Goal: Task Accomplishment & Management: Use online tool/utility

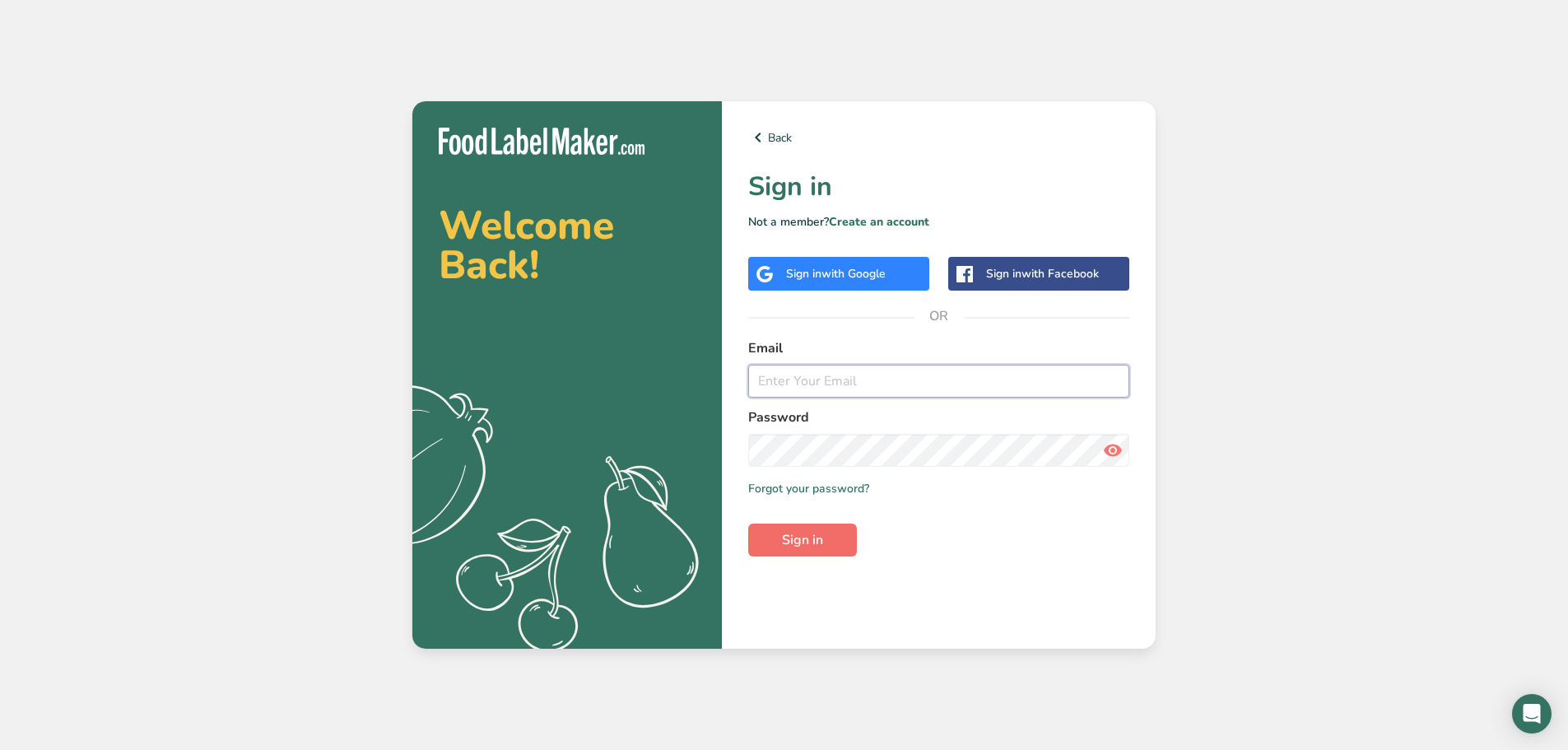
type input "[EMAIL_ADDRESS][DOMAIN_NAME]"
click at [819, 529] on button "Sign in" at bounding box center [802, 540] width 109 height 33
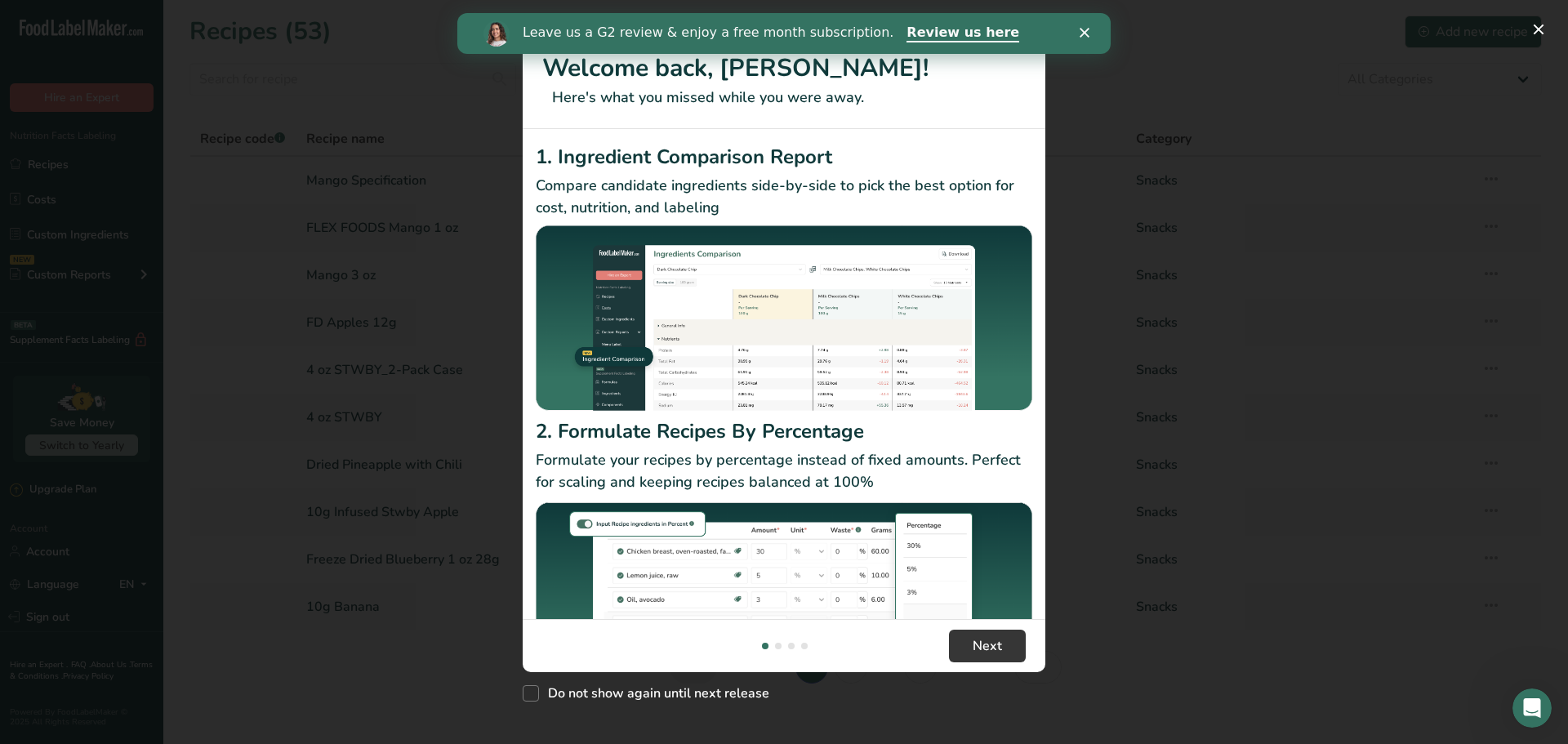
click at [1086, 31] on polygon "Close" at bounding box center [1085, 33] width 10 height 10
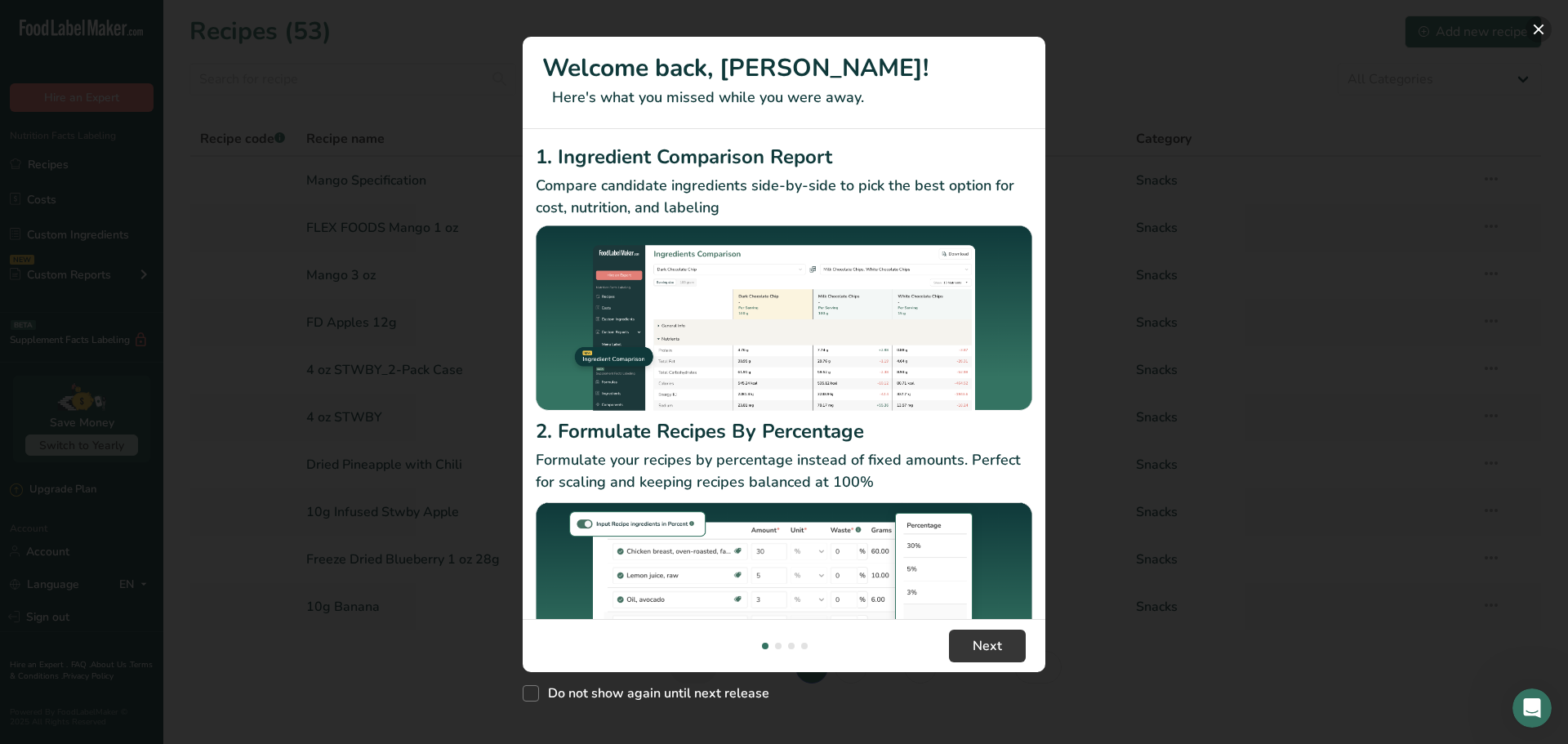
click at [1528, 31] on button "New Features" at bounding box center [1538, 29] width 26 height 26
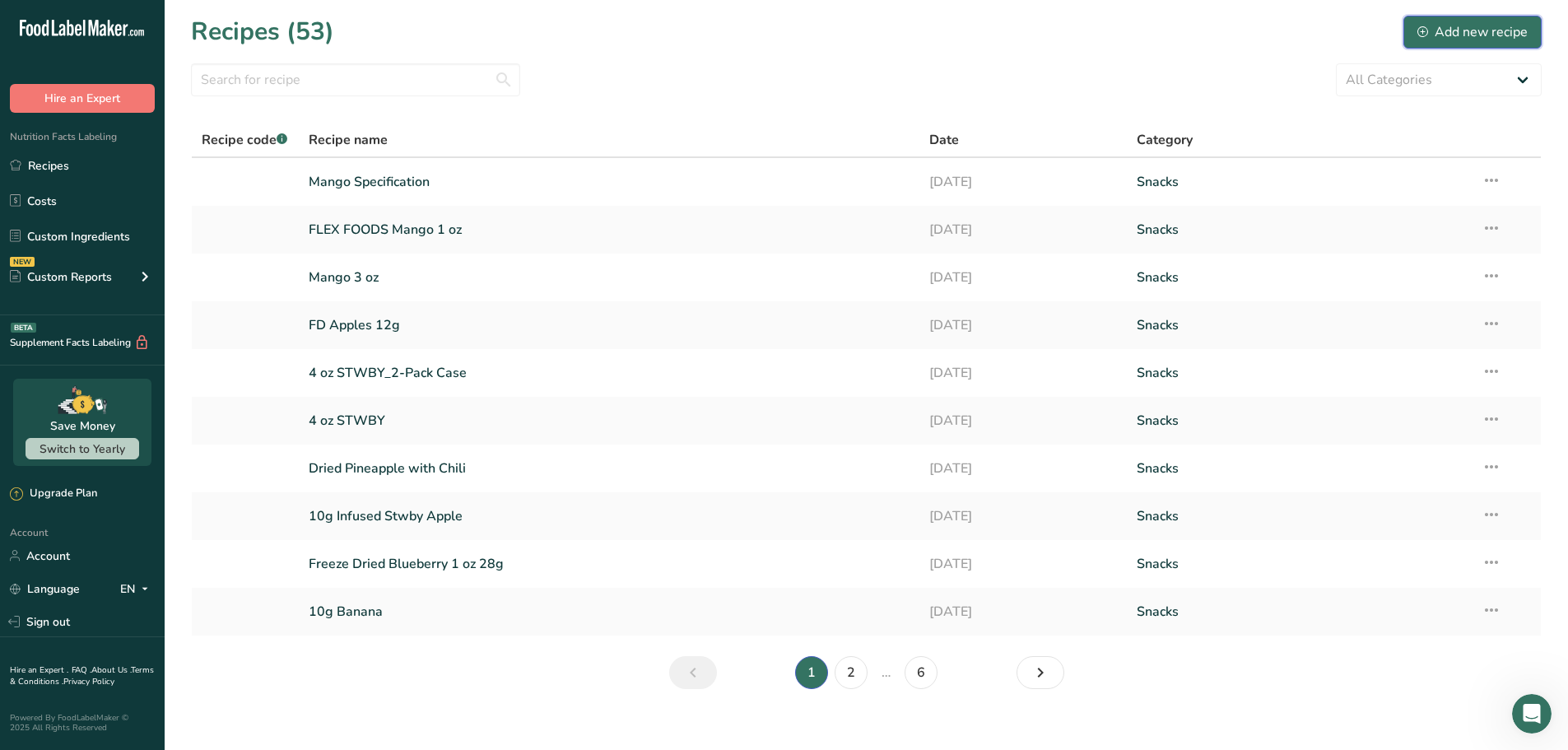
click at [1429, 32] on div "Add new recipe" at bounding box center [1473, 32] width 110 height 19
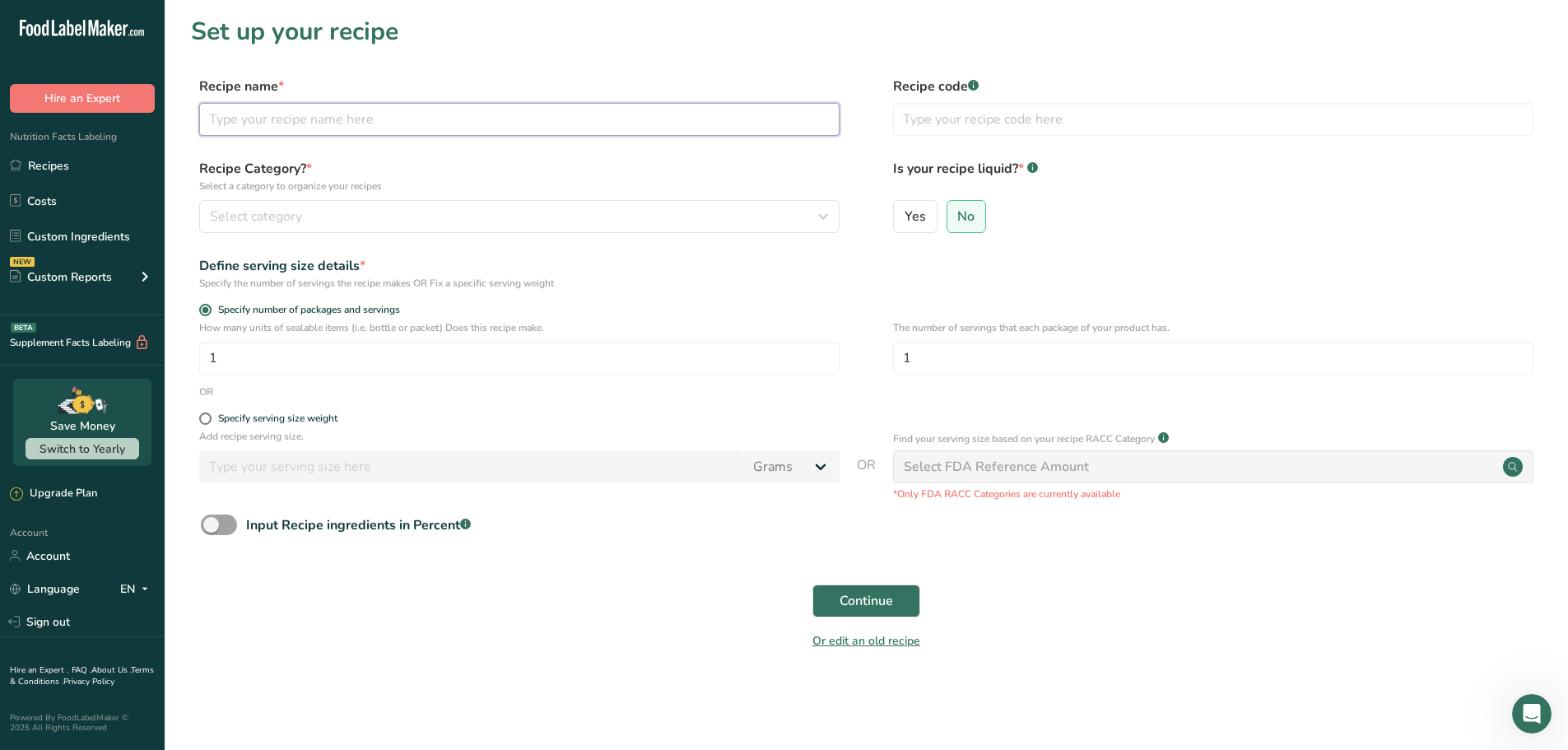
click at [331, 128] on input "text" at bounding box center [520, 120] width 640 height 33
type input "FD Red Dragonfruit"
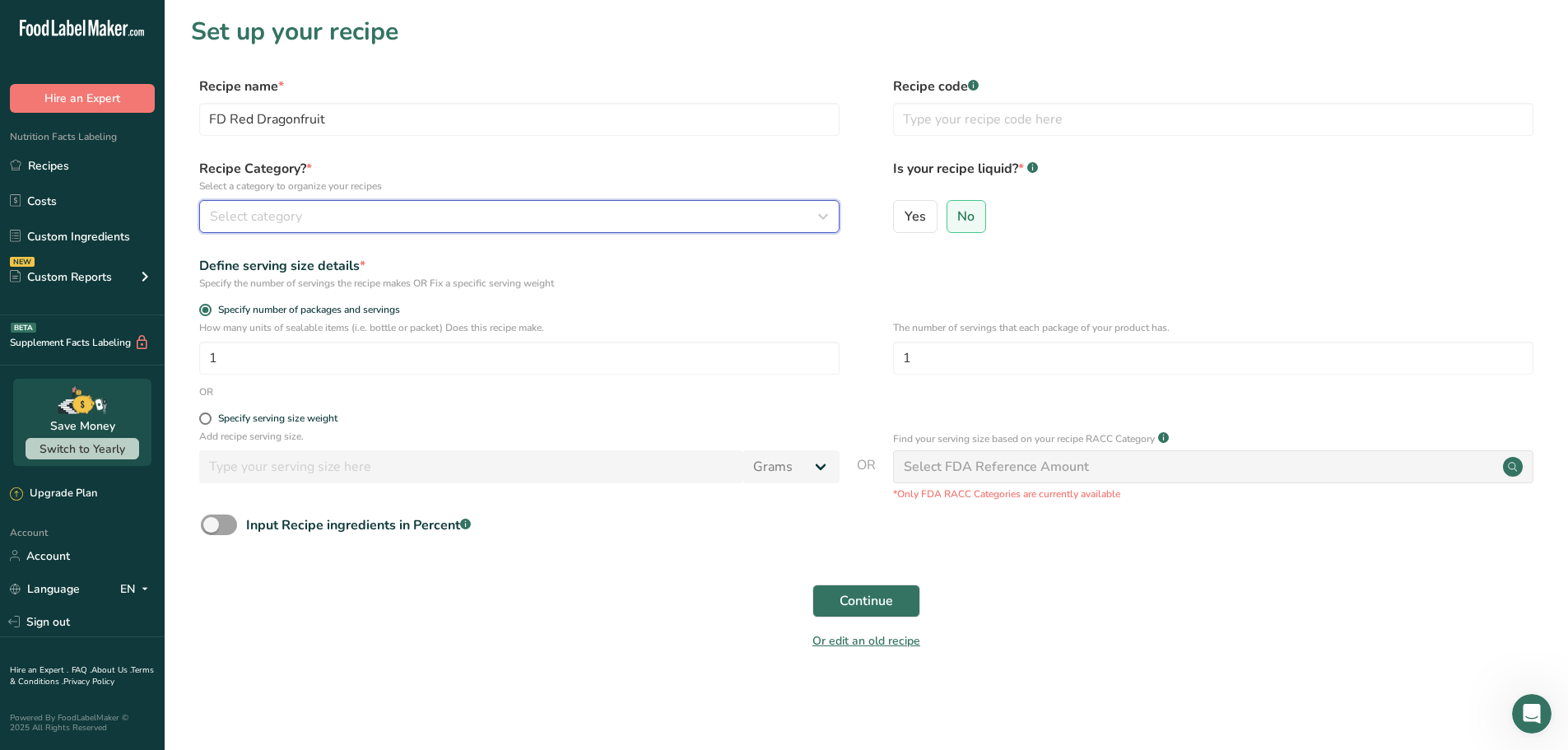
click at [372, 215] on div "Select category" at bounding box center [515, 216] width 609 height 19
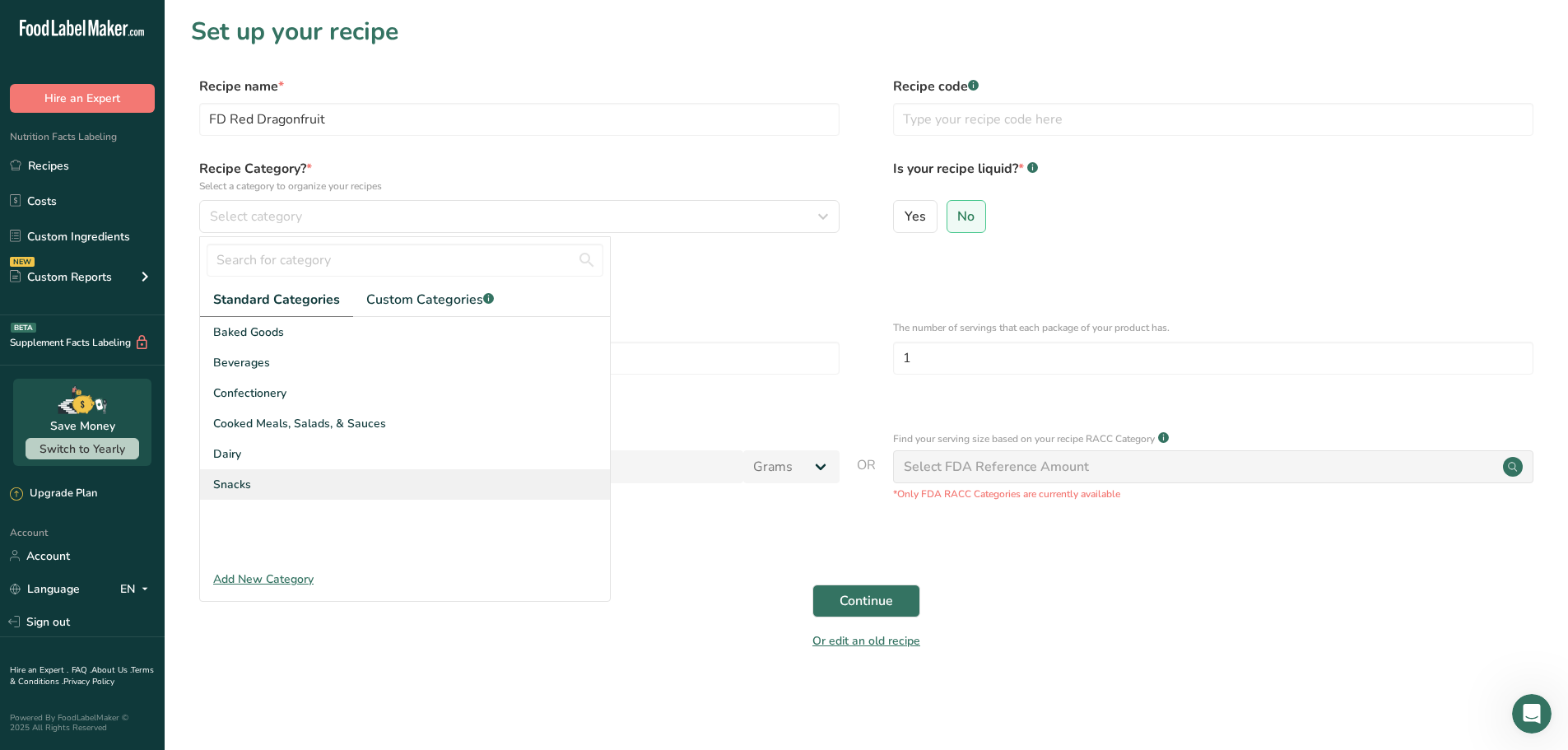
click at [275, 475] on div "Snacks" at bounding box center [404, 485] width 410 height 31
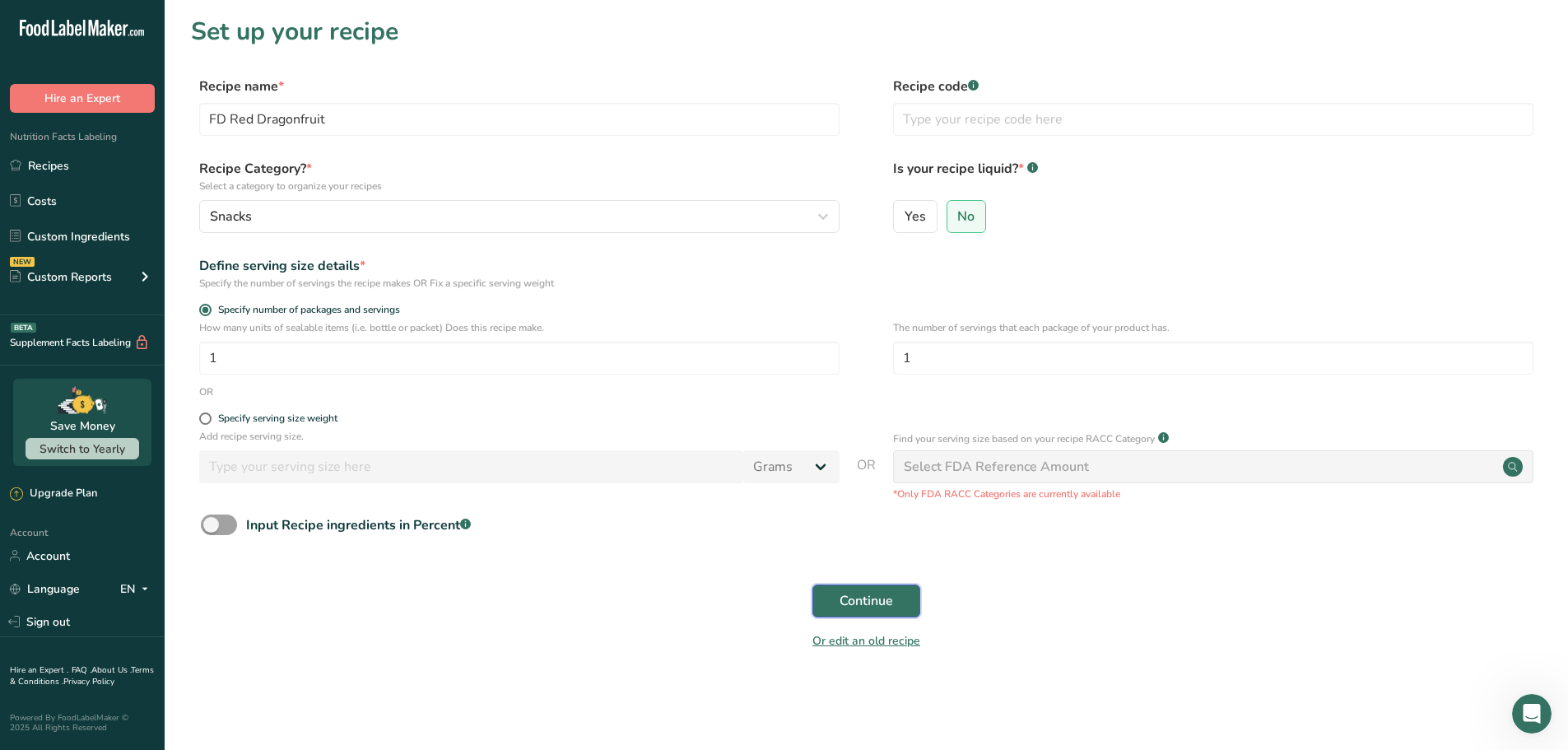
click at [843, 604] on span "Continue" at bounding box center [866, 601] width 53 height 19
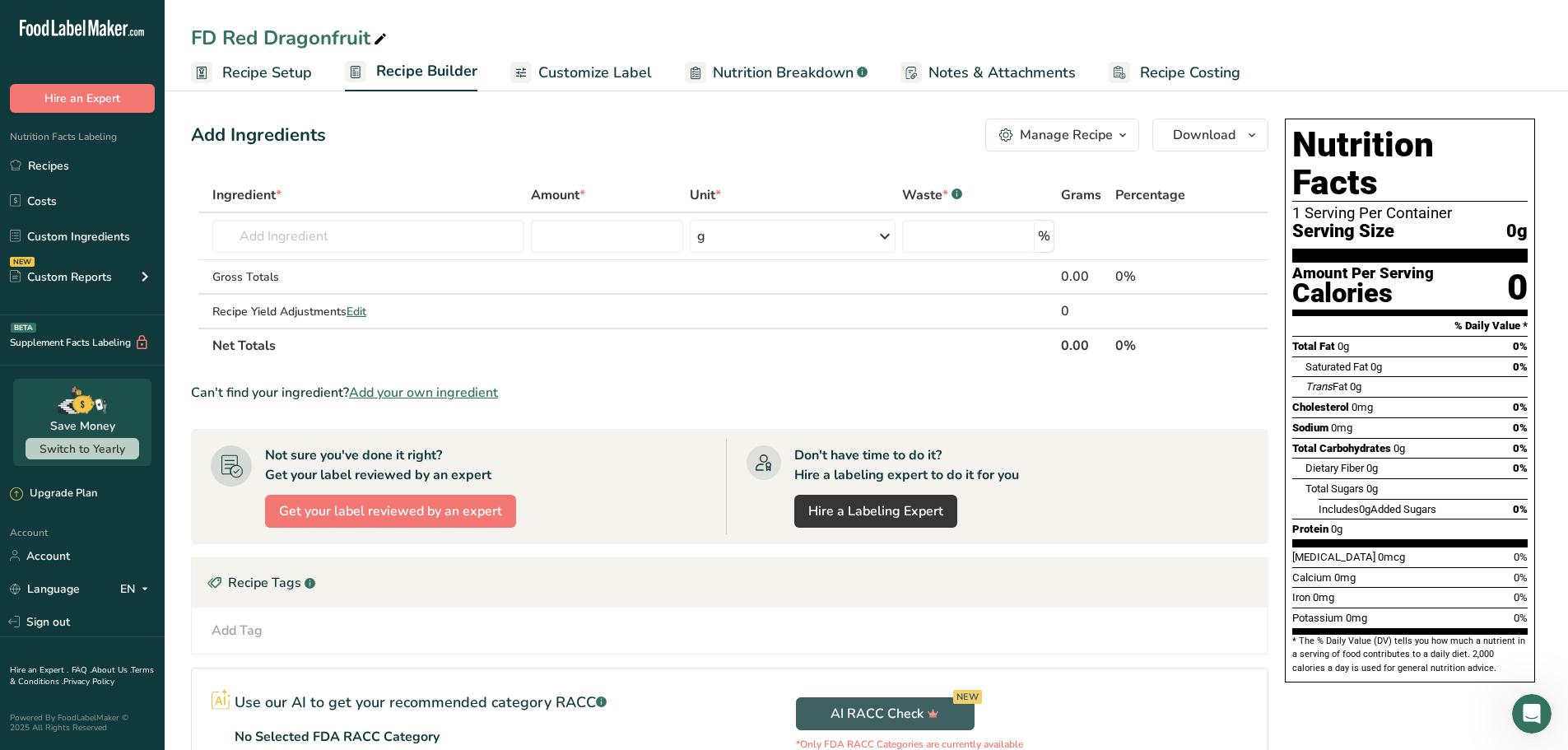
click at [442, 386] on span "Add your own ingredient" at bounding box center [423, 392] width 149 height 19
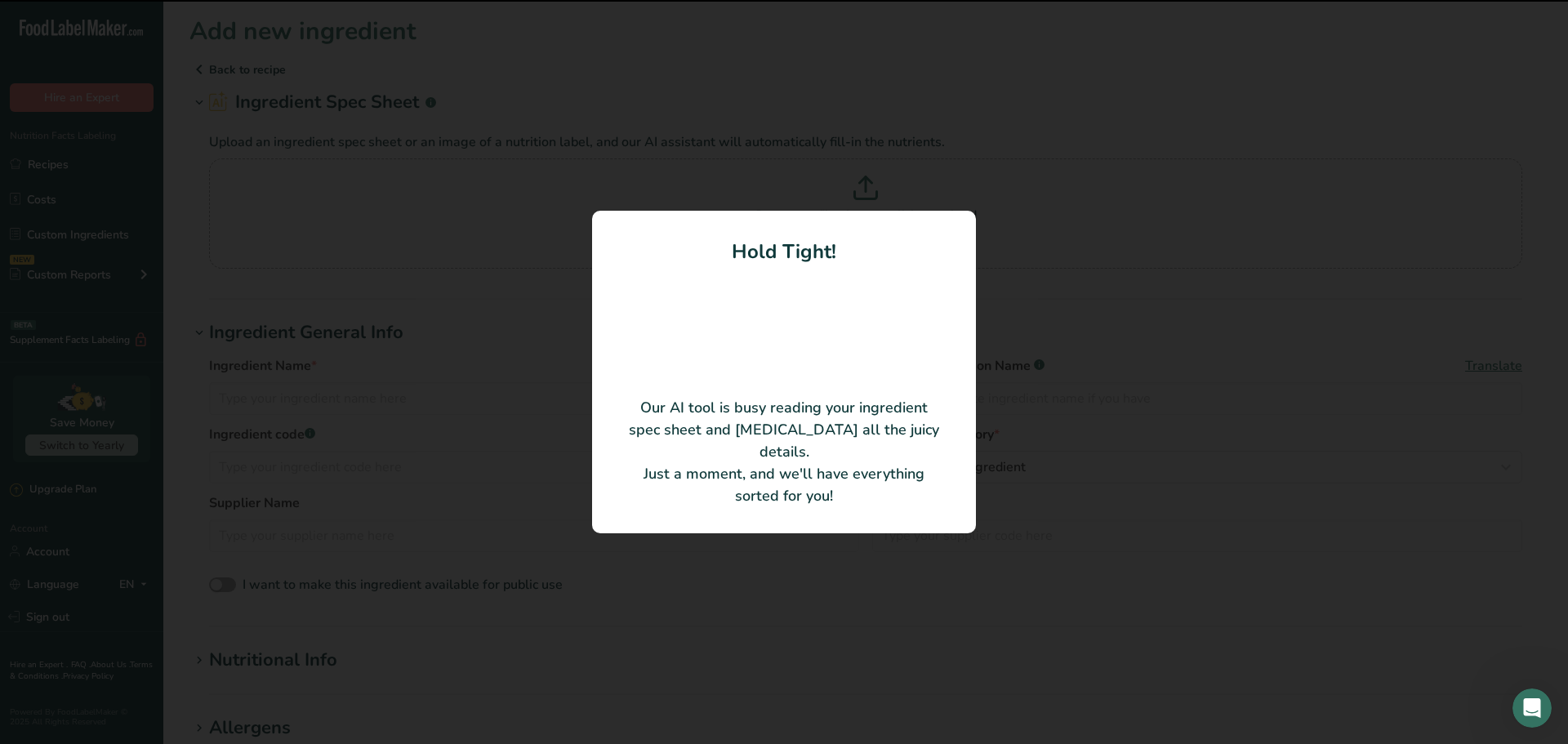
type input "FD Dragon Fruit"
type input "Lvsheng"
type input "100"
type input "394"
type KJ "1649"
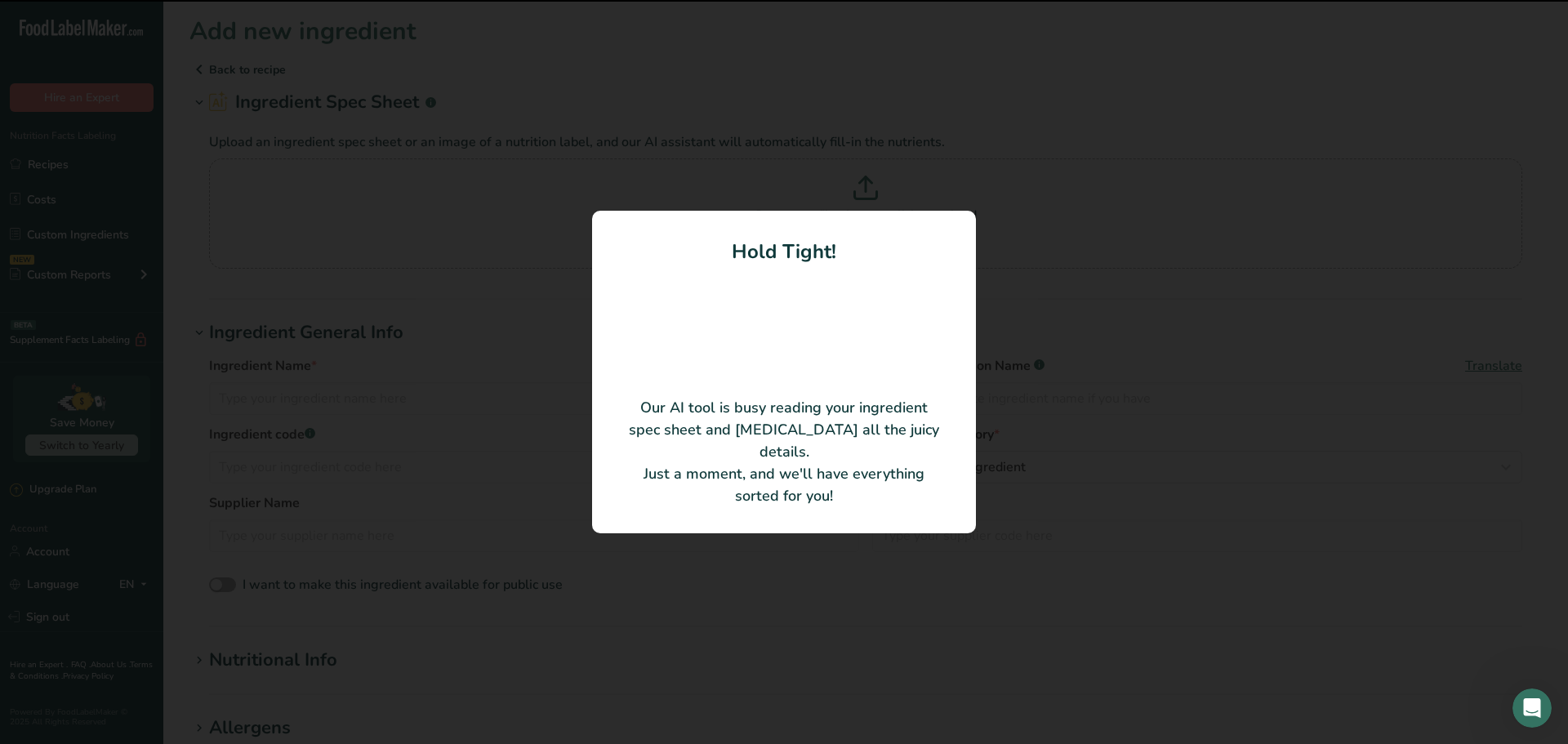
type Fat "2.26"
type Fat "0.587"
type Fat "0.01"
type input "1.3"
type input "0"
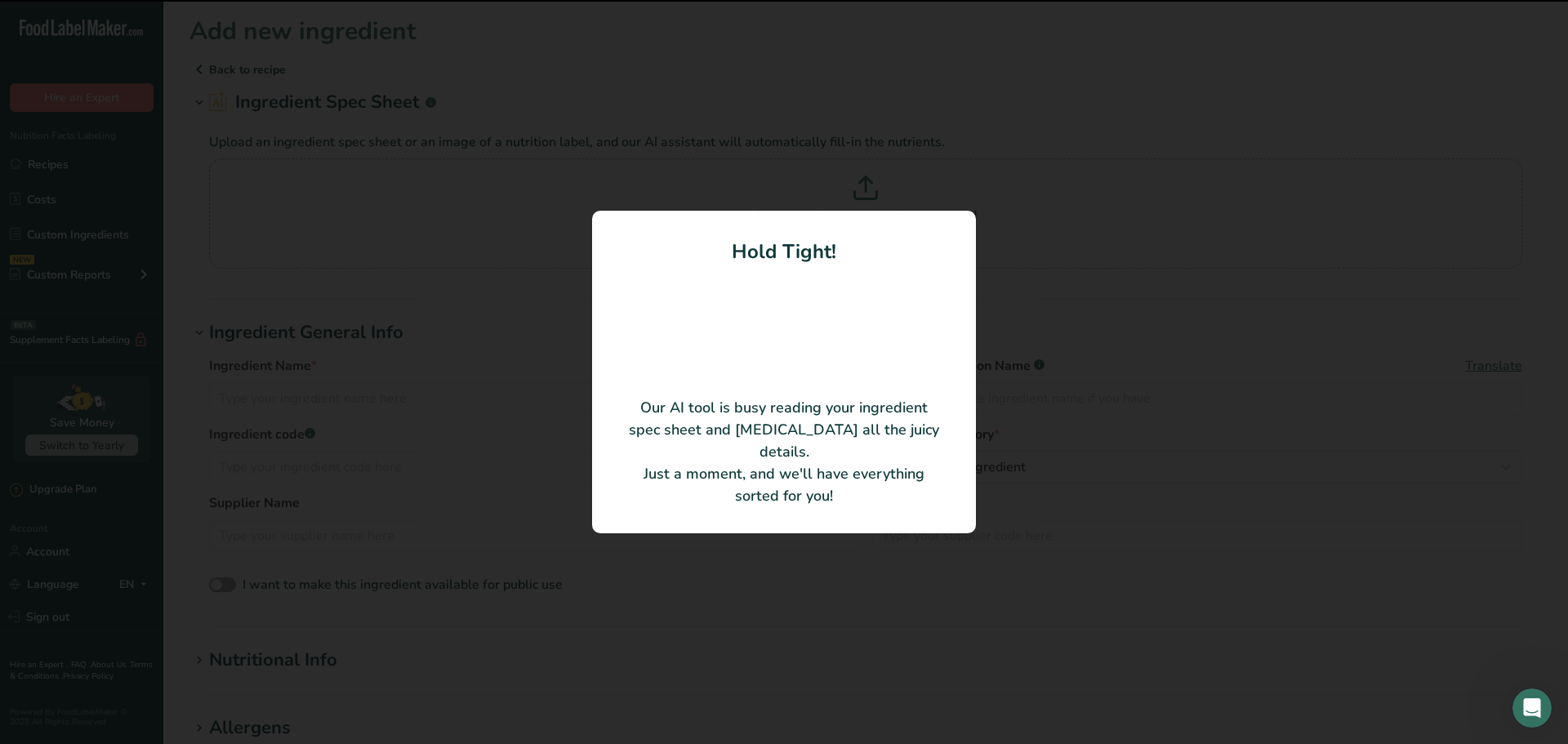
type Carbohydrates "88.5"
type Fiber "8.59"
type Sugars "0"
type input "4.92"
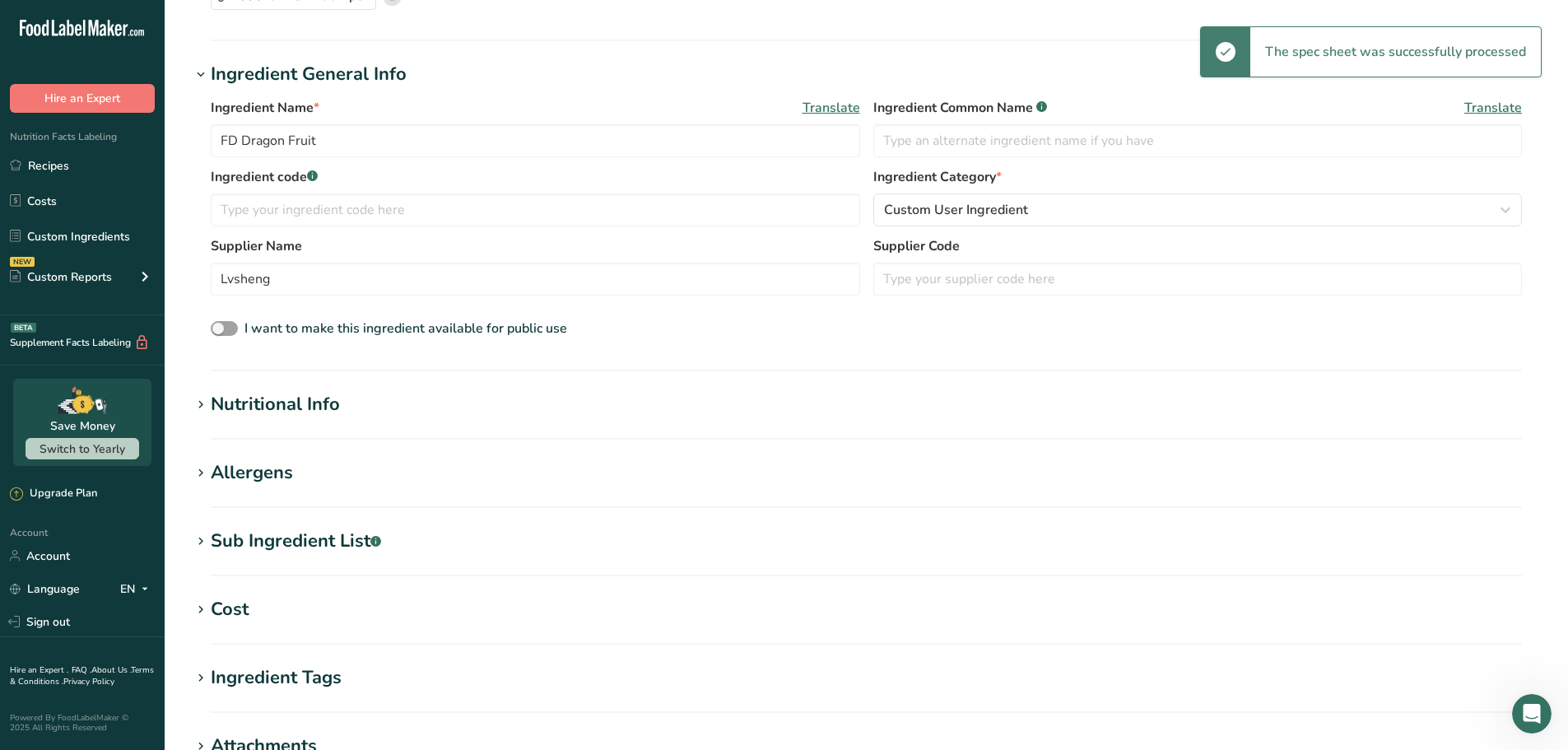
scroll to position [247, 0]
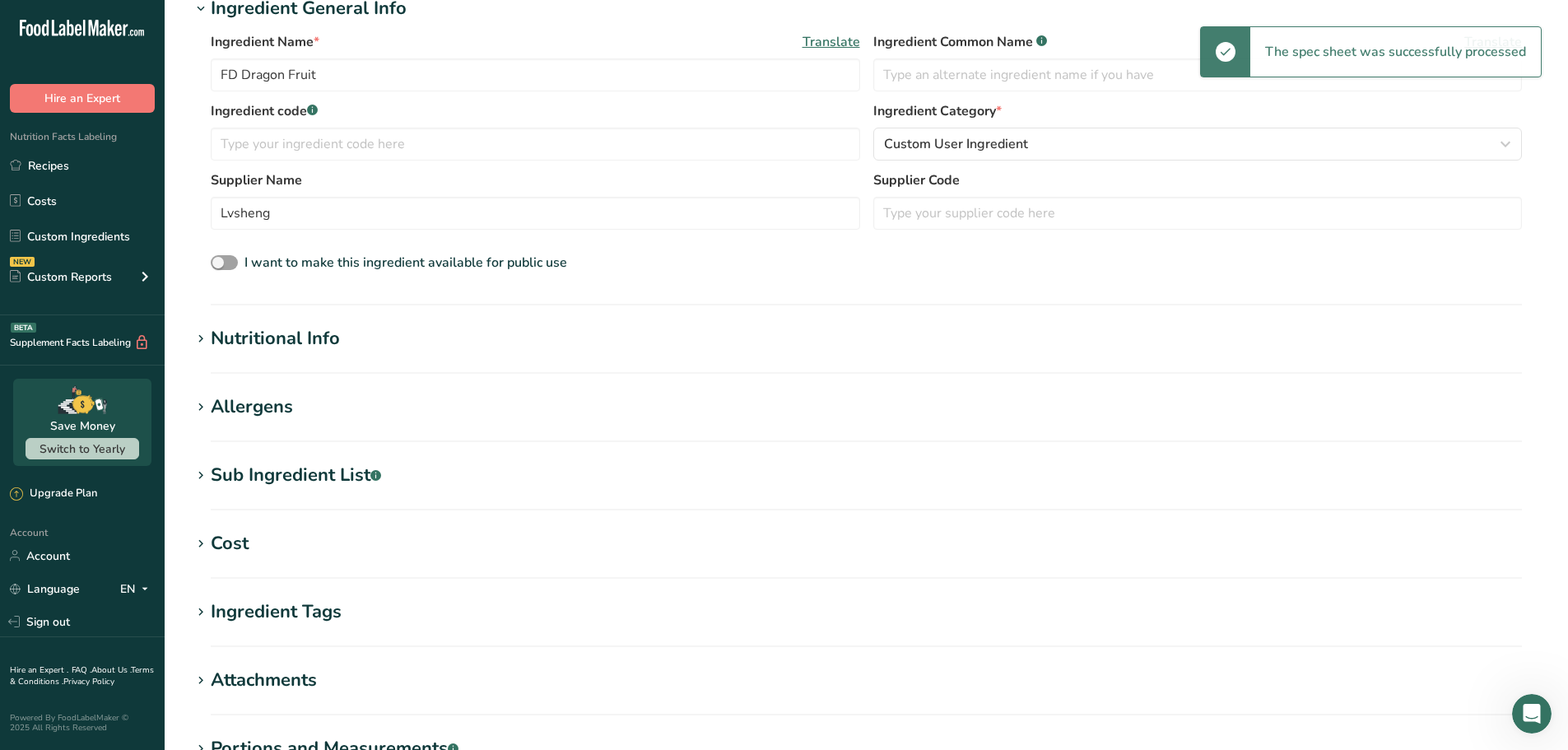
click at [258, 340] on div "Nutritional Info" at bounding box center [276, 338] width 129 height 27
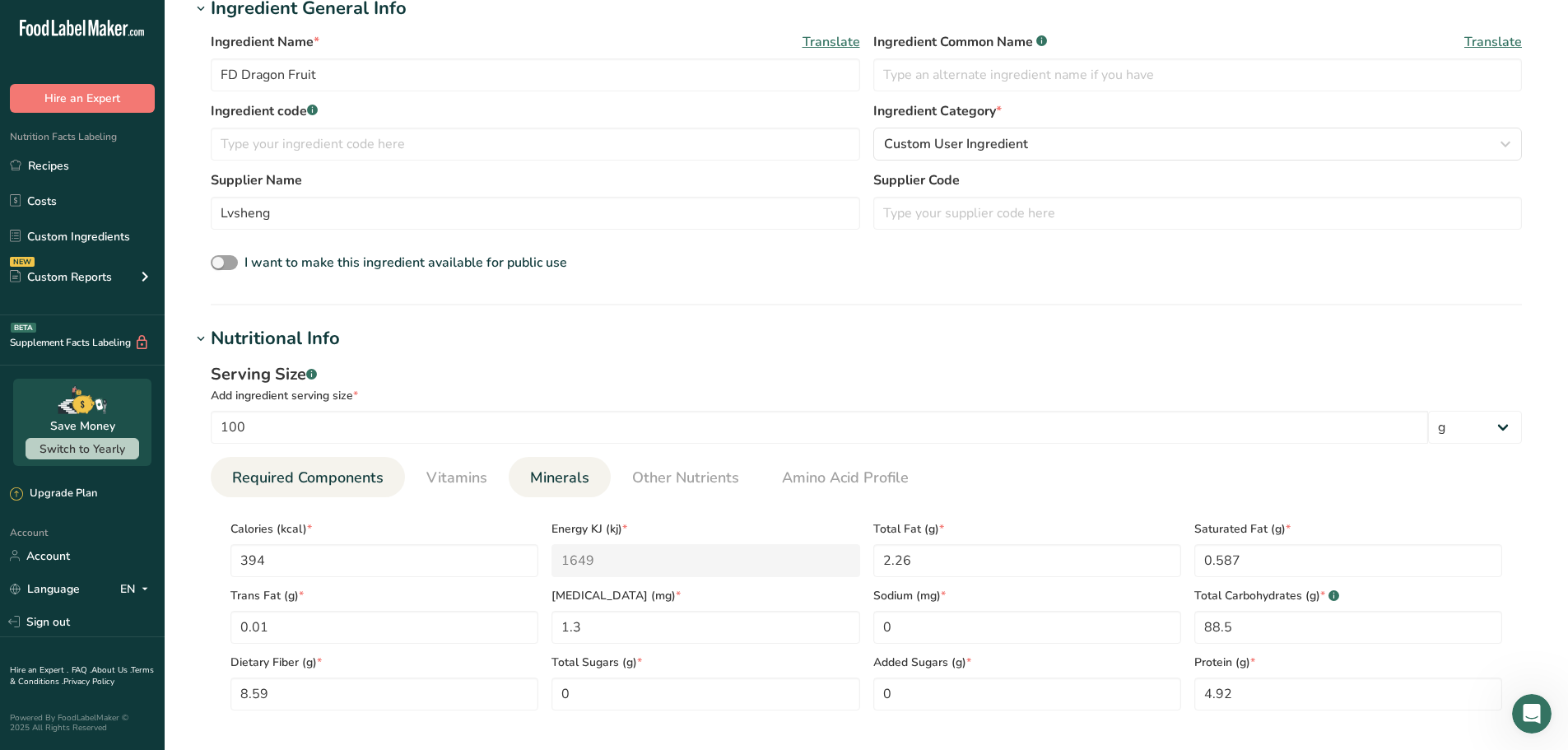
click at [559, 482] on span "Minerals" at bounding box center [559, 477] width 59 height 22
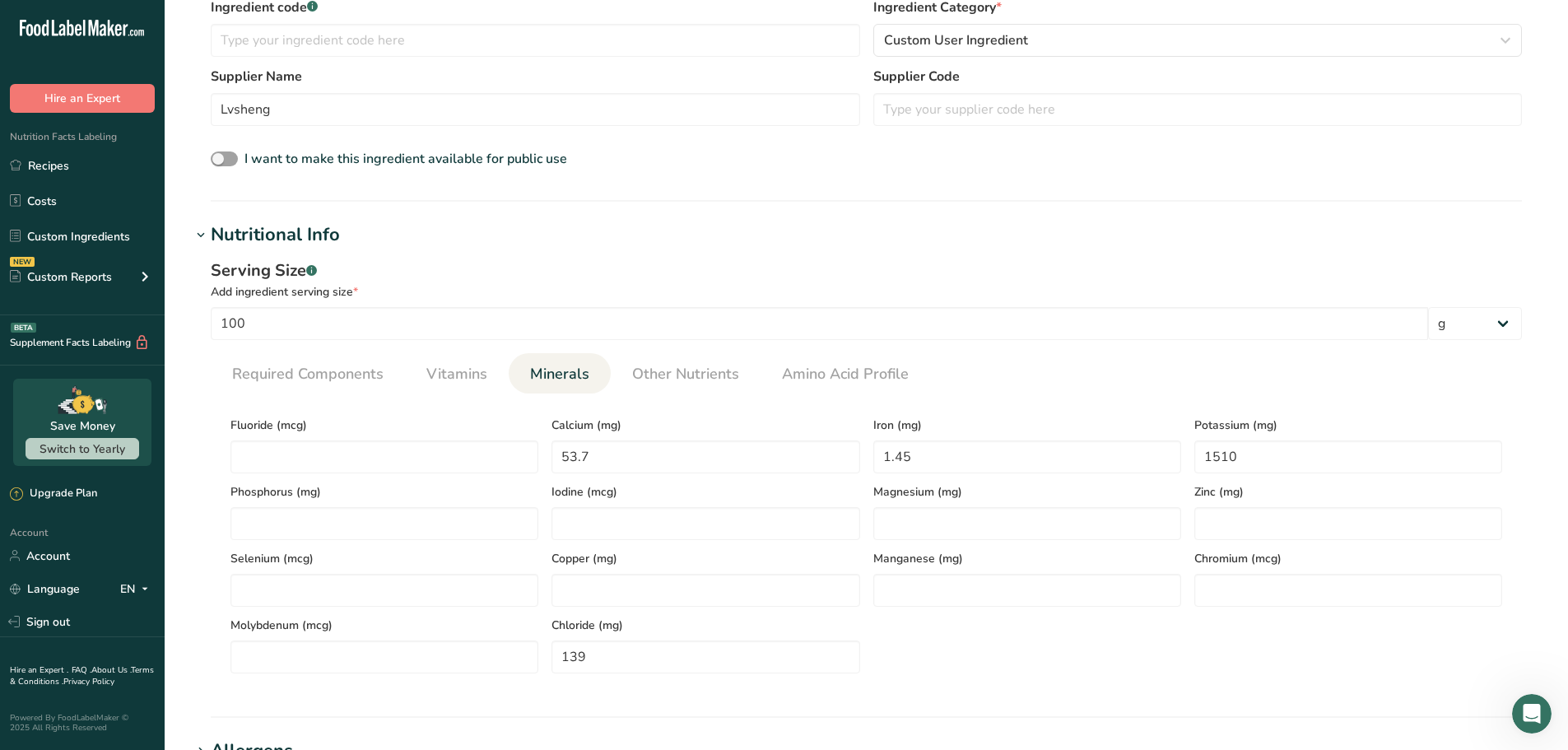
scroll to position [576, 0]
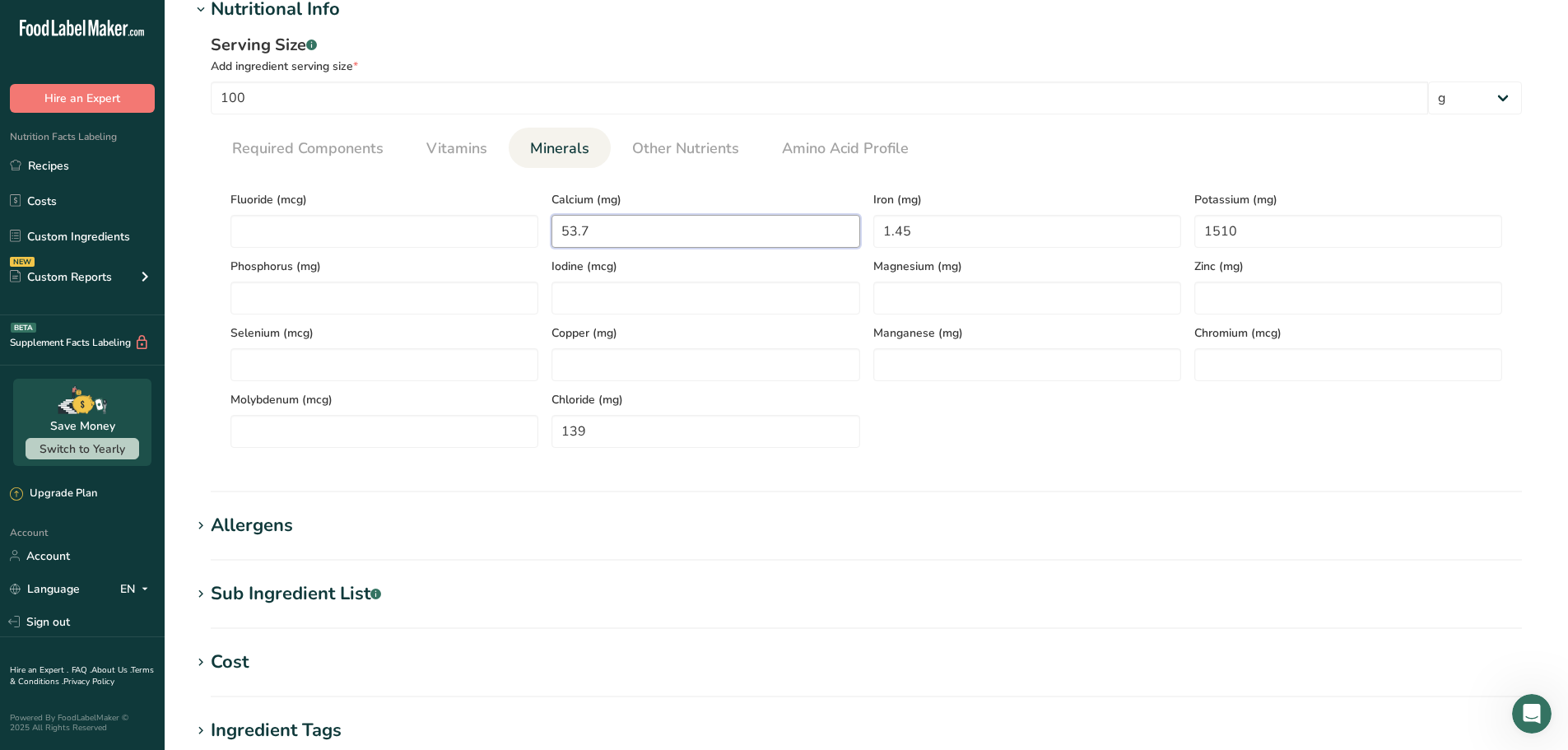
click at [635, 238] on input "53.7" at bounding box center [705, 231] width 308 height 33
click at [595, 228] on input "53.7" at bounding box center [705, 231] width 308 height 33
click at [628, 225] on input "53.7" at bounding box center [705, 231] width 308 height 33
type input "55"
click at [902, 228] on input "1.45" at bounding box center [1027, 231] width 308 height 33
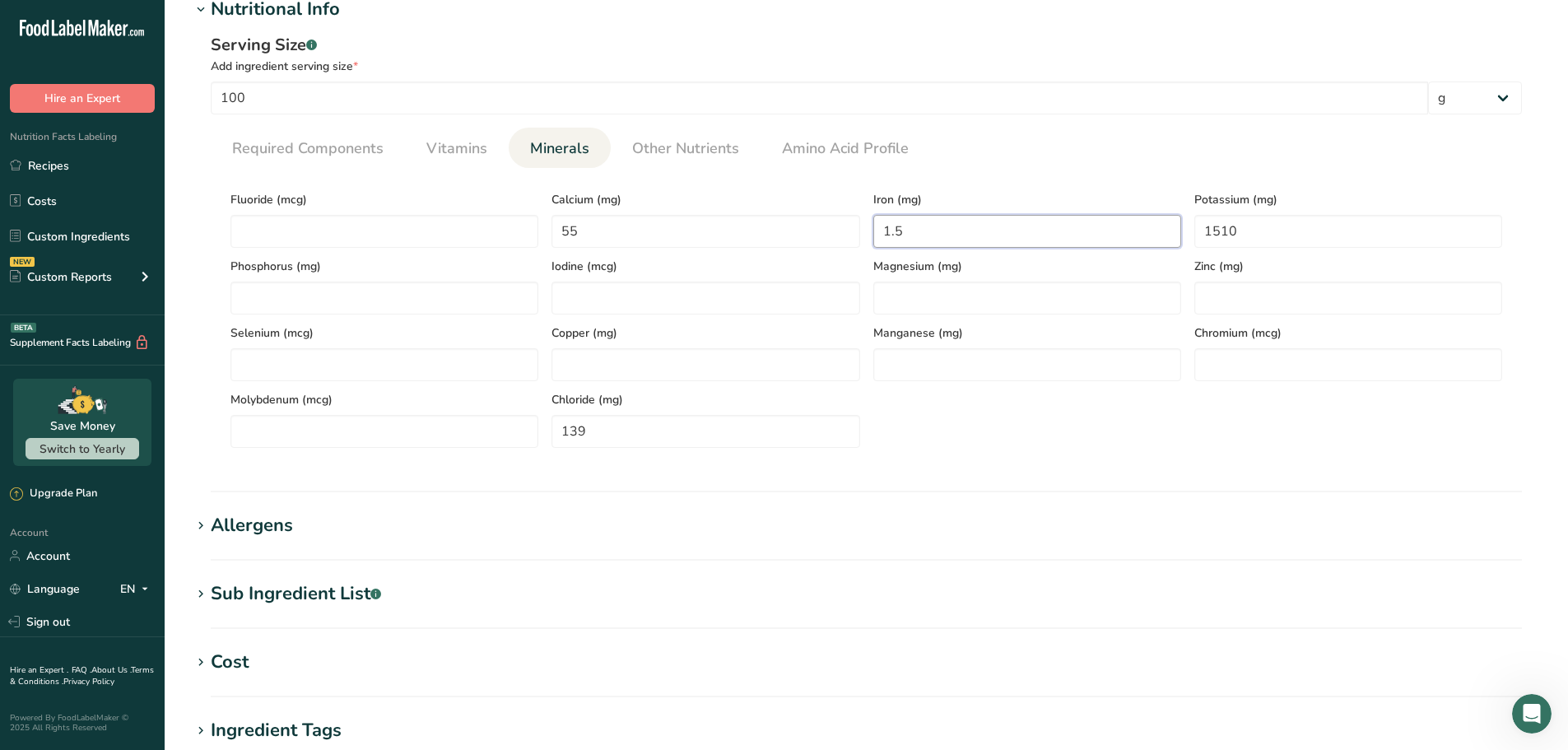
type input "1.5"
click at [1230, 230] on input "1510" at bounding box center [1348, 231] width 308 height 33
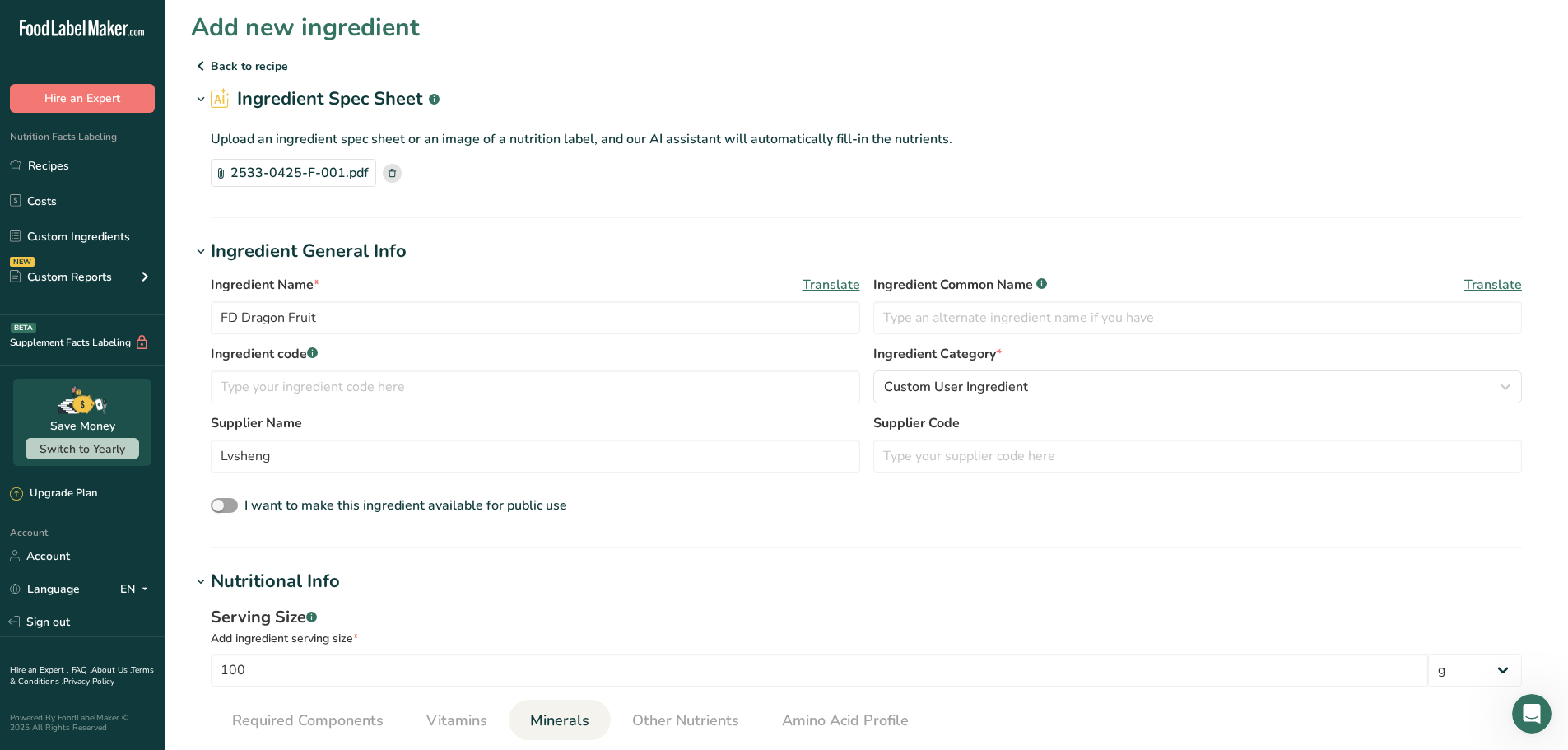
scroll to position [0, 0]
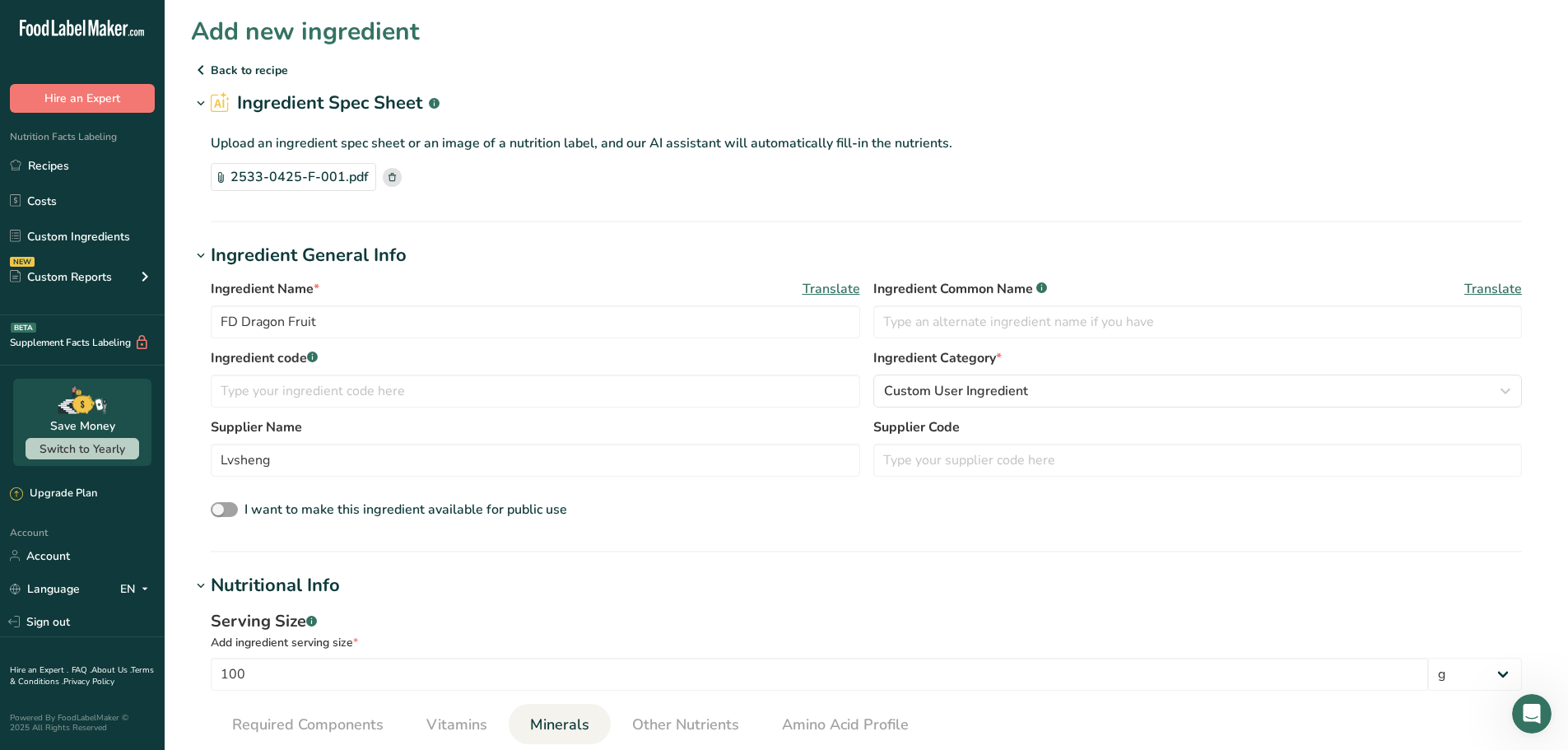
type input "1500"
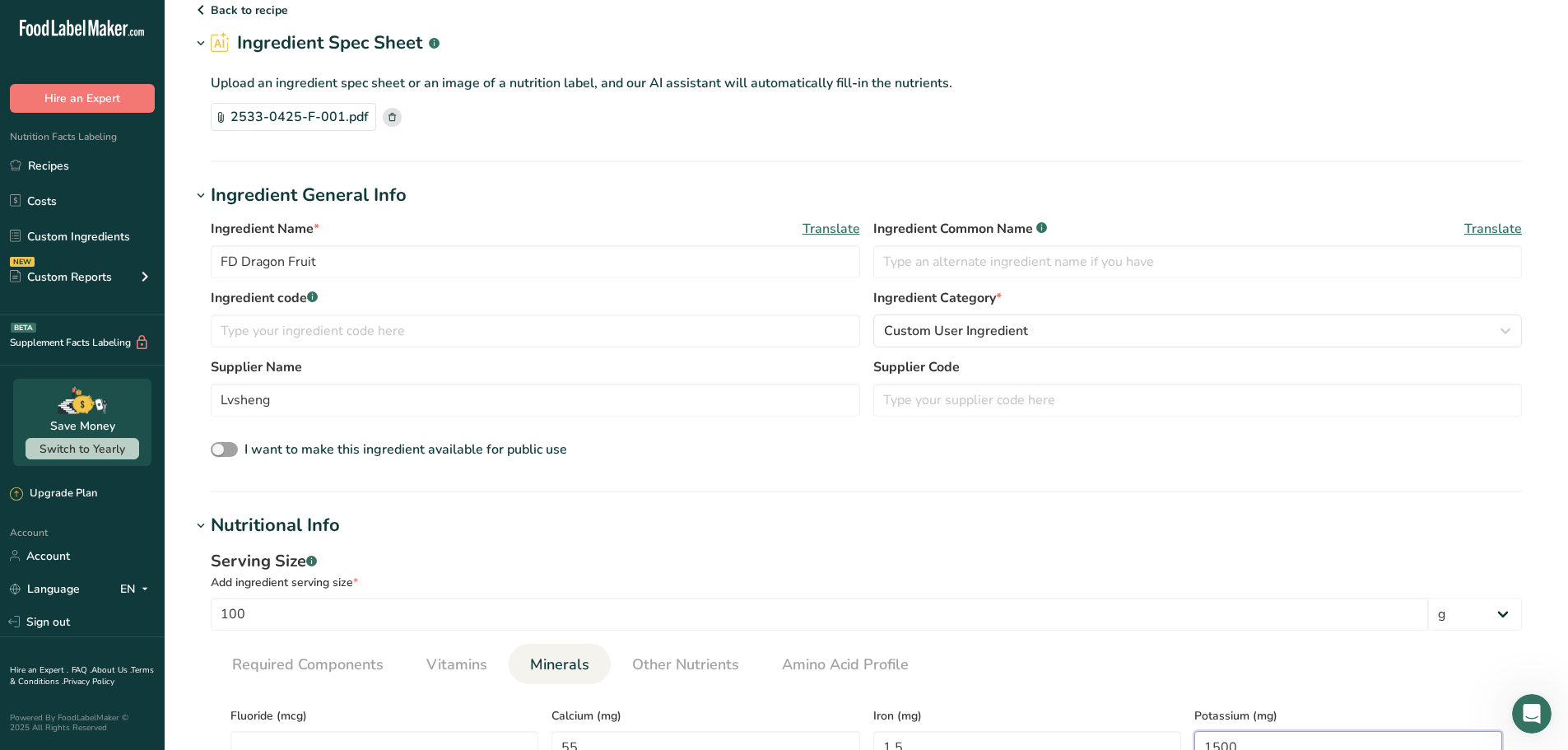
scroll to position [494, 0]
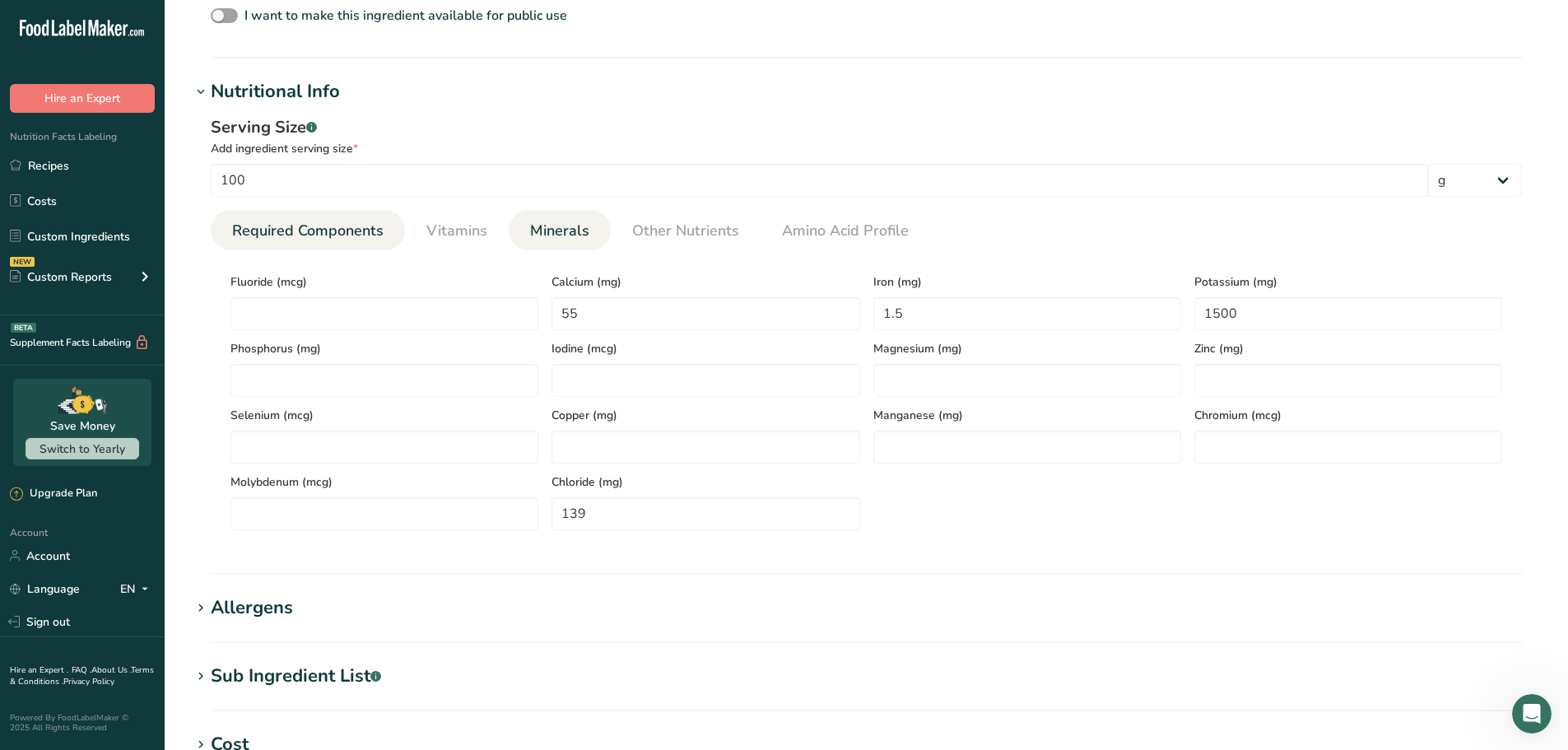
click at [335, 219] on link "Required Components" at bounding box center [308, 231] width 165 height 42
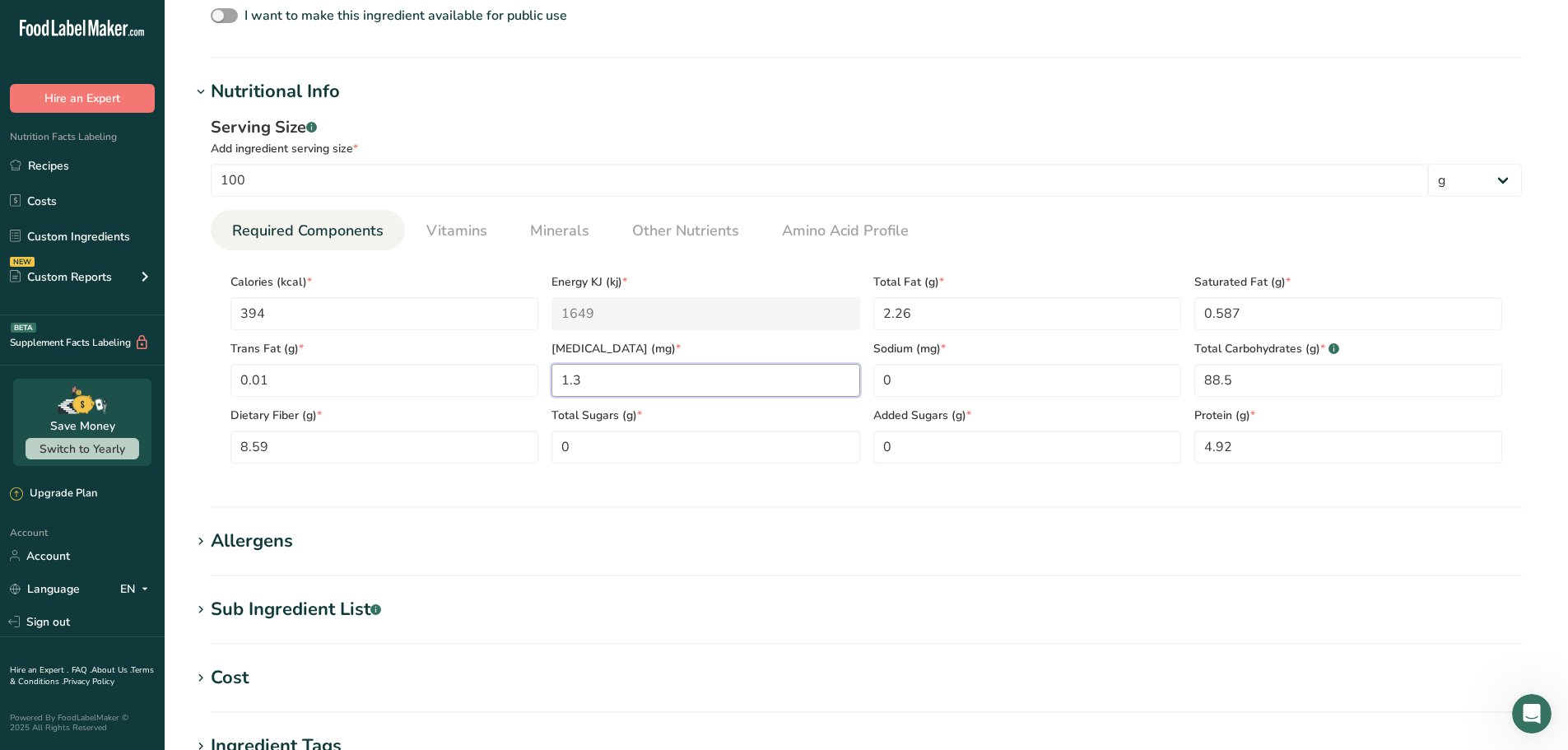
click at [596, 382] on input "1.3" at bounding box center [705, 380] width 308 height 33
click at [595, 382] on input "1.3" at bounding box center [705, 380] width 308 height 33
type input "0"
click at [469, 240] on span "Vitamins" at bounding box center [456, 230] width 61 height 22
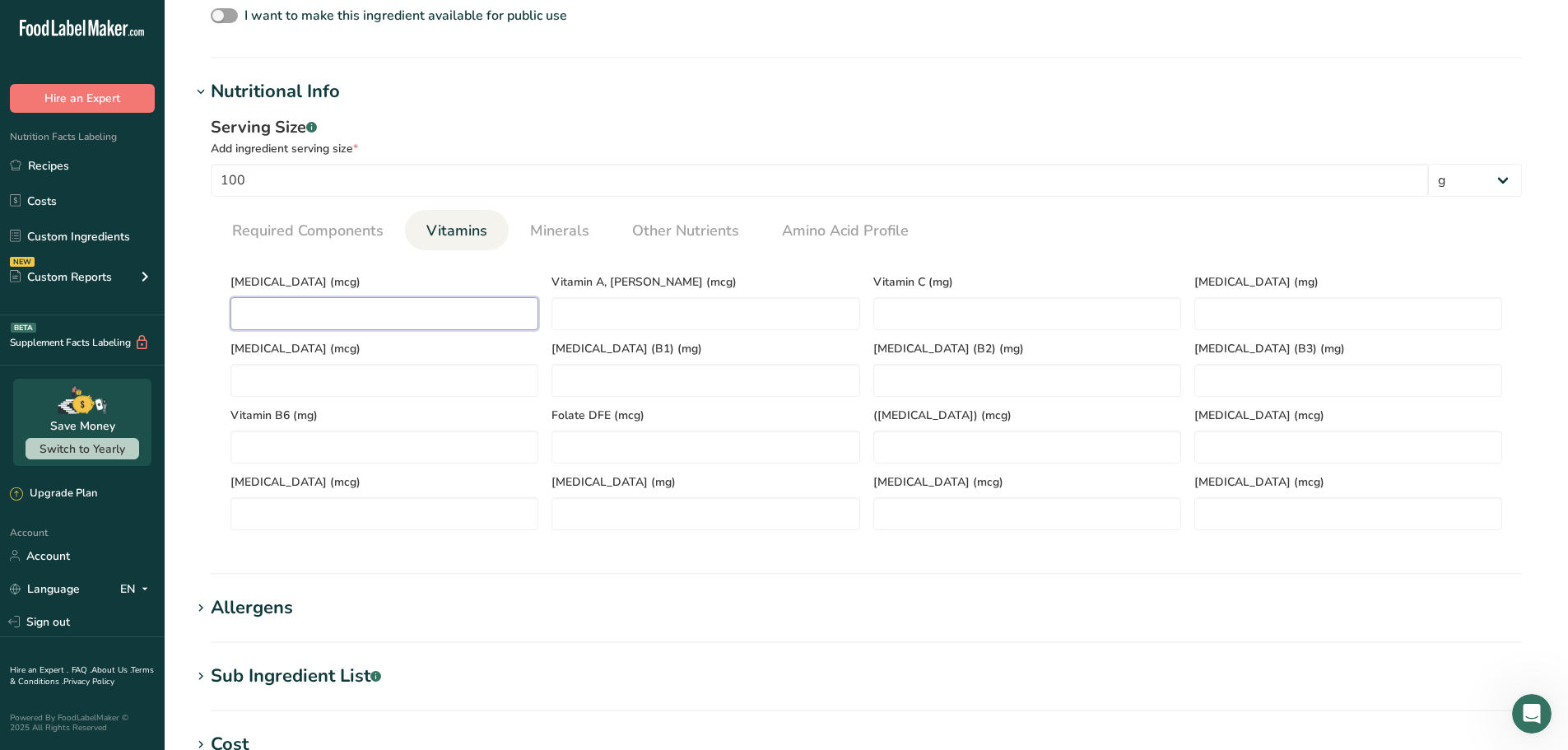
click at [427, 317] on D "number" at bounding box center [384, 313] width 308 height 33
click at [297, 318] on D "number" at bounding box center [384, 313] width 308 height 33
click at [336, 315] on D "number" at bounding box center [384, 313] width 308 height 33
type D "0.1"
click at [328, 239] on span "Required Components" at bounding box center [308, 230] width 151 height 22
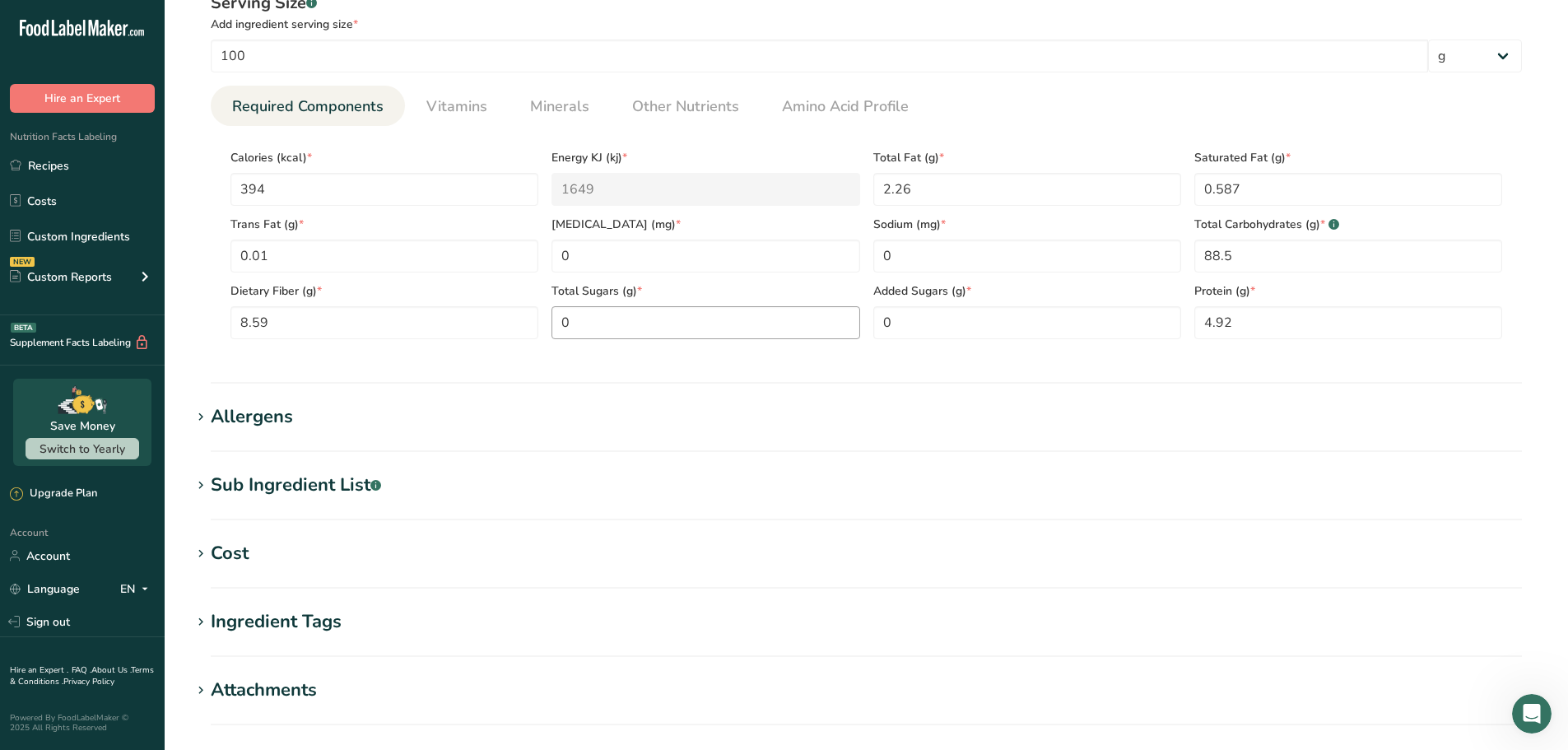
scroll to position [614, 0]
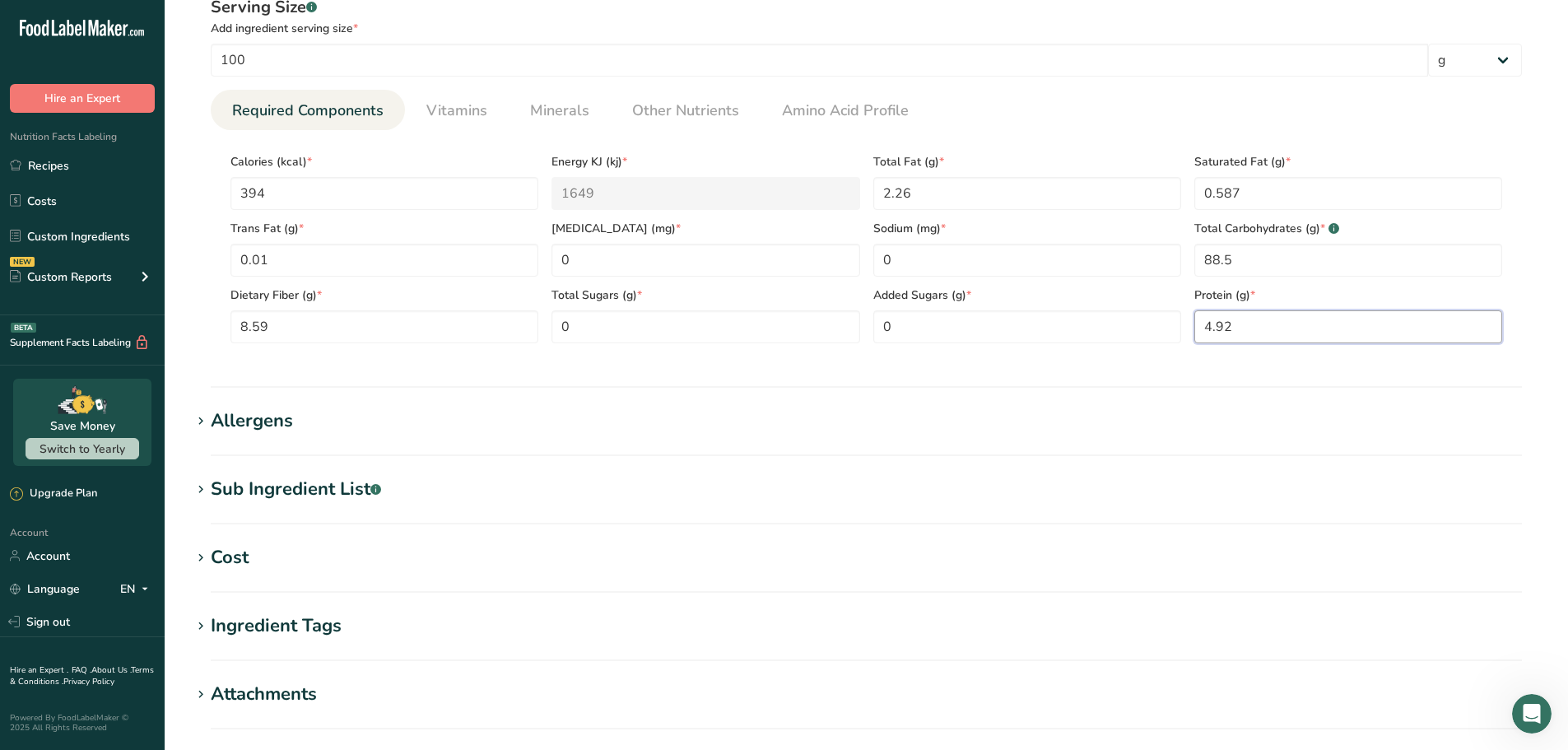
click at [1241, 330] on input "4.92" at bounding box center [1348, 327] width 308 height 33
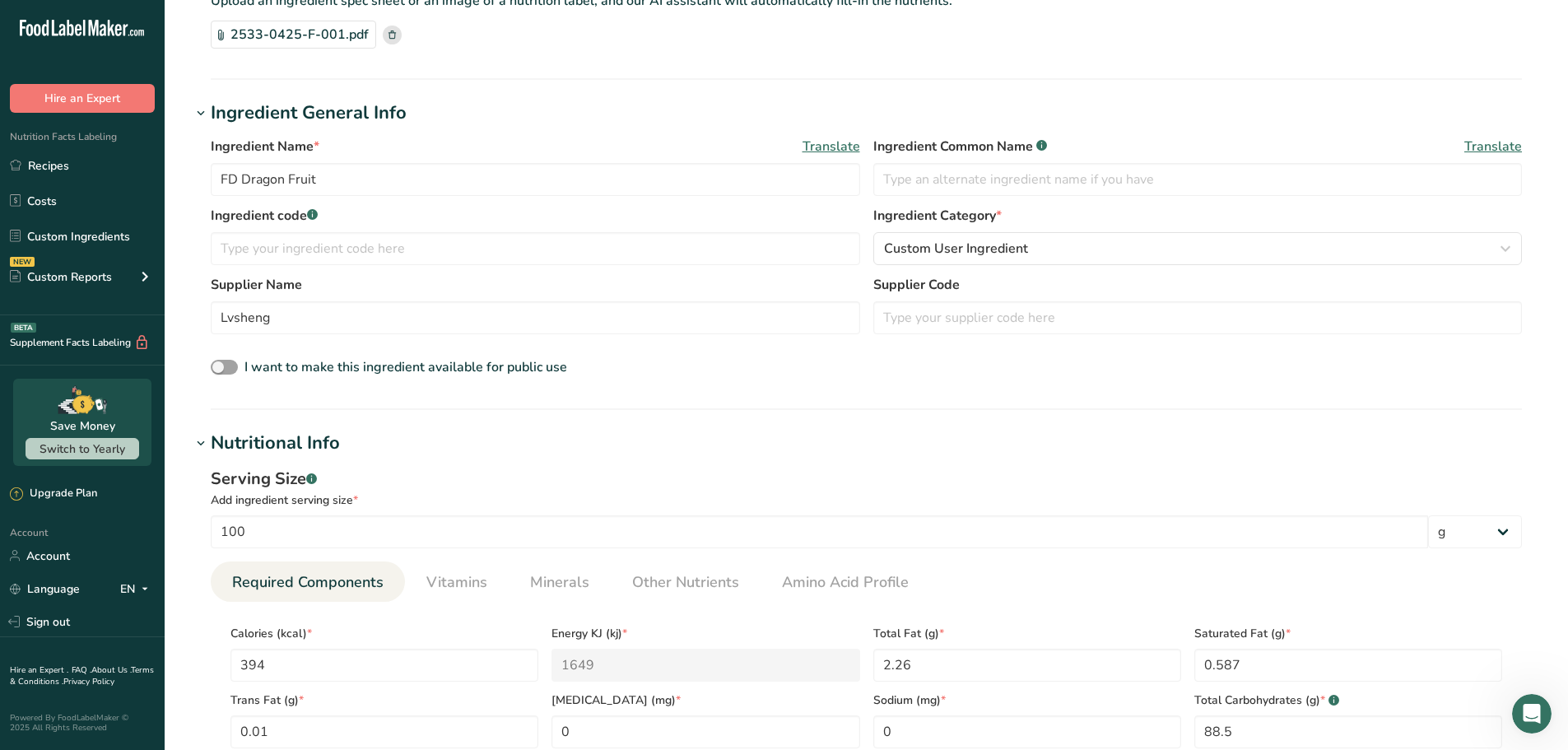
scroll to position [0, 0]
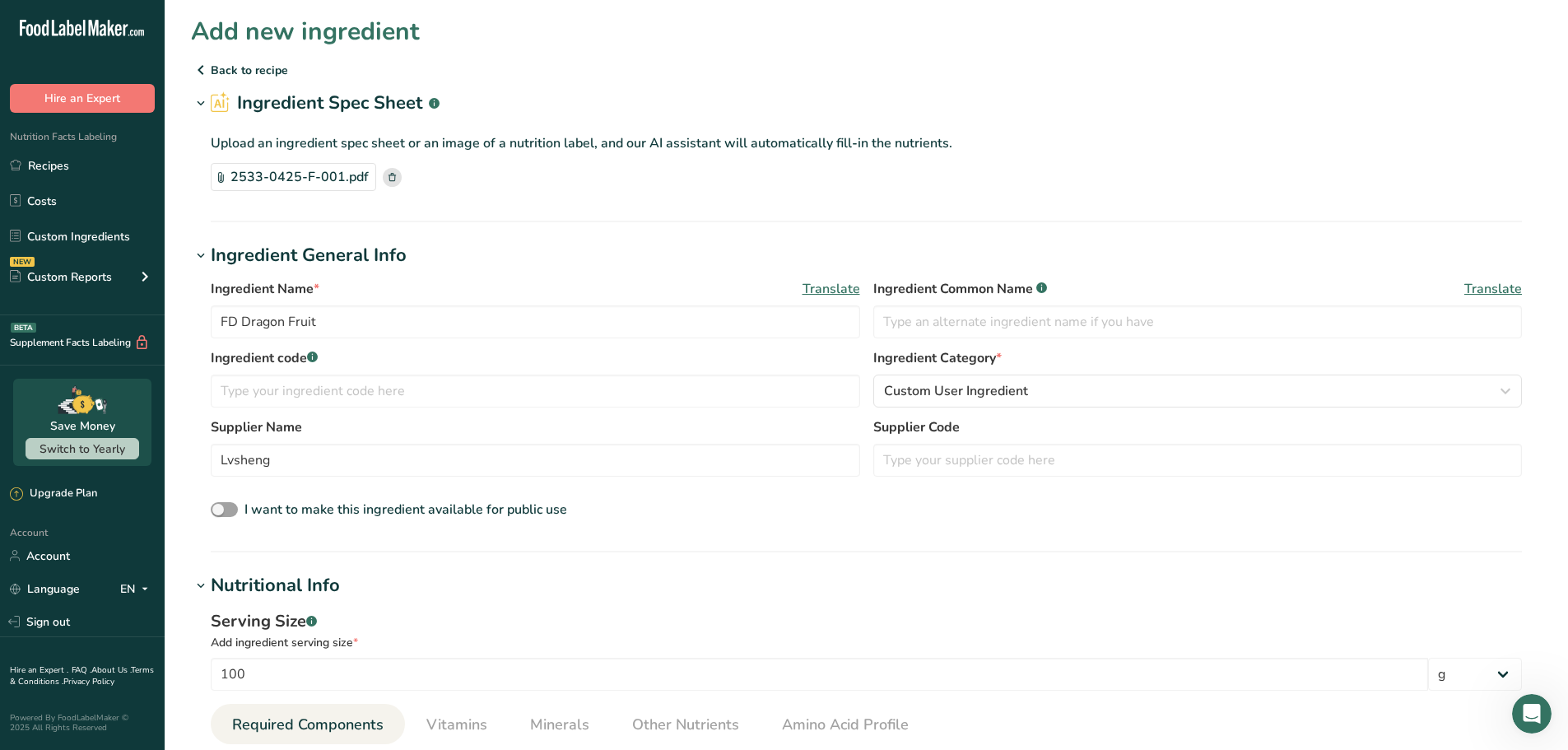
click at [225, 68] on p "Back to recipe" at bounding box center [866, 69] width 1351 height 19
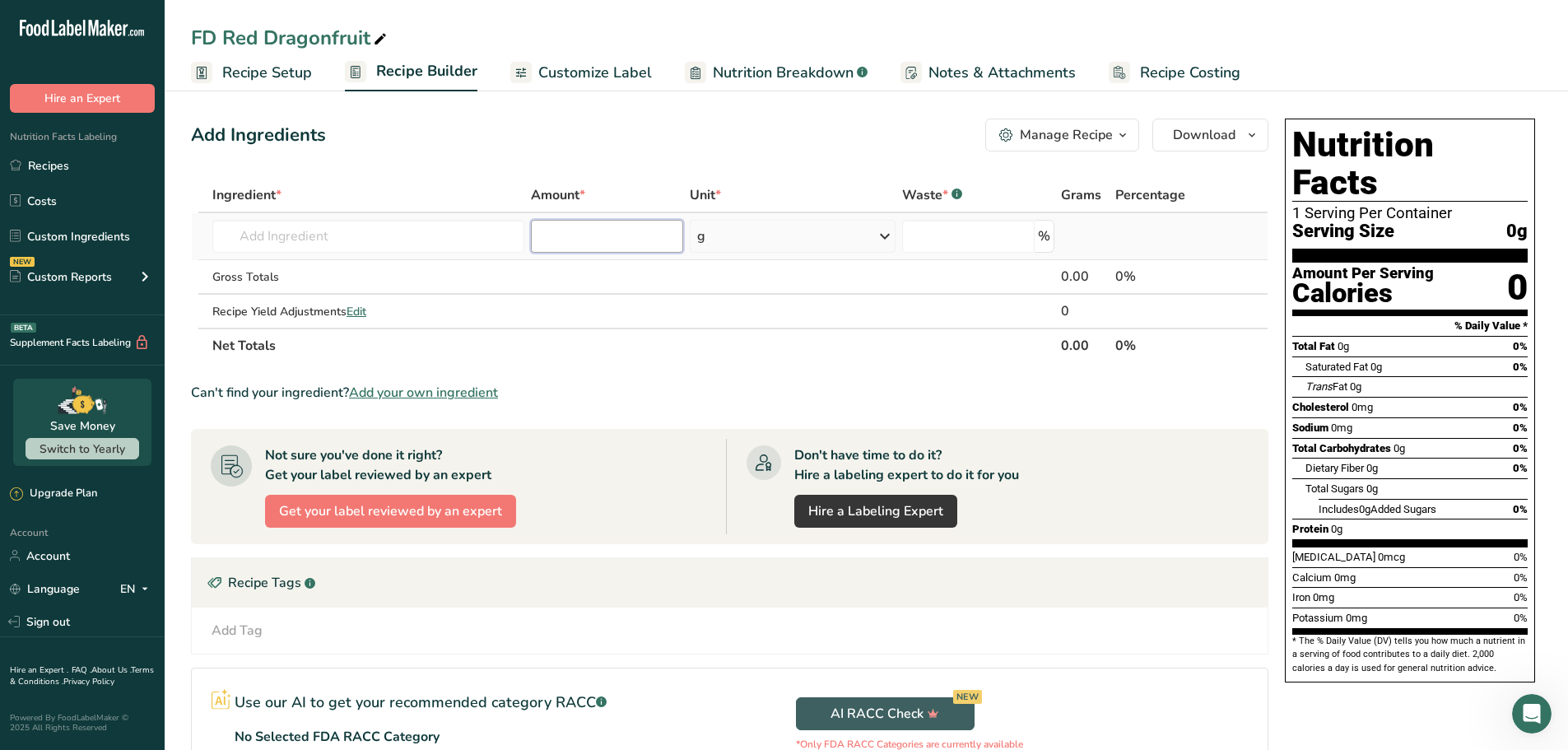
click at [545, 231] on input "number" at bounding box center [608, 236] width 153 height 33
type input "100"
click at [951, 246] on input "number" at bounding box center [969, 236] width 133 height 33
type input "0"
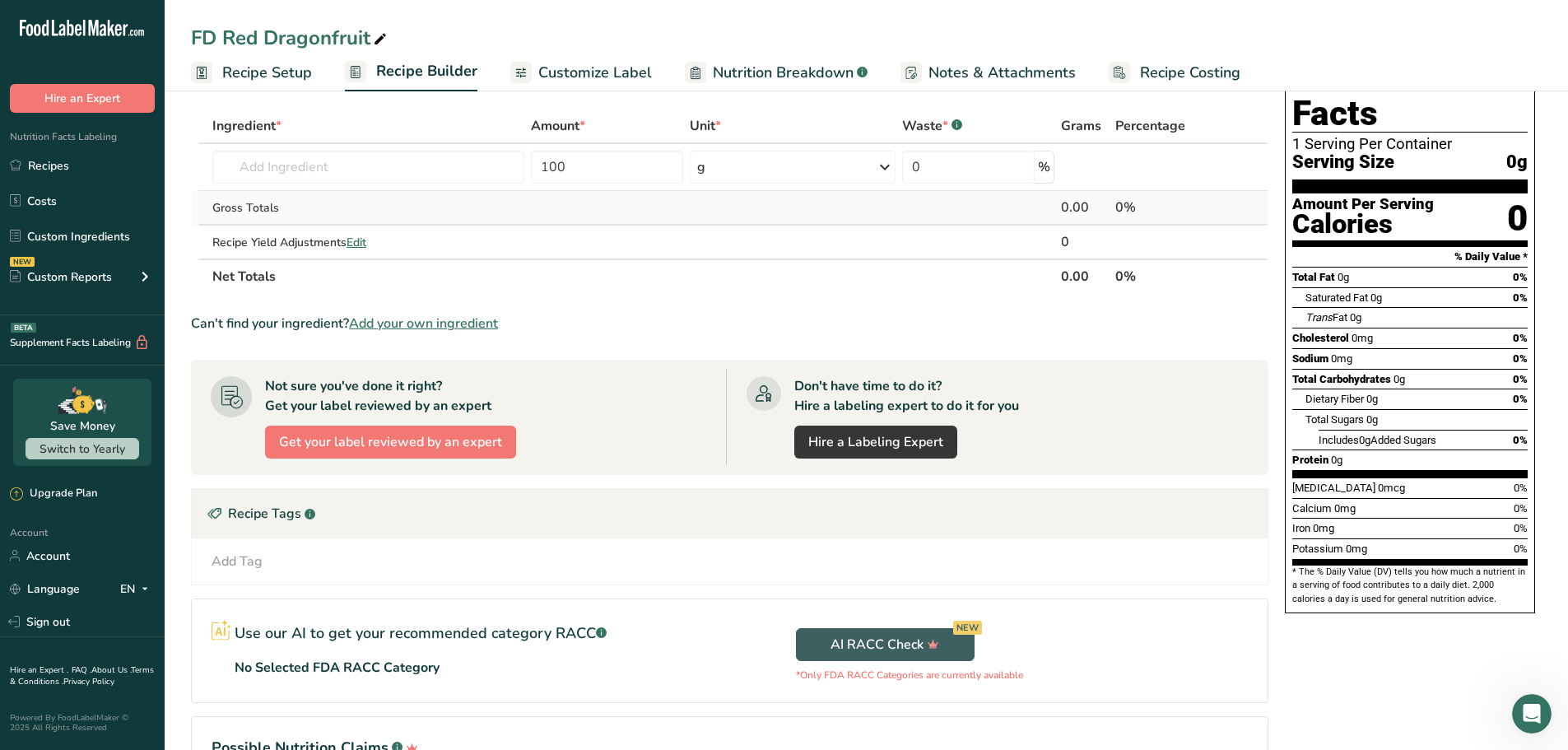
scroll to position [177, 0]
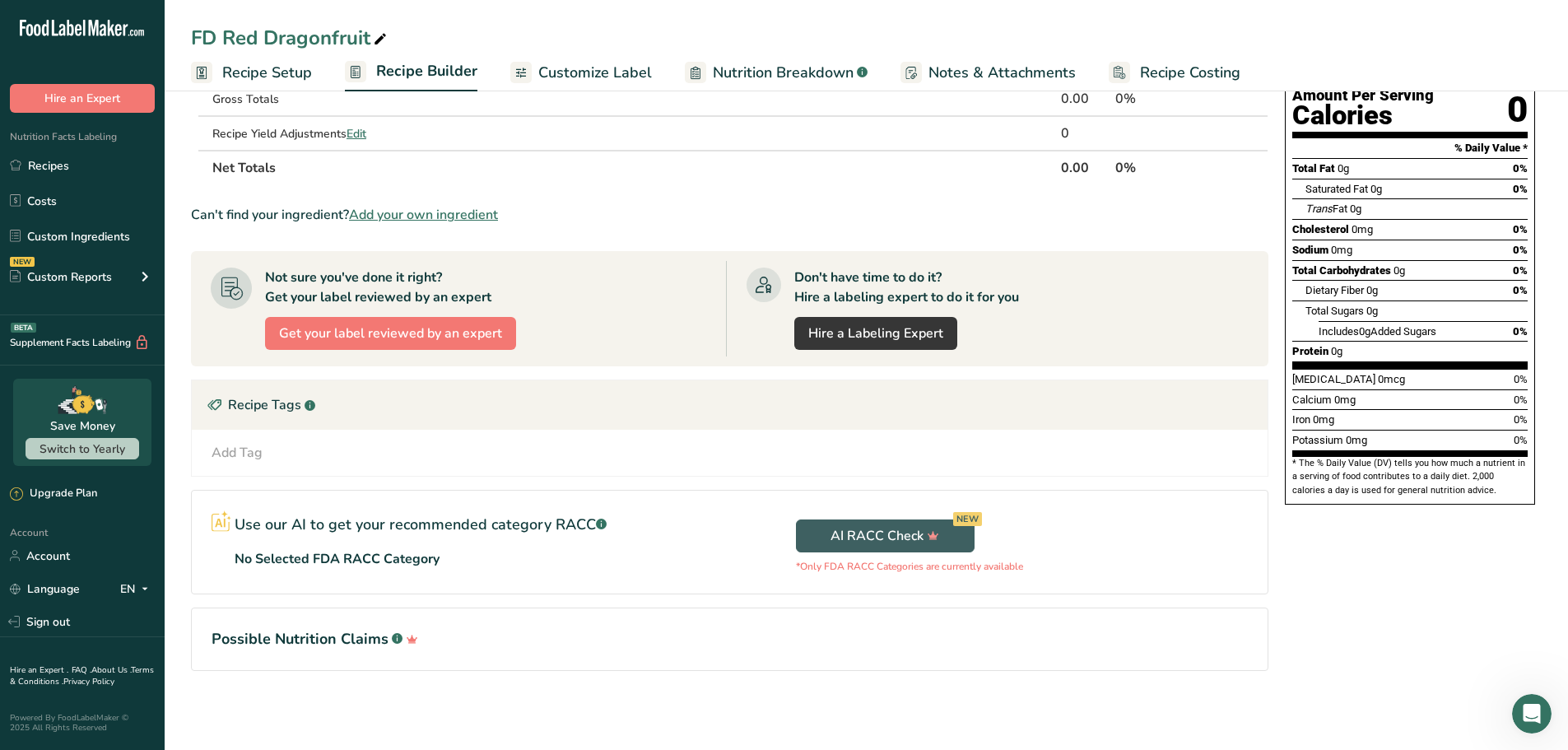
click at [582, 64] on span "Customize Label" at bounding box center [595, 72] width 114 height 22
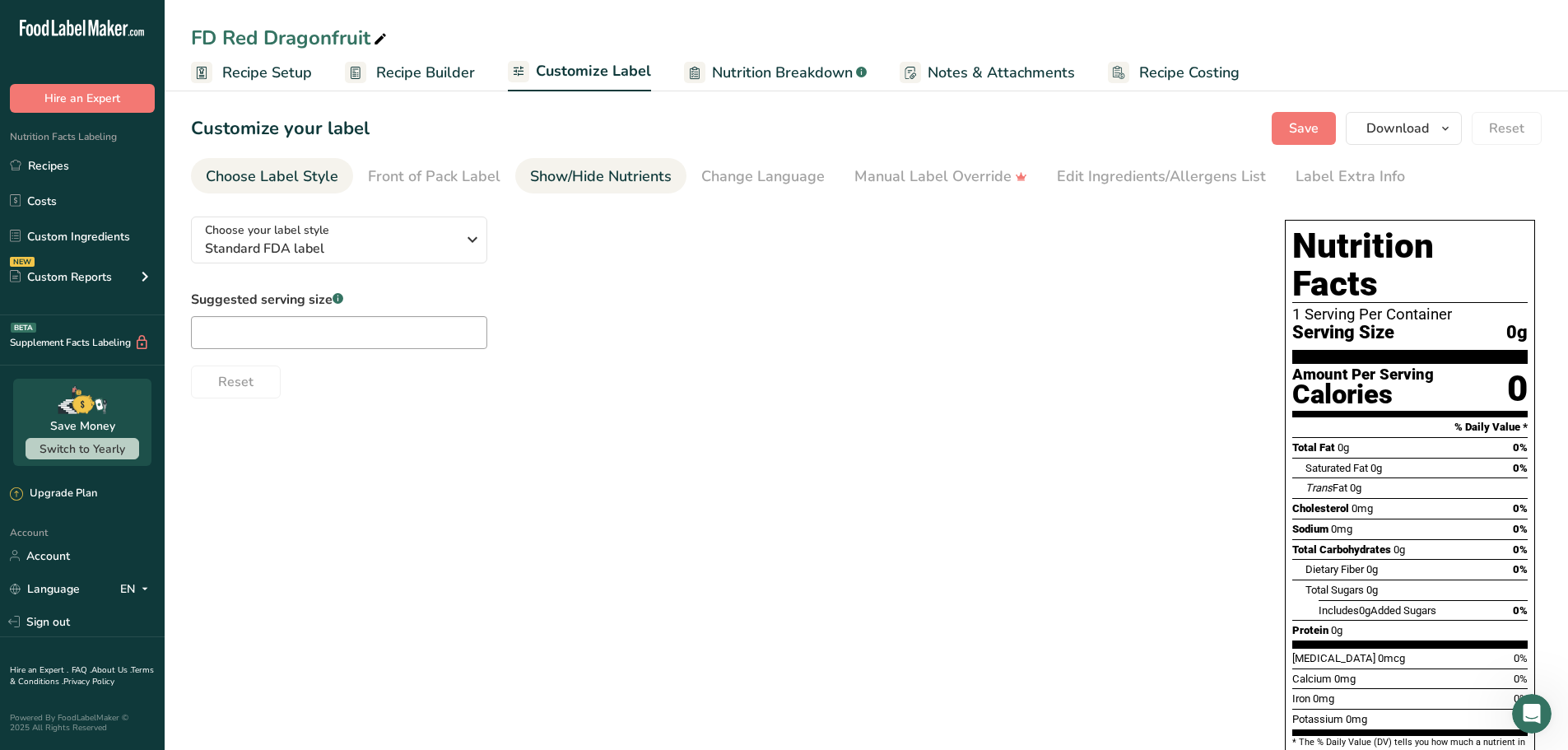
click at [610, 176] on div "Show/Hide Nutrients" at bounding box center [601, 176] width 142 height 22
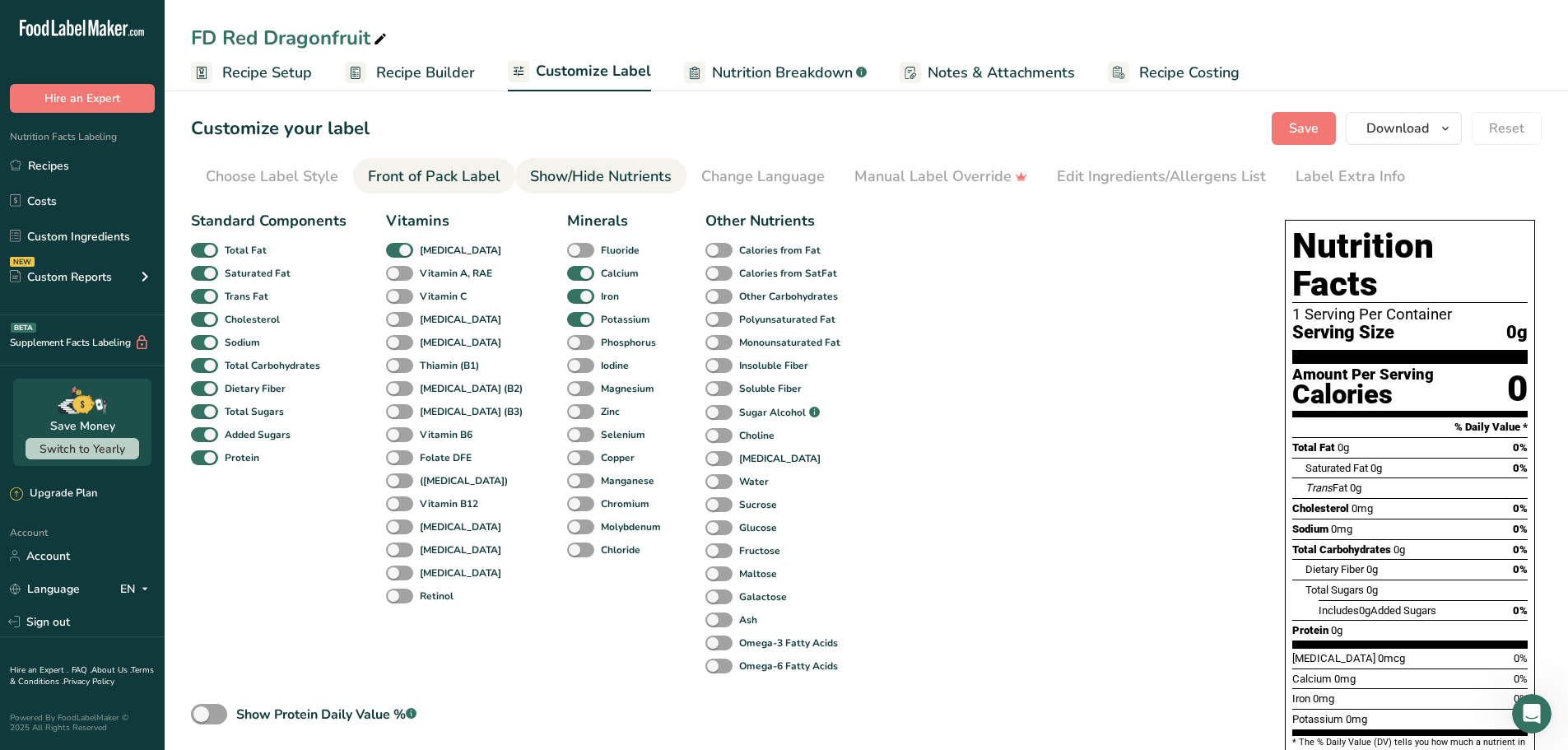
click at [470, 174] on div "Front of Pack Label" at bounding box center [434, 176] width 132 height 22
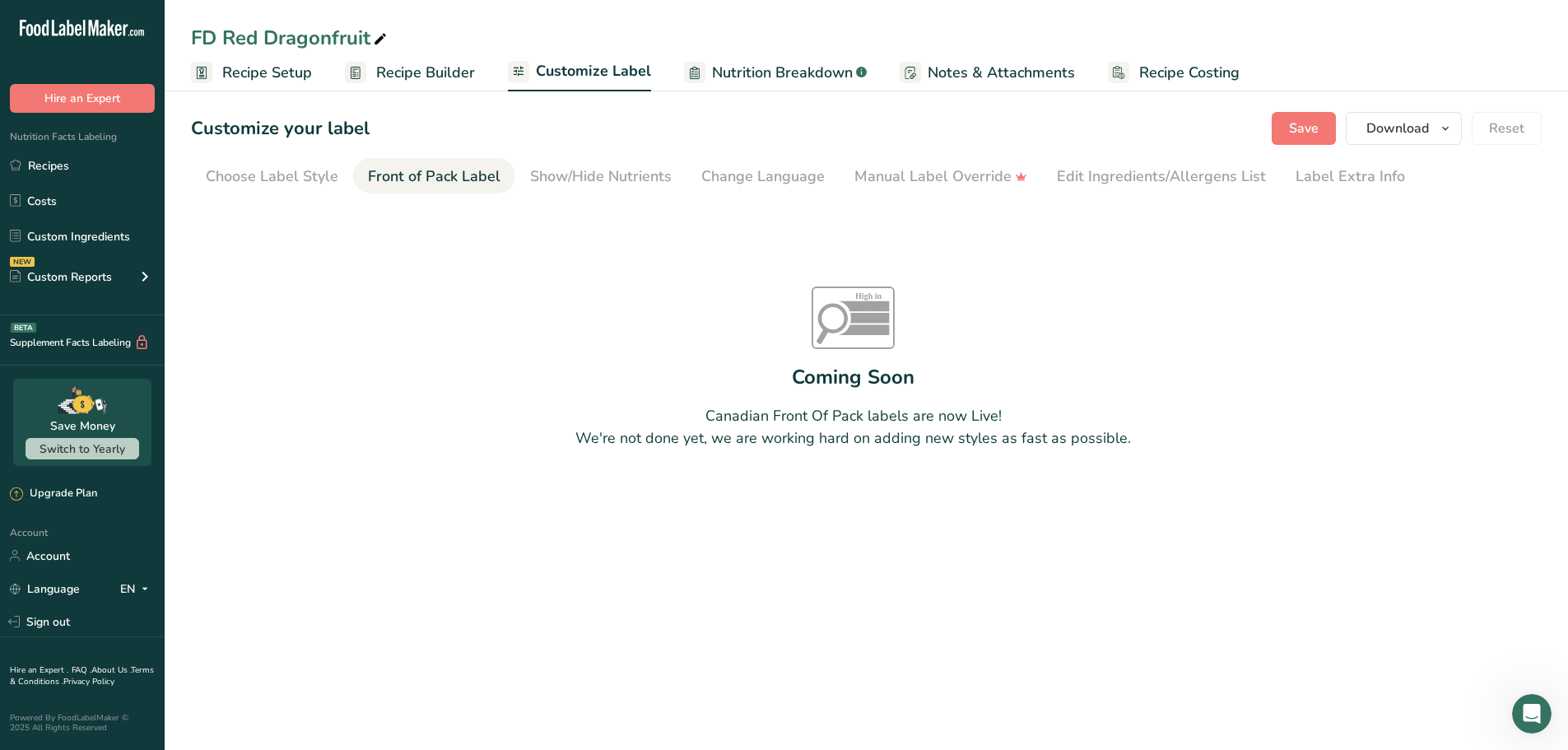
click at [761, 87] on link "Nutrition Breakdown .a-a{fill:#347362;}.b-a{fill:#fff;}" at bounding box center [775, 72] width 183 height 37
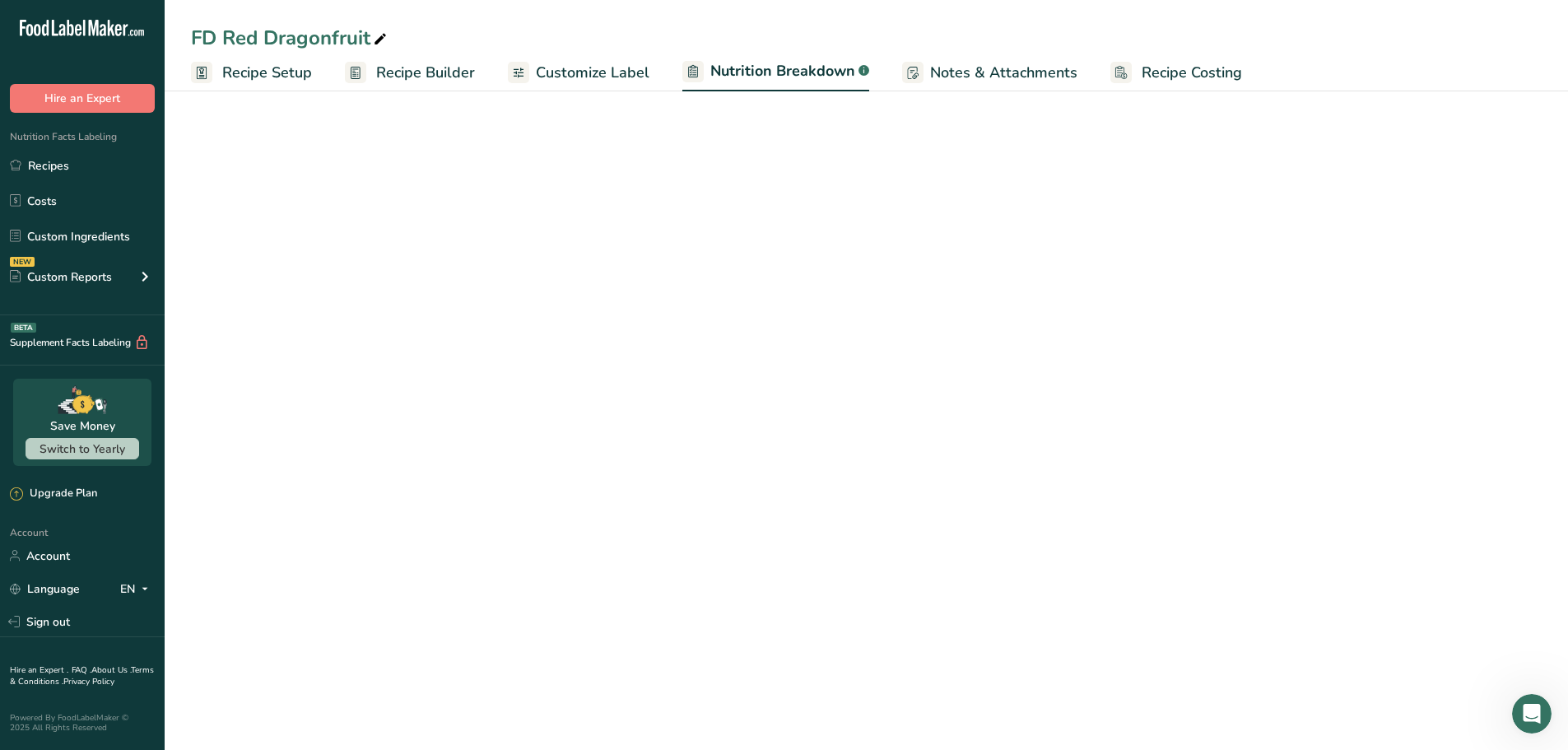
select select "Calories"
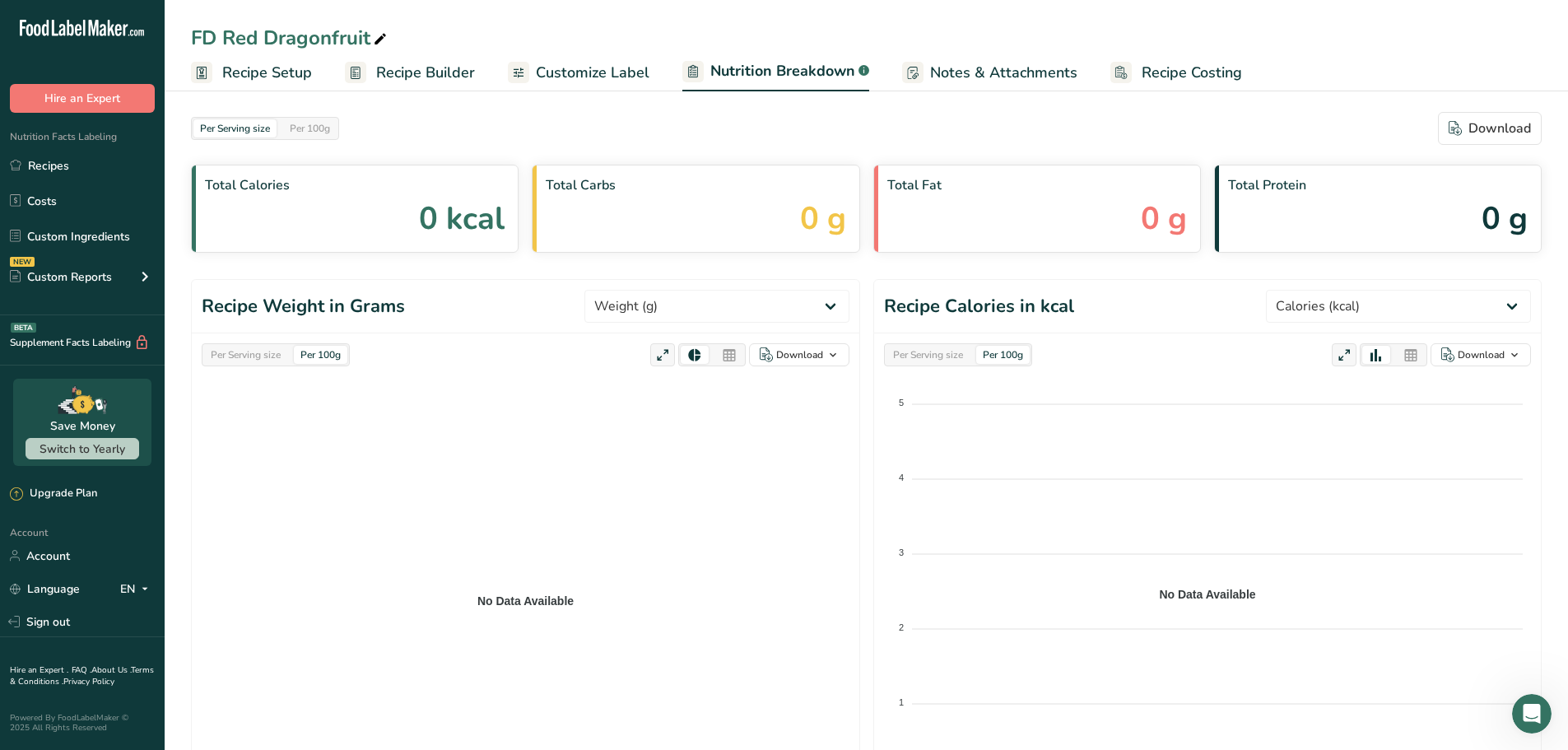
click at [406, 71] on span "Recipe Builder" at bounding box center [425, 72] width 98 height 22
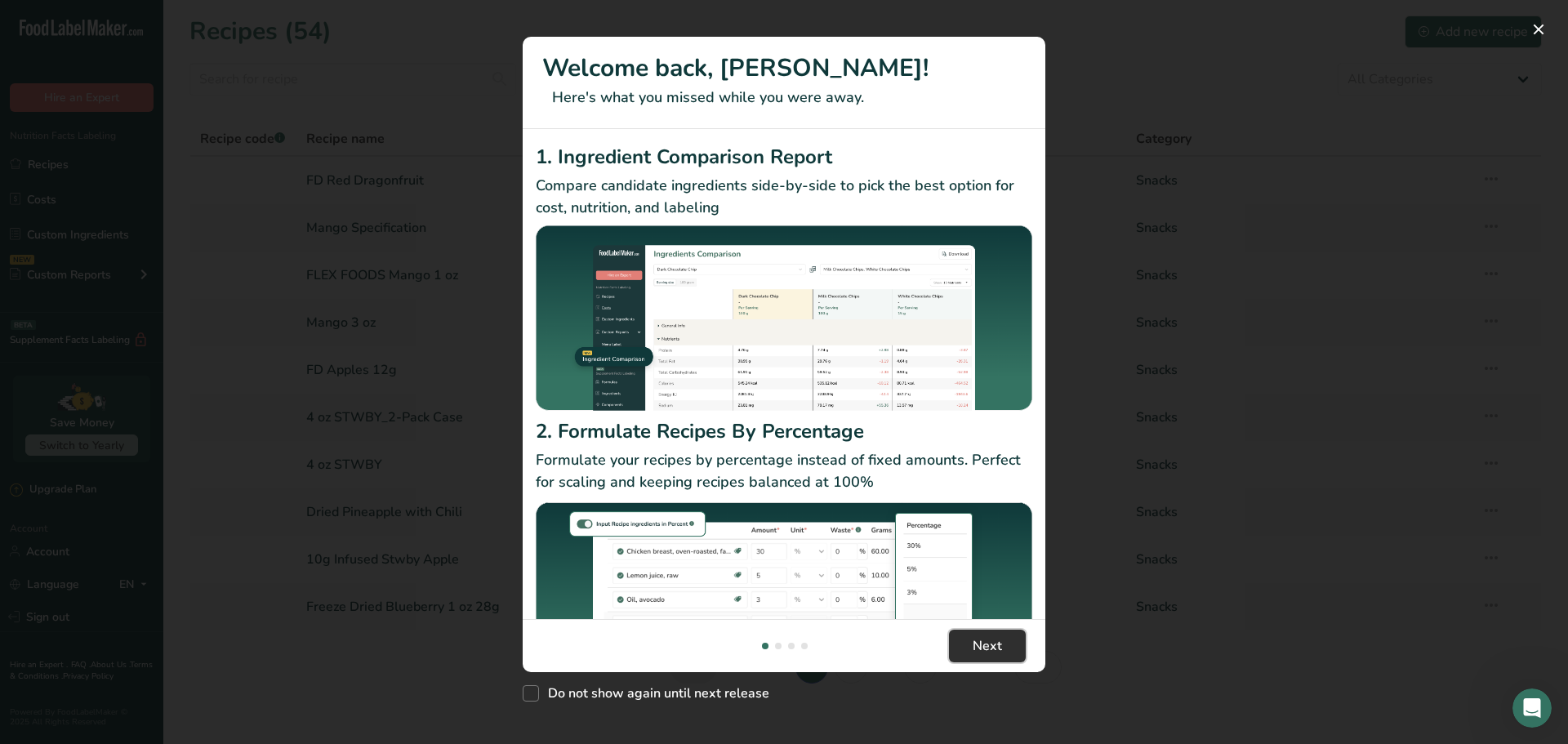
click at [985, 660] on button "Next" at bounding box center [987, 646] width 77 height 33
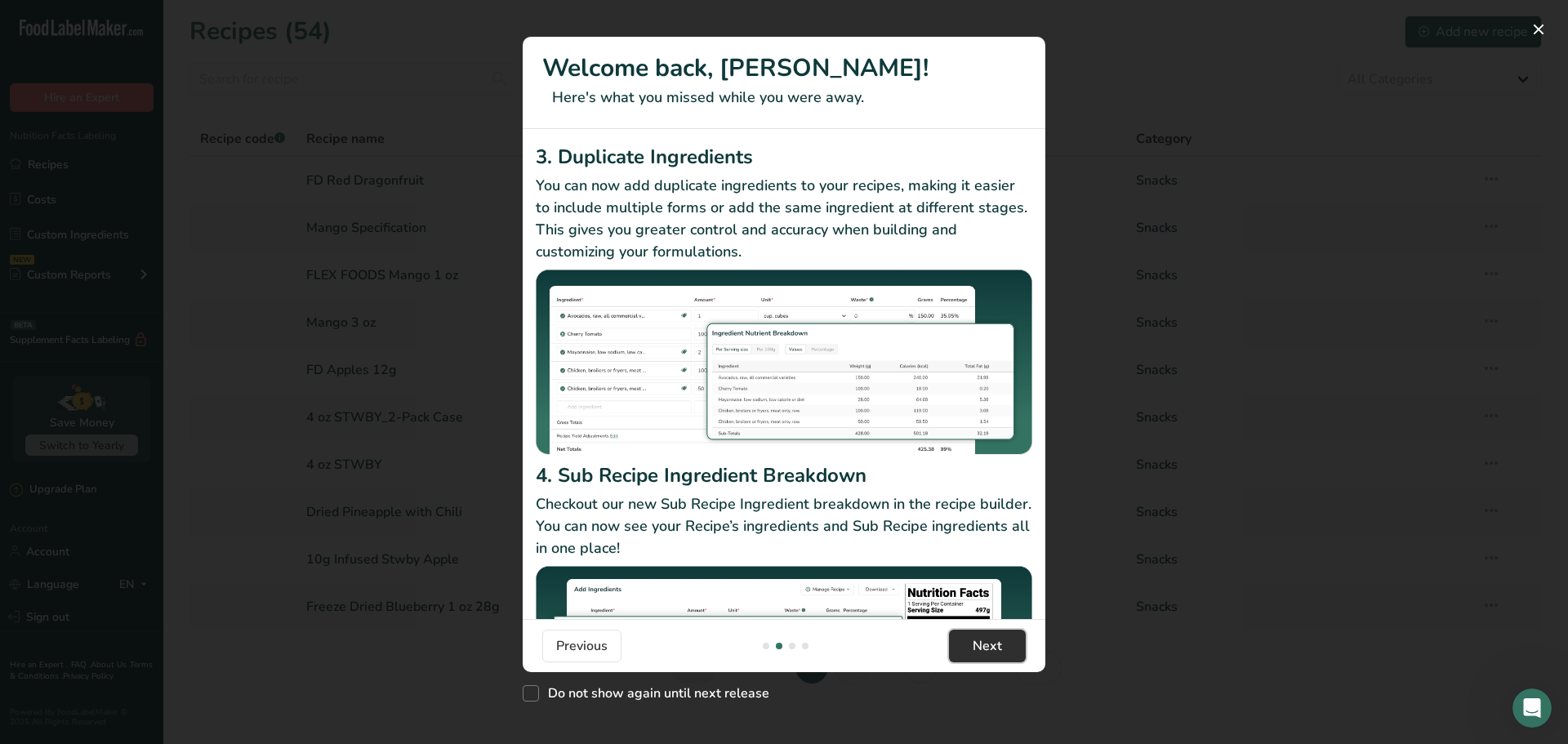
click at [989, 657] on button "Next" at bounding box center [987, 646] width 77 height 33
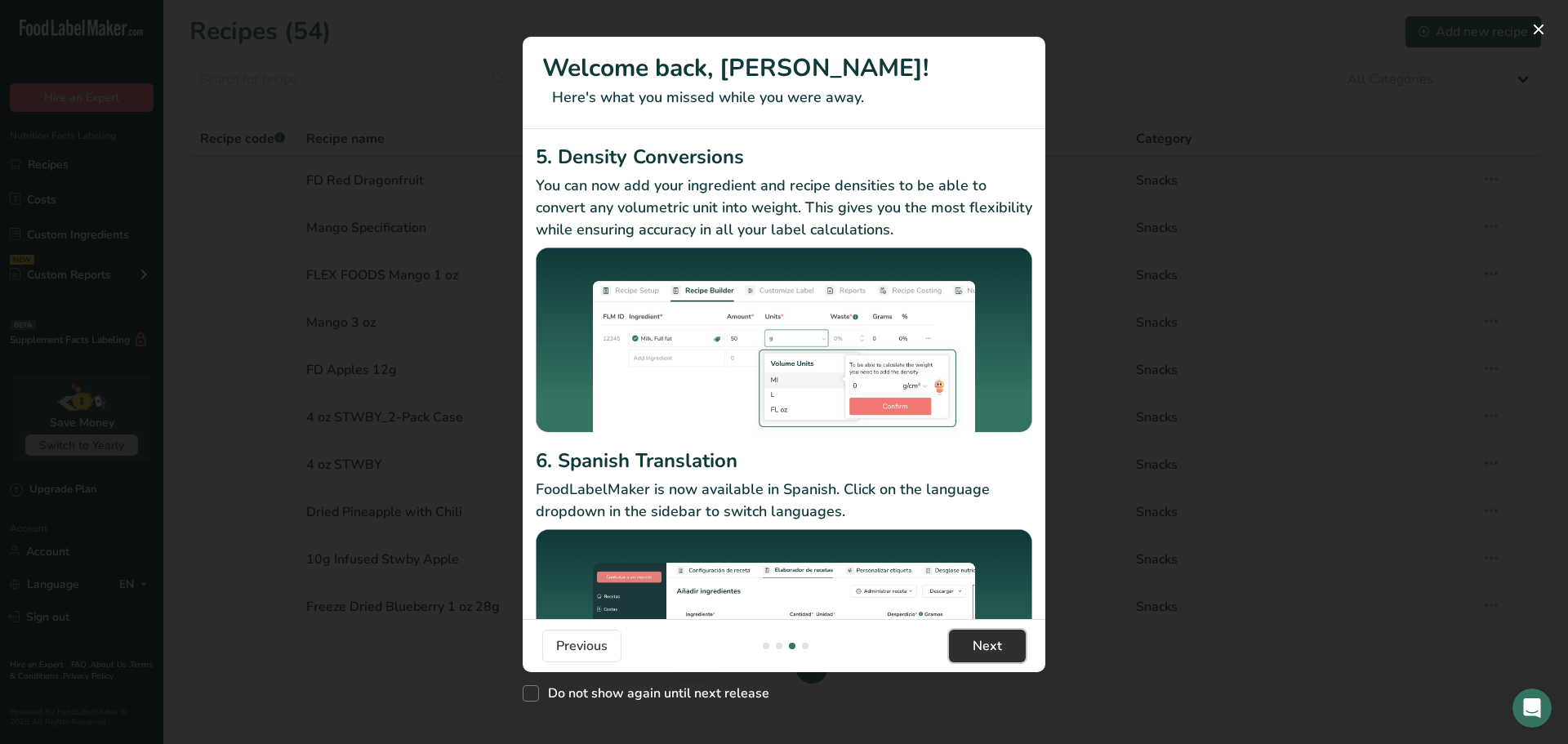
click at [989, 657] on button "Next" at bounding box center [987, 646] width 77 height 33
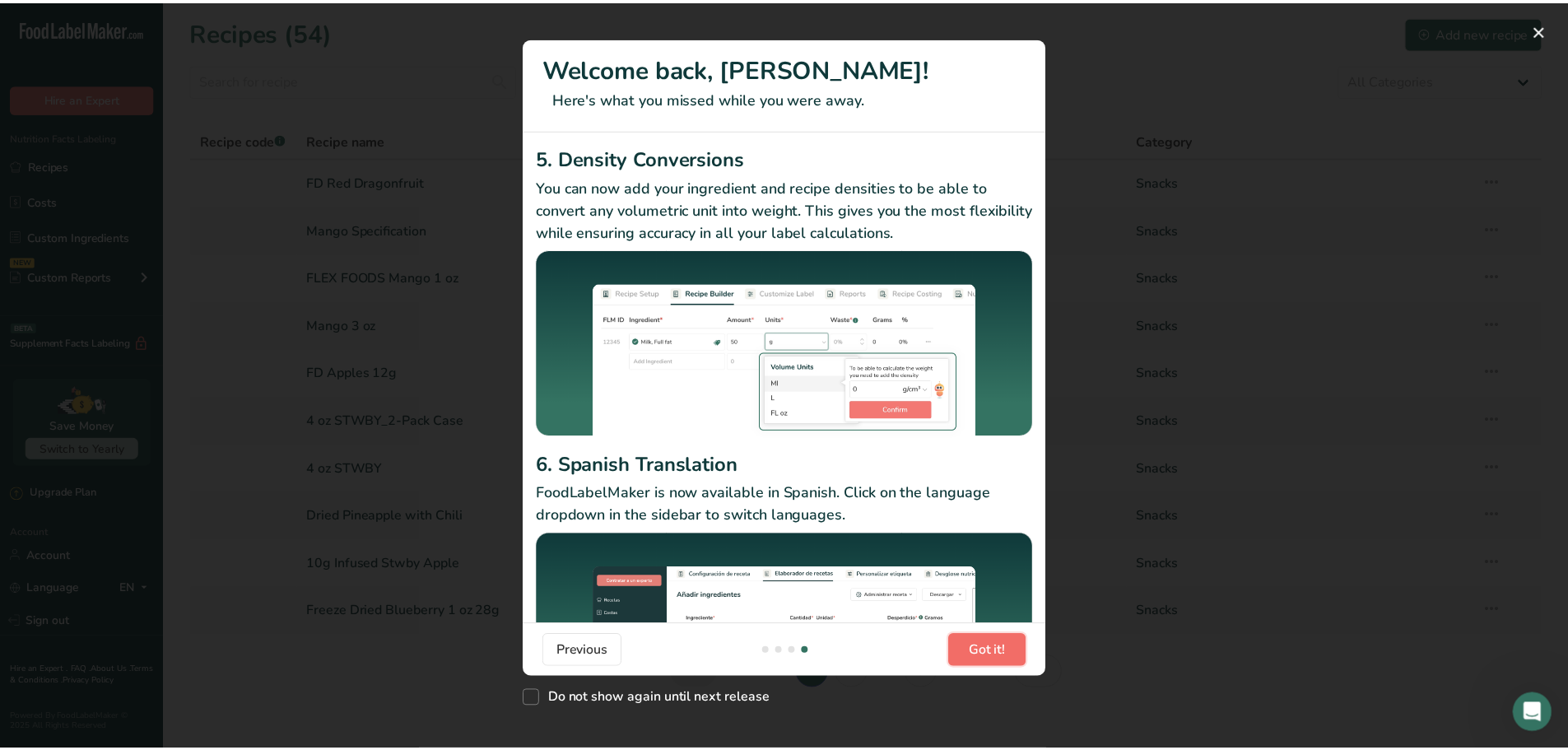
scroll to position [0, 1581]
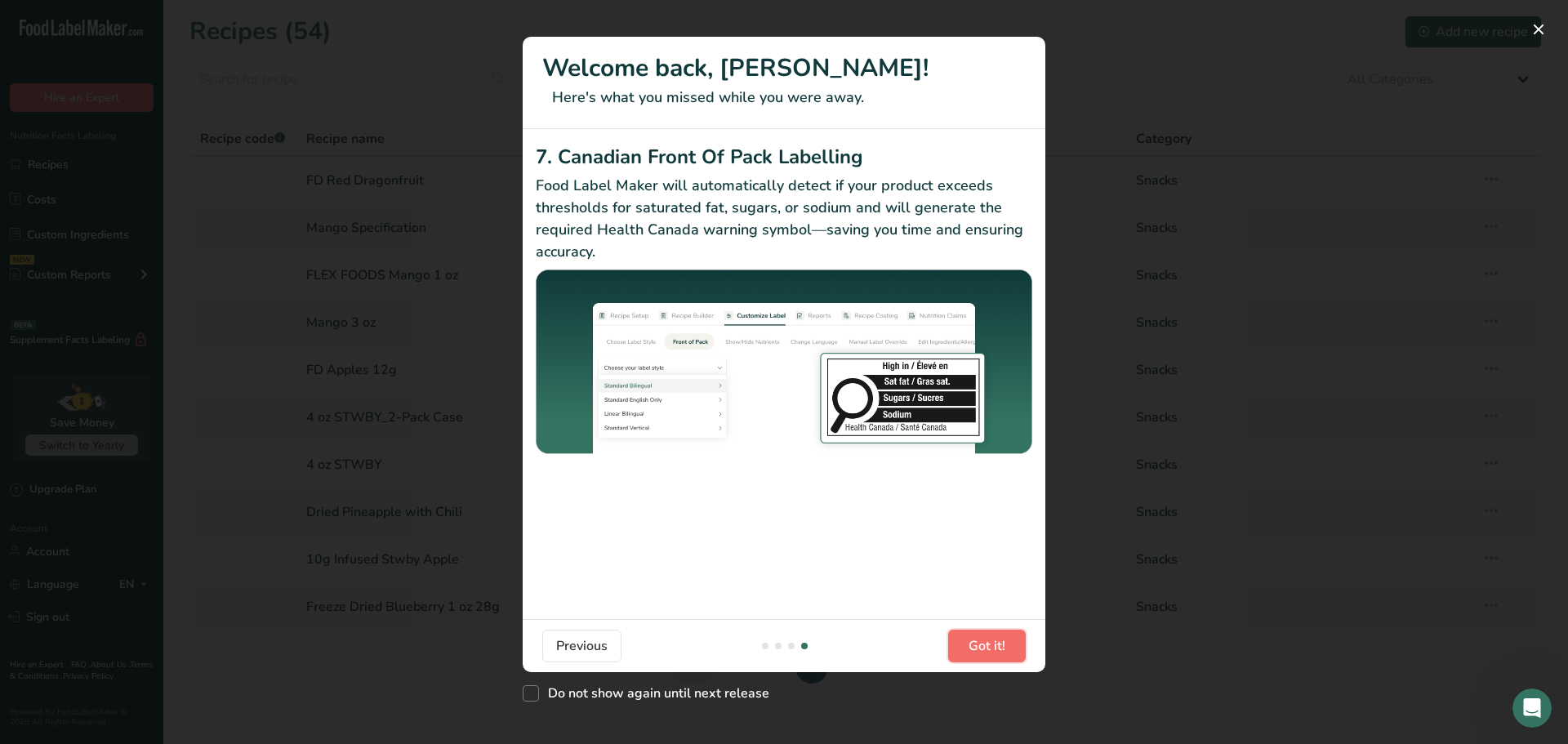
click at [989, 657] on button "Got it!" at bounding box center [986, 646] width 77 height 33
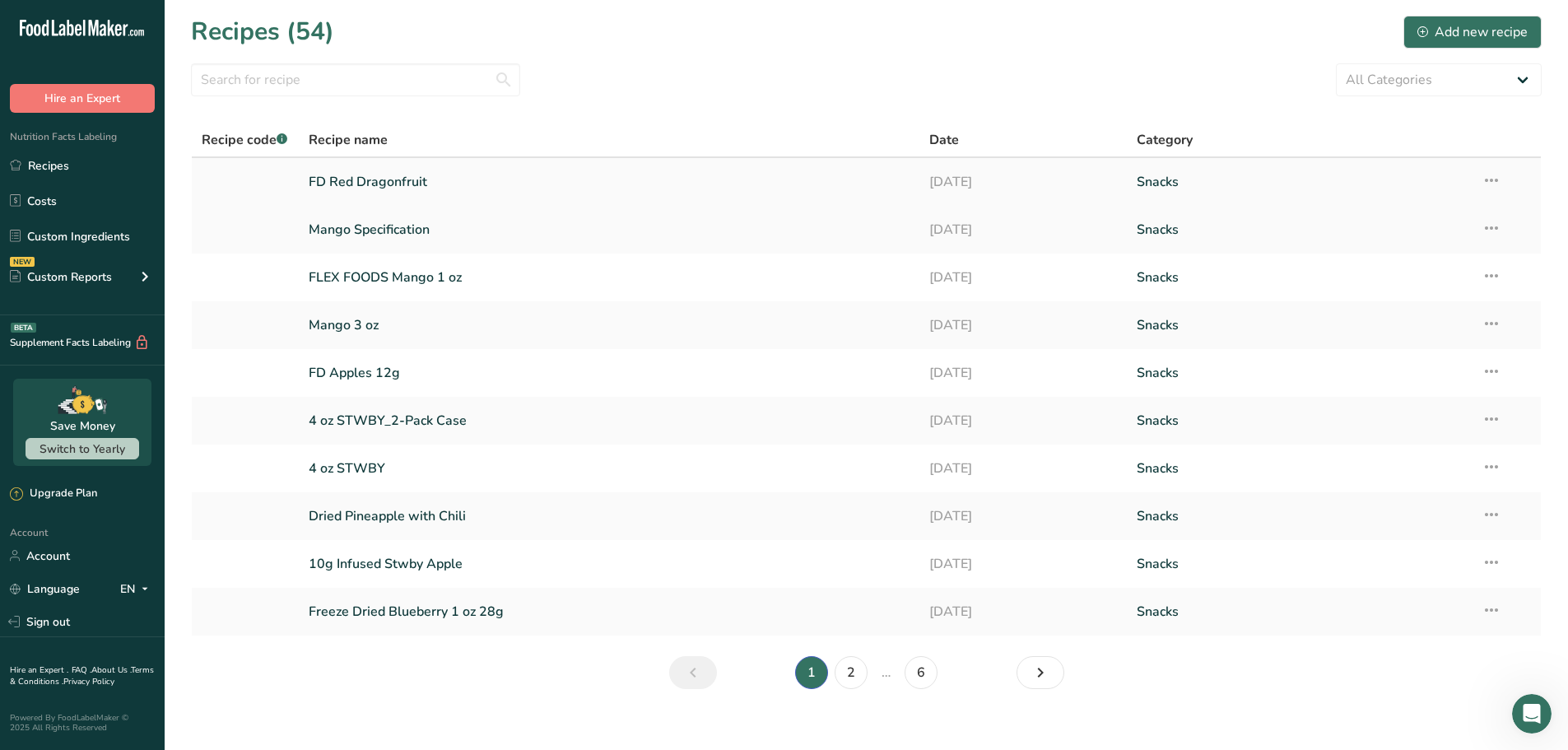
click at [368, 181] on link "FD Red Dragonfruit" at bounding box center [609, 182] width 602 height 35
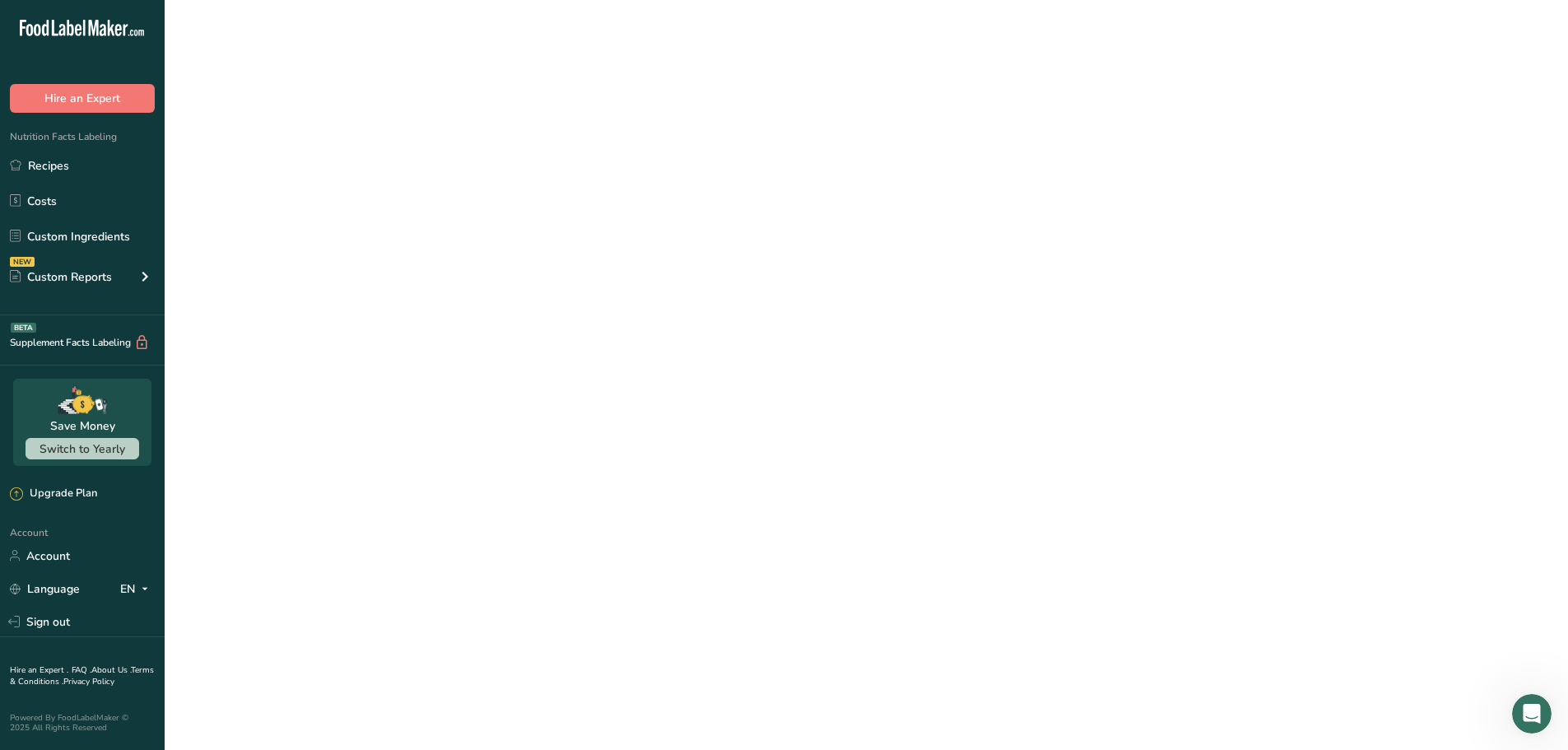
click at [368, 181] on link "FD Red Dragonfruit" at bounding box center [609, 182] width 602 height 35
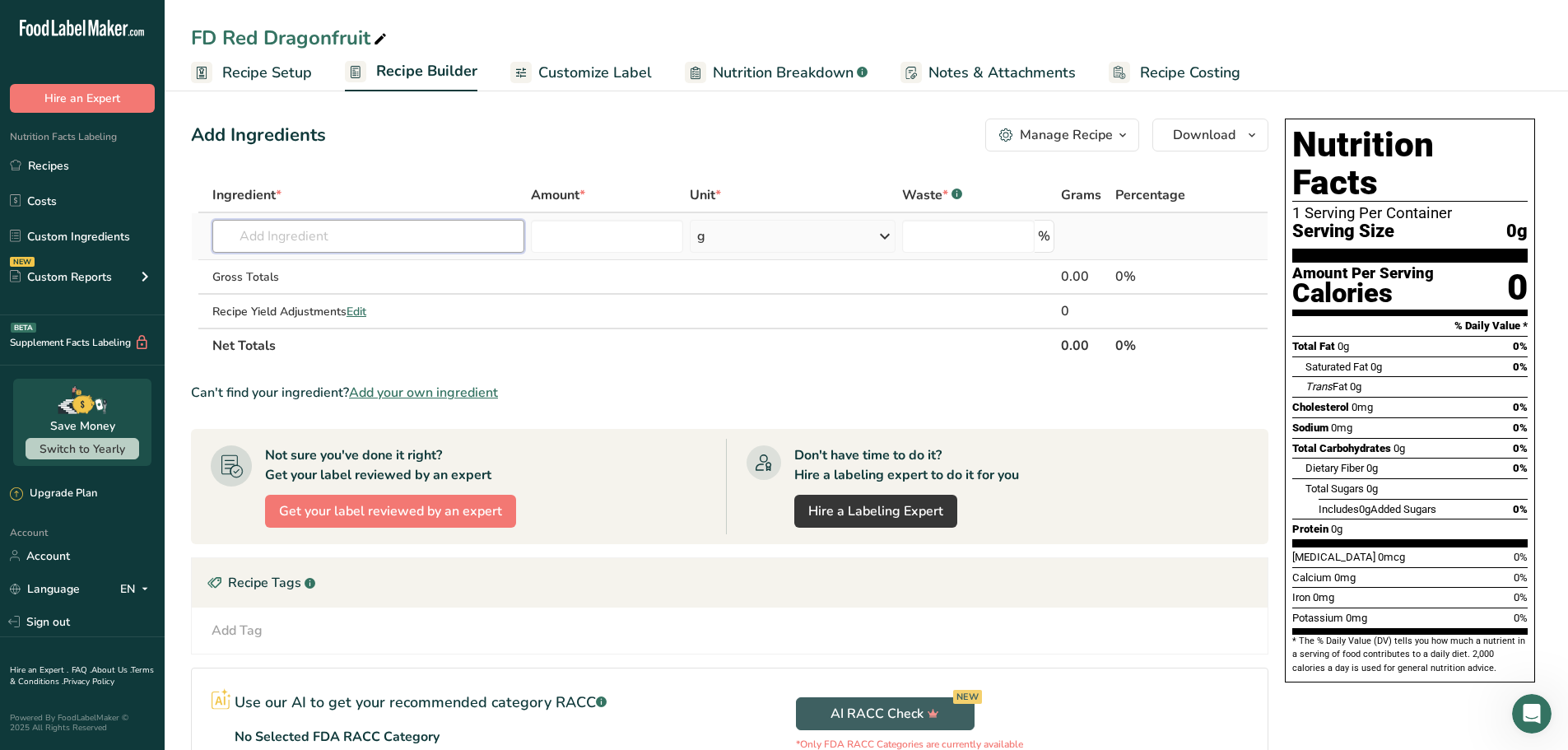
click at [376, 240] on input "text" at bounding box center [368, 236] width 312 height 33
click at [291, 85] on link "Recipe Setup" at bounding box center [251, 72] width 121 height 37
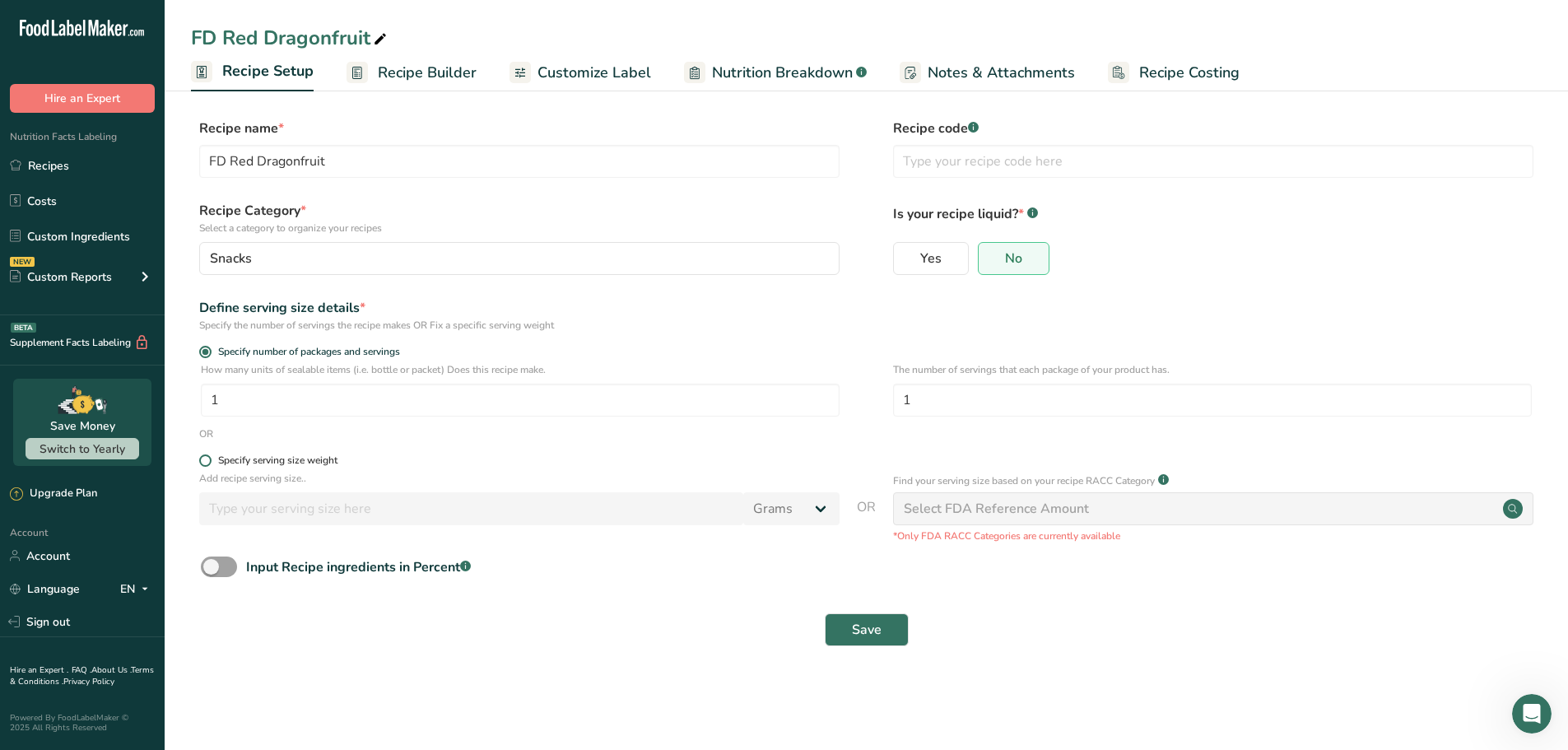
click at [203, 459] on span at bounding box center [205, 460] width 13 height 13
click at [203, 459] on input "Specify serving size weight" at bounding box center [204, 460] width 11 height 11
radio input "true"
radio input "false"
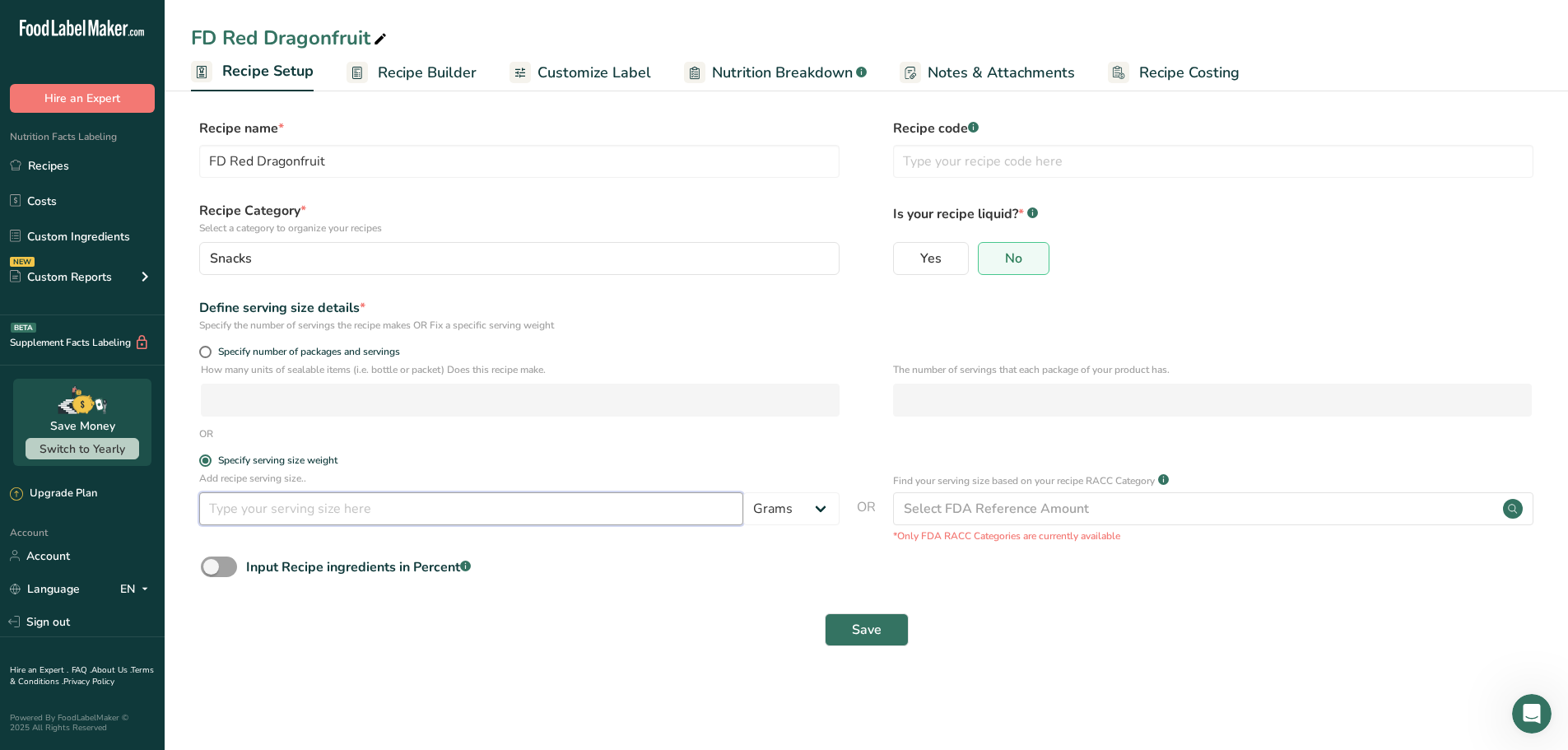
click at [565, 516] on input "number" at bounding box center [472, 509] width 544 height 33
type input "100"
click at [890, 631] on button "Save" at bounding box center [866, 629] width 84 height 33
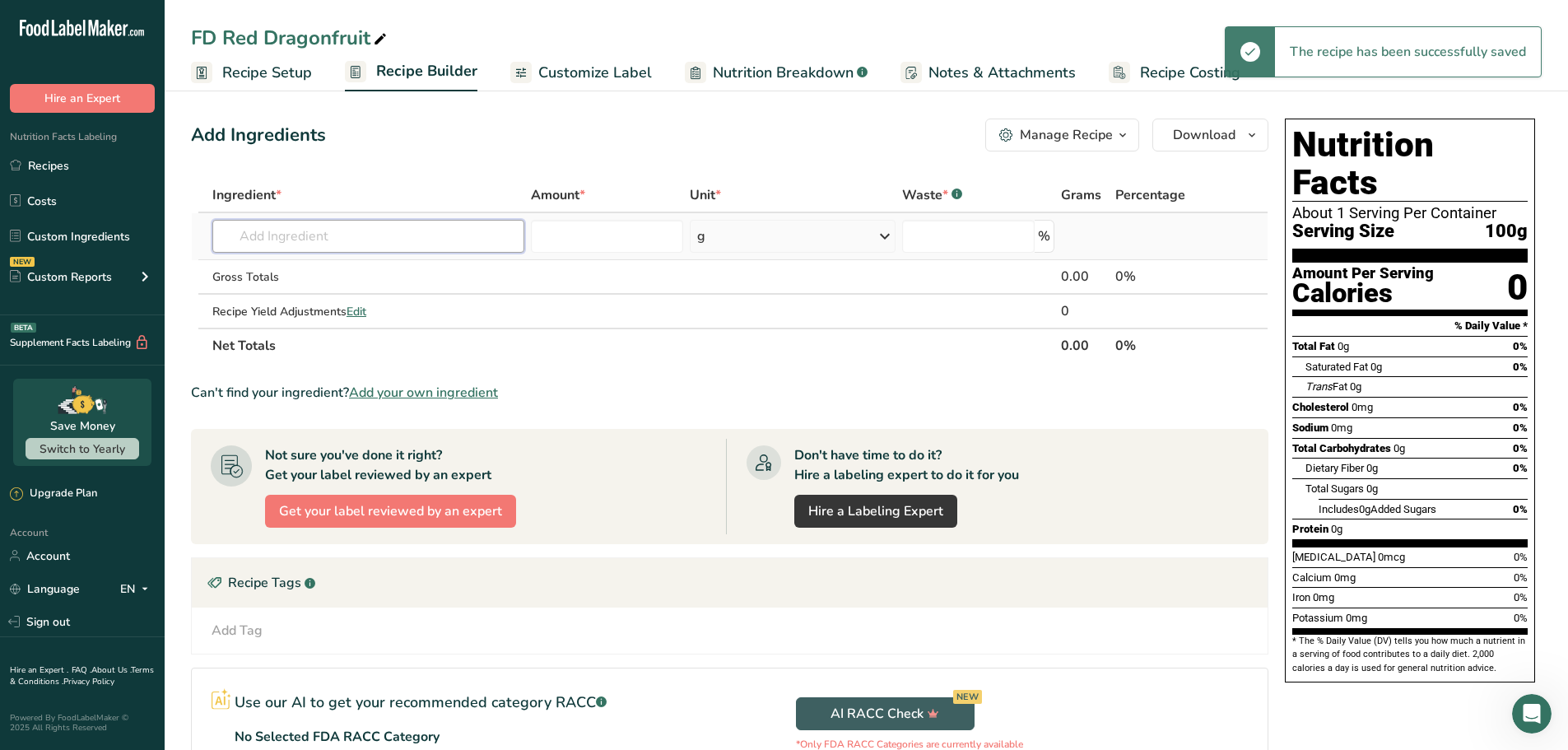
click at [448, 233] on input "text" at bounding box center [368, 236] width 312 height 33
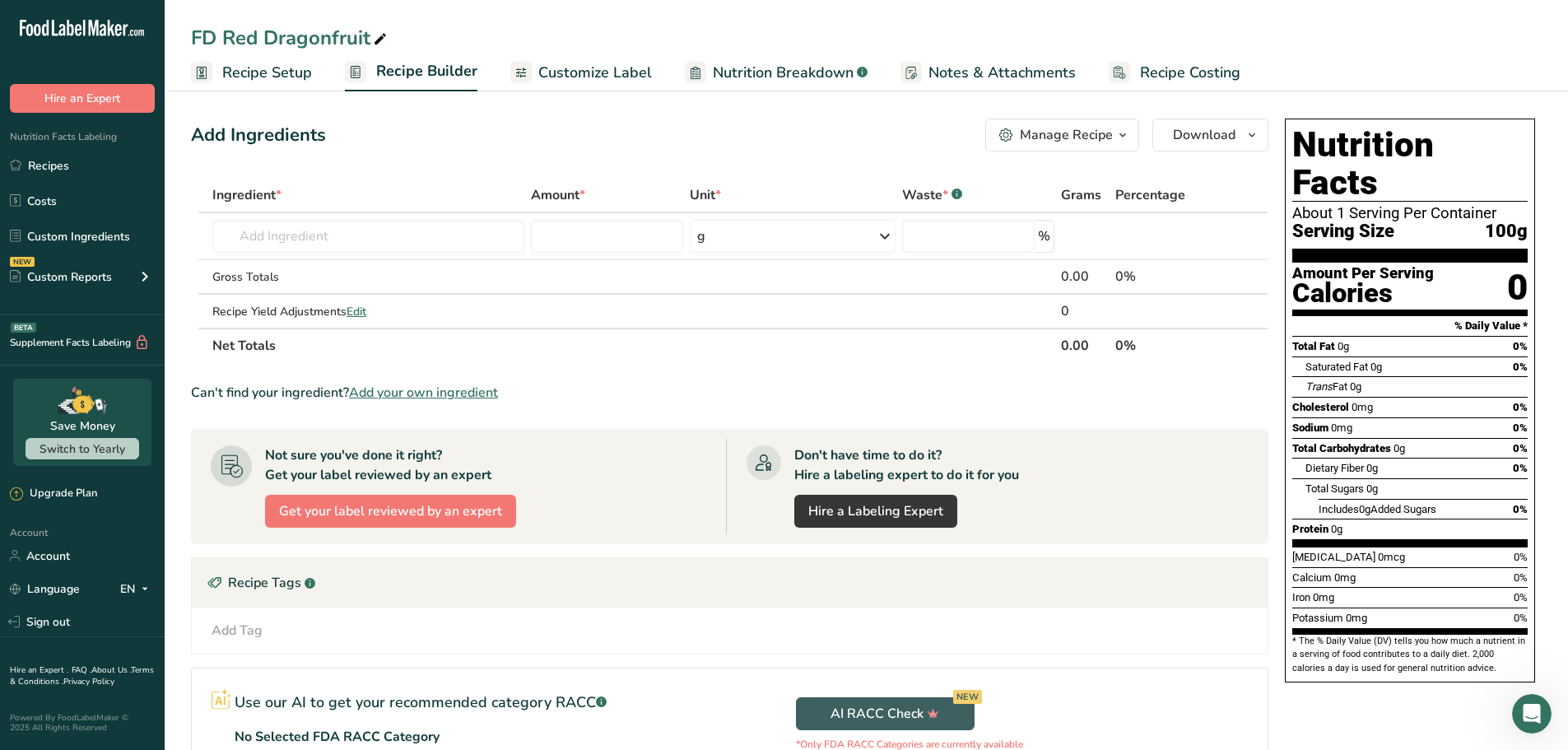
click at [419, 395] on span "Add your own ingredient" at bounding box center [423, 392] width 149 height 19
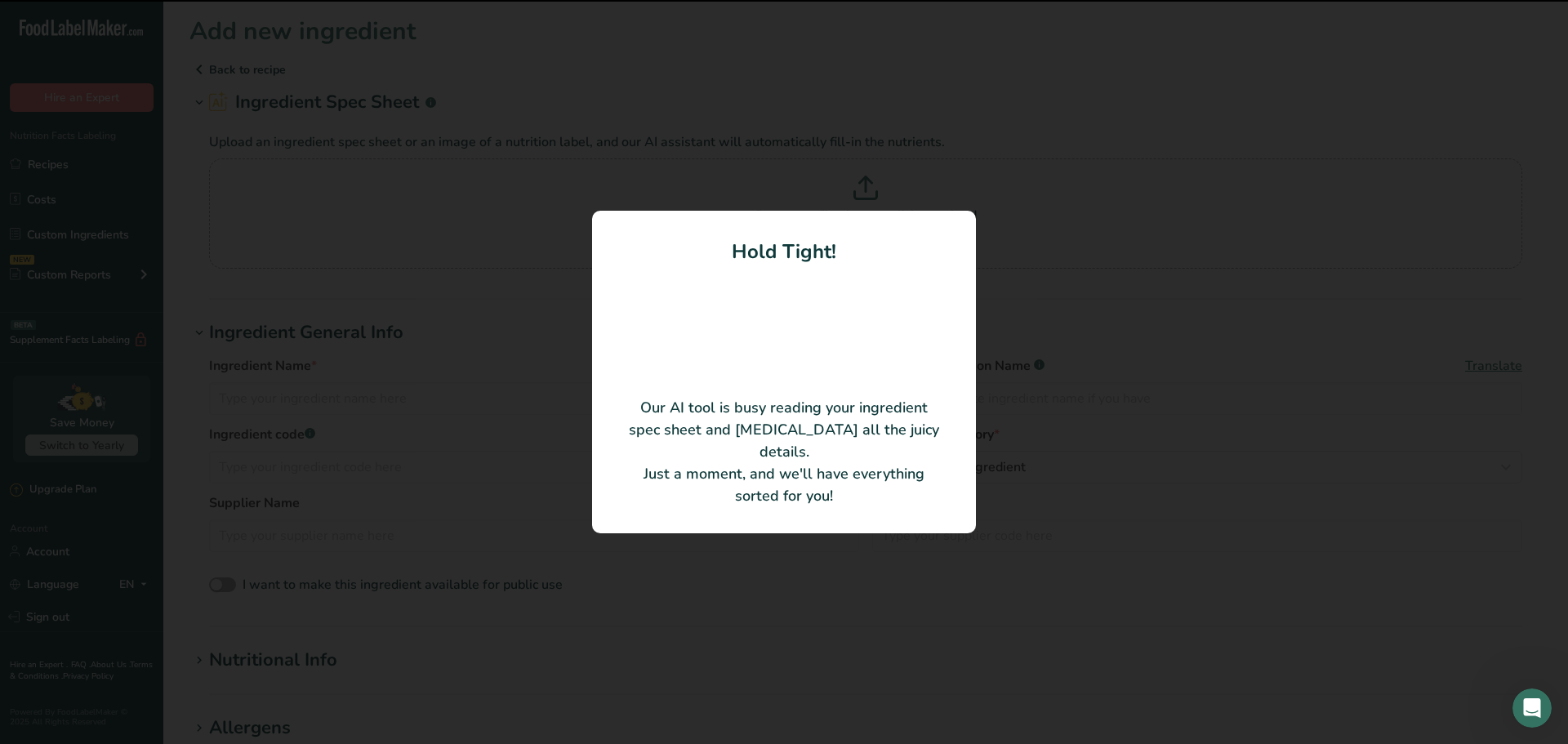
type input "FD Dragon Fruit"
type input "Lvsheng"
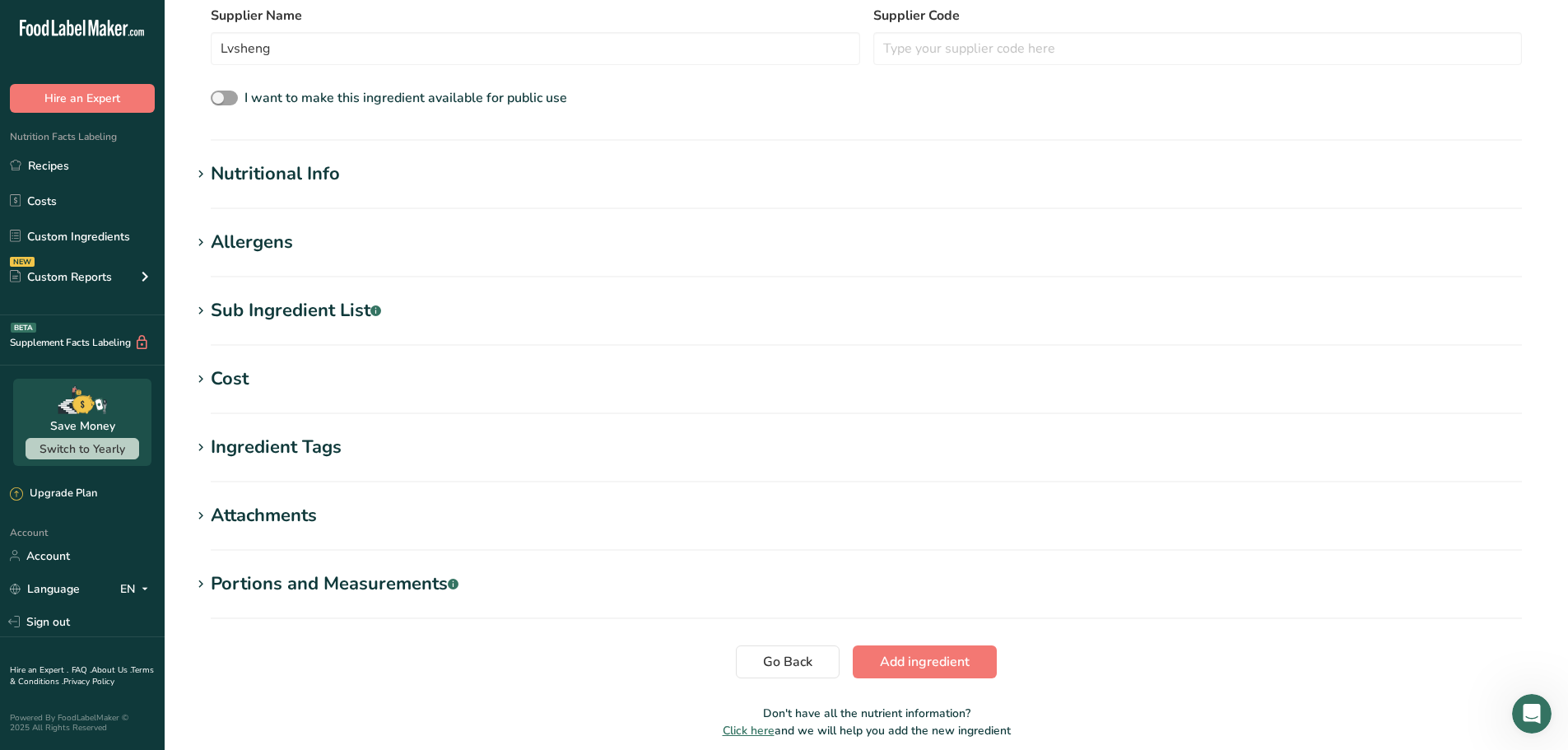
scroll to position [329, 0]
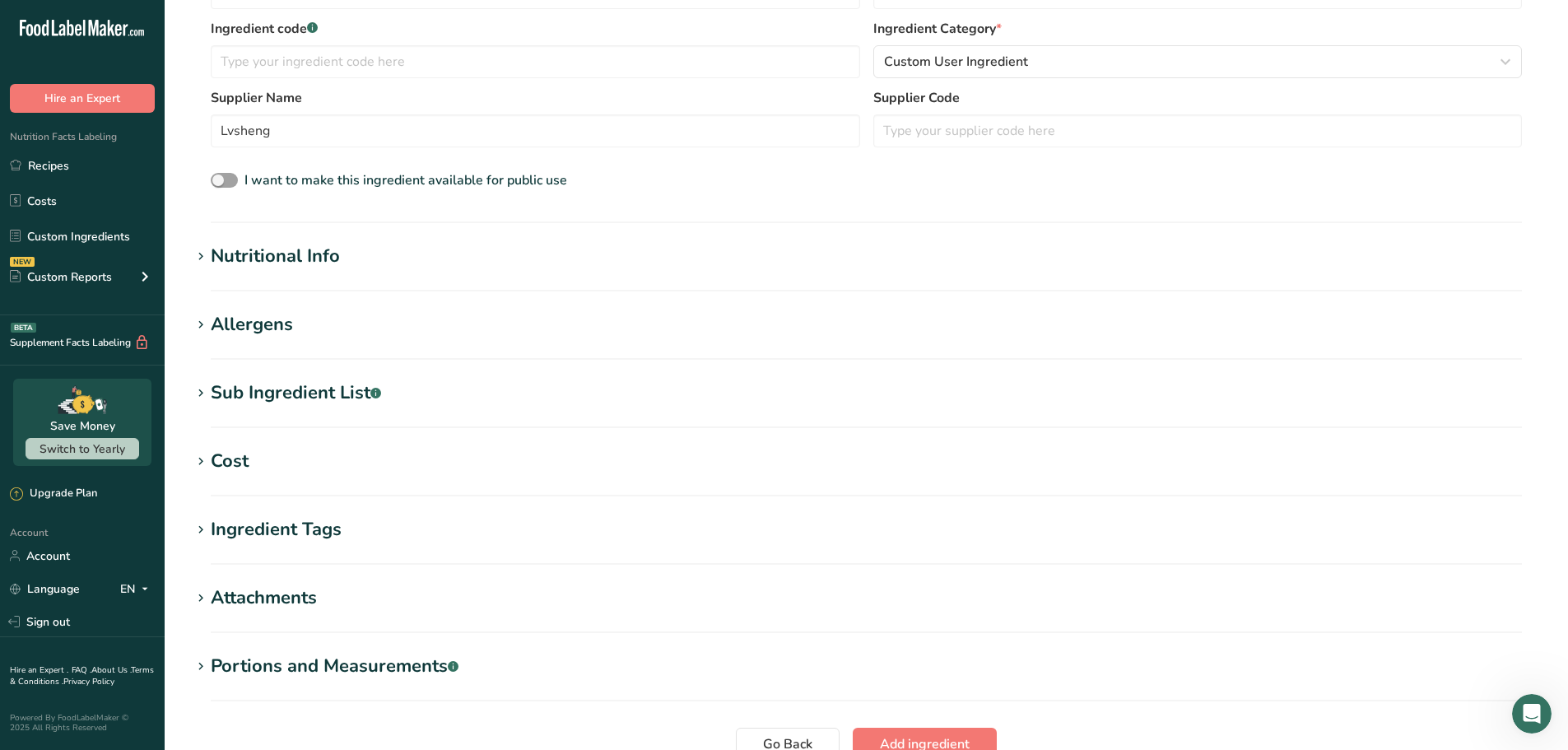
click at [276, 259] on div "Nutritional Info" at bounding box center [276, 256] width 129 height 27
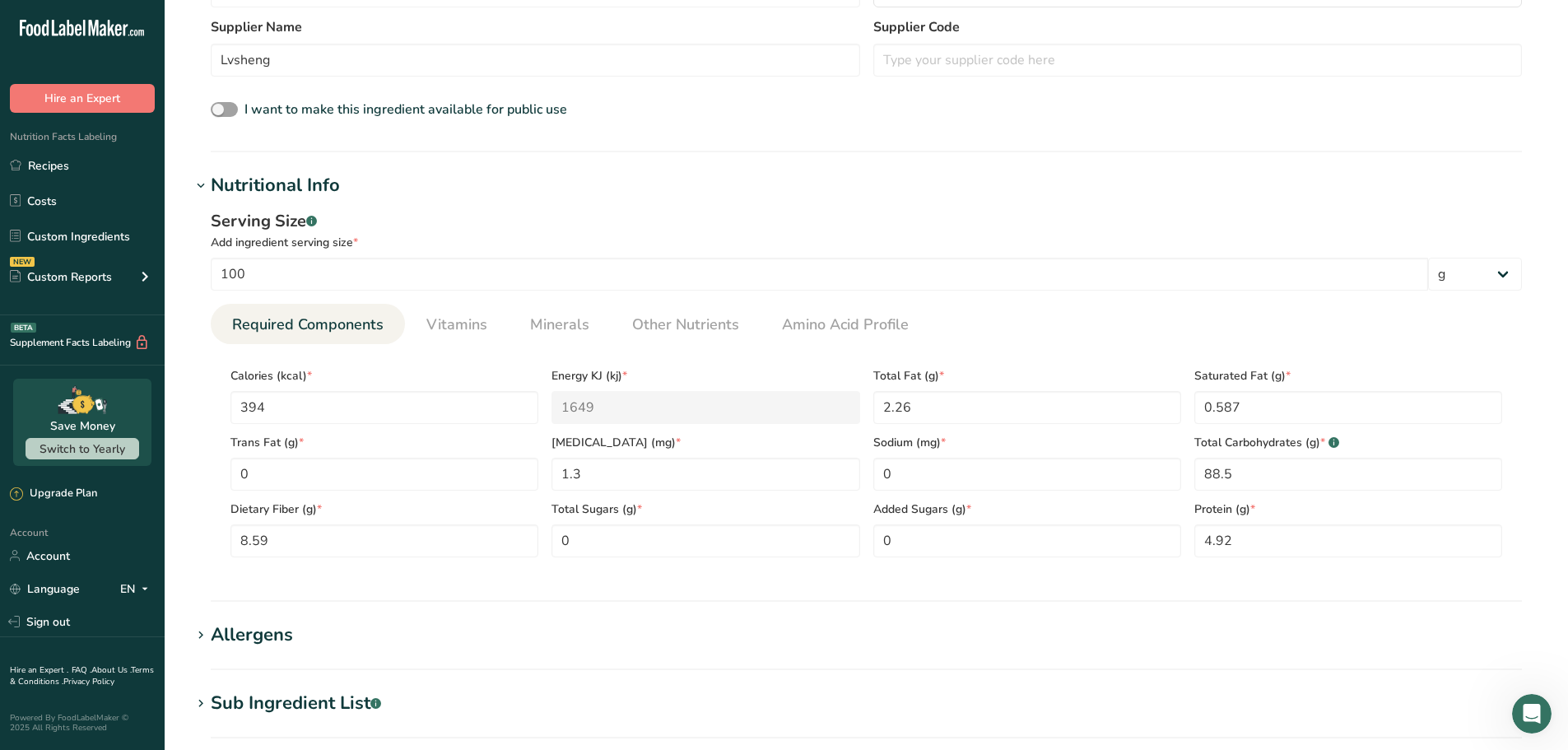
scroll to position [494, 0]
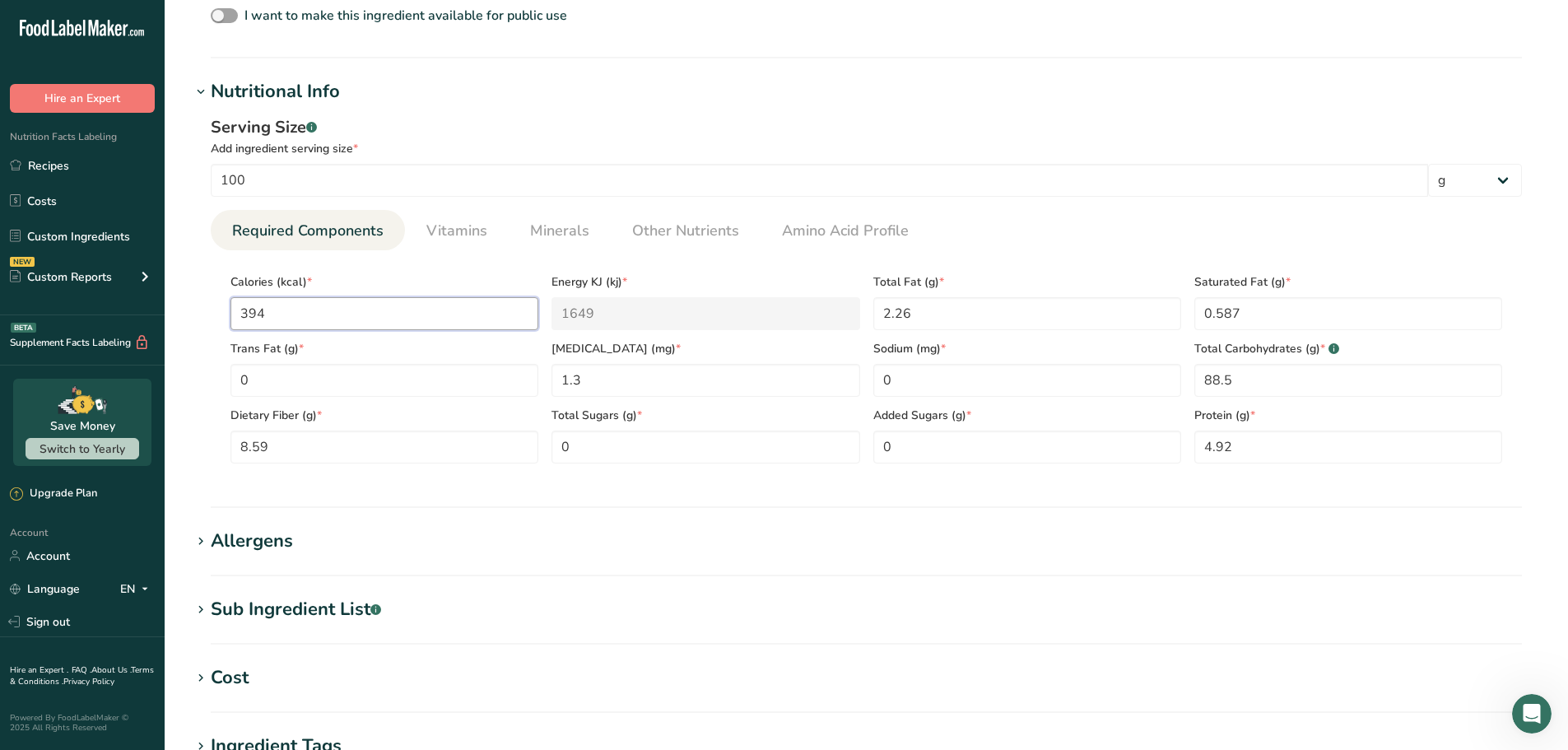
click at [342, 304] on input "394" at bounding box center [384, 313] width 308 height 33
click at [331, 312] on input "394" at bounding box center [384, 313] width 308 height 33
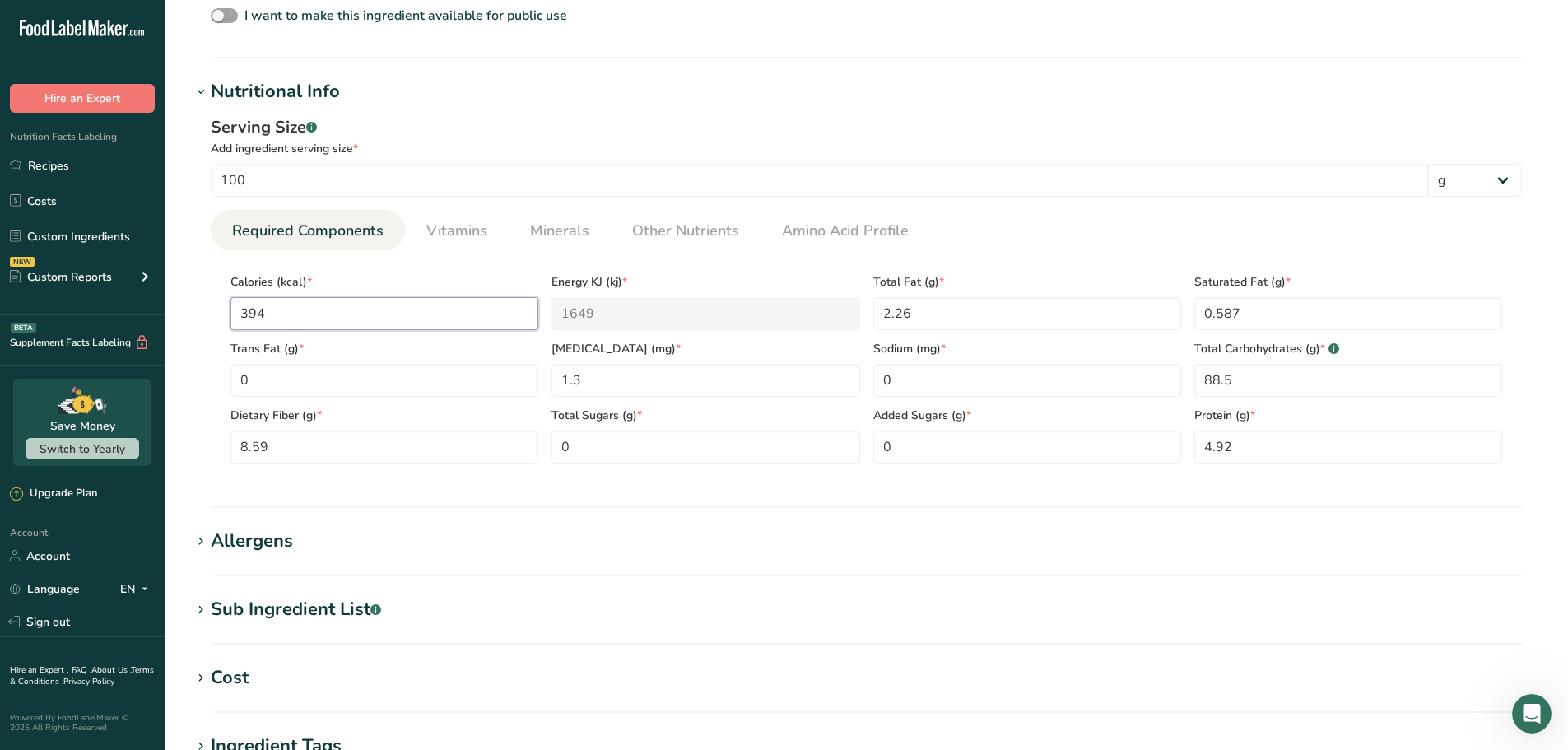
type input "39"
type KJ "163.2"
type input "390"
type KJ "1631.8"
type input "390"
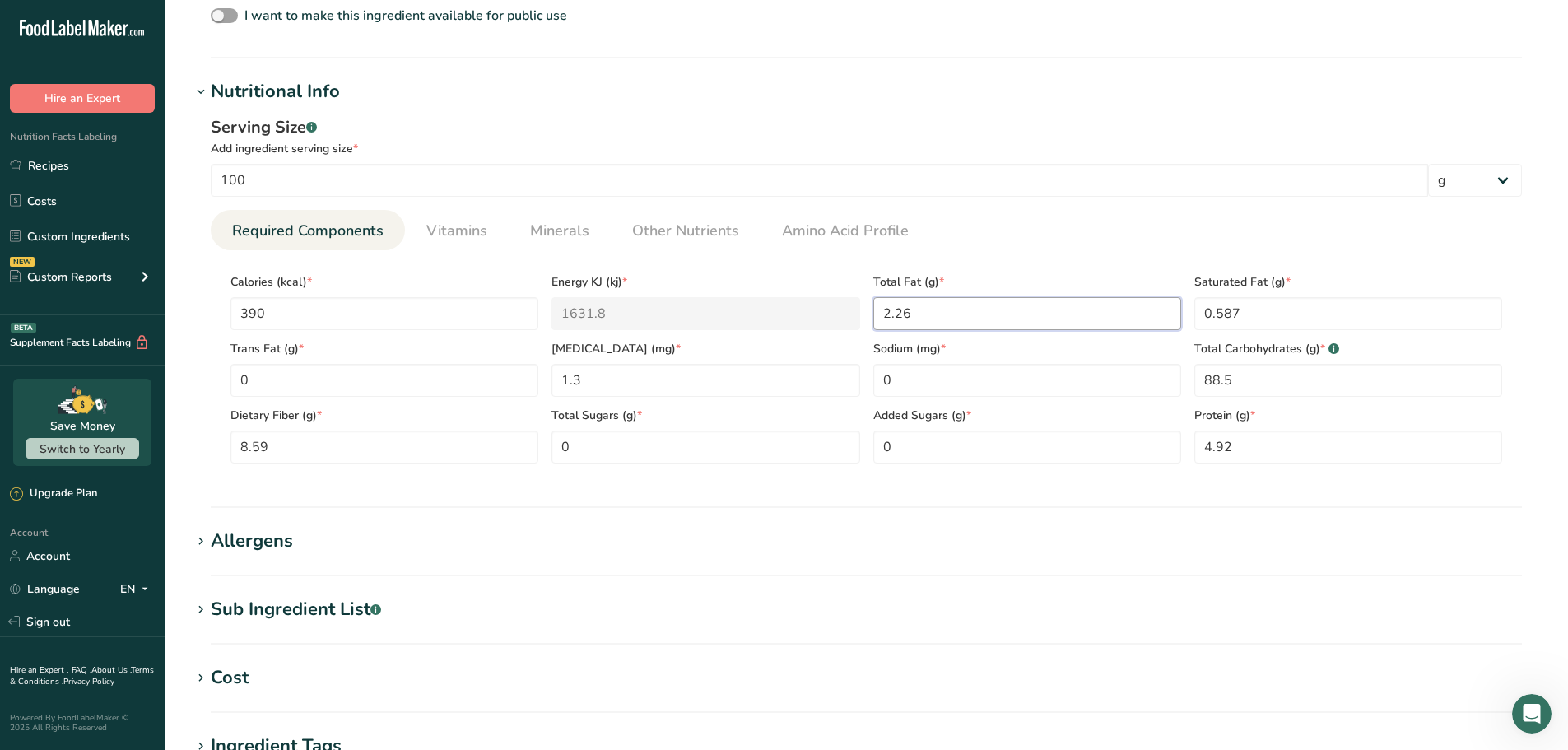
click at [932, 324] on Fat "2.26" at bounding box center [1027, 313] width 308 height 33
click at [921, 301] on Fat "2.26" at bounding box center [1027, 313] width 308 height 33
click at [920, 299] on Fat "2.26" at bounding box center [1027, 313] width 308 height 33
click at [942, 315] on Fat "2.26" at bounding box center [1027, 313] width 308 height 33
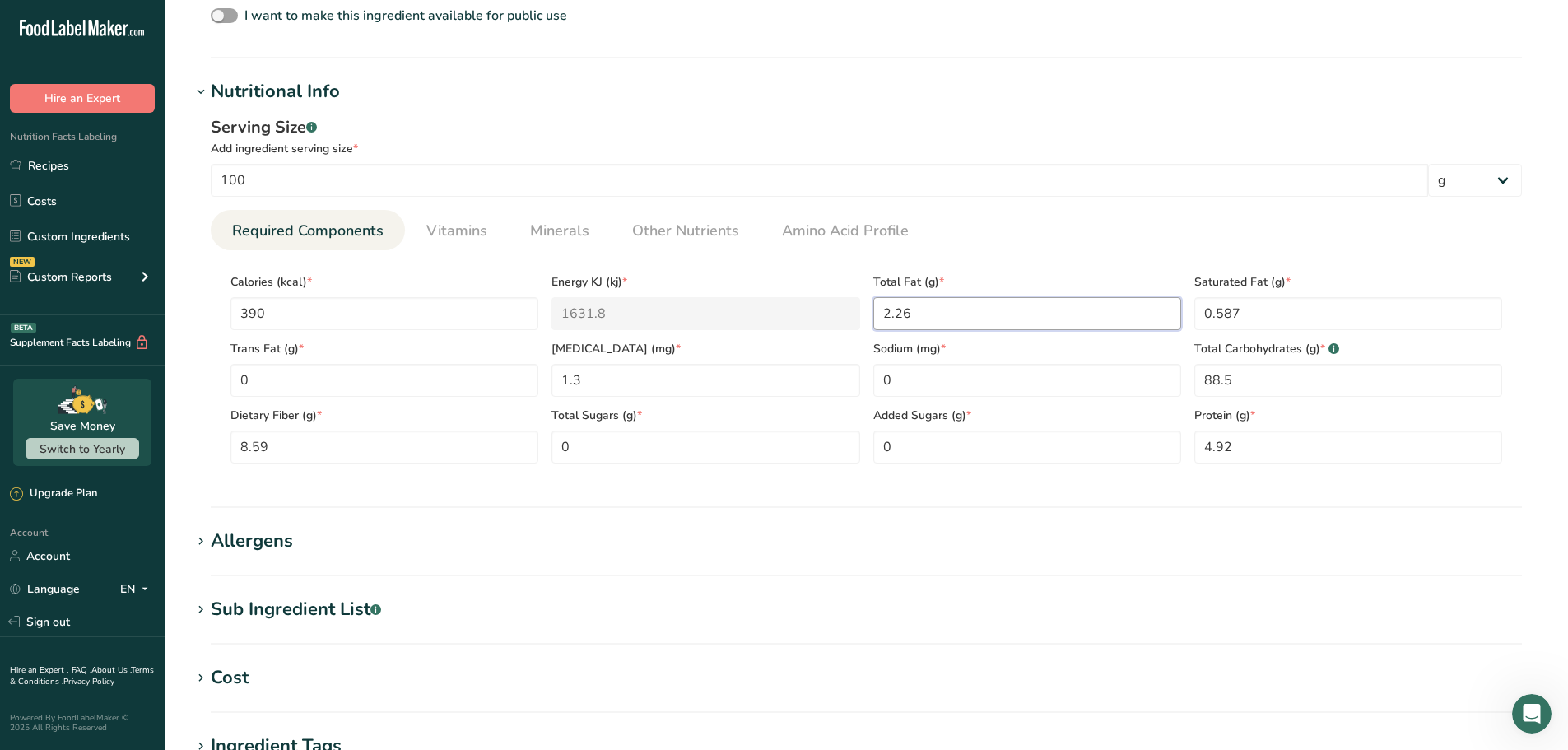
click at [942, 315] on Fat "2.26" at bounding box center [1027, 313] width 308 height 33
type Fat "0"
click at [1231, 310] on Fat "0.587" at bounding box center [1348, 313] width 308 height 33
type Fat "0"
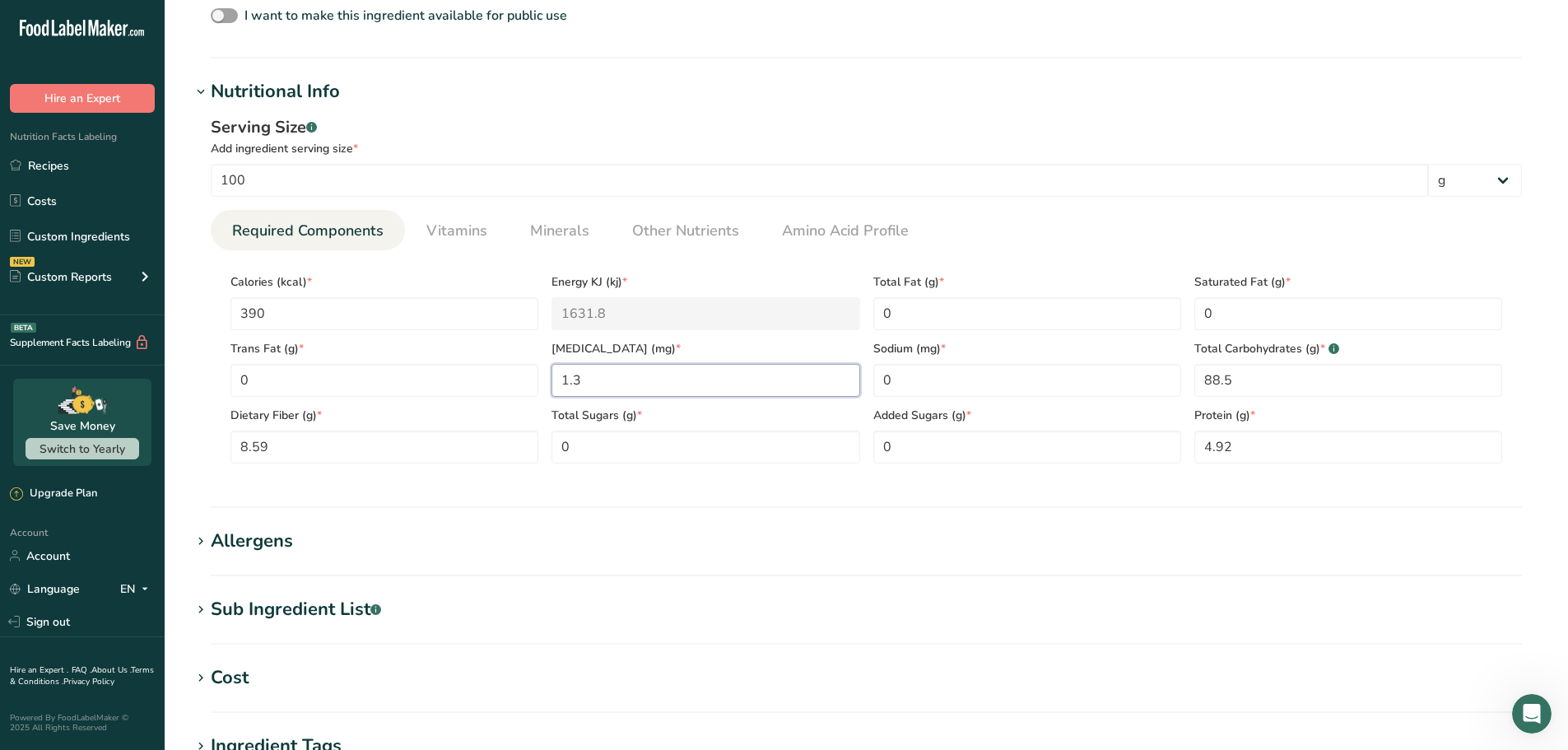
click at [662, 387] on input "1.3" at bounding box center [705, 380] width 308 height 33
type input "0"
click at [887, 386] on input "0" at bounding box center [1027, 380] width 308 height 33
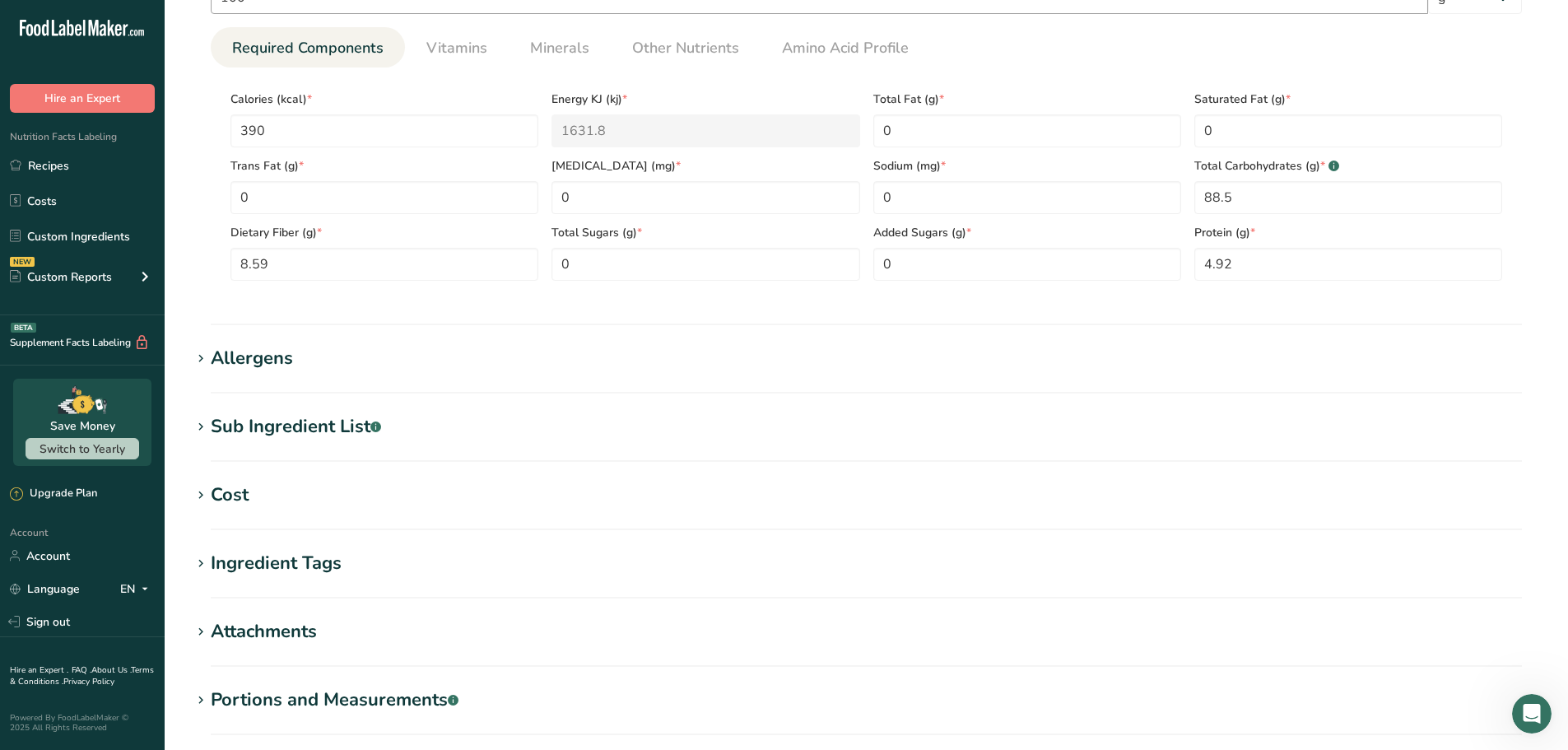
scroll to position [861, 0]
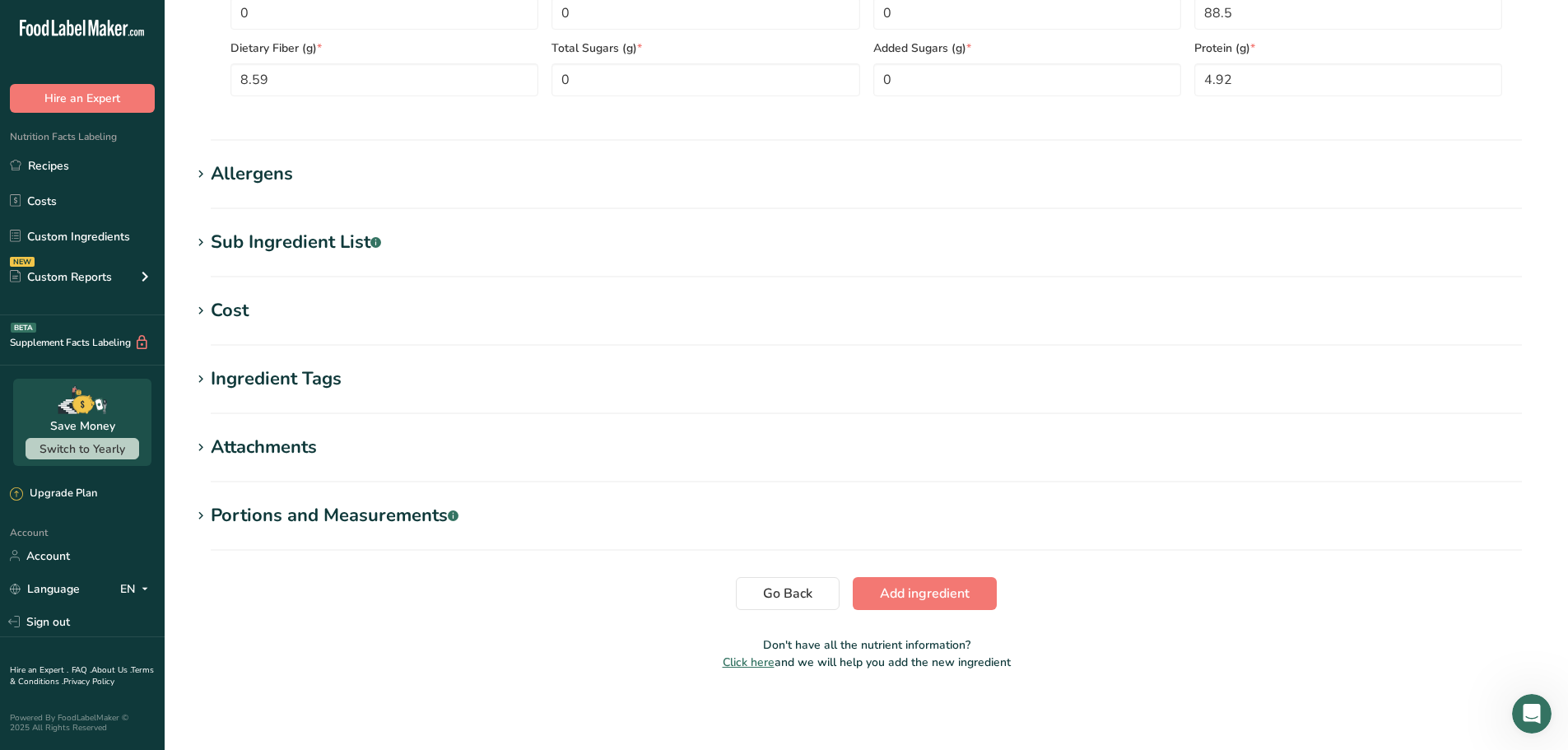
click at [251, 189] on section "Allergens Add any known allergens associated with your ingredient Soy Tree Nuts…" at bounding box center [866, 184] width 1351 height 48
click at [241, 177] on div "Allergens" at bounding box center [252, 174] width 82 height 27
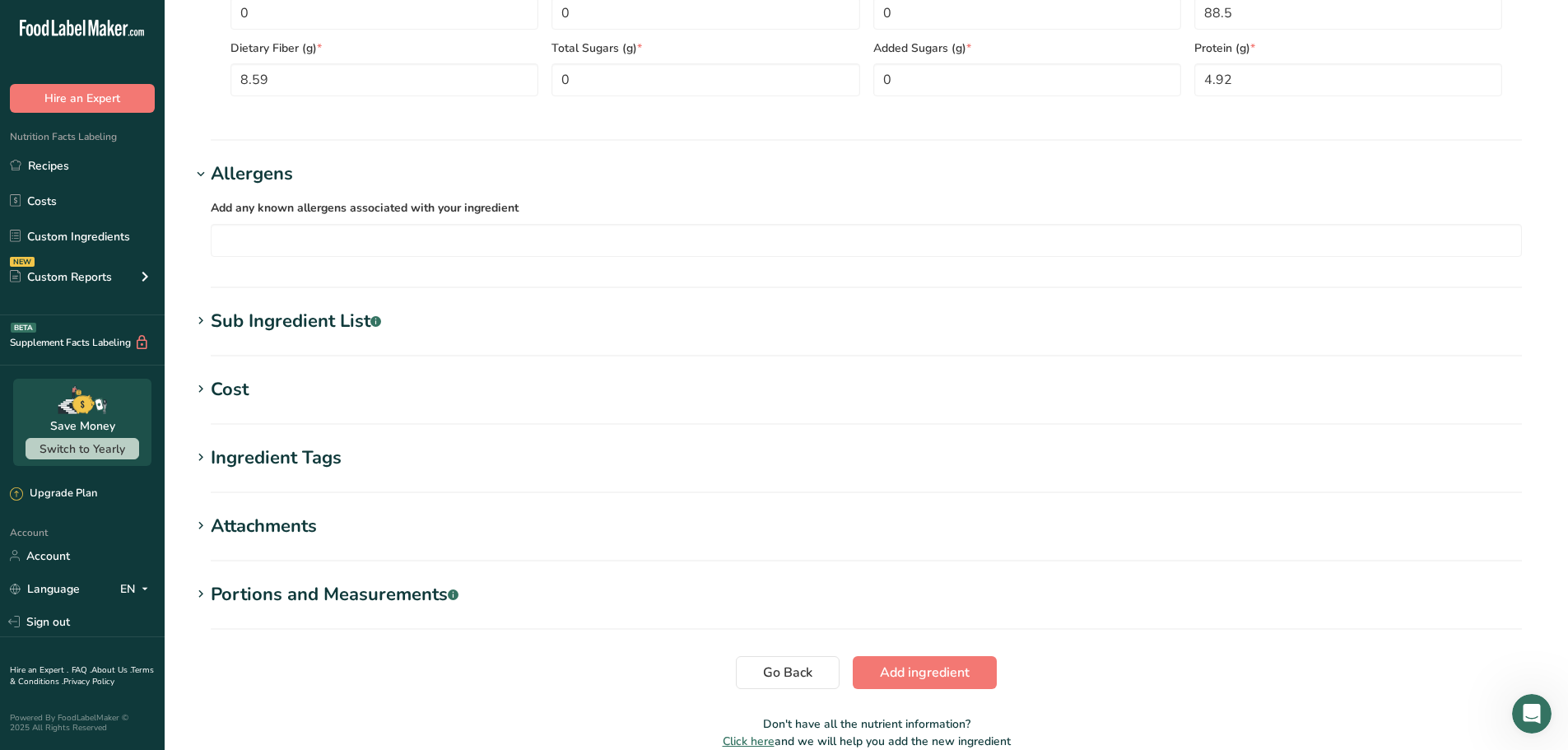
click at [230, 166] on div "Allergens" at bounding box center [252, 174] width 82 height 27
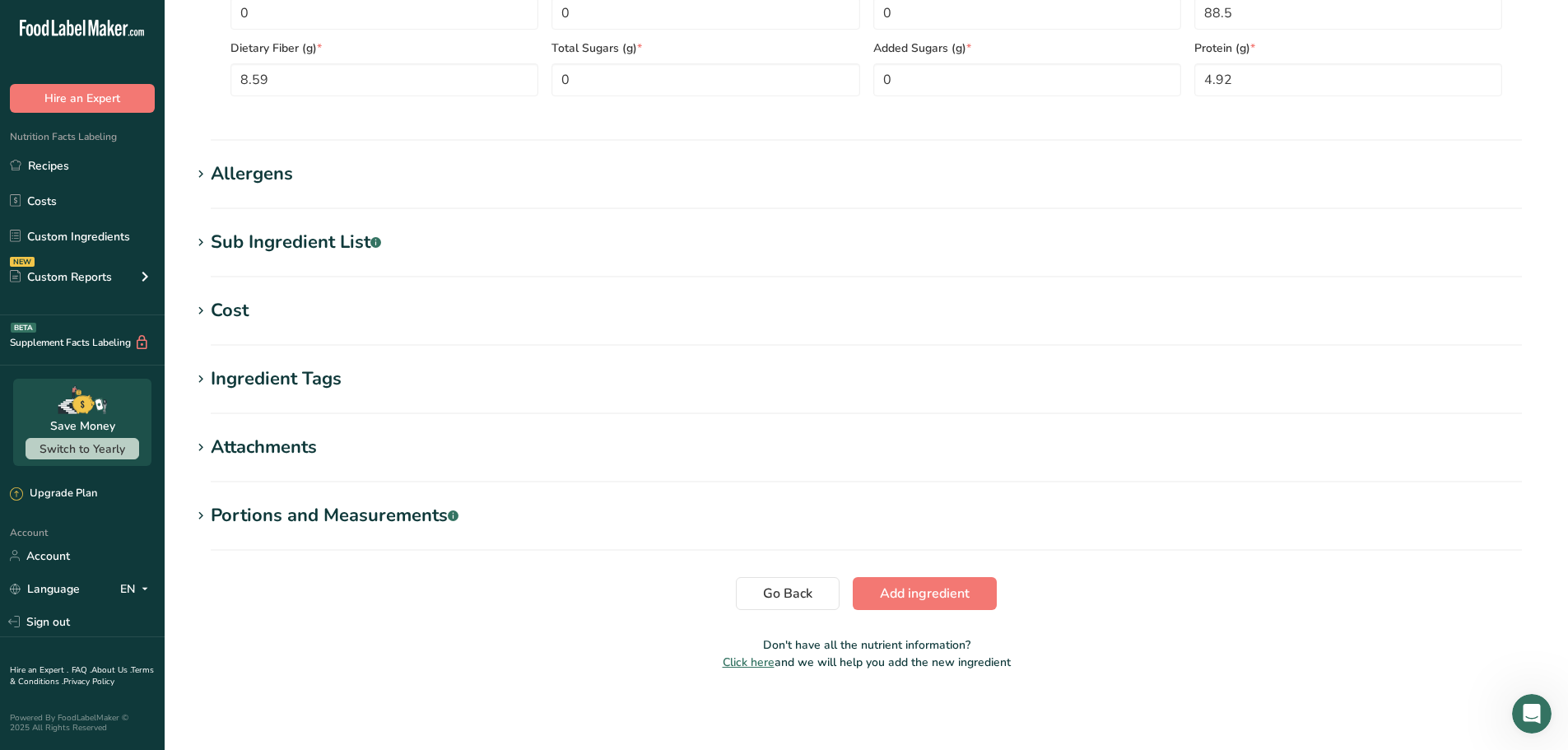
click at [212, 240] on div "Sub Ingredient List .a-a{fill:#347362;}.b-a{fill:#fff;}" at bounding box center [296, 242] width 171 height 27
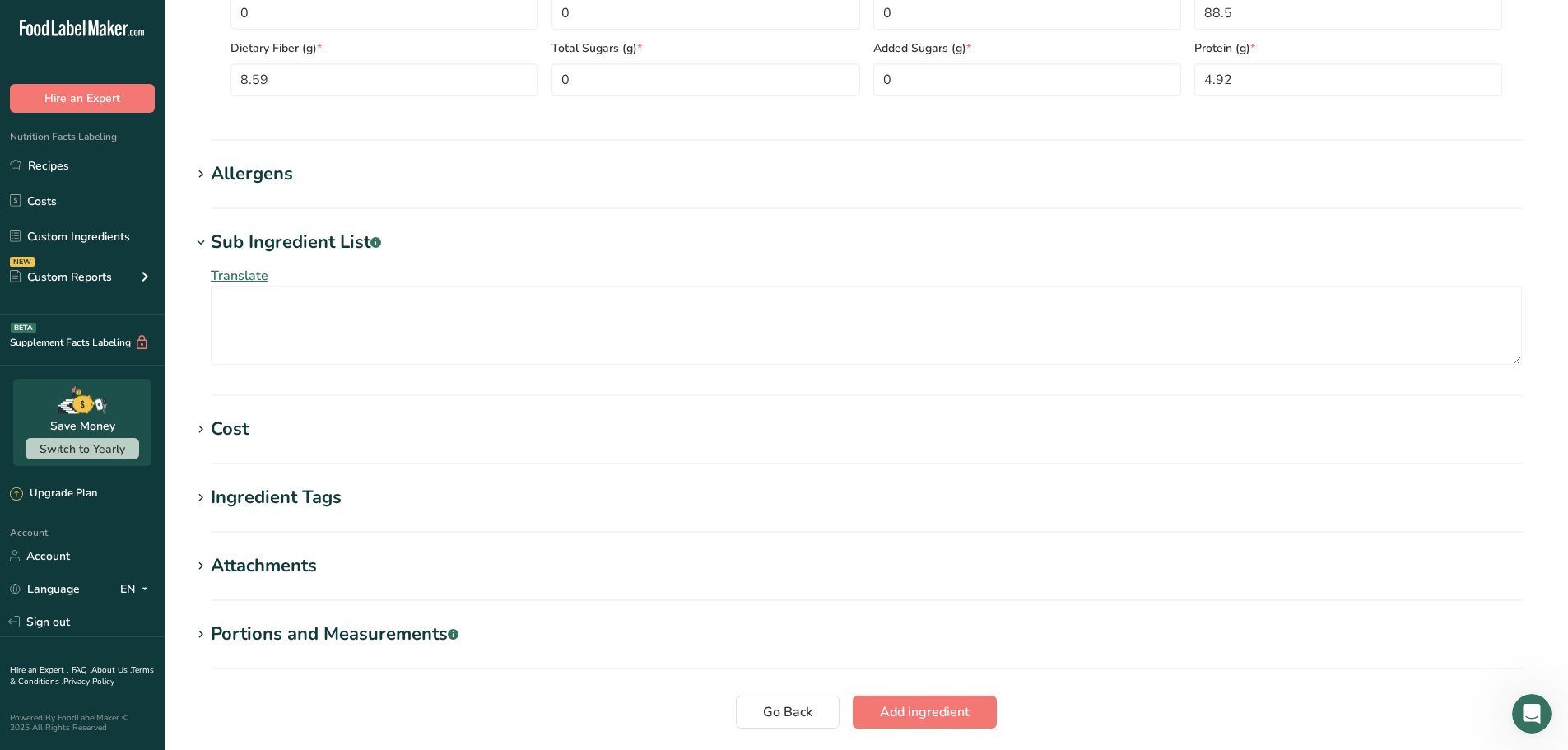
click at [212, 240] on div "Sub Ingredient List .a-a{fill:#347362;}.b-a{fill:#fff;}" at bounding box center [296, 242] width 171 height 27
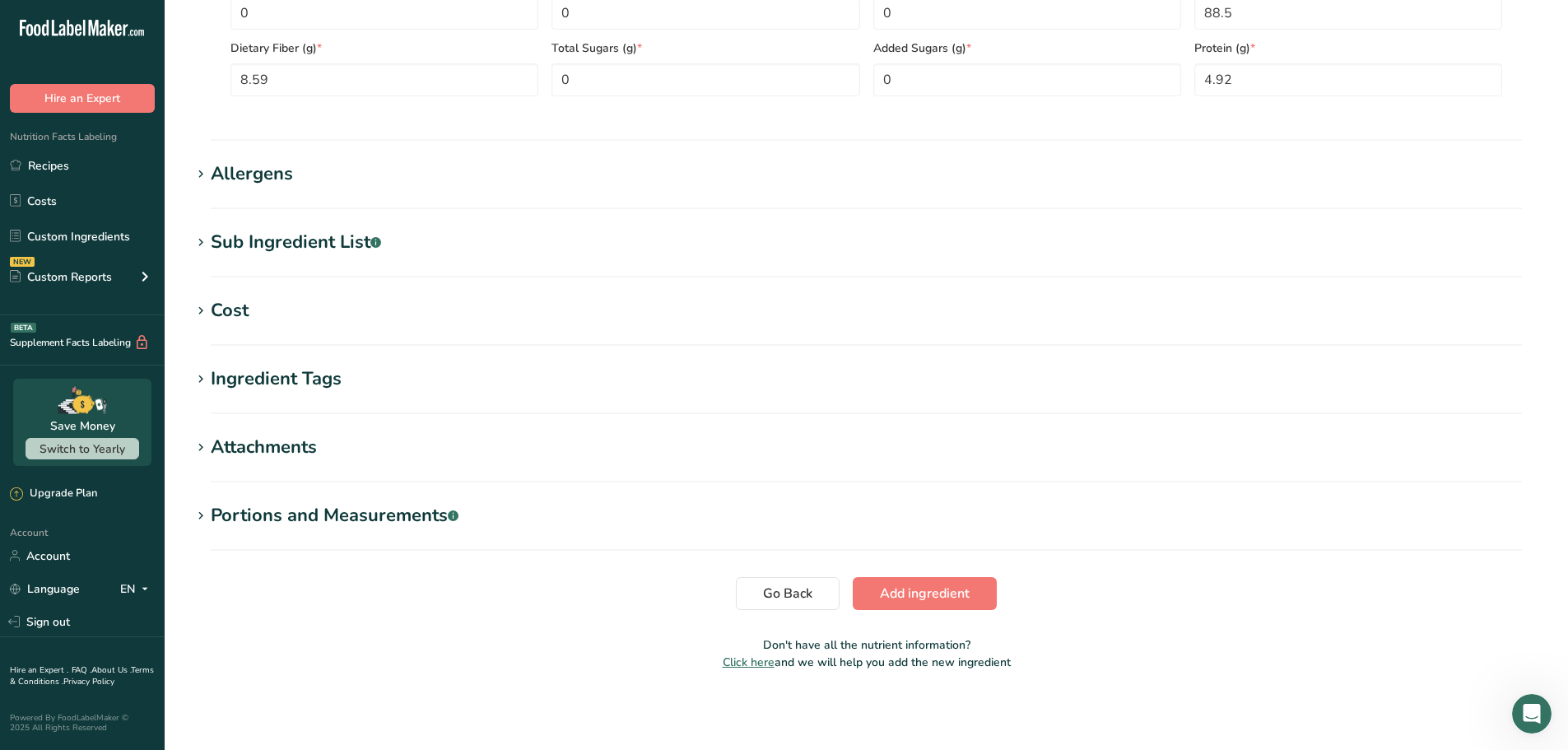
click at [202, 312] on icon at bounding box center [201, 311] width 14 height 23
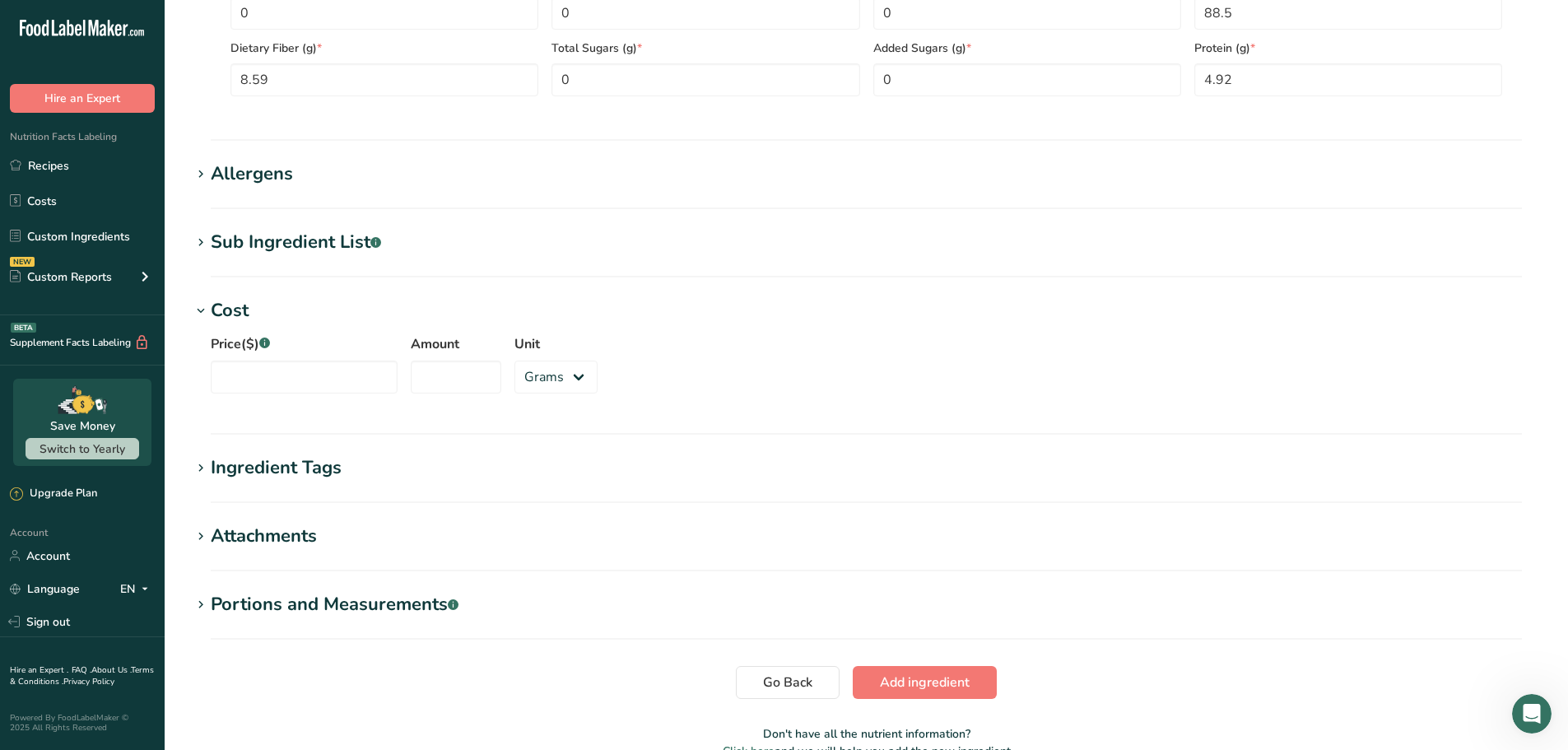
click at [206, 308] on icon at bounding box center [201, 311] width 14 height 23
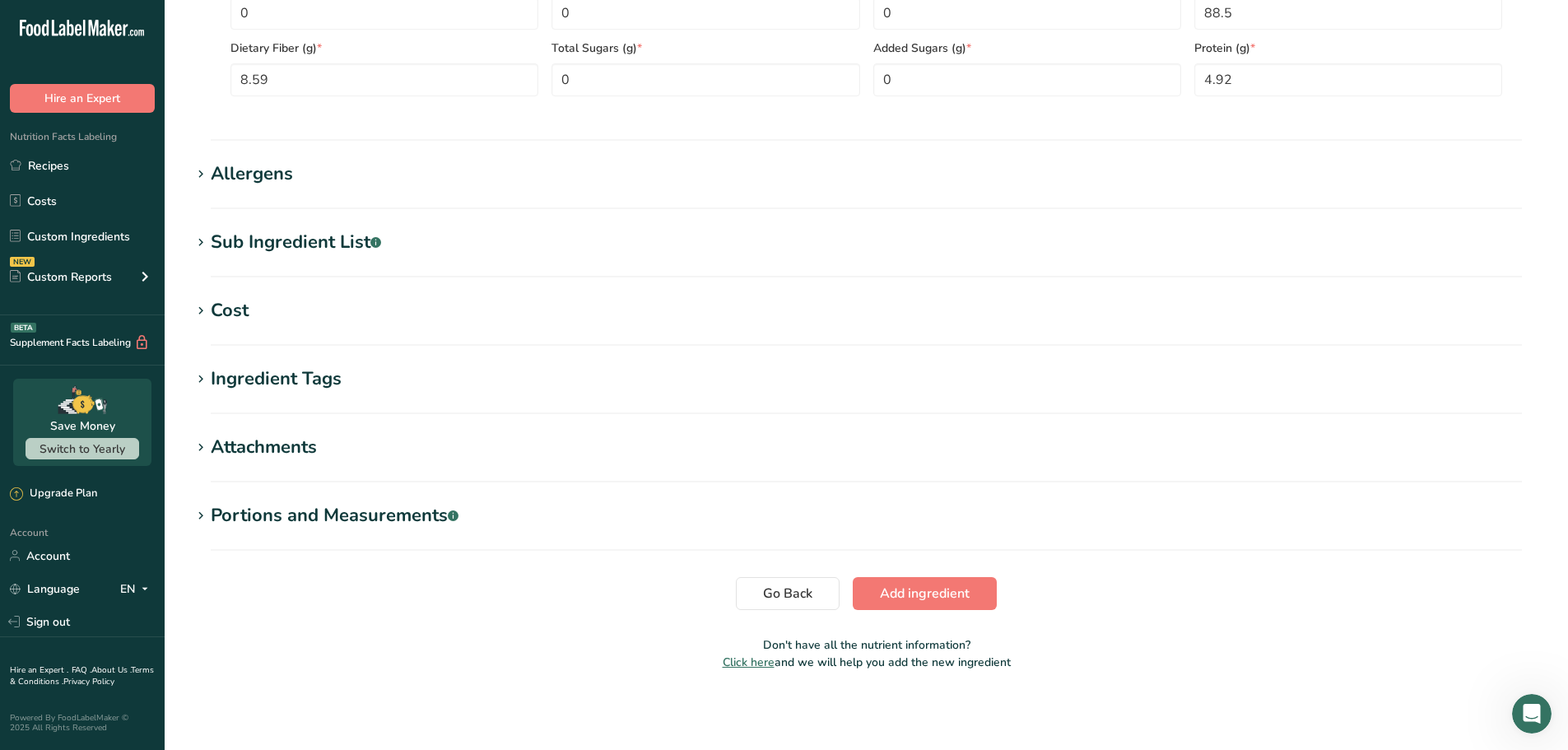
click at [238, 372] on div "Ingredient Tags" at bounding box center [277, 379] width 131 height 27
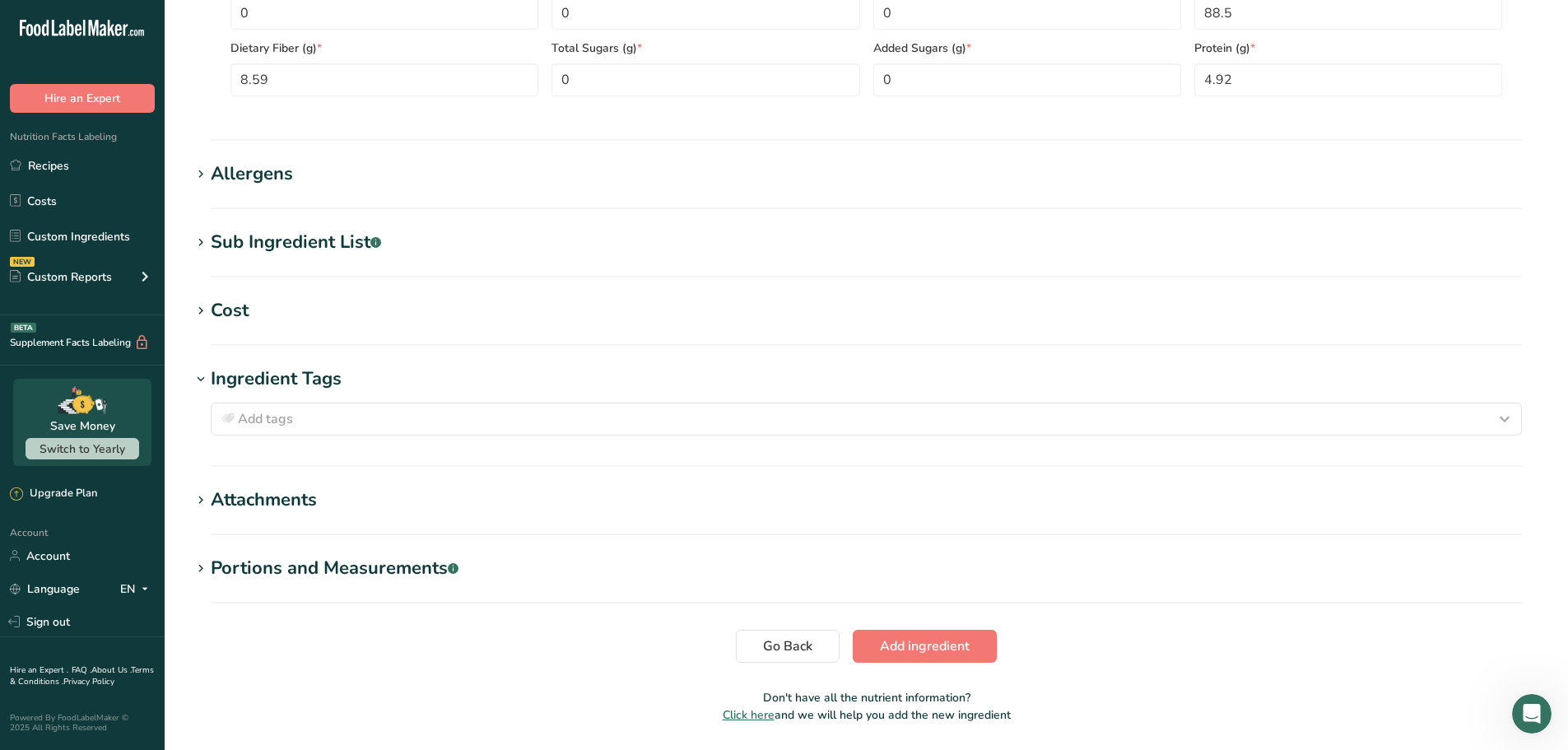
click at [238, 372] on div "Ingredient Tags" at bounding box center [277, 379] width 131 height 27
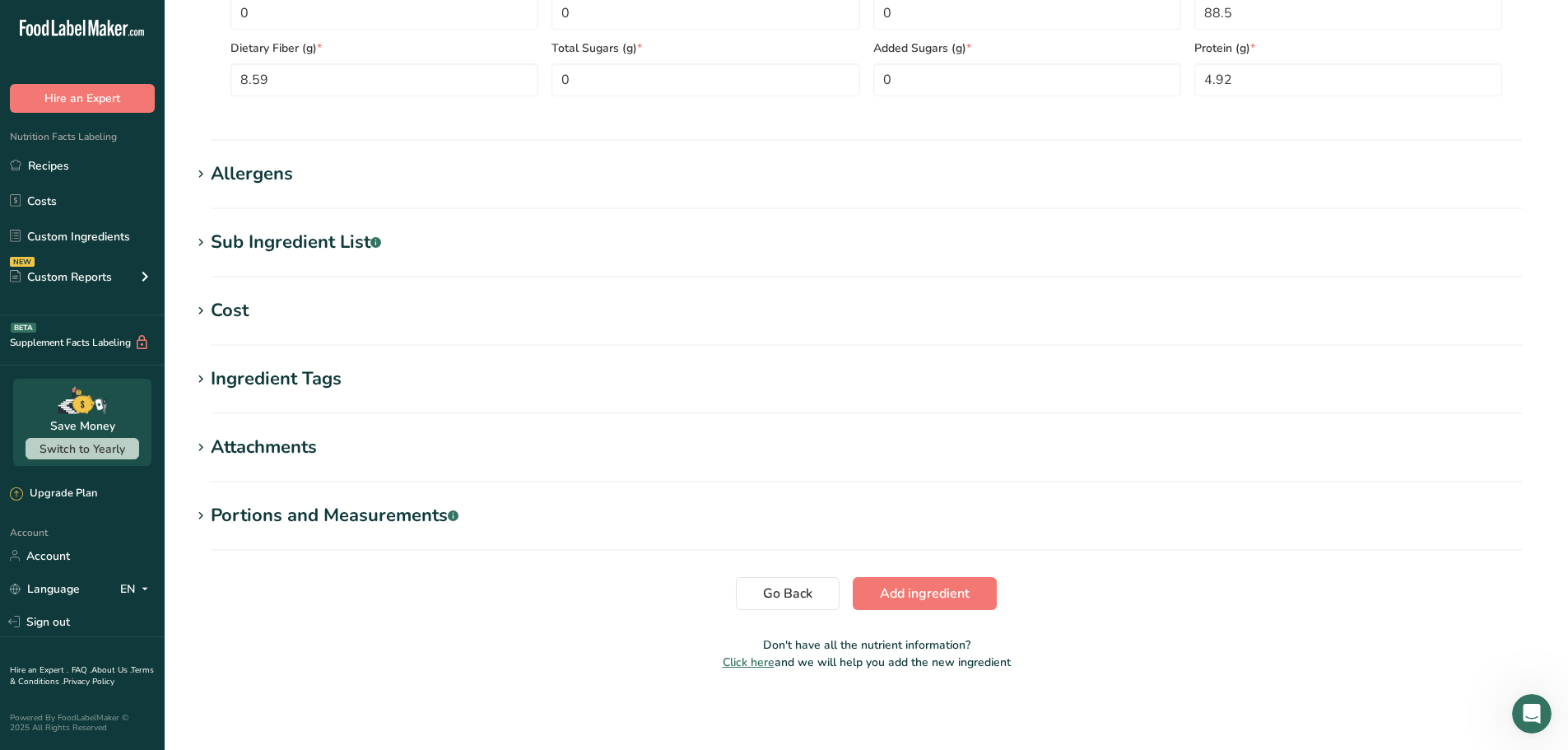
click at [261, 437] on div "Attachments" at bounding box center [264, 447] width 106 height 27
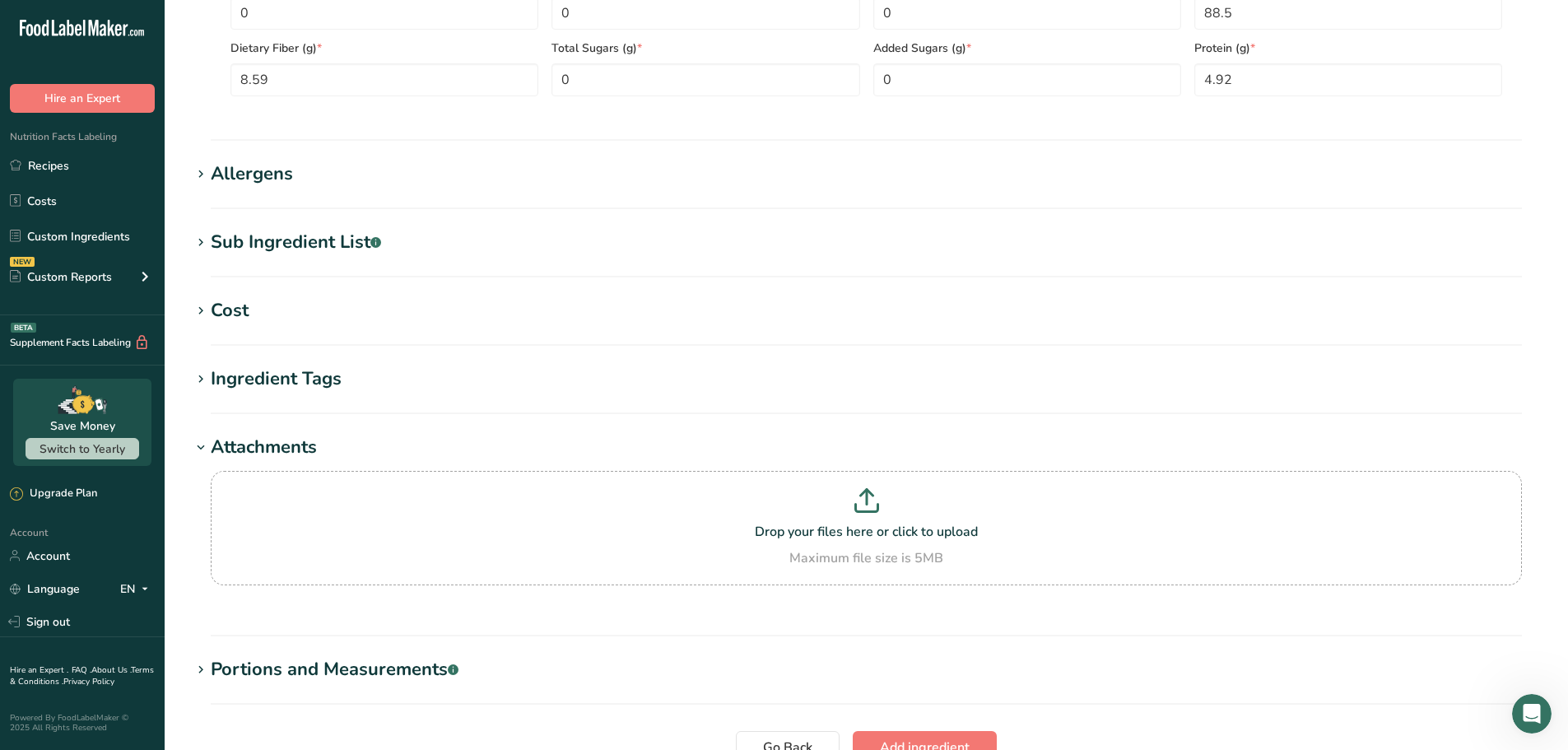
click at [258, 437] on div "Attachments" at bounding box center [264, 447] width 106 height 27
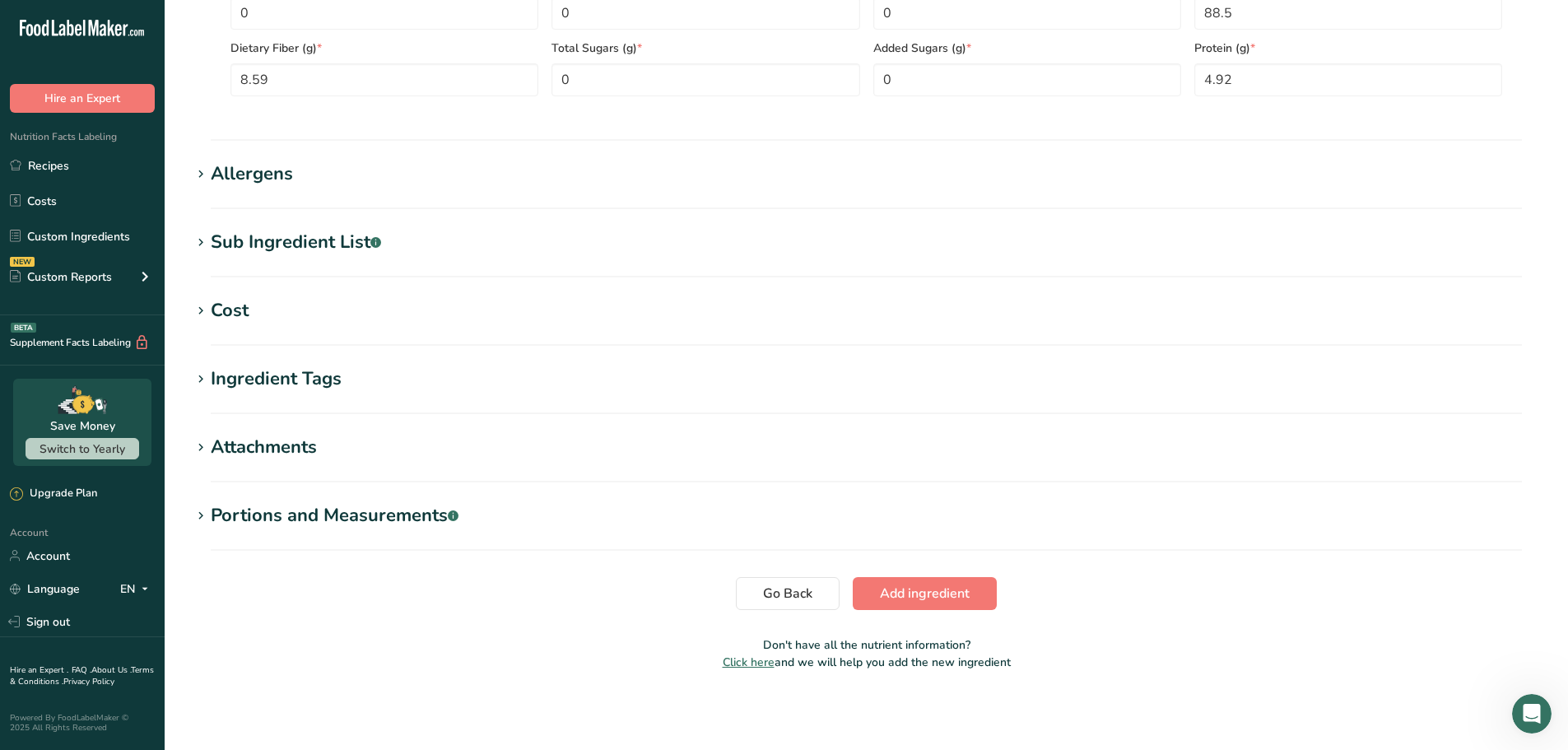
click at [228, 513] on div "Portions and Measurements .a-a{fill:#347362;}.b-a{fill:#fff;}" at bounding box center [335, 516] width 248 height 27
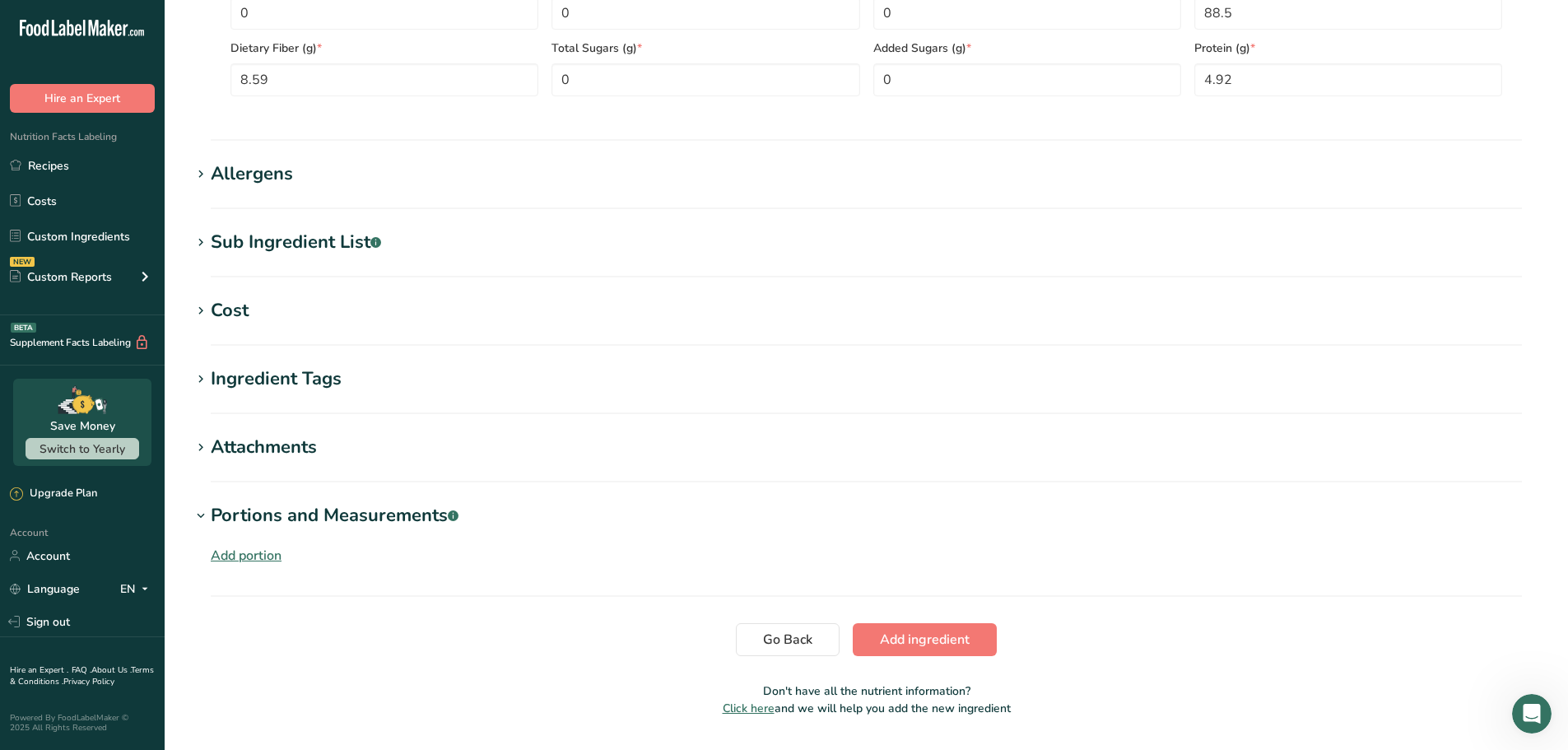
click at [228, 513] on div "Portions and Measurements .a-a{fill:#347362;}.b-a{fill:#fff;}" at bounding box center [335, 516] width 248 height 27
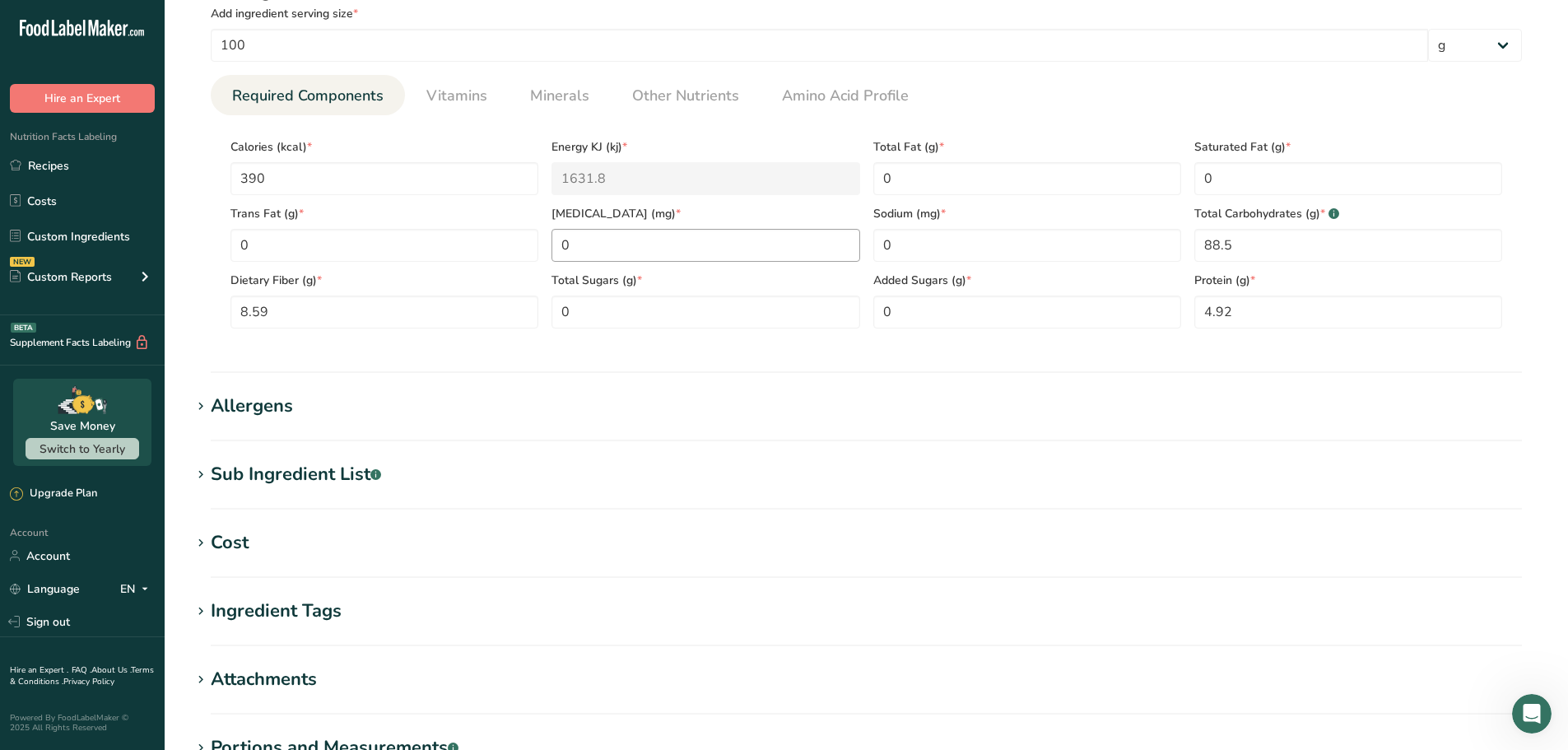
scroll to position [658, 0]
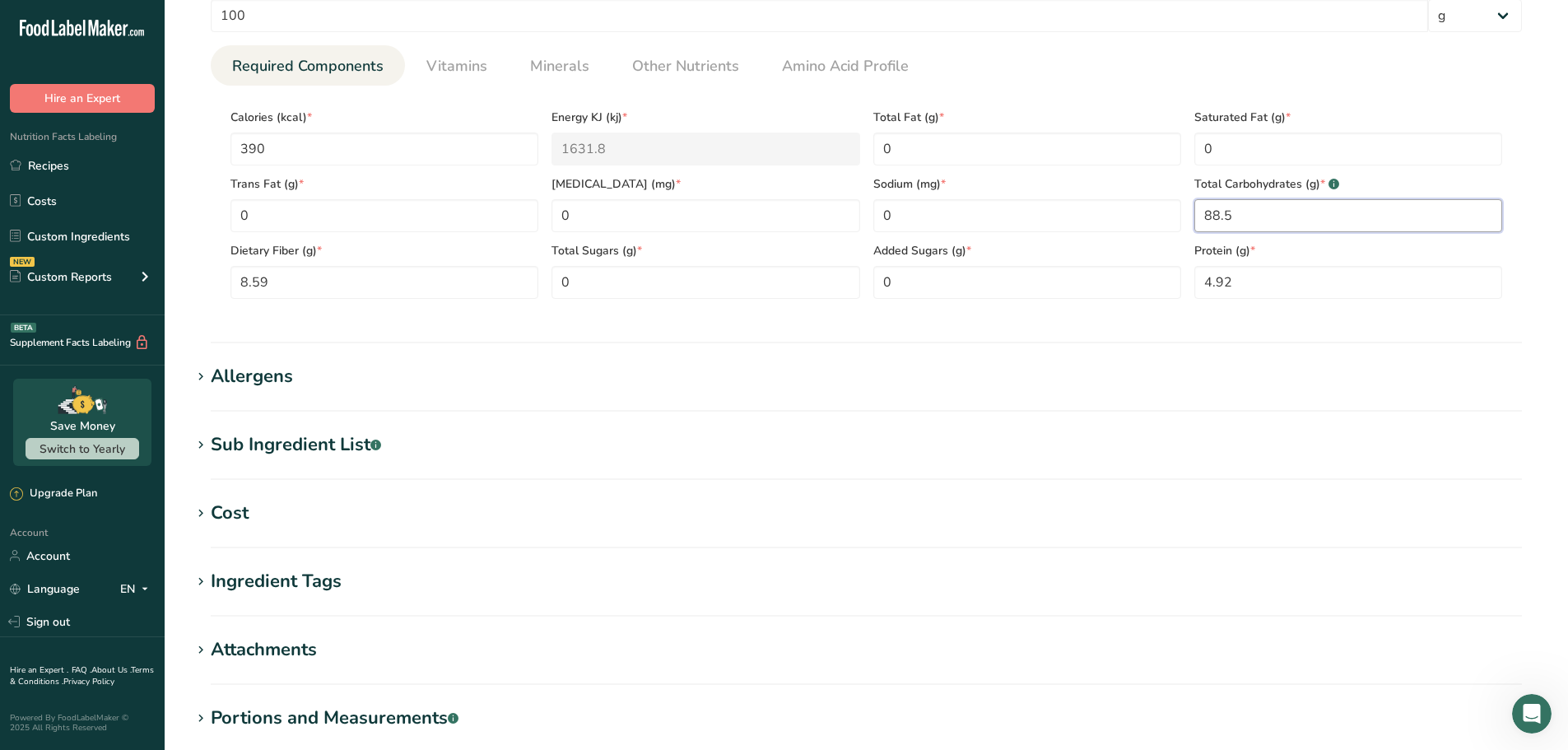
click at [1231, 211] on Carbohydrates "88.5" at bounding box center [1348, 216] width 308 height 33
type Carbohydrates "89"
click at [407, 277] on Fiber "8.59" at bounding box center [384, 282] width 308 height 33
click at [395, 273] on Fiber "8.59" at bounding box center [384, 282] width 308 height 33
click at [394, 273] on Fiber "8.59" at bounding box center [384, 282] width 308 height 33
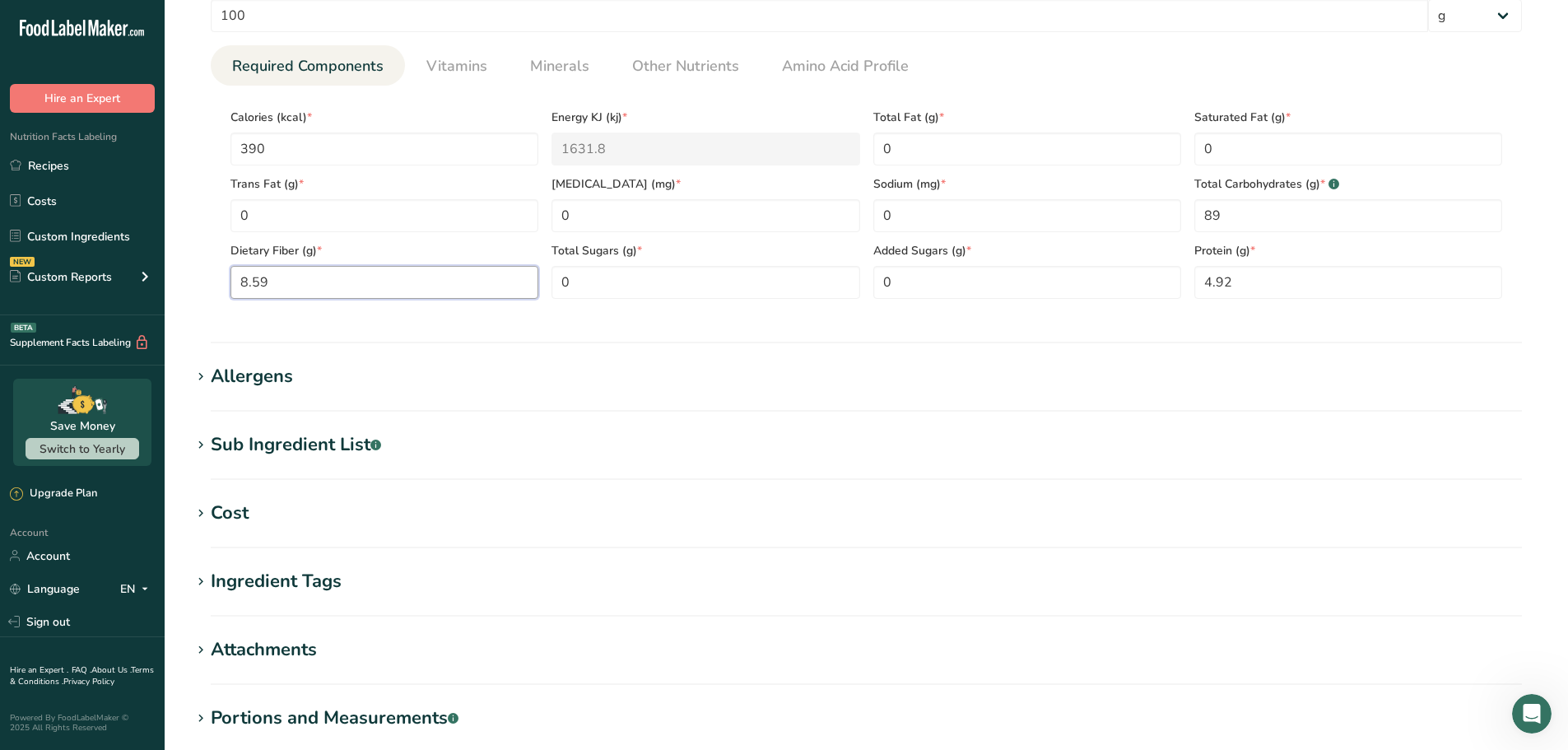
click at [392, 272] on Fiber "8.59" at bounding box center [384, 282] width 308 height 33
type Fiber "9"
click at [1055, 299] on Sugars "0" at bounding box center [1027, 282] width 308 height 33
click at [1281, 284] on input "4.92" at bounding box center [1348, 282] width 308 height 33
click at [1242, 281] on input "4.92" at bounding box center [1348, 282] width 308 height 33
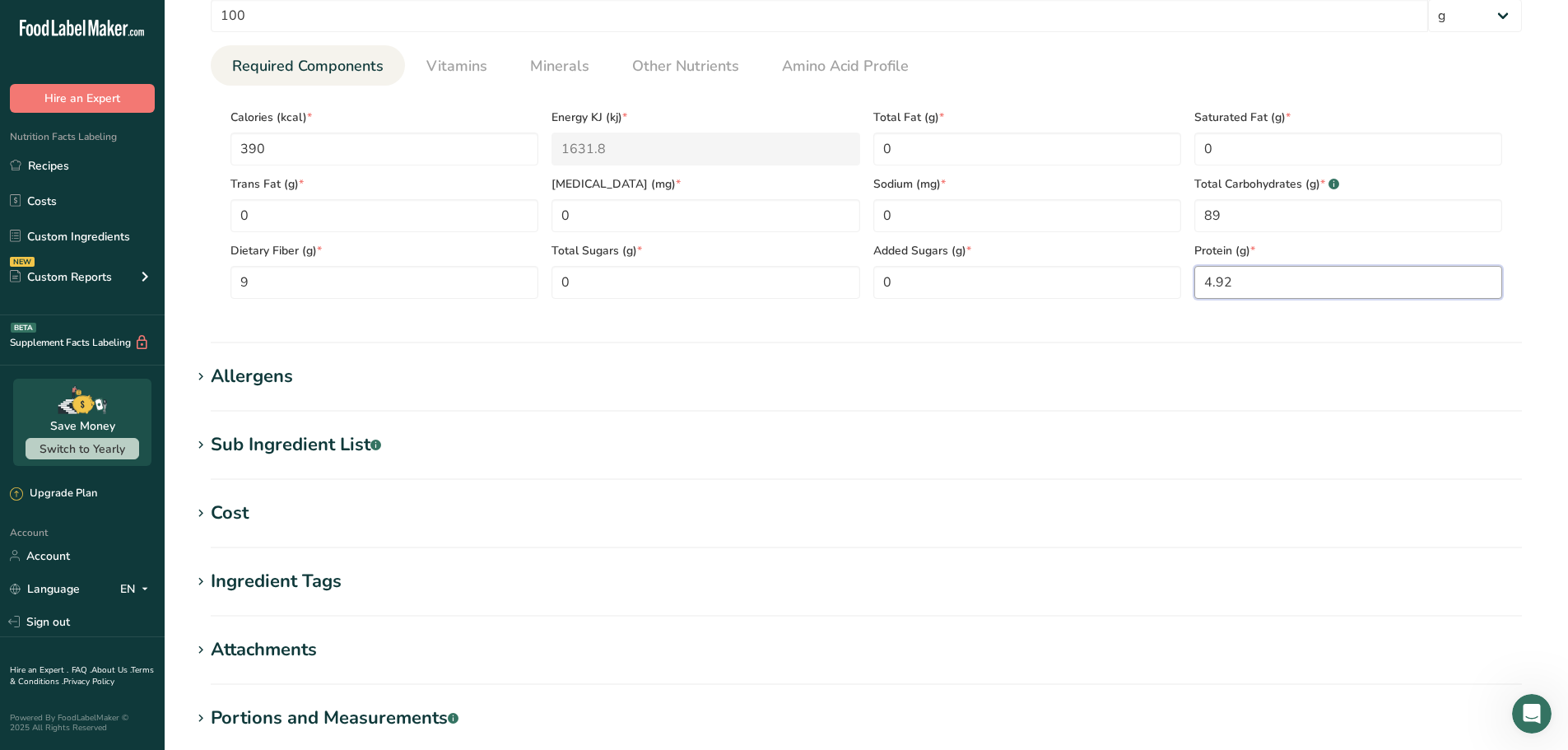
click at [1242, 281] on input "4.92" at bounding box center [1348, 282] width 308 height 33
click at [1238, 284] on input "4.92" at bounding box center [1348, 282] width 308 height 33
type input "0"
click at [455, 64] on span "Vitamins" at bounding box center [456, 66] width 61 height 22
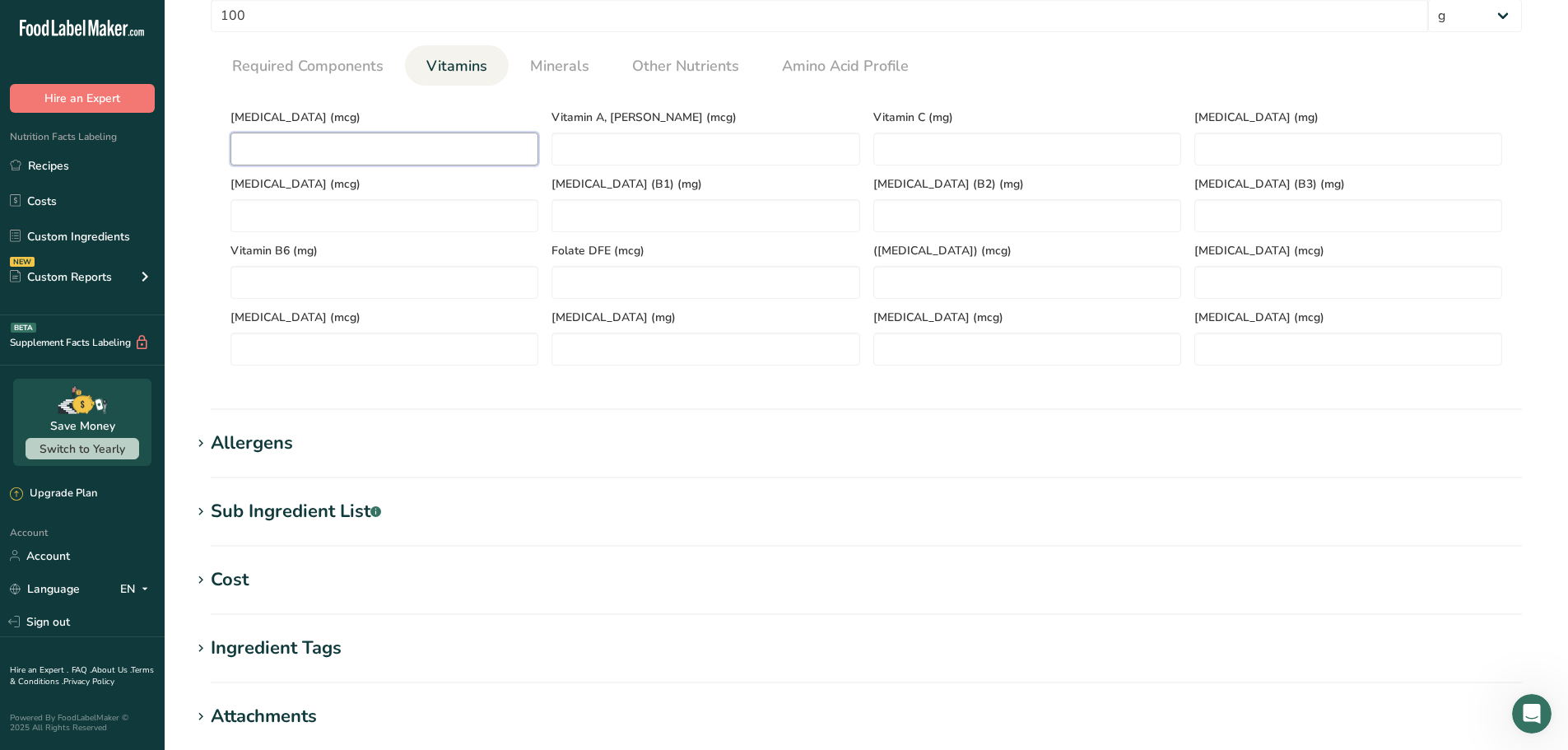
click at [338, 154] on D "number" at bounding box center [384, 148] width 308 height 33
type D "0.1"
click at [580, 65] on span "Minerals" at bounding box center [559, 66] width 59 height 22
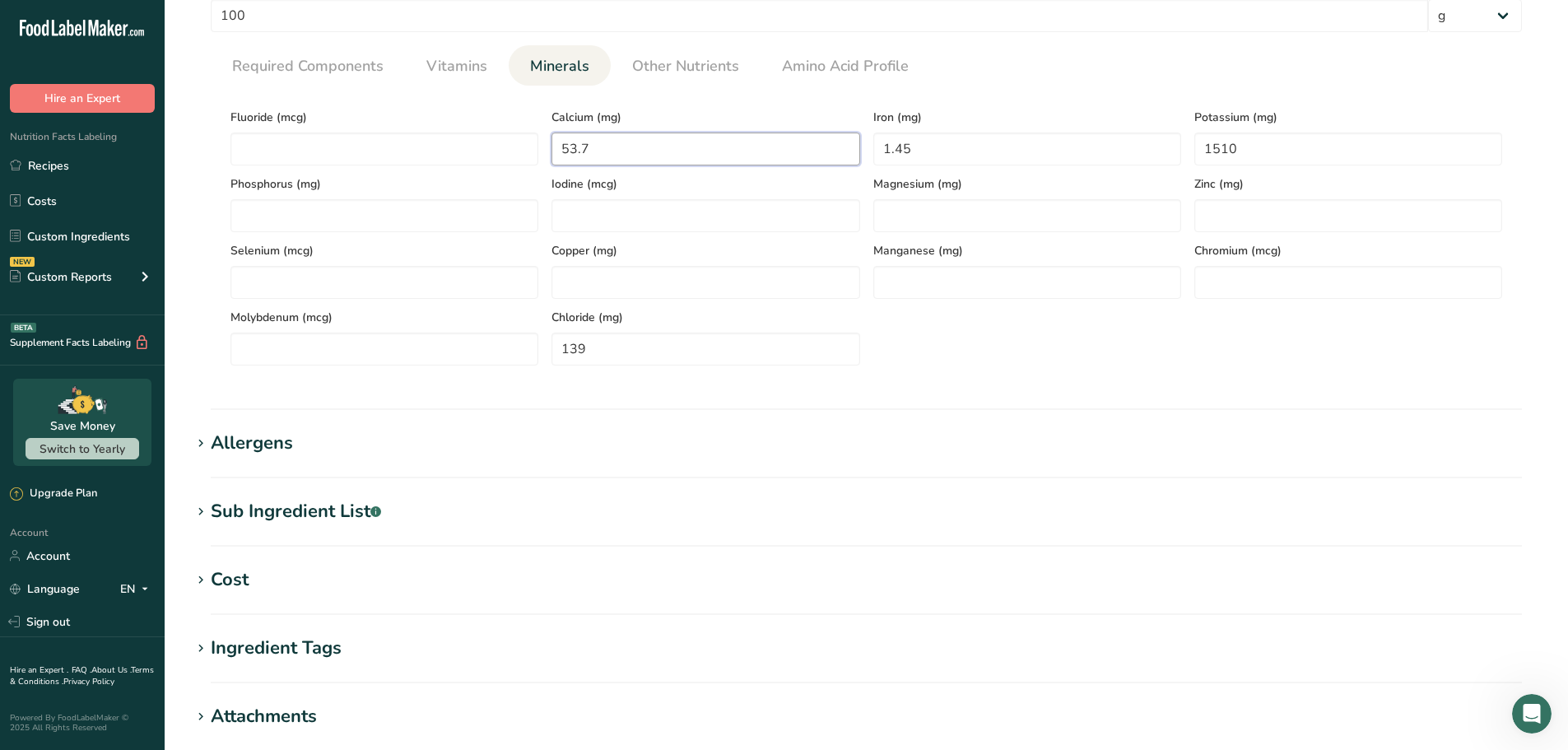
click at [600, 153] on input "53.7" at bounding box center [705, 148] width 308 height 33
type input "55"
click at [899, 151] on input "1.45" at bounding box center [1027, 148] width 308 height 33
type input "1.5"
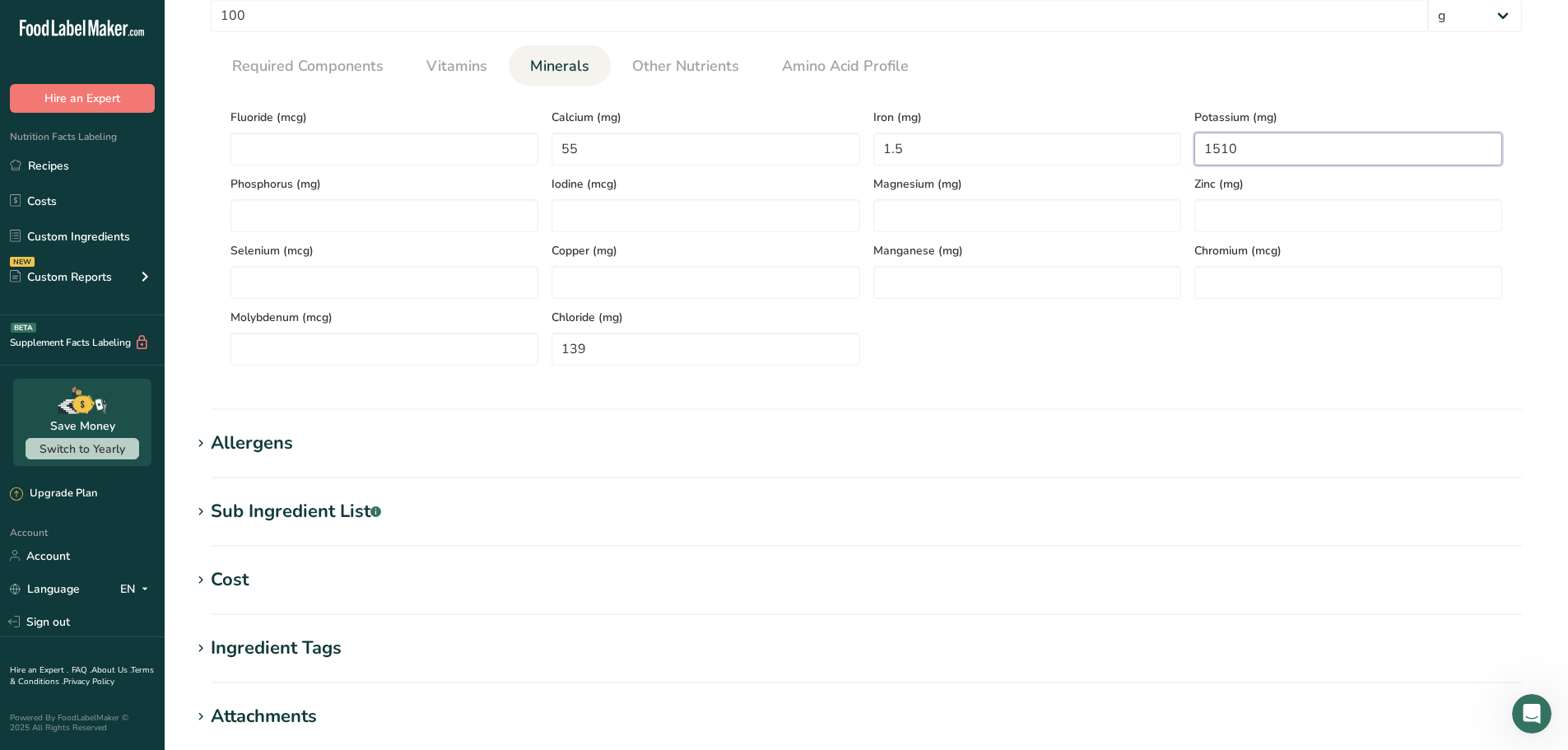
click at [1227, 149] on input "1510" at bounding box center [1348, 148] width 308 height 33
type input "1500"
click at [608, 349] on input "139" at bounding box center [705, 349] width 308 height 33
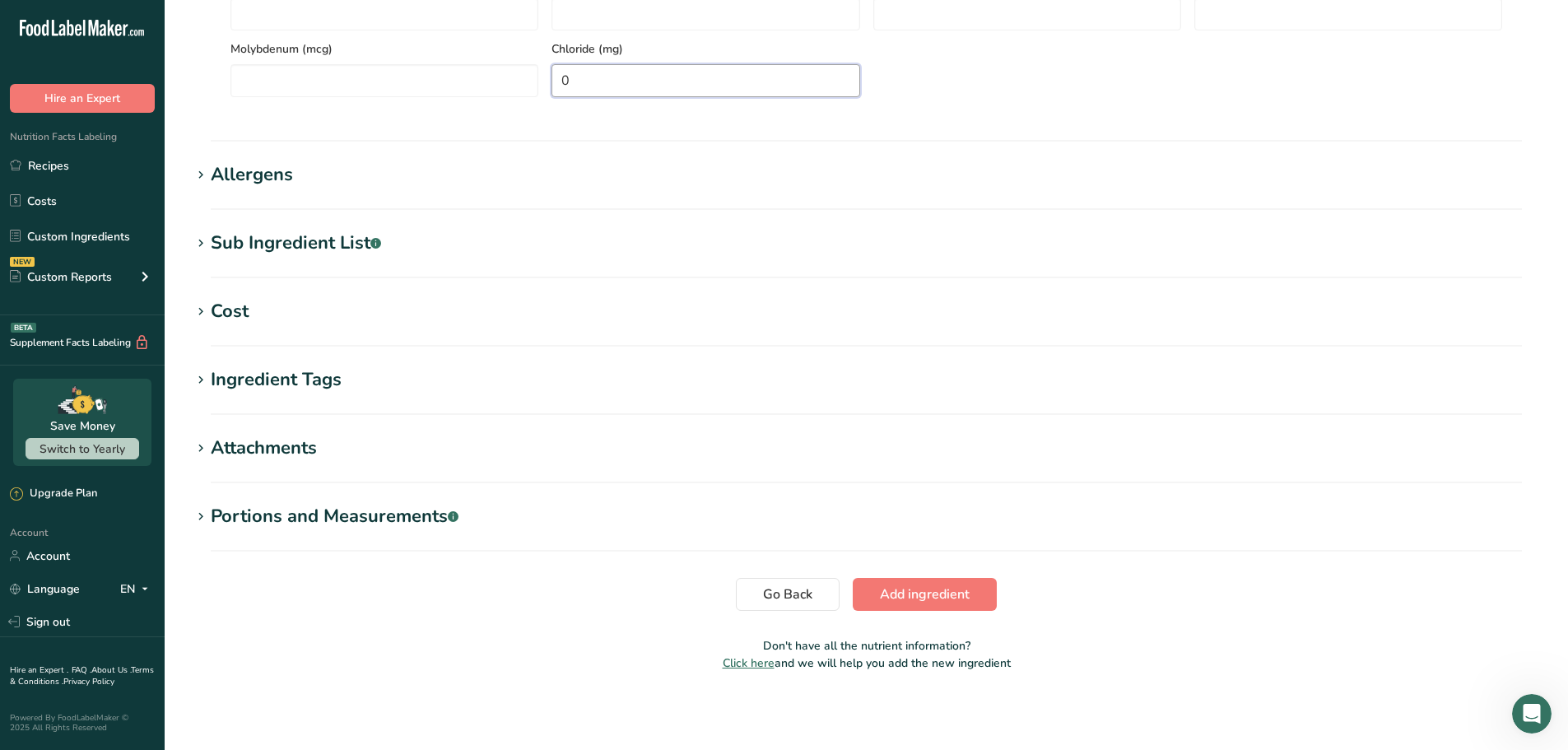
scroll to position [927, 0]
type input "0"
click at [946, 596] on span "Add ingredient" at bounding box center [925, 593] width 90 height 19
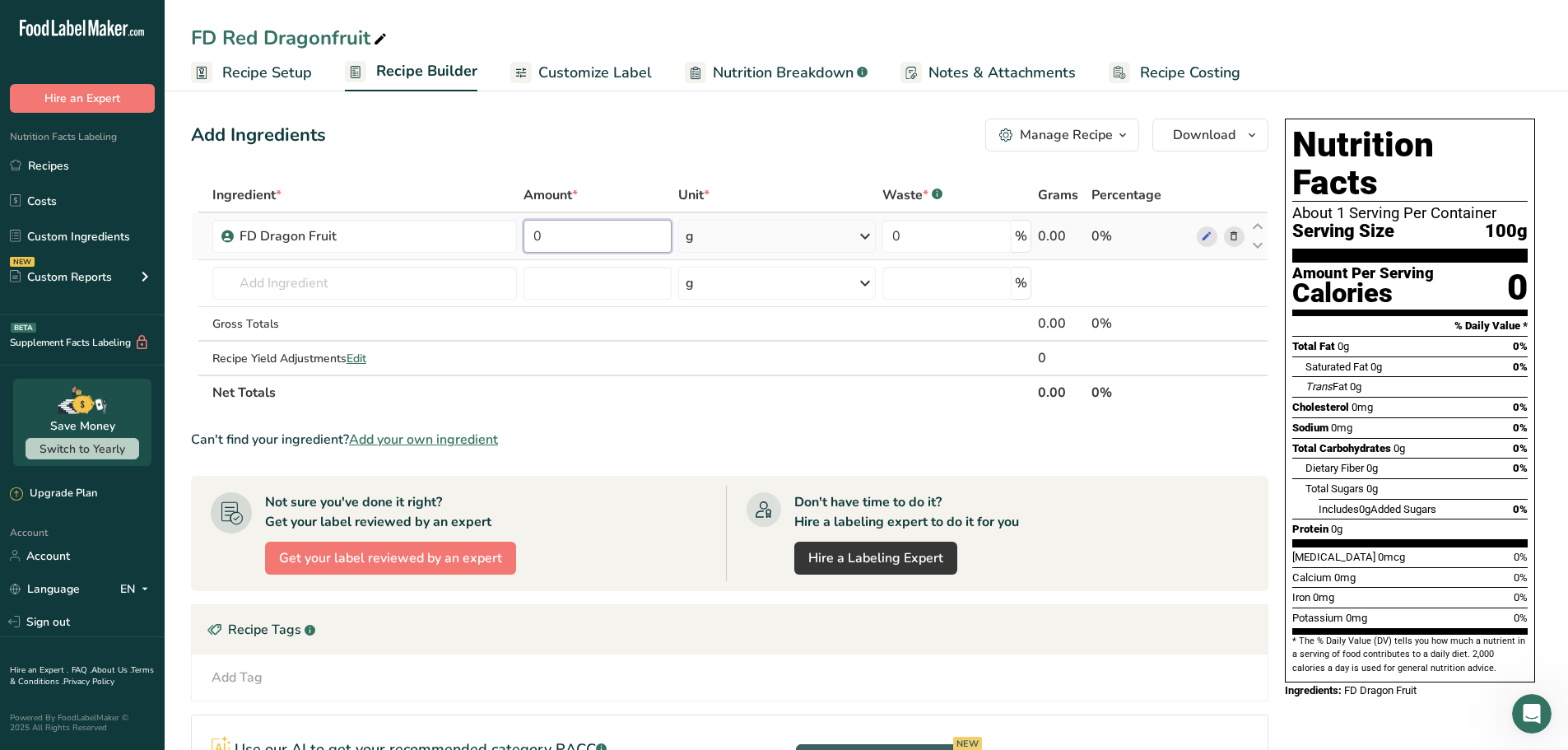
click at [569, 242] on input "0" at bounding box center [598, 236] width 149 height 33
type input "100"
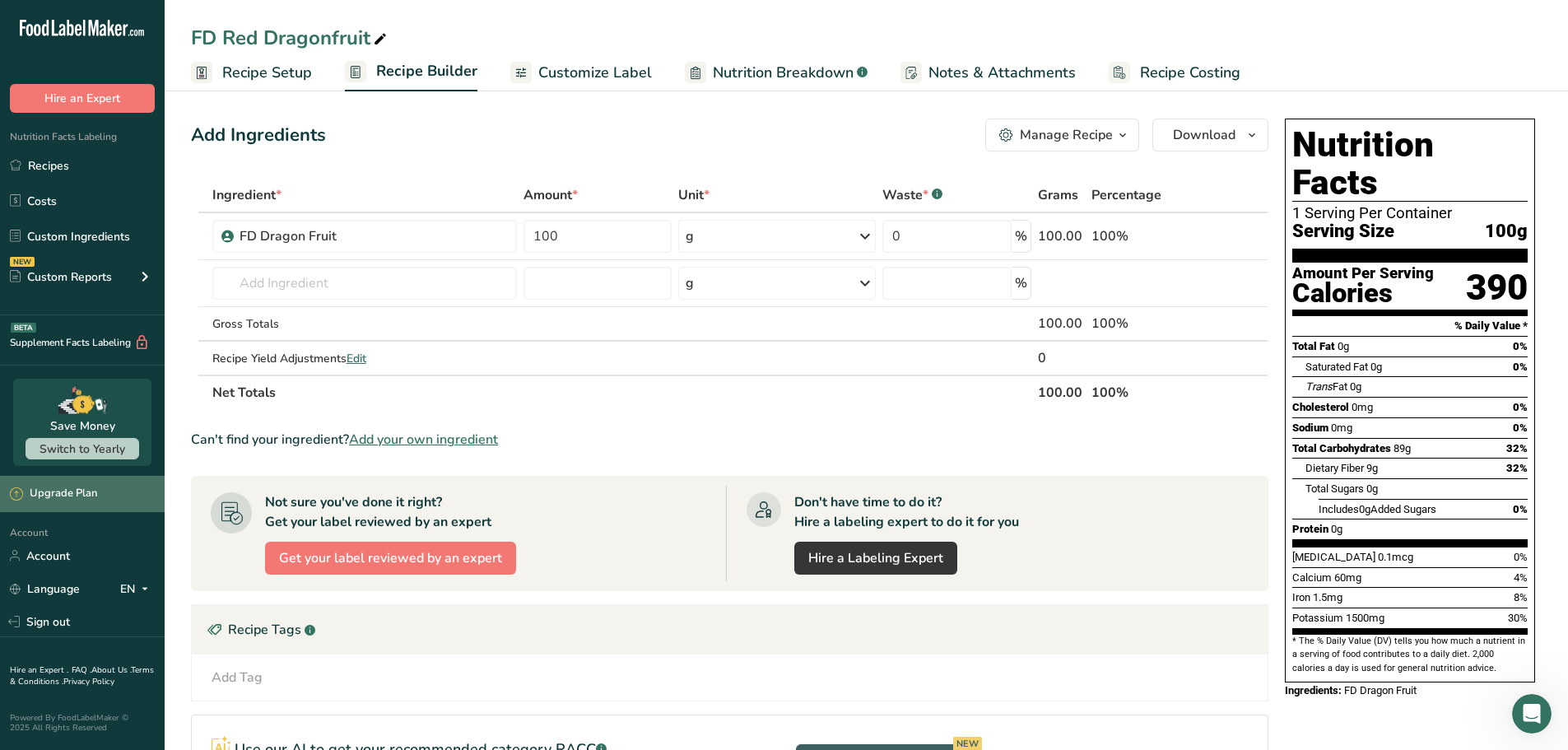
click at [53, 497] on div "Upgrade Plan" at bounding box center [53, 494] width 87 height 16
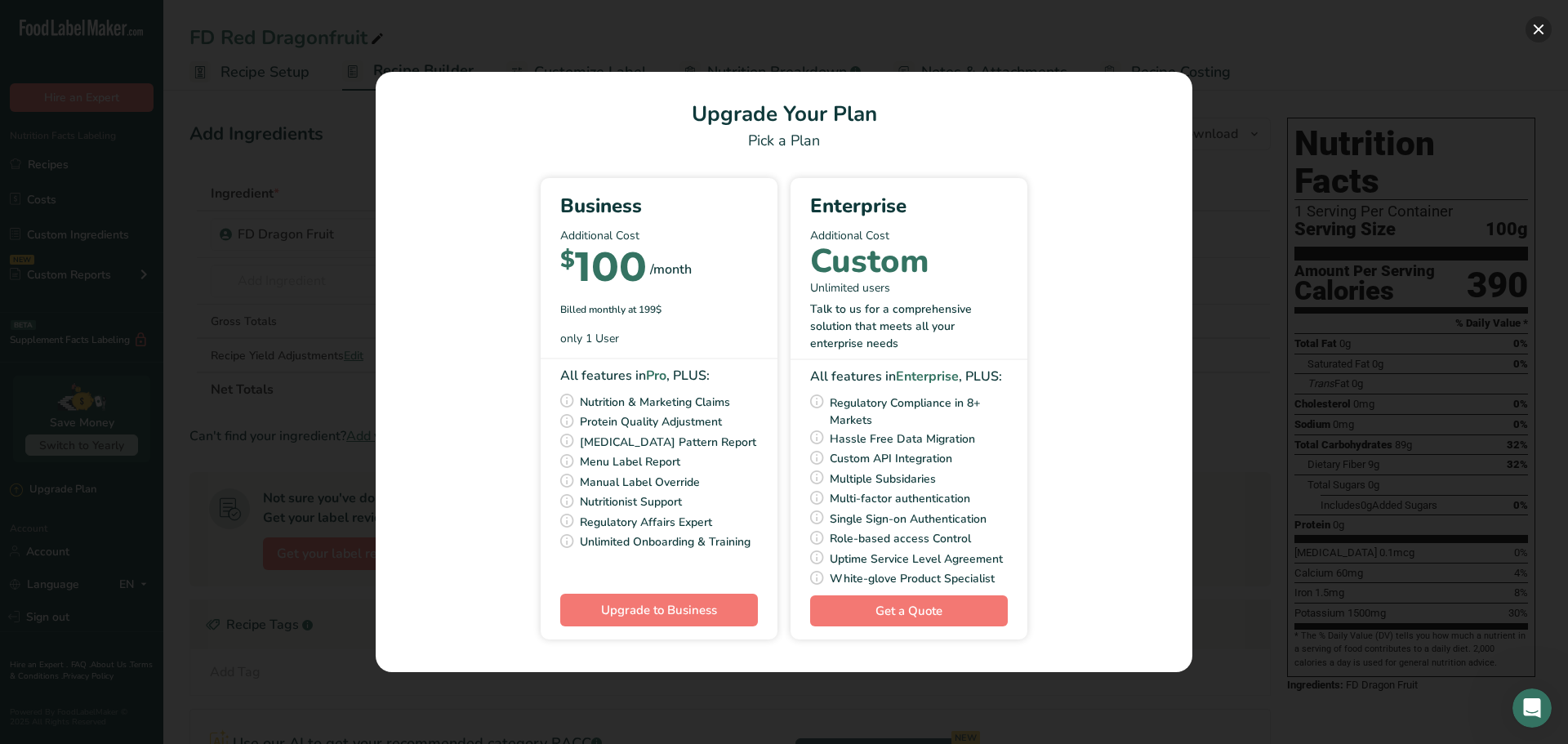
click at [1533, 36] on button "Pick Your Pricing Plan Modal" at bounding box center [1538, 29] width 26 height 26
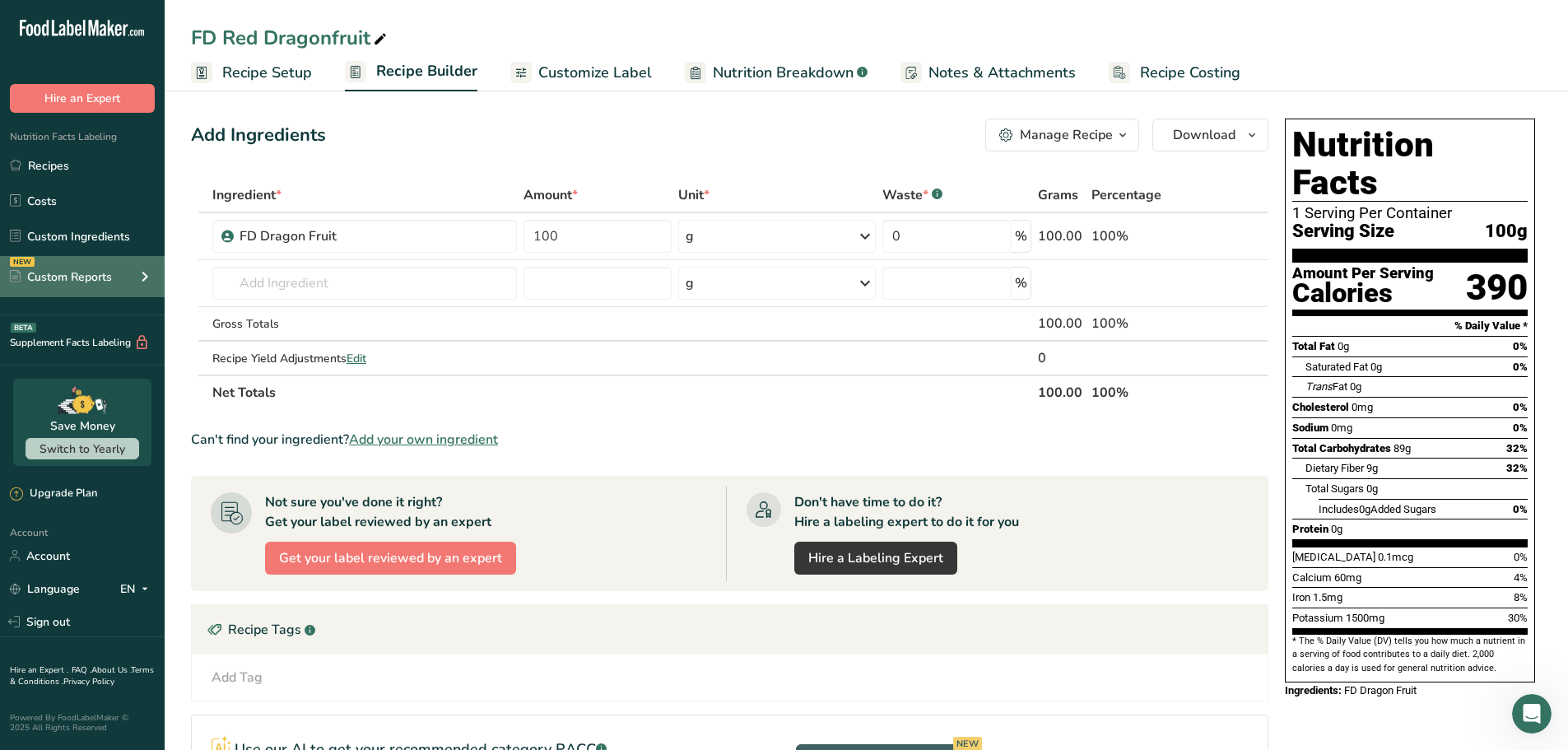
click at [91, 271] on div "Custom Reports" at bounding box center [61, 277] width 102 height 17
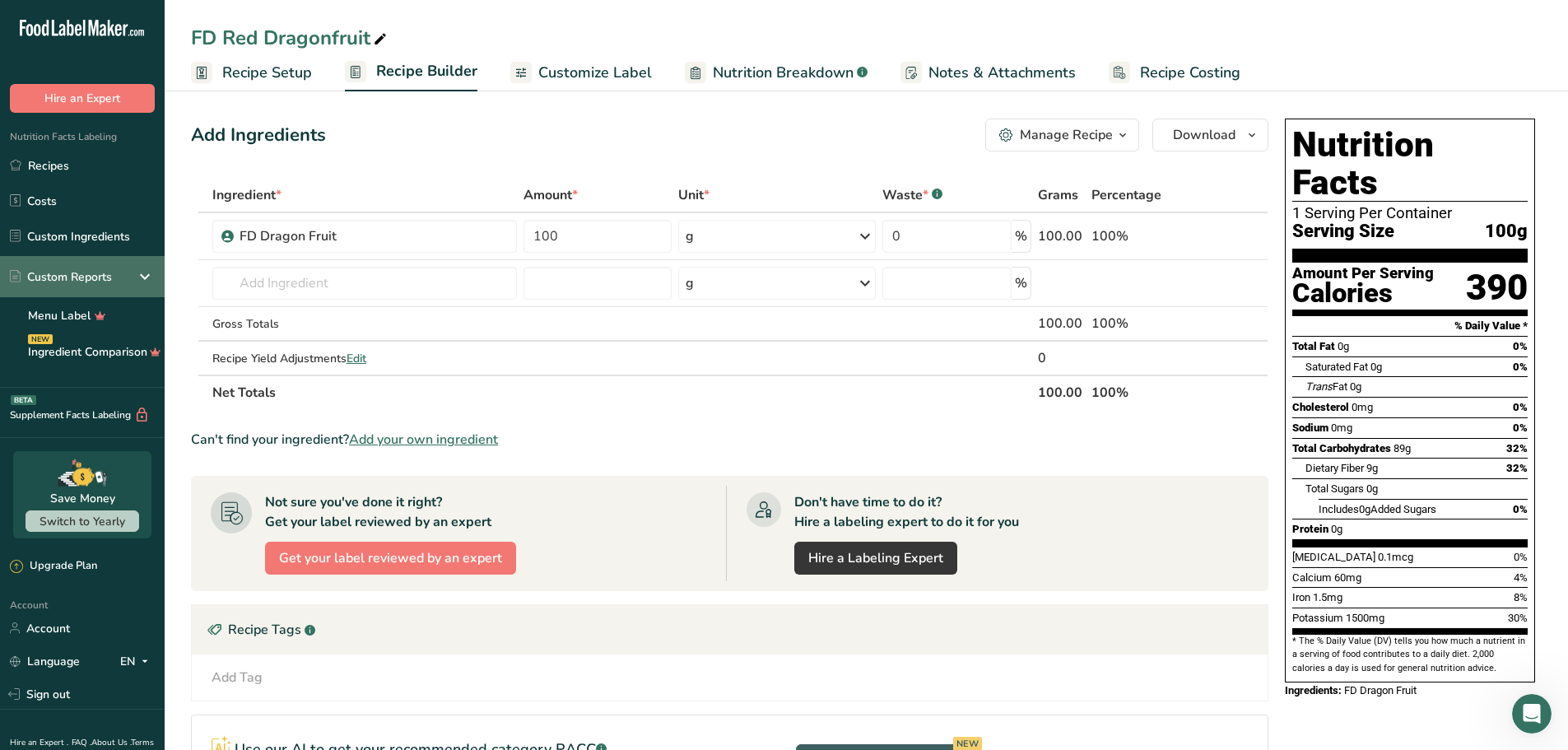
click at [126, 275] on div "Custom Reports" at bounding box center [82, 277] width 165 height 41
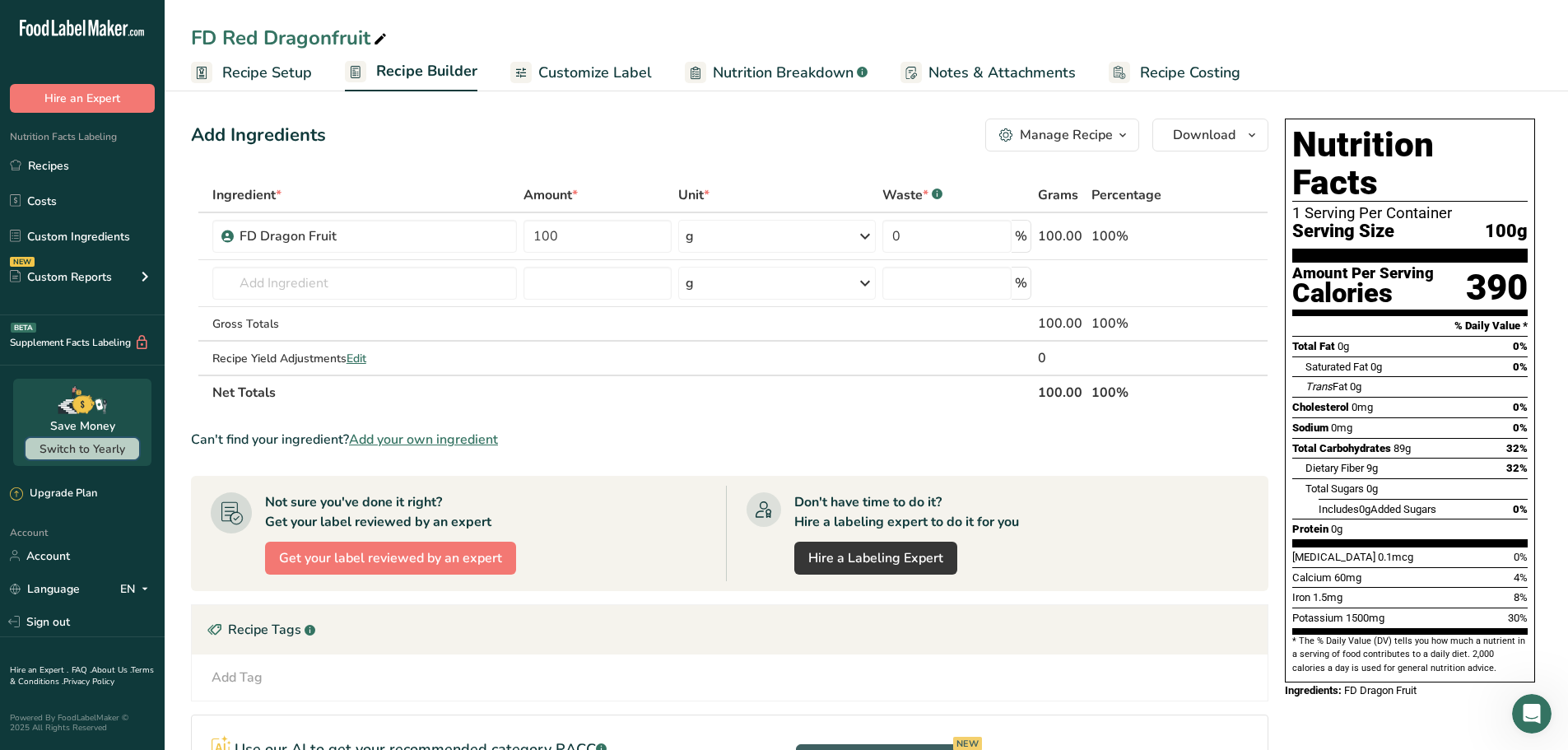
click at [116, 454] on span "Switch to Yearly" at bounding box center [82, 449] width 86 height 15
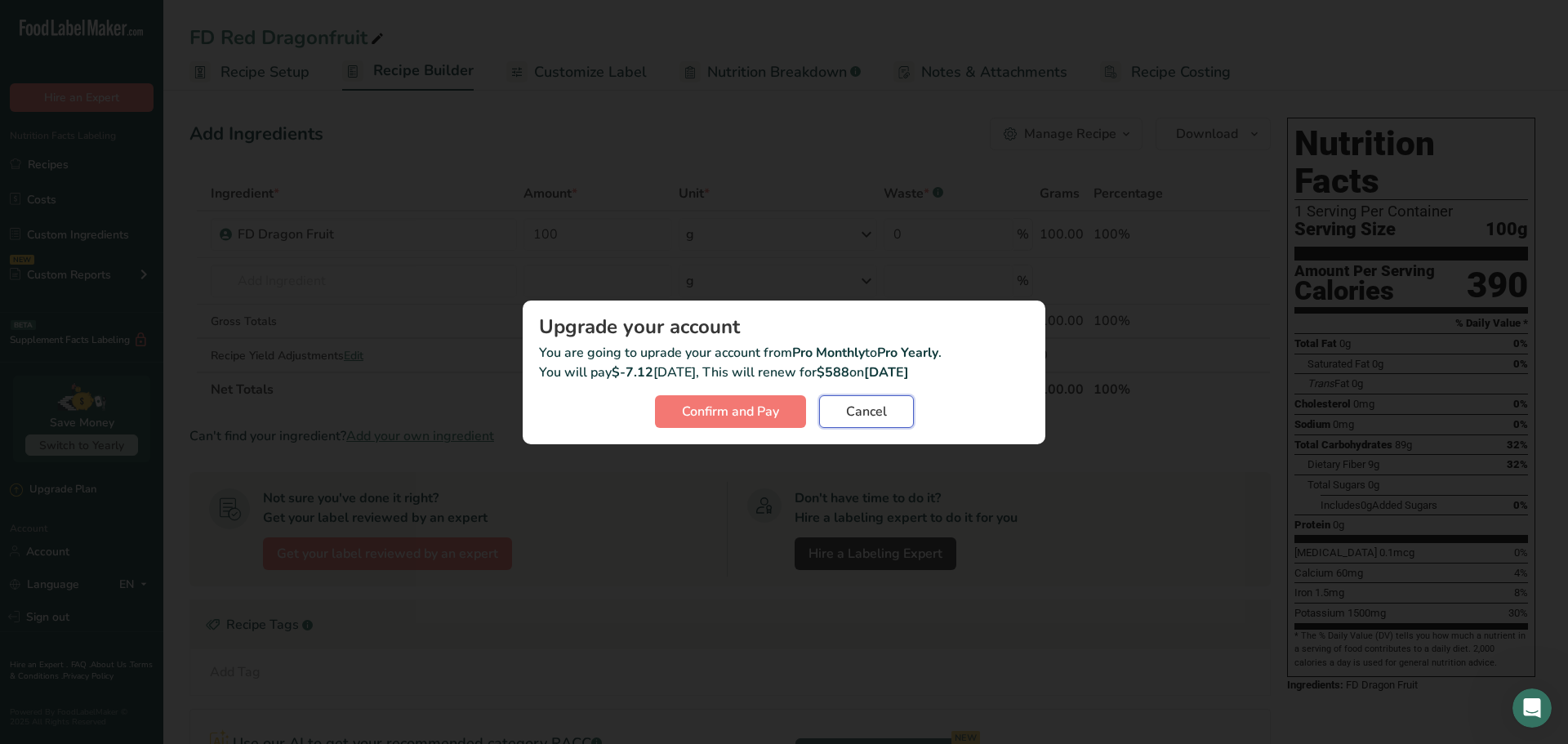
click at [869, 416] on span "Cancel" at bounding box center [866, 411] width 41 height 19
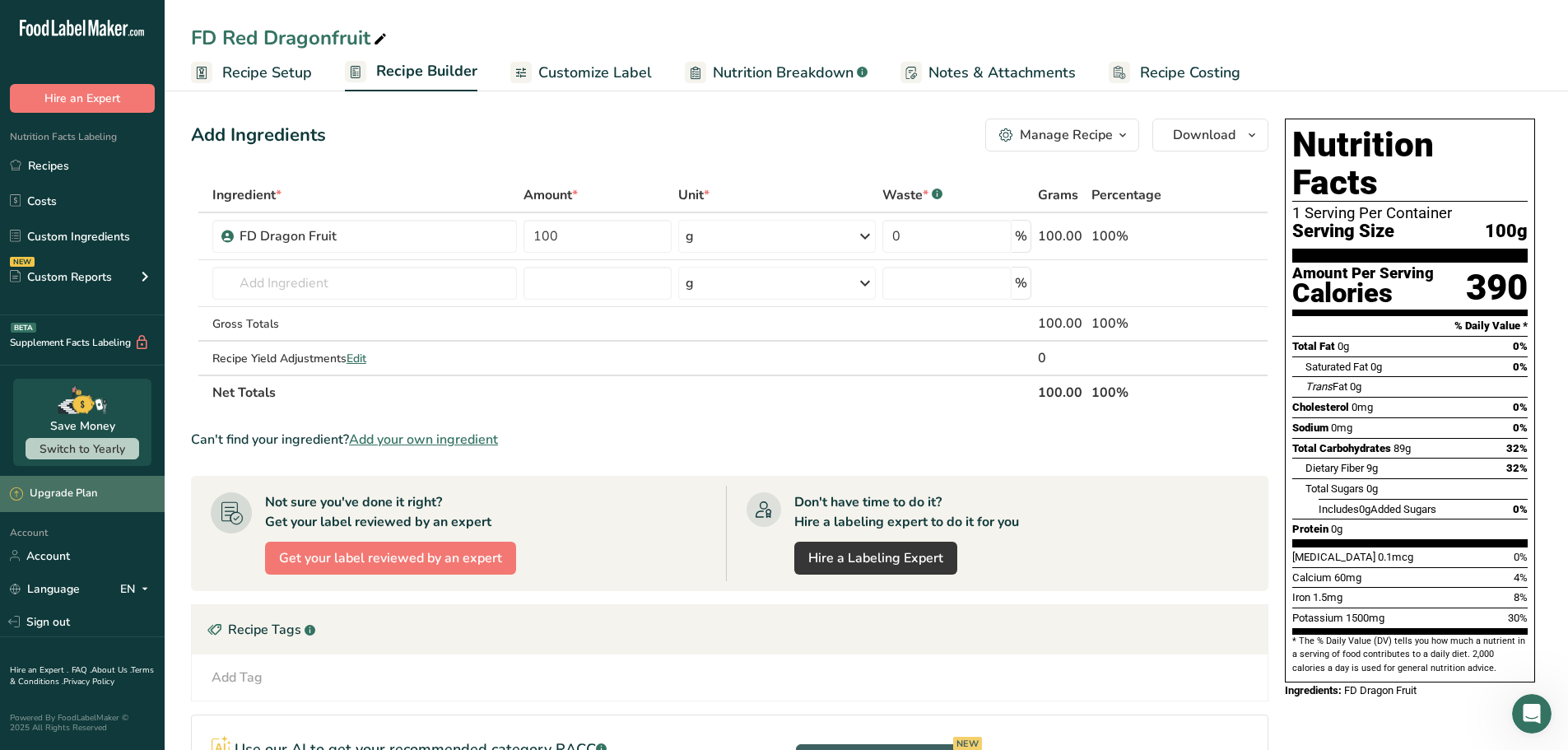
click at [87, 490] on div "Upgrade Plan" at bounding box center [53, 494] width 87 height 16
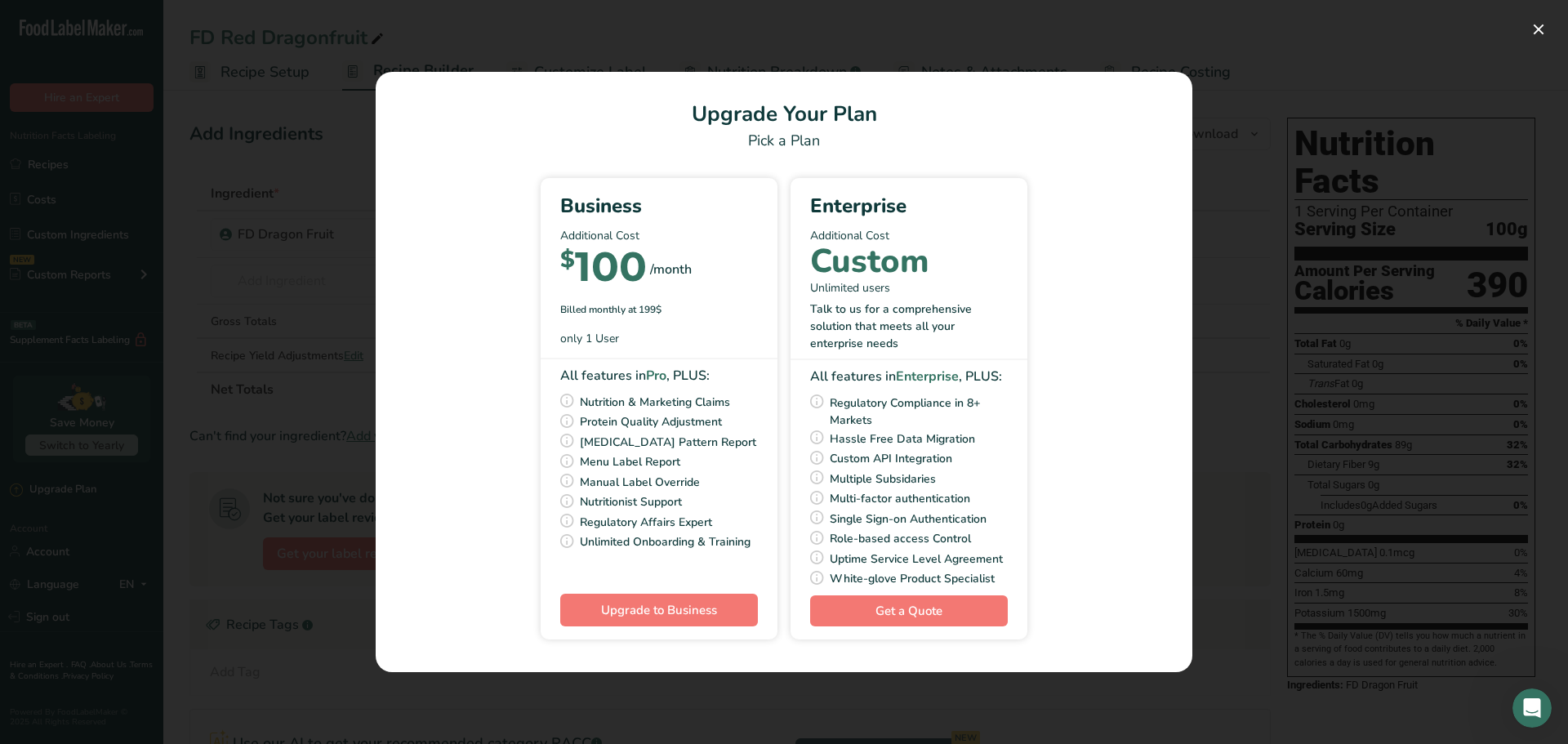
click at [1276, 208] on div "Pick Your Pricing Plan Modal" at bounding box center [784, 372] width 1568 height 744
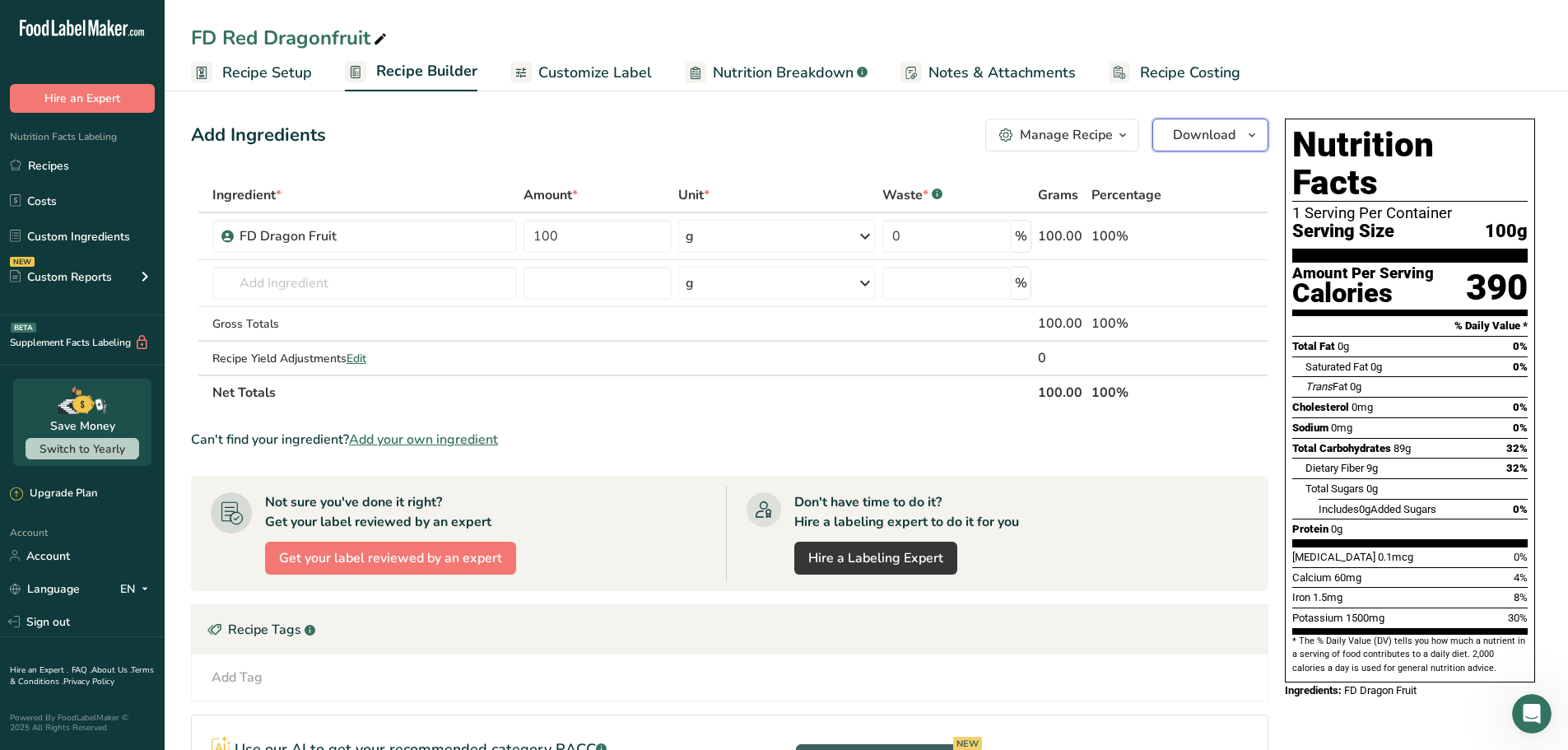
click at [1225, 130] on span "Download" at bounding box center [1204, 135] width 63 height 19
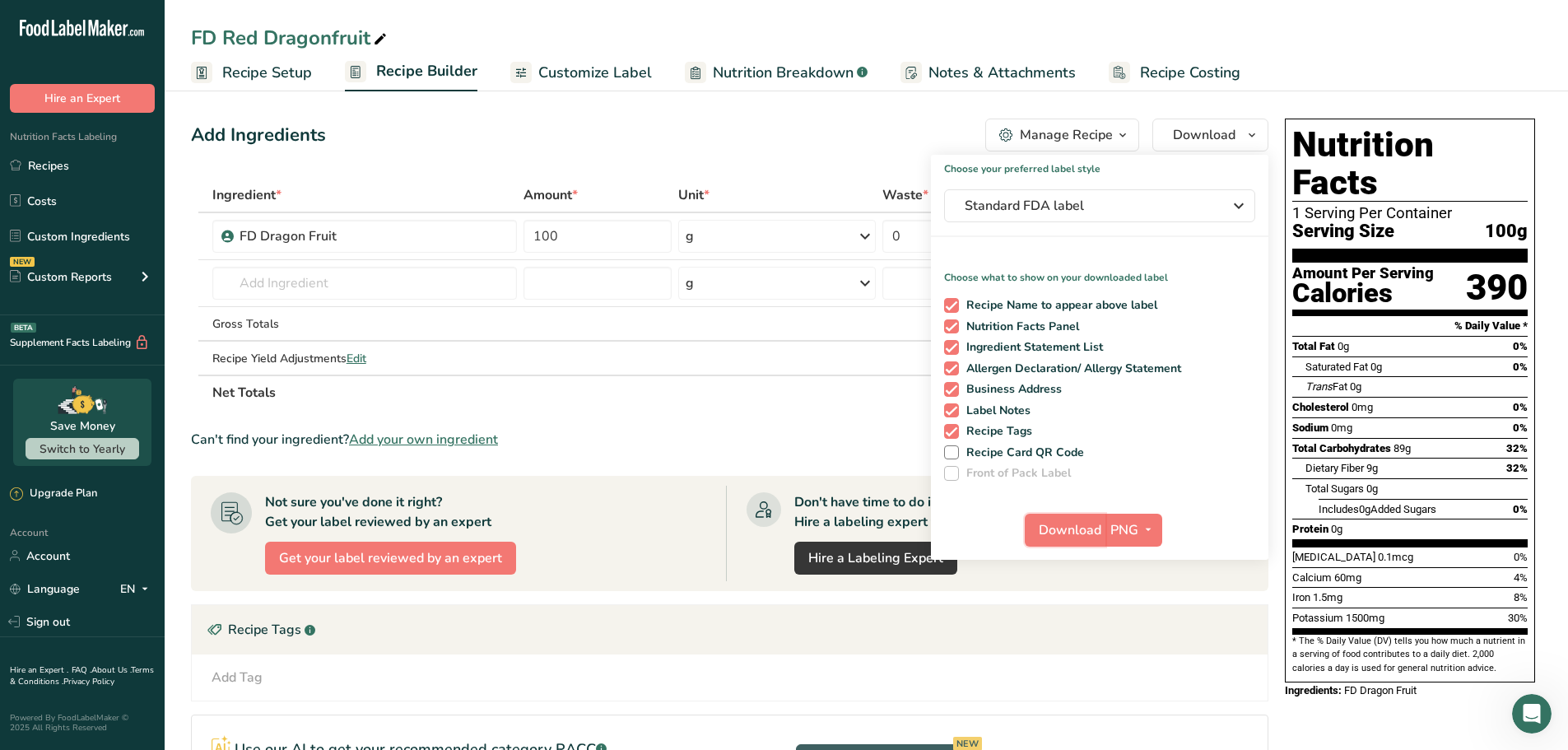
click at [1072, 538] on span "Download" at bounding box center [1069, 530] width 63 height 19
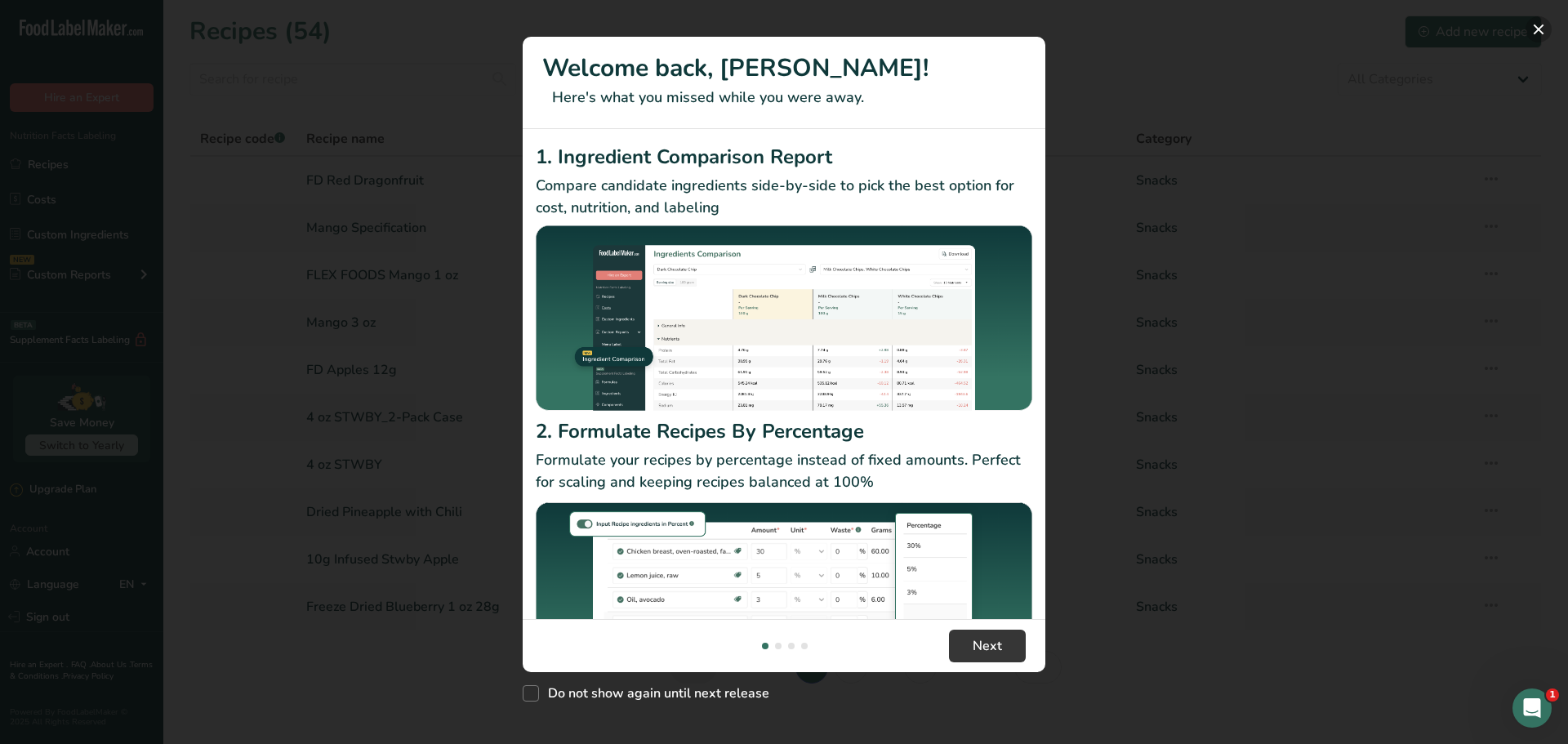
click at [1537, 29] on button "New Features" at bounding box center [1538, 29] width 26 height 26
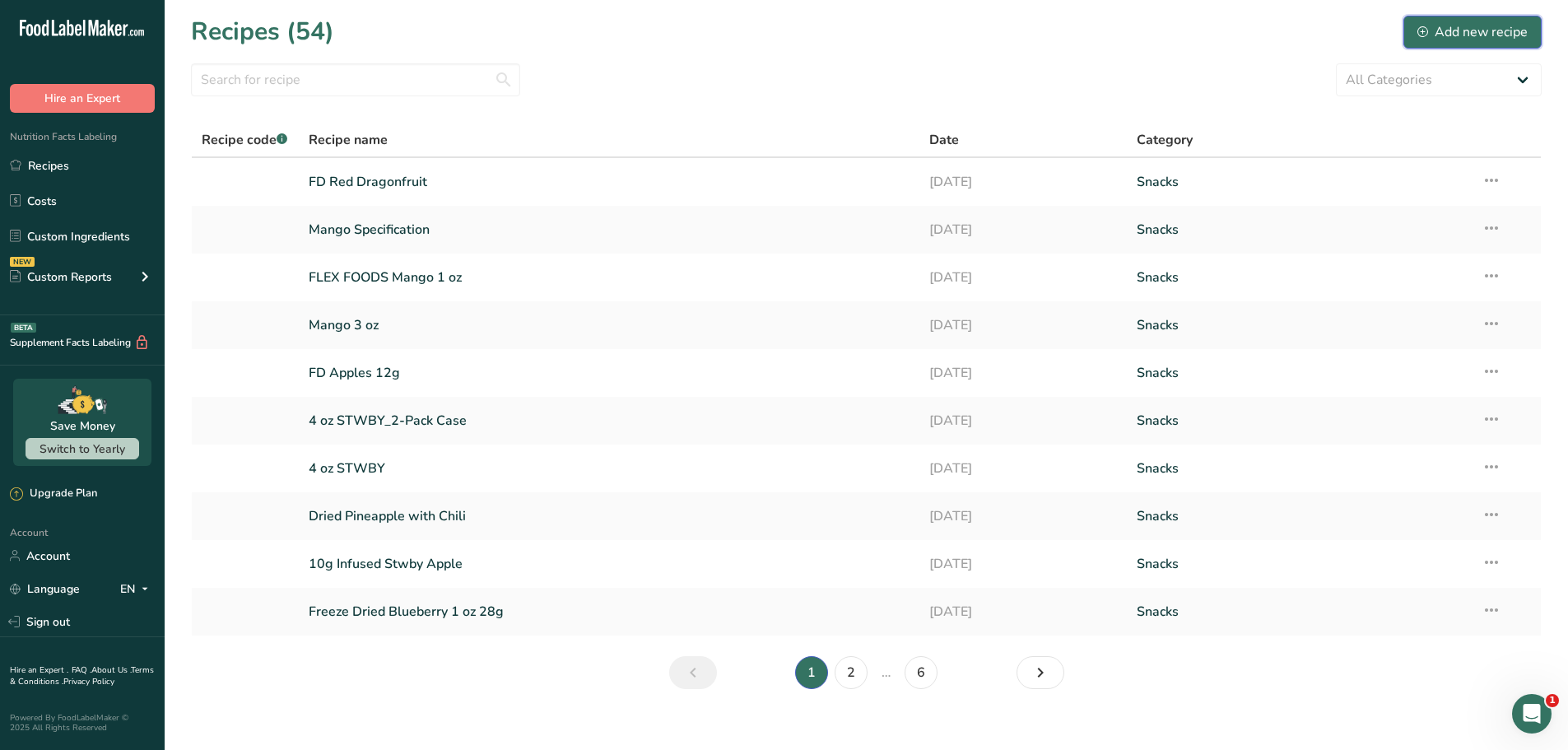
click at [1454, 42] on button "Add new recipe" at bounding box center [1473, 32] width 138 height 33
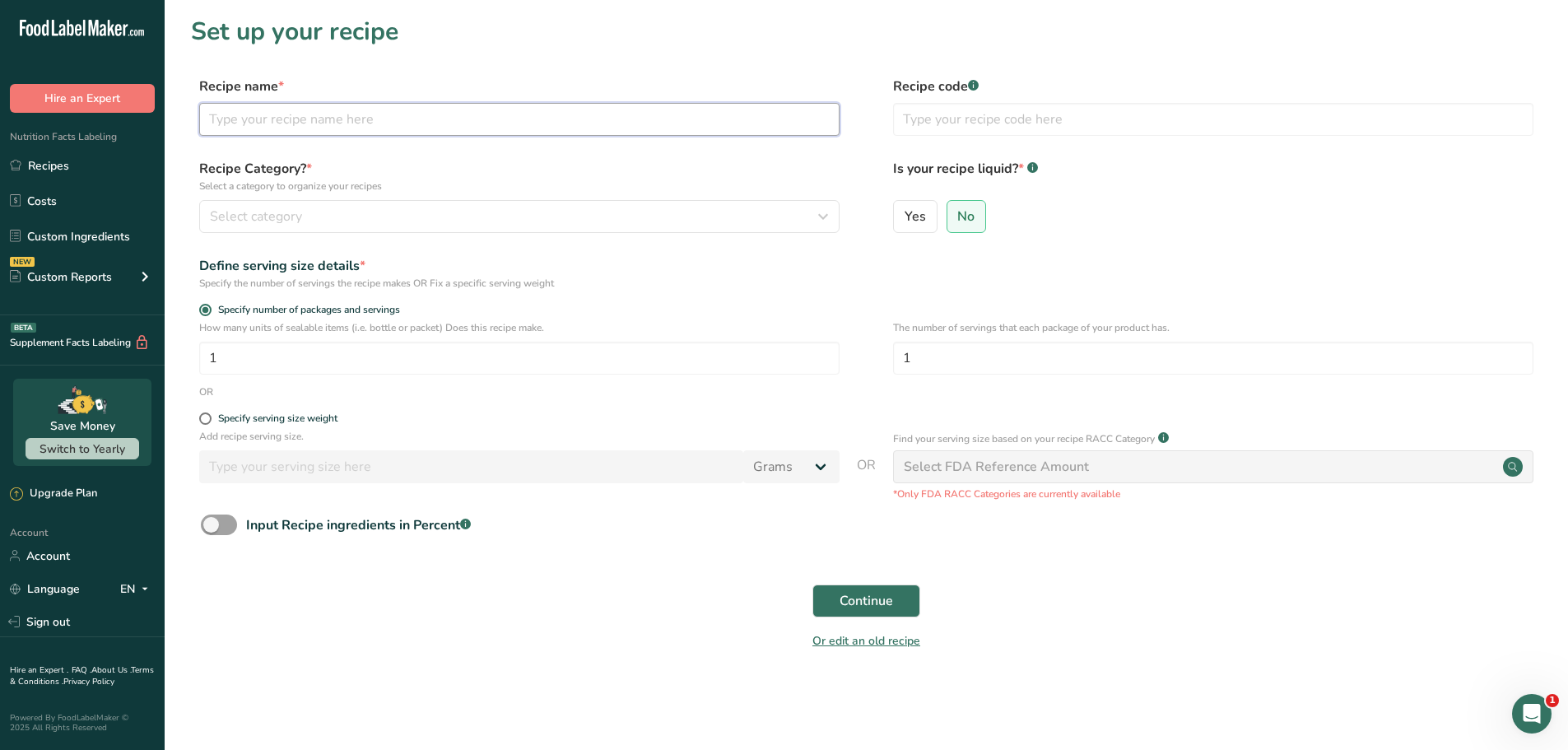
click at [438, 118] on input "text" at bounding box center [520, 120] width 640 height 33
type input "28g 1 oz FD Red Dragonfruit"
click at [303, 421] on div "Specify serving size weight" at bounding box center [278, 418] width 120 height 13
click at [210, 421] on input "Specify serving size weight" at bounding box center [204, 418] width 11 height 11
radio input "true"
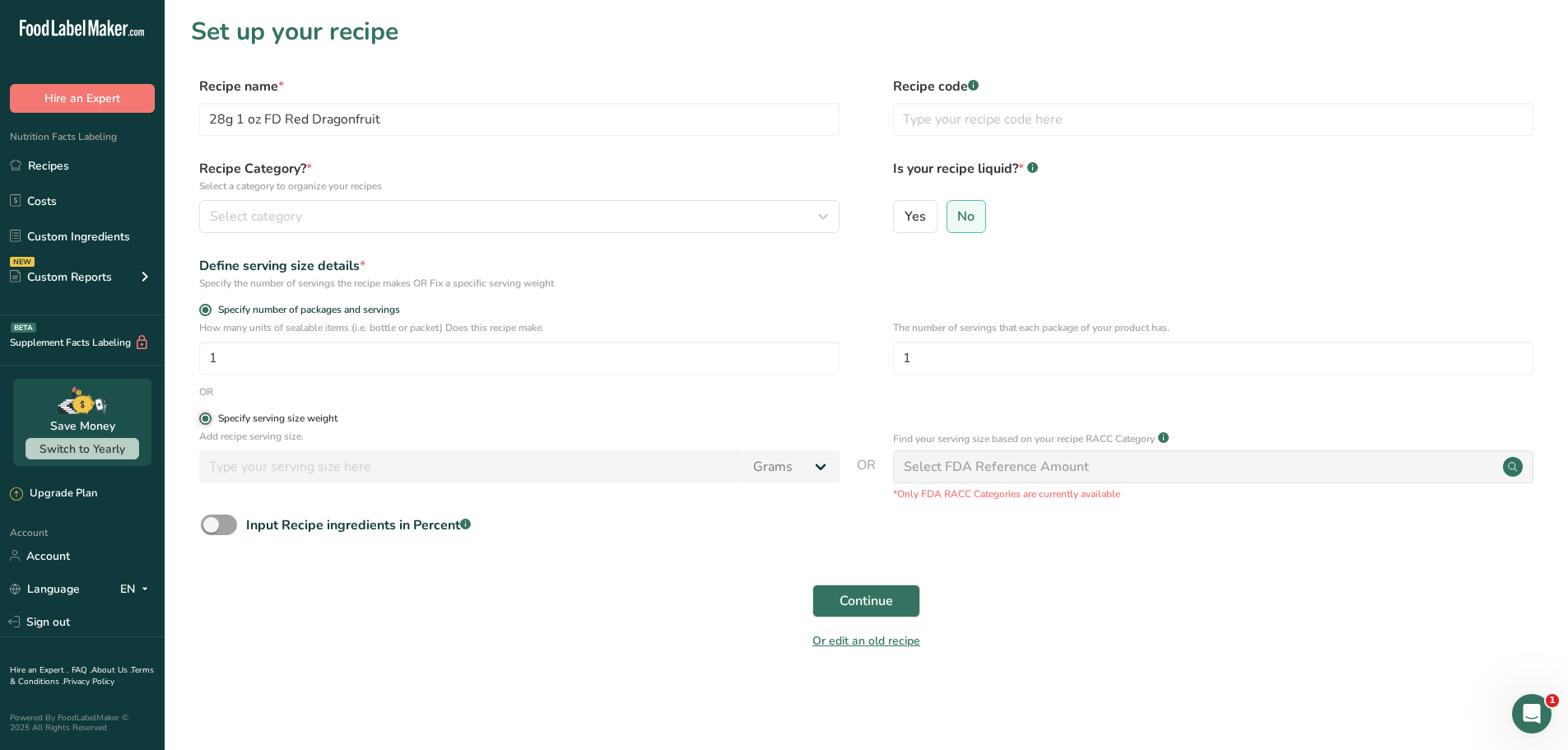
radio input "false"
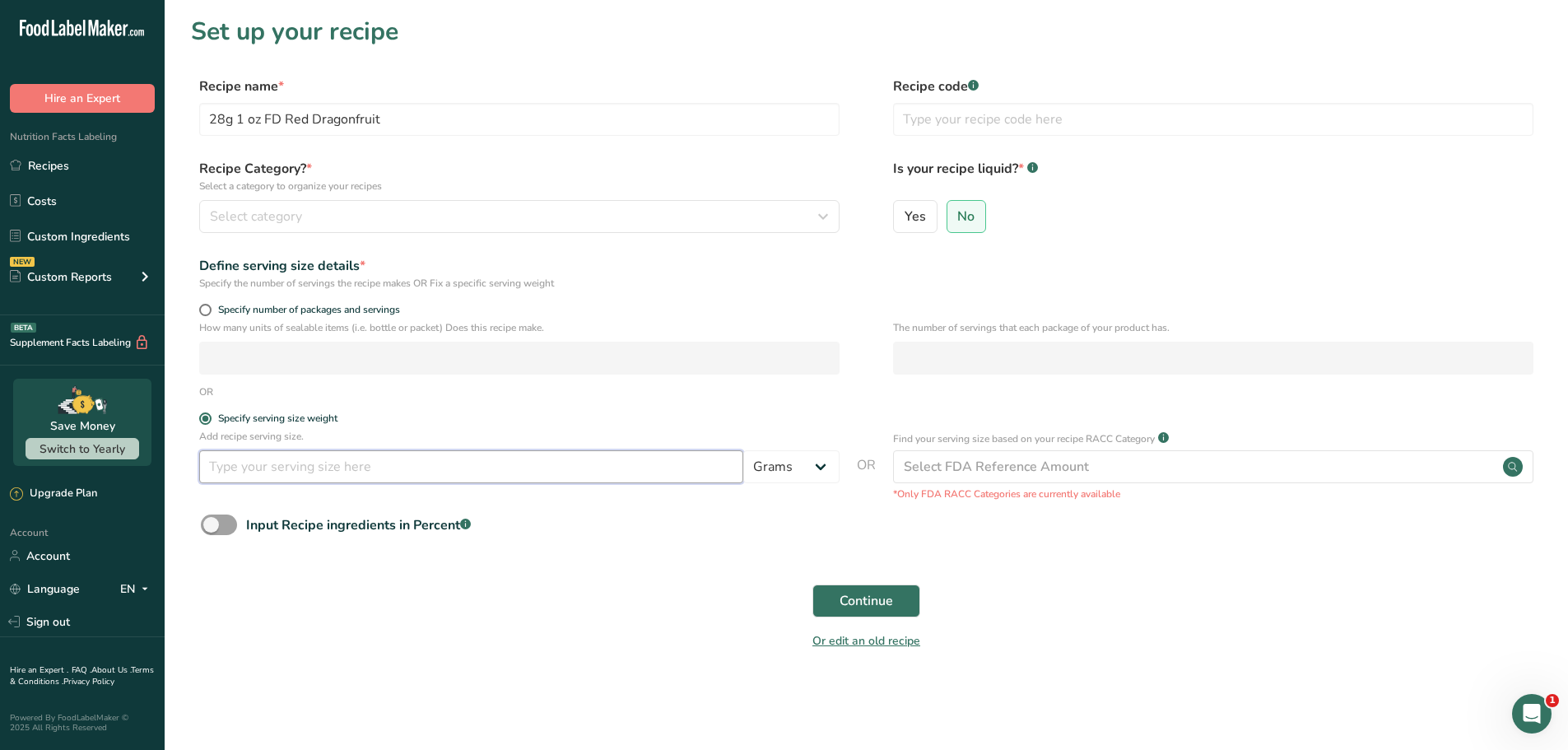
click at [572, 473] on input "number" at bounding box center [472, 467] width 544 height 33
type input "28"
click at [836, 601] on button "Continue" at bounding box center [867, 601] width 108 height 33
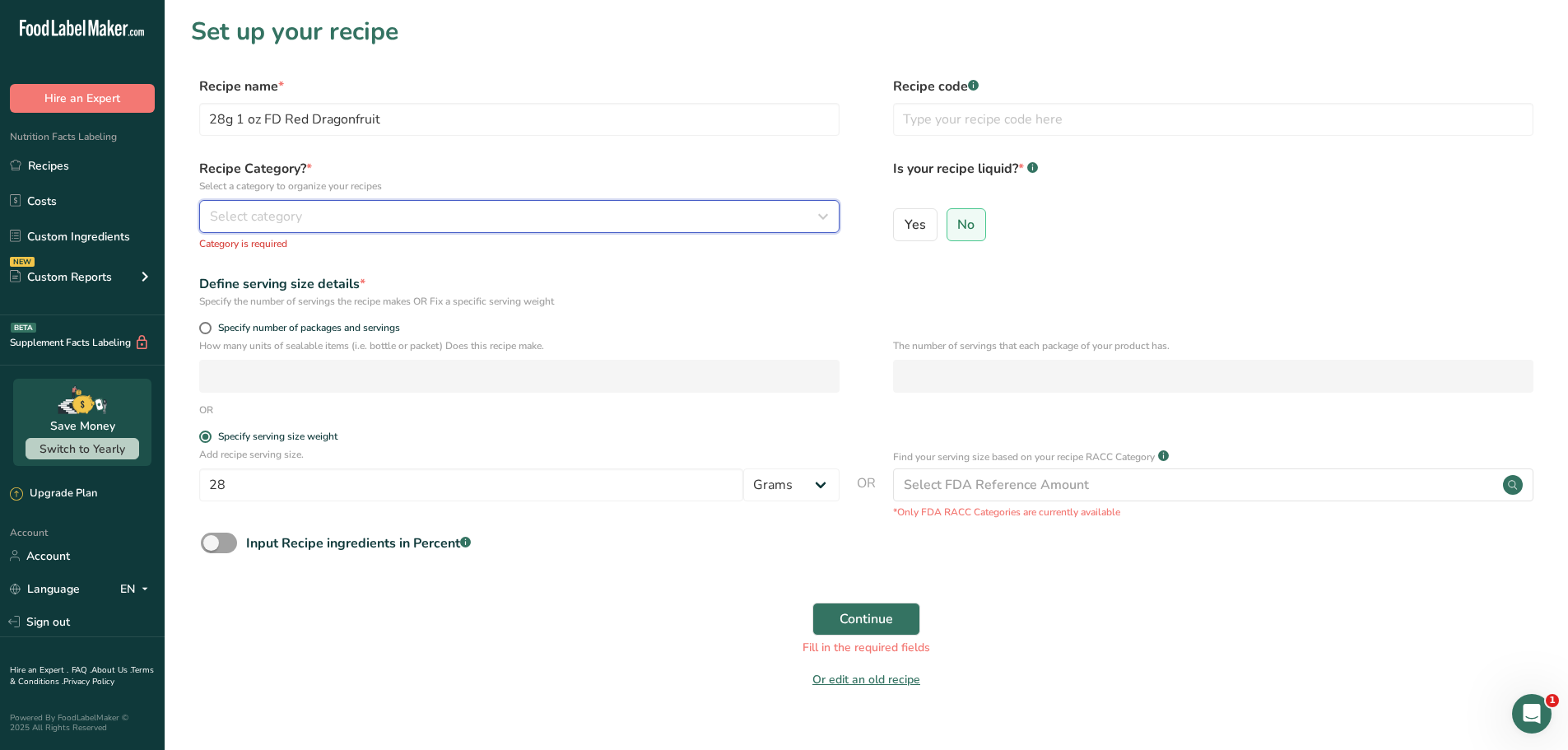
click at [644, 211] on div "Select category" at bounding box center [515, 216] width 609 height 19
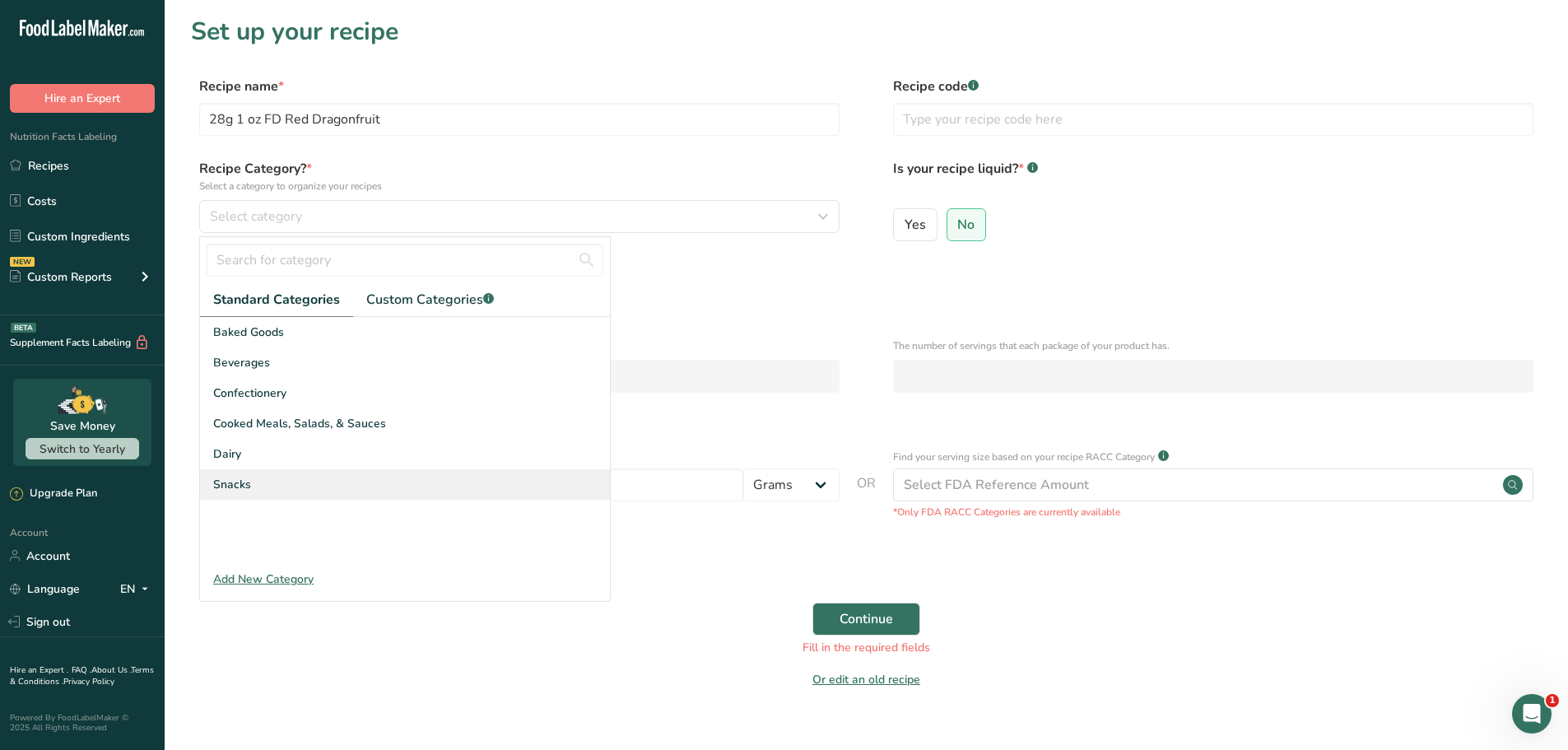
click at [261, 477] on div "Snacks" at bounding box center [404, 485] width 410 height 31
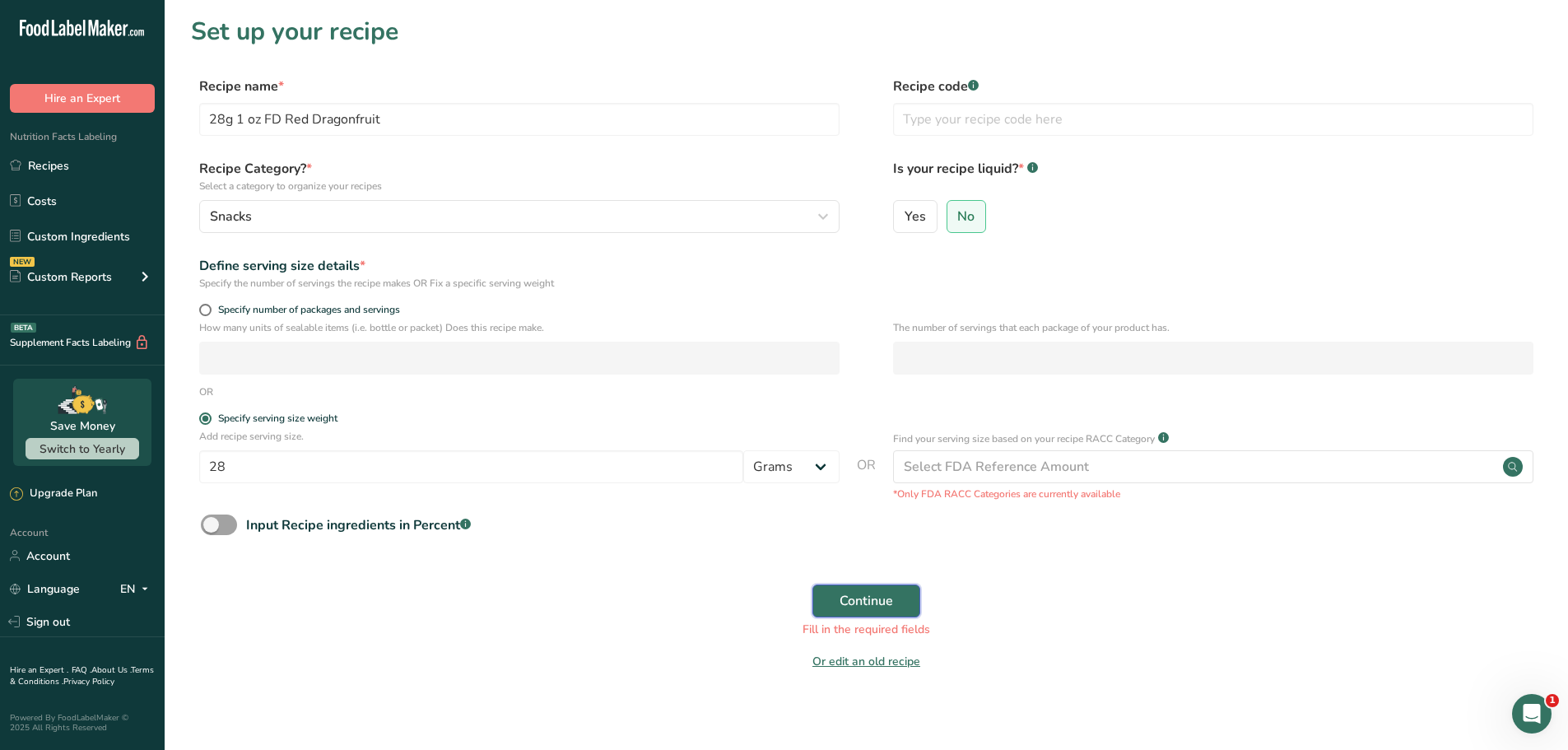
click at [885, 600] on span "Continue" at bounding box center [866, 601] width 53 height 19
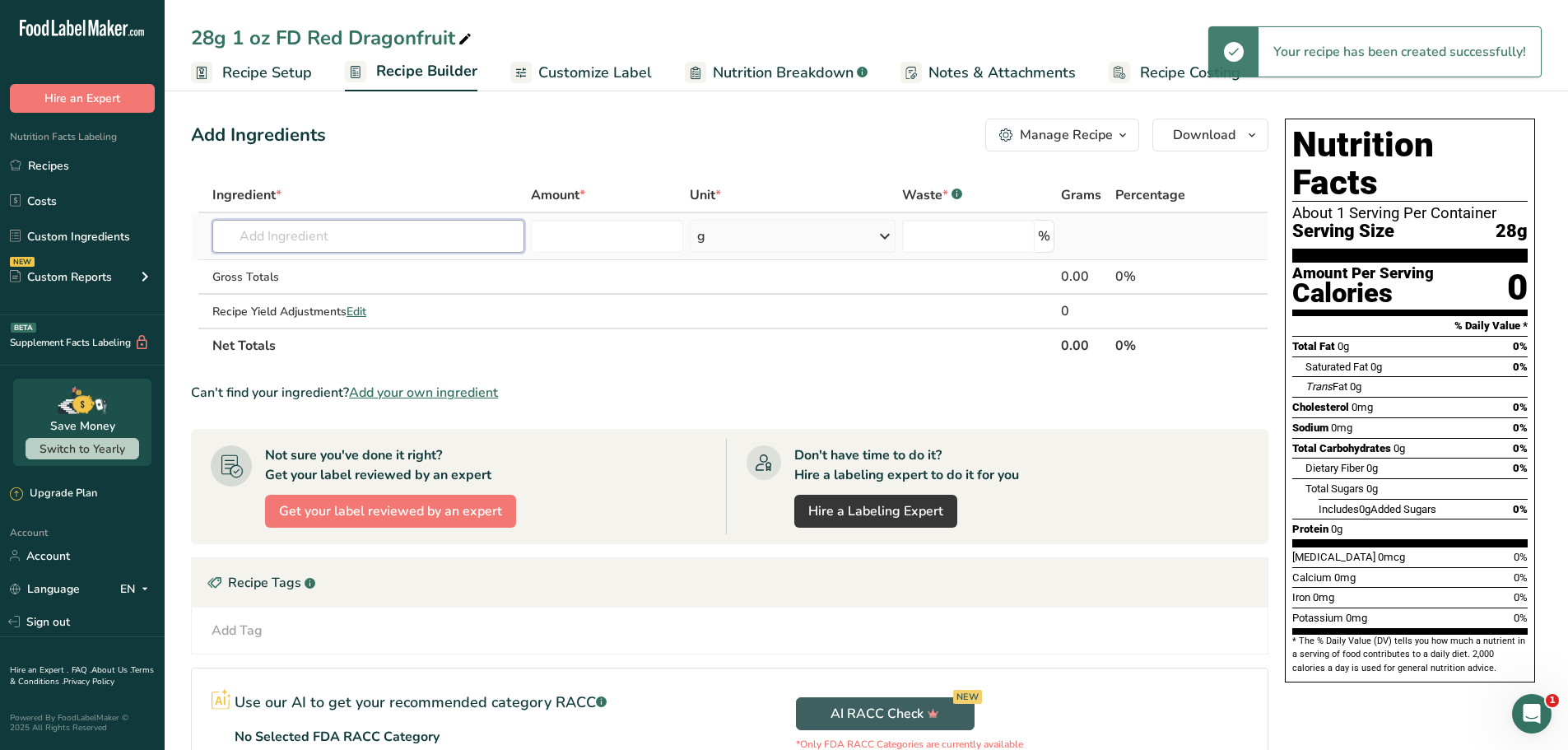
click at [403, 233] on input "text" at bounding box center [368, 236] width 312 height 33
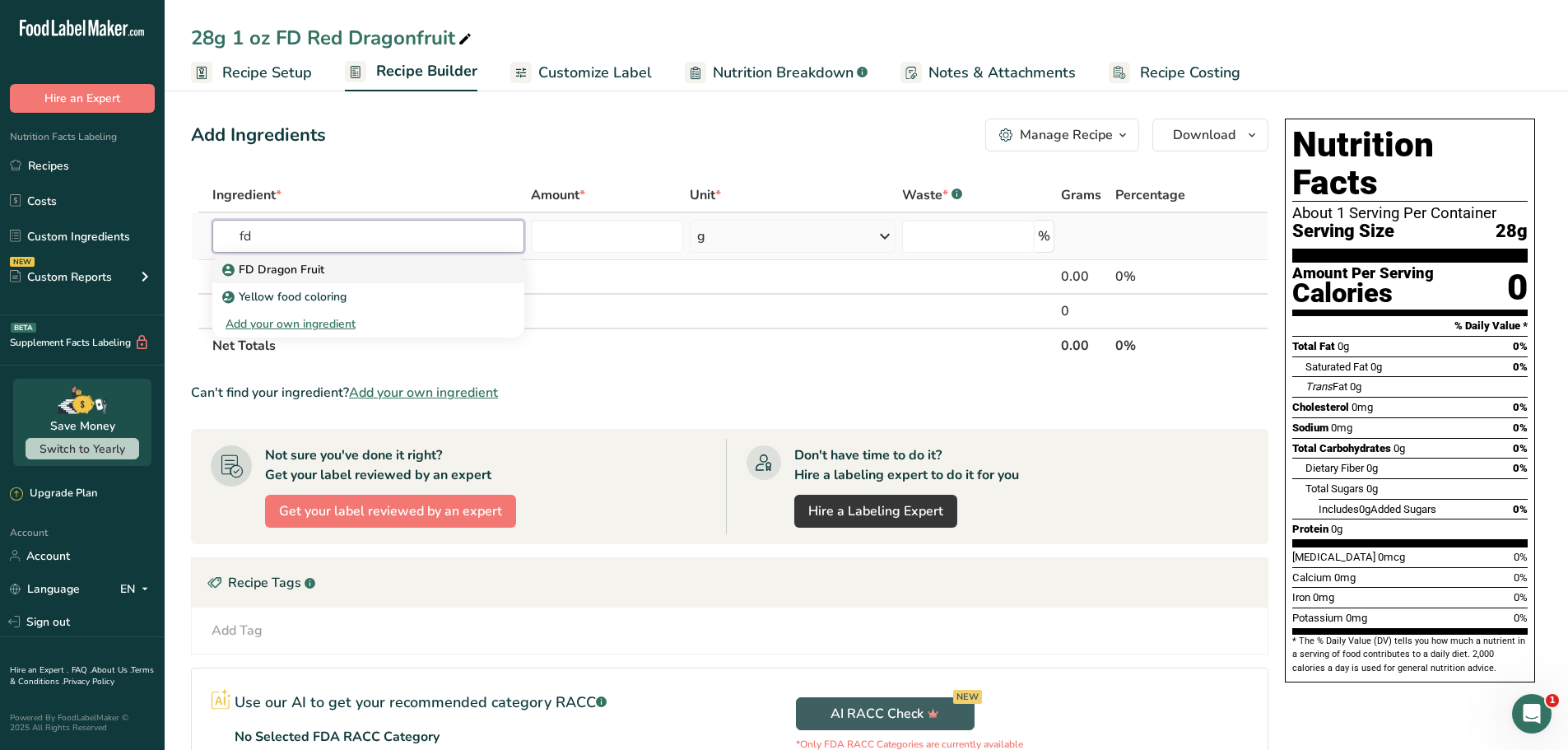
type input "fd"
click at [369, 260] on link "FD Dragon Fruit" at bounding box center [368, 270] width 312 height 27
type input "FD Dragon Fruit"
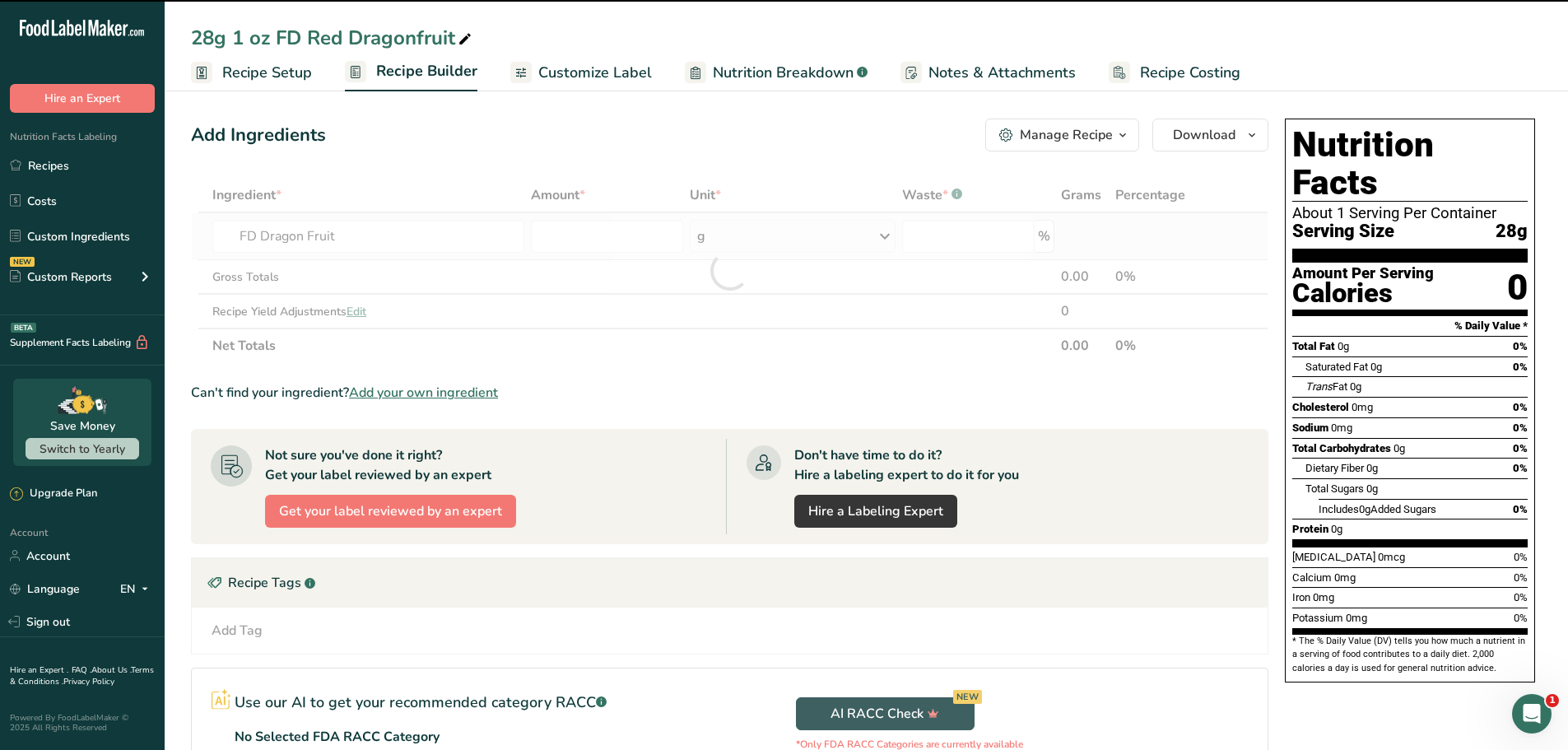
type input "0"
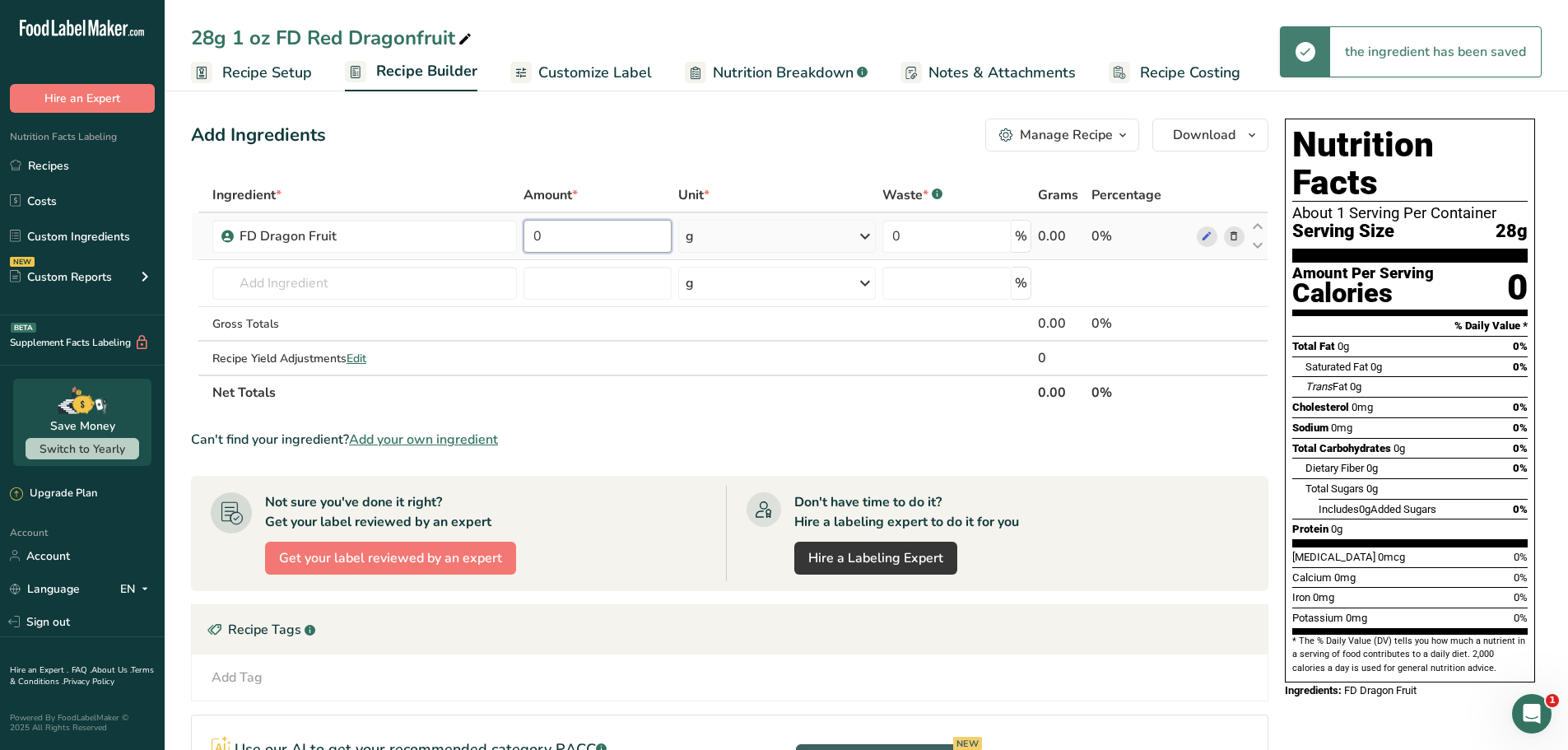
click at [590, 230] on input "0" at bounding box center [598, 236] width 149 height 33
type input "28"
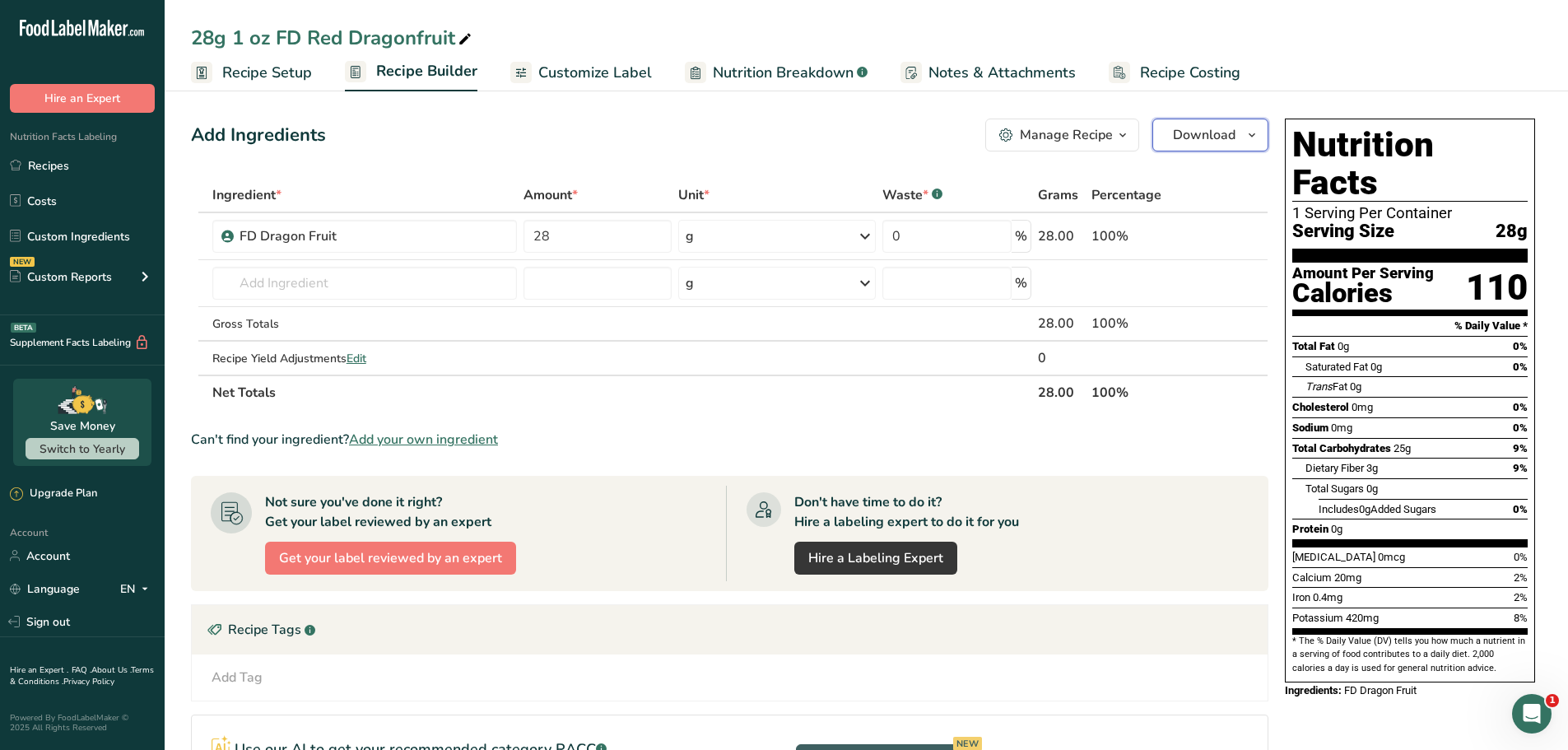
click at [1241, 143] on button "Download" at bounding box center [1210, 135] width 116 height 33
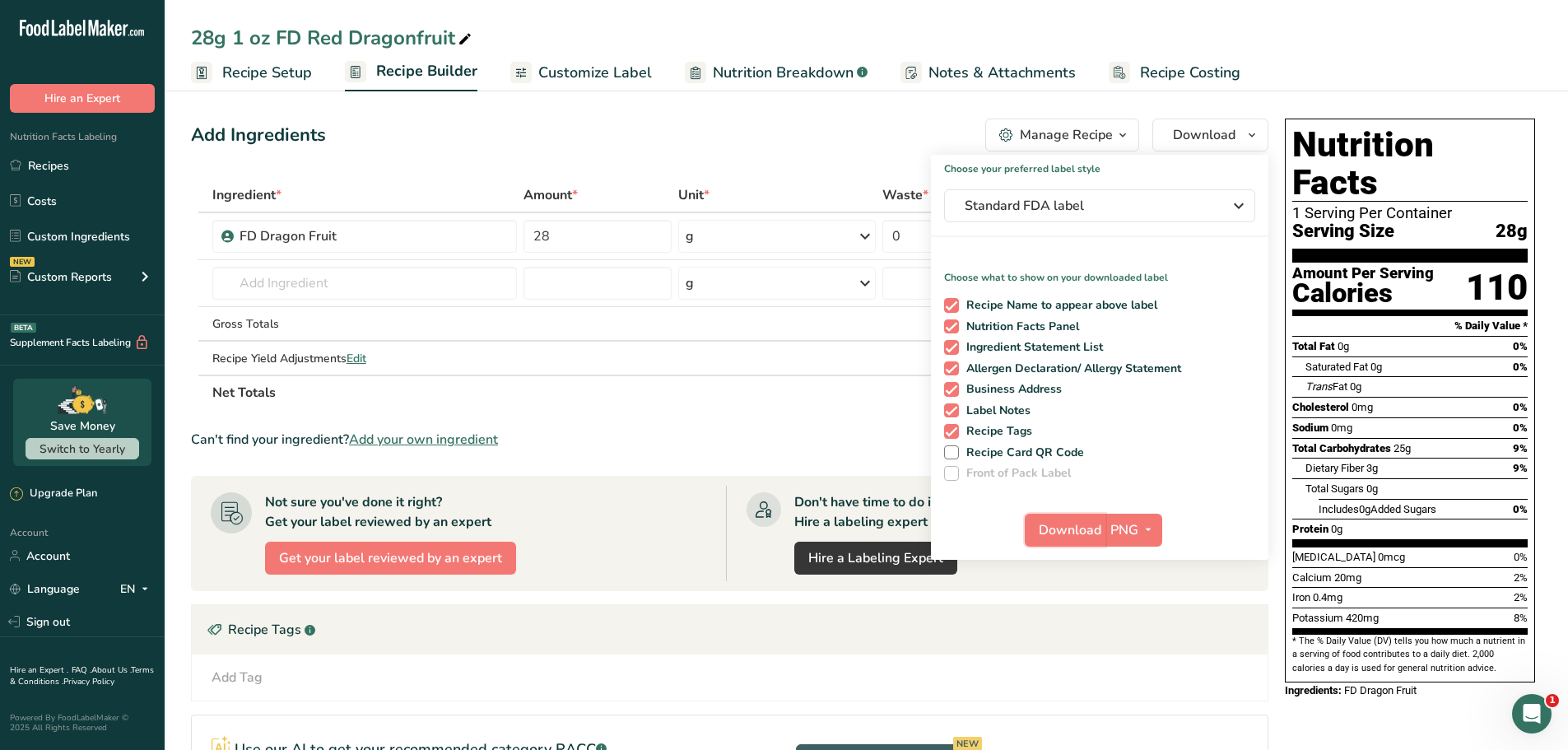
click at [1067, 524] on span "Download" at bounding box center [1069, 530] width 63 height 19
click at [782, 33] on div "28g 1 oz FD Red Dragonfruit" at bounding box center [867, 38] width 1404 height 30
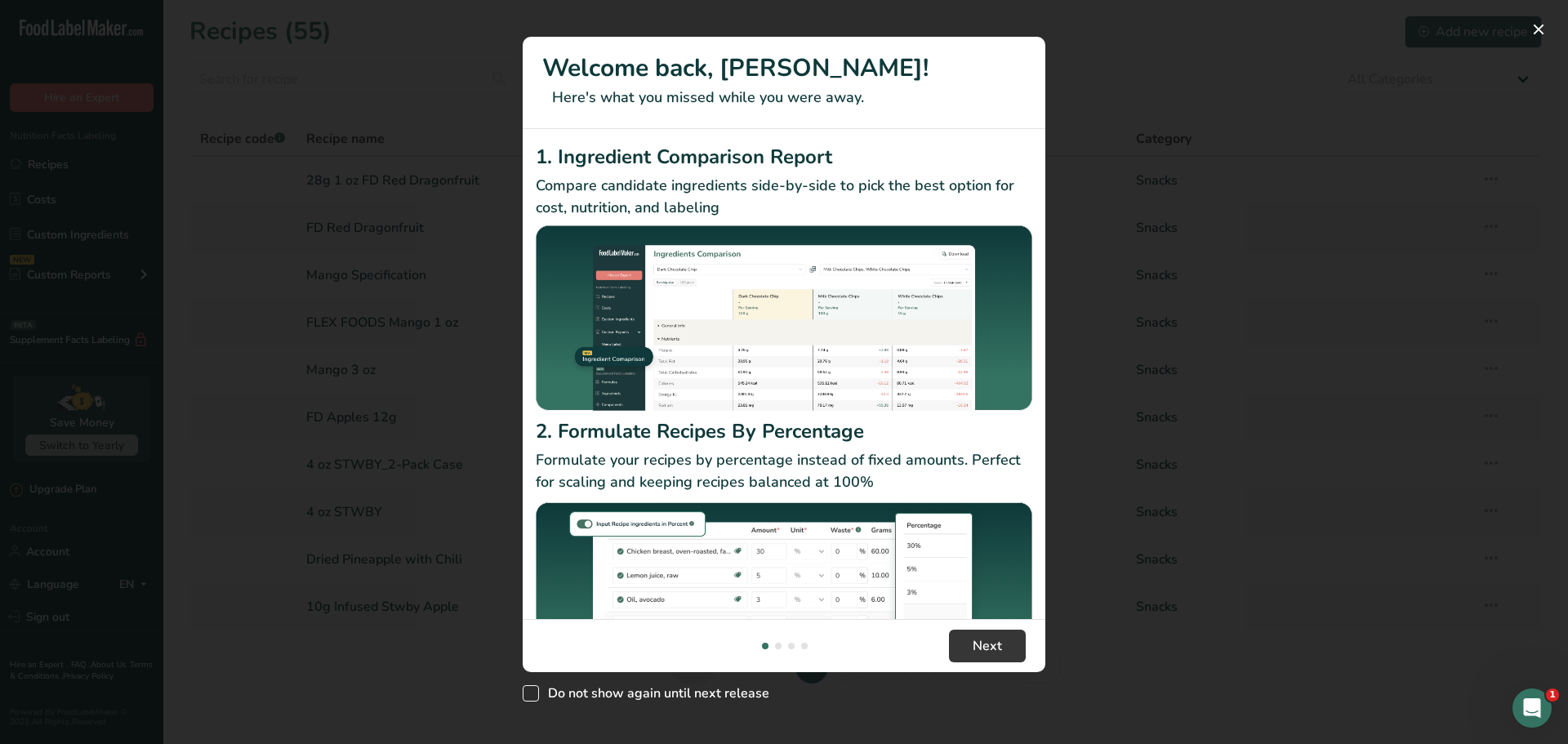
click at [715, 693] on span "Do not show again until next release" at bounding box center [653, 692] width 231 height 16
click at [533, 693] on input "Do not show again until next release" at bounding box center [527, 693] width 11 height 11
checkbox input "true"
click at [1000, 648] on span "Next" at bounding box center [987, 646] width 30 height 19
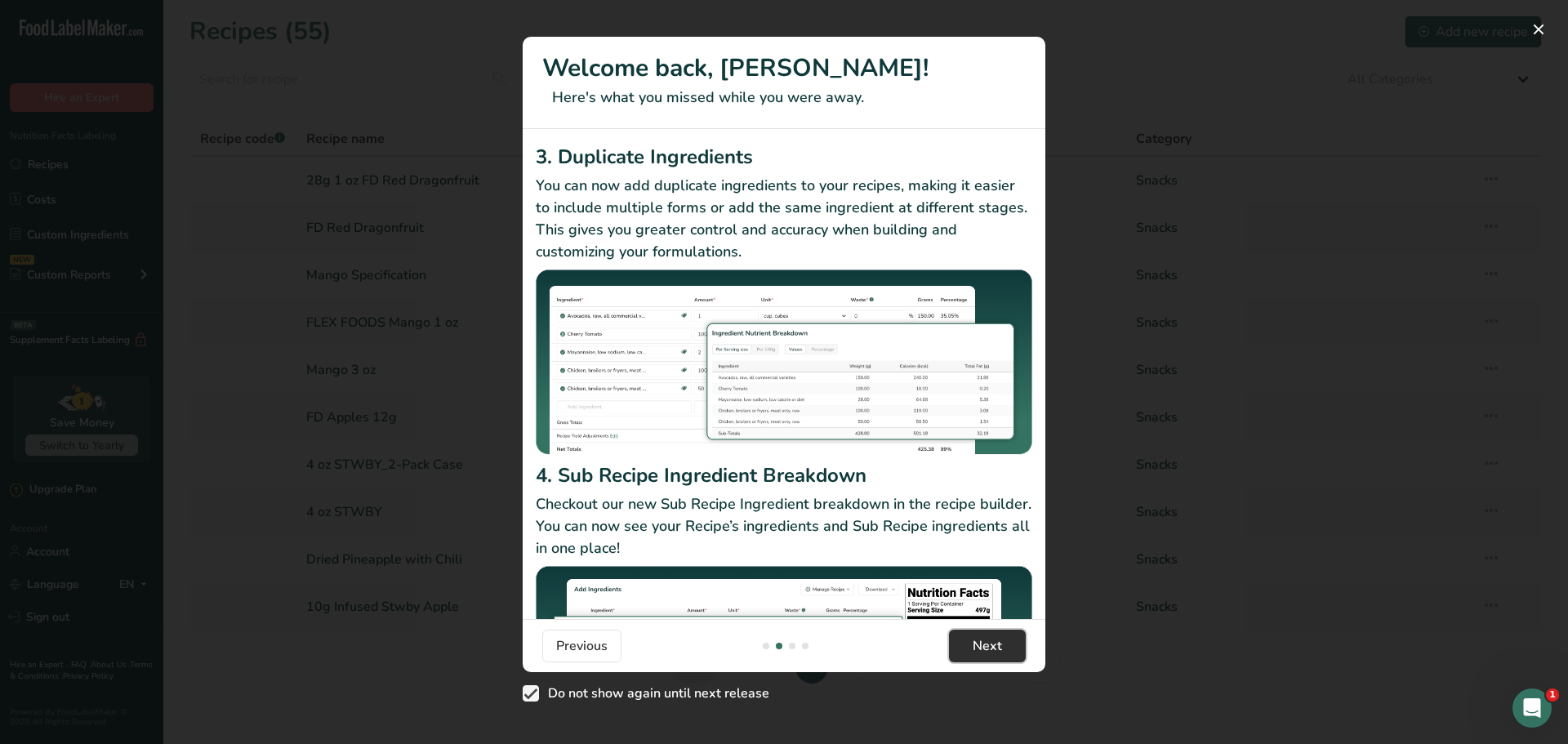
click at [997, 650] on span "Next" at bounding box center [987, 646] width 30 height 19
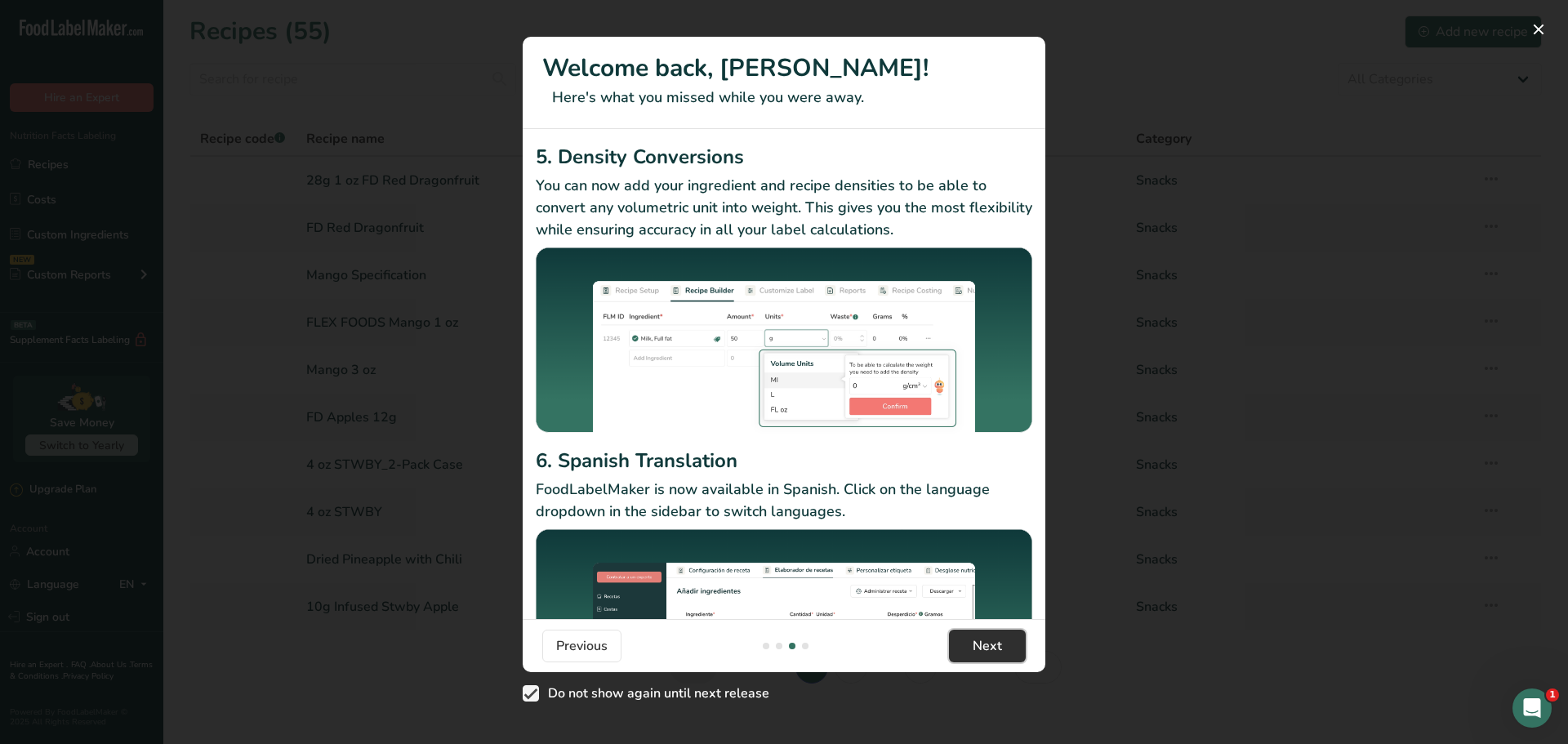
click at [997, 650] on span "Next" at bounding box center [987, 646] width 30 height 19
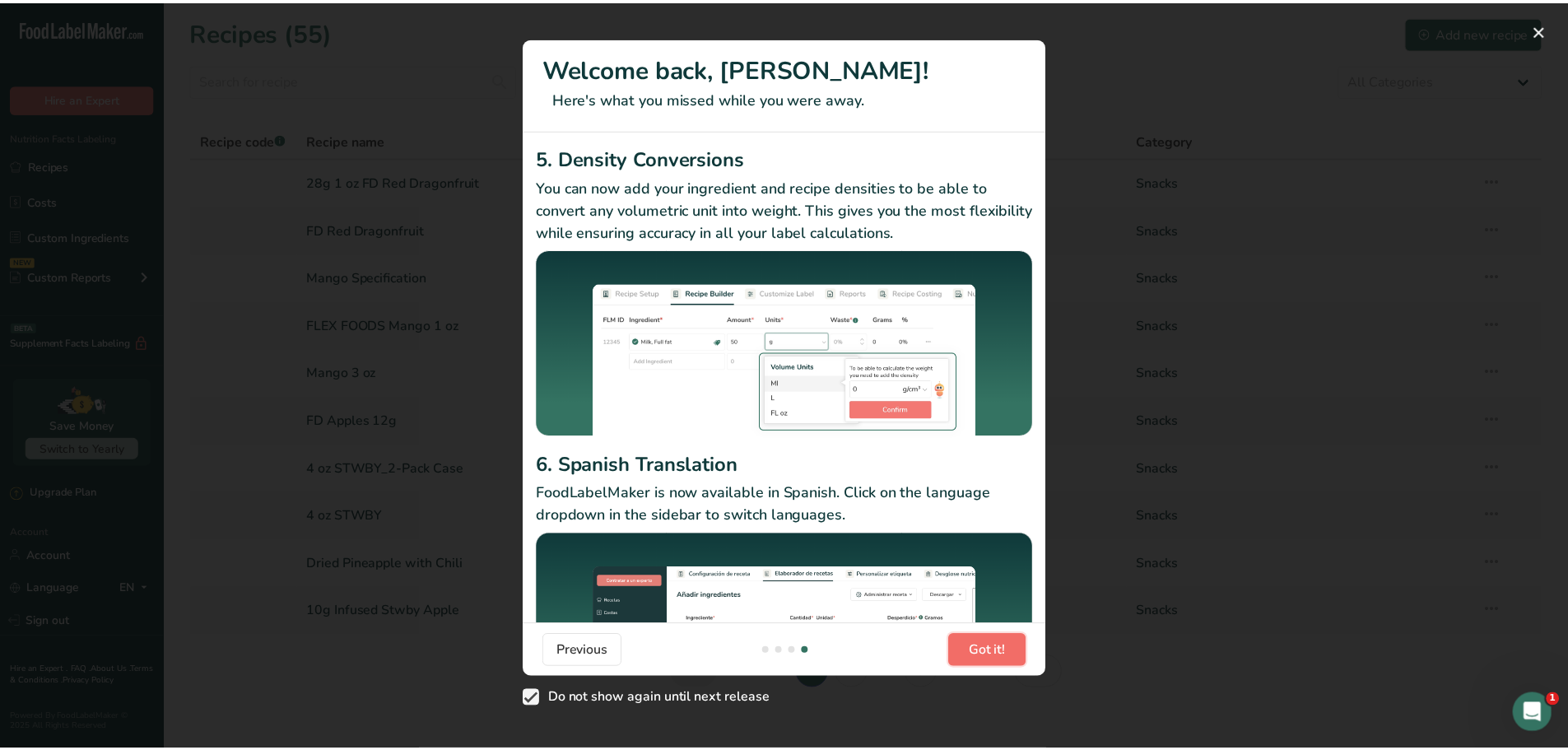
scroll to position [0, 1581]
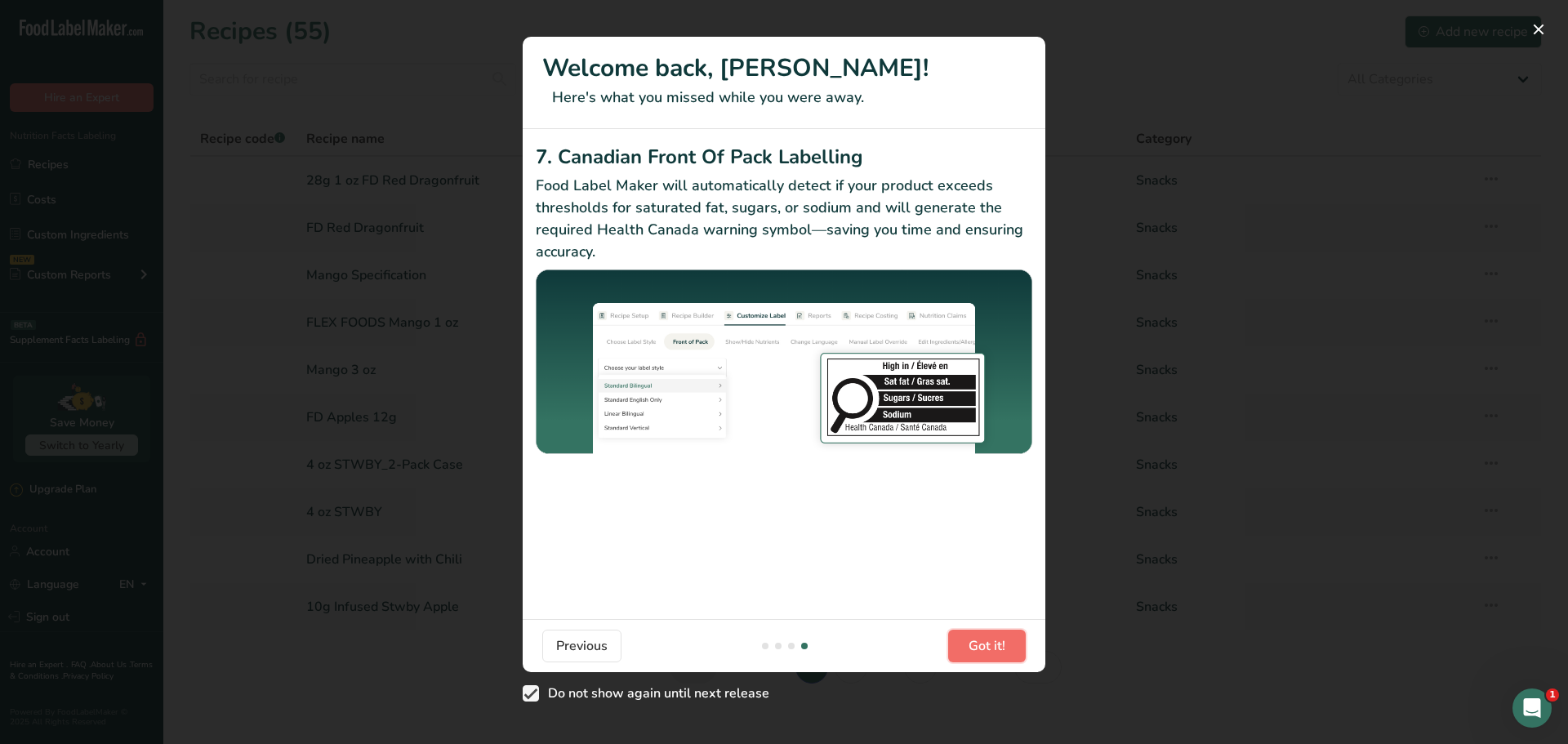
click at [996, 649] on span "Got it!" at bounding box center [987, 646] width 36 height 19
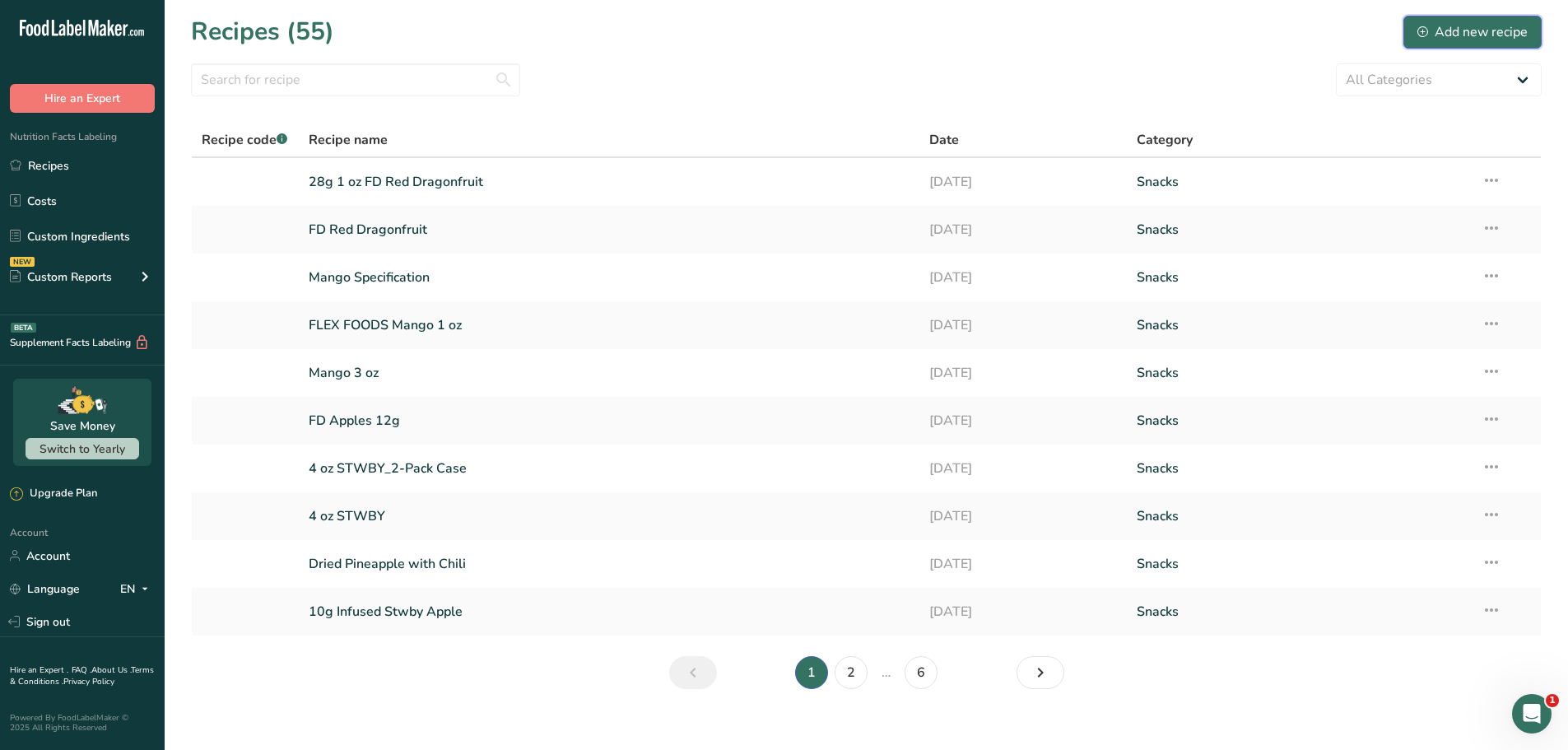
click at [1500, 27] on div "Add new recipe" at bounding box center [1473, 32] width 110 height 19
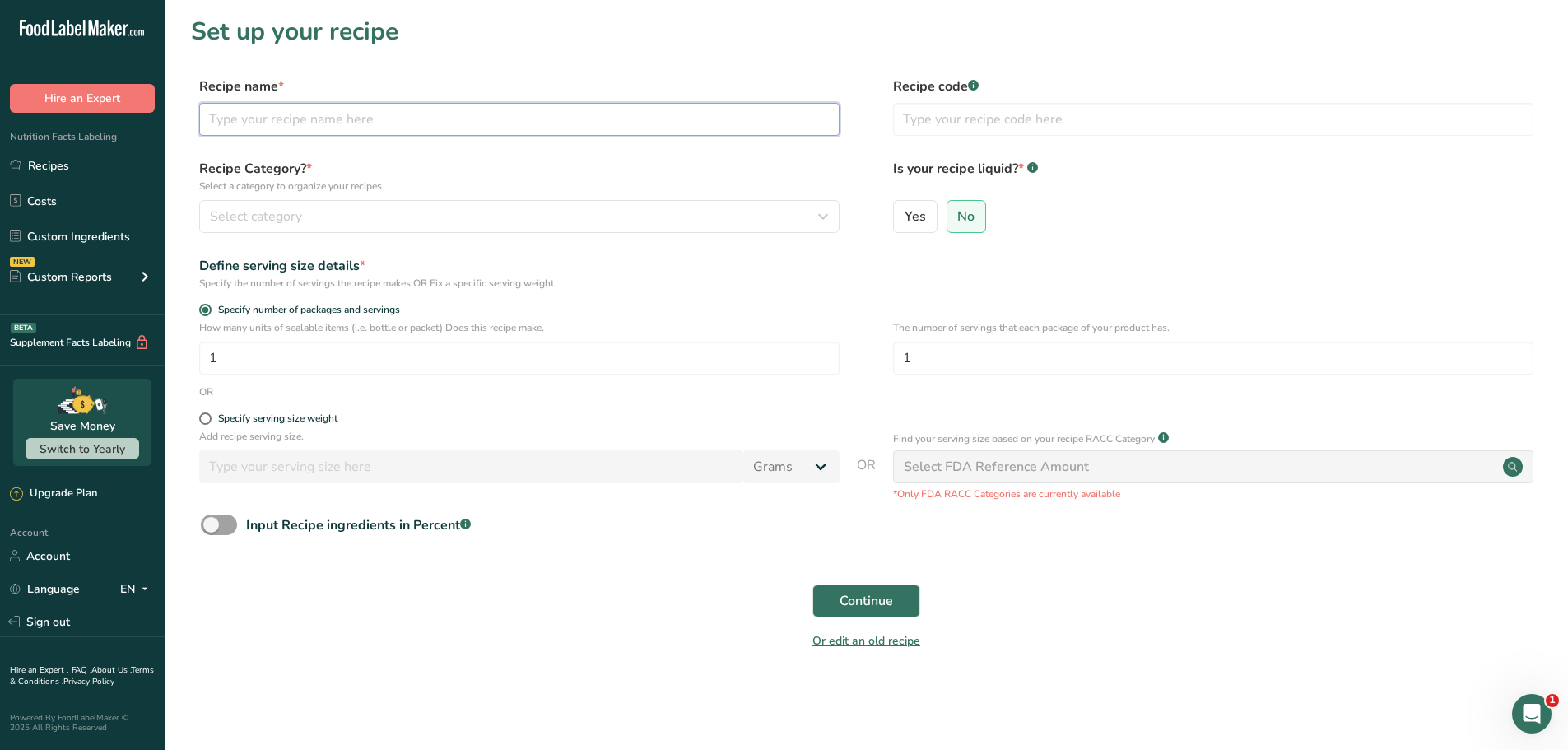
click at [335, 128] on input "text" at bounding box center [520, 120] width 640 height 33
type input "Dragonfruit Pineapple Stwby Blend"
click at [277, 417] on div "Specify serving size weight" at bounding box center [278, 418] width 120 height 13
click at [210, 417] on input "Specify serving size weight" at bounding box center [204, 418] width 11 height 11
radio input "true"
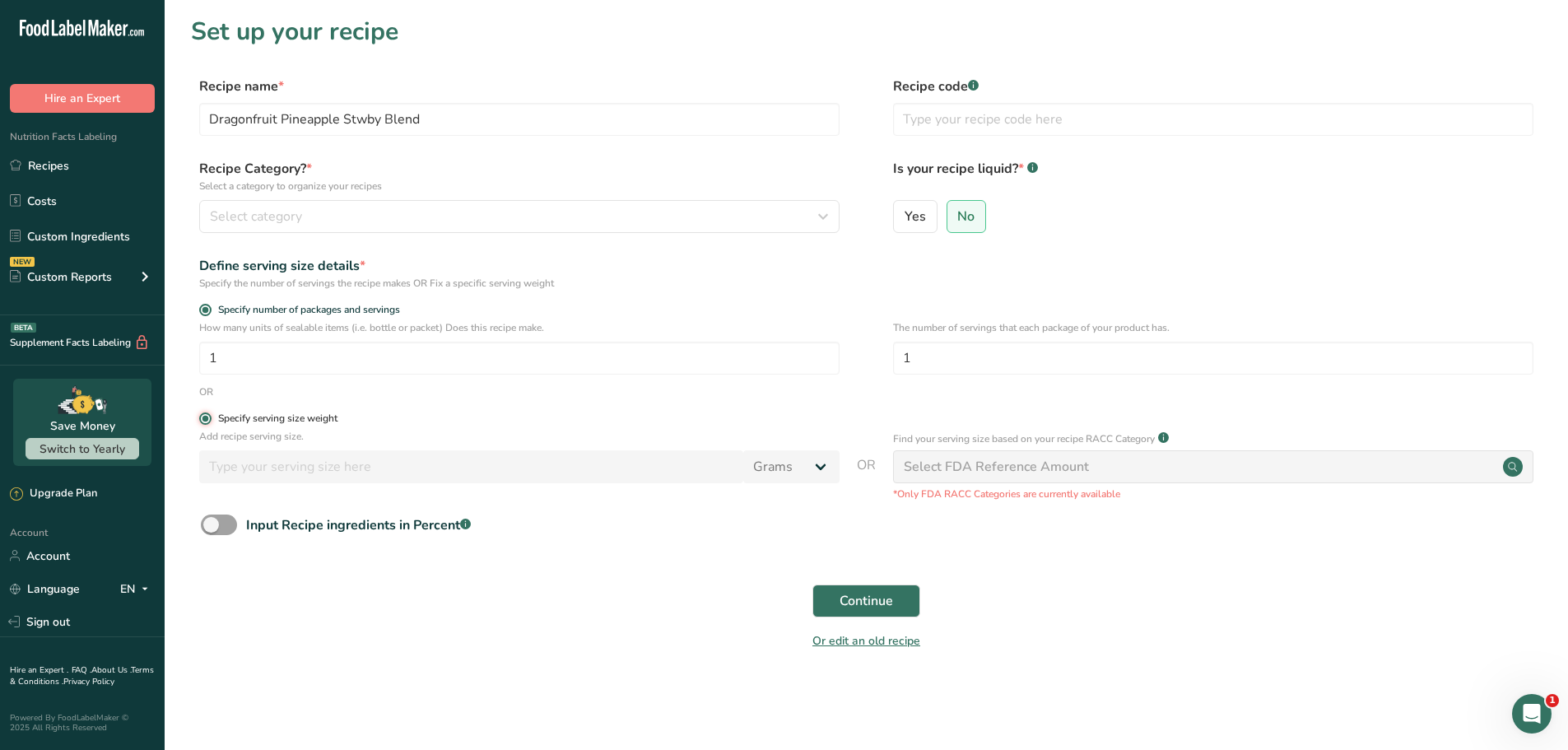
radio input "false"
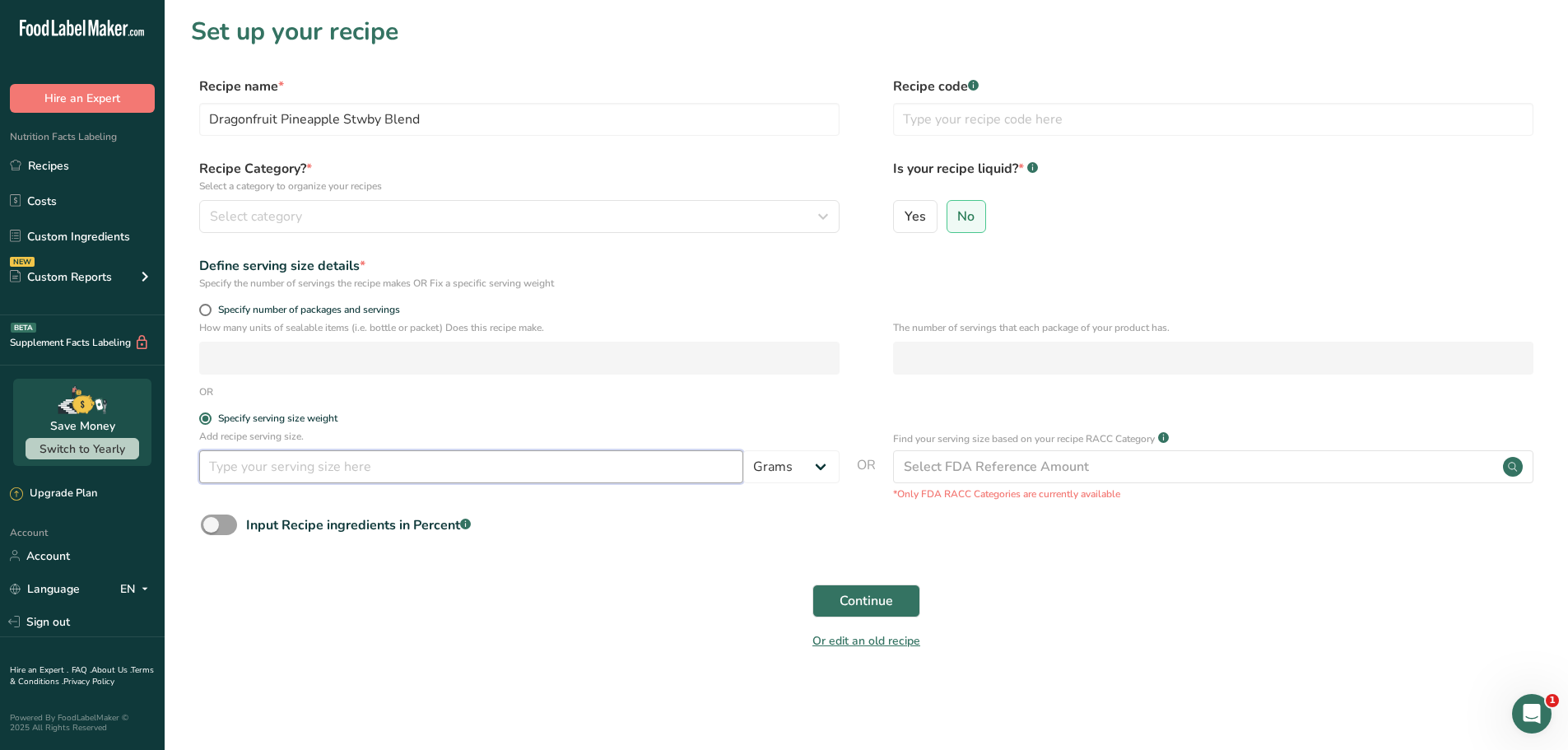
click at [358, 469] on input "number" at bounding box center [472, 467] width 544 height 33
type input "28"
click at [620, 239] on div "Recipe Category? * Select a category to organize your recipes Select category S…" at bounding box center [866, 201] width 1351 height 84
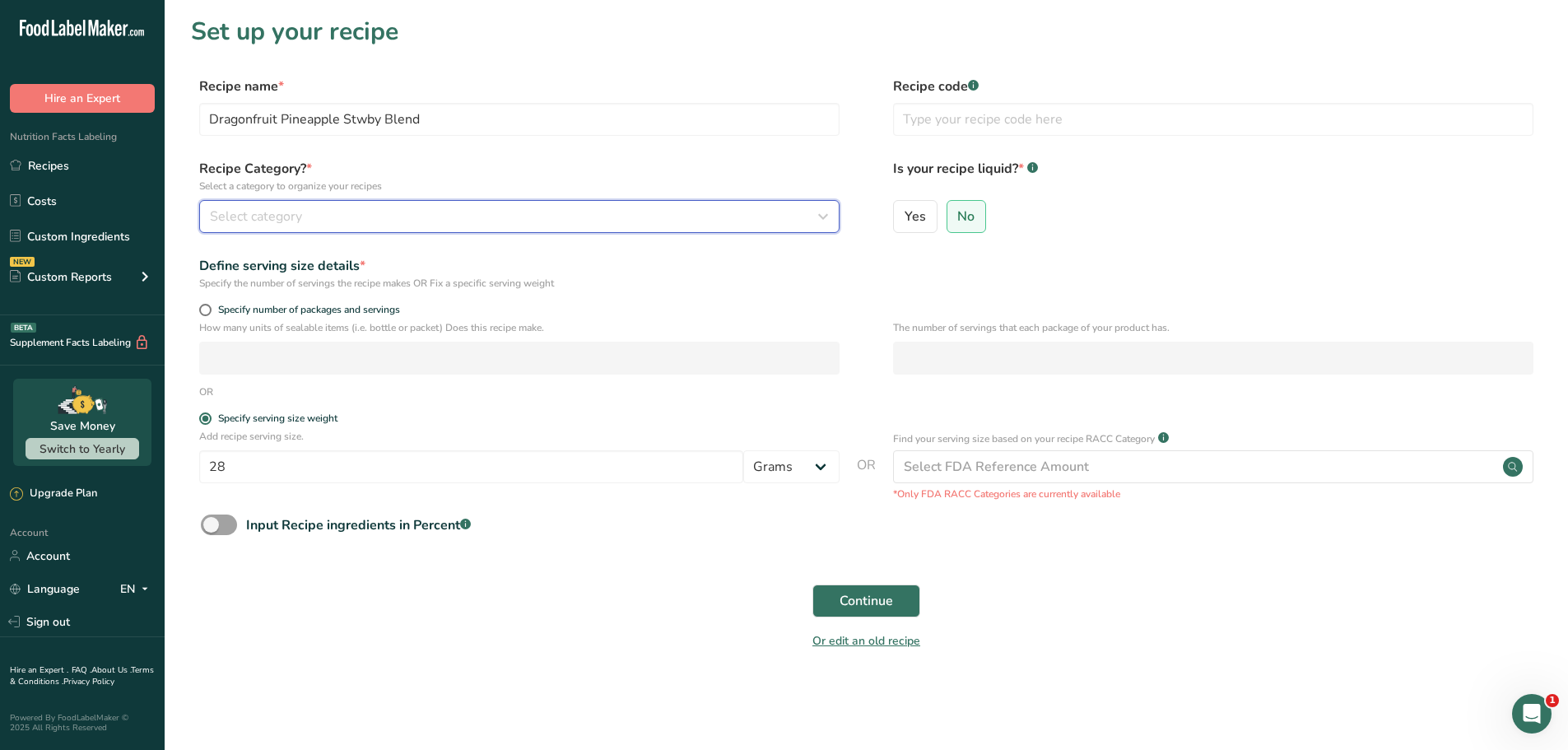
click at [623, 226] on div "Select category" at bounding box center [515, 216] width 609 height 19
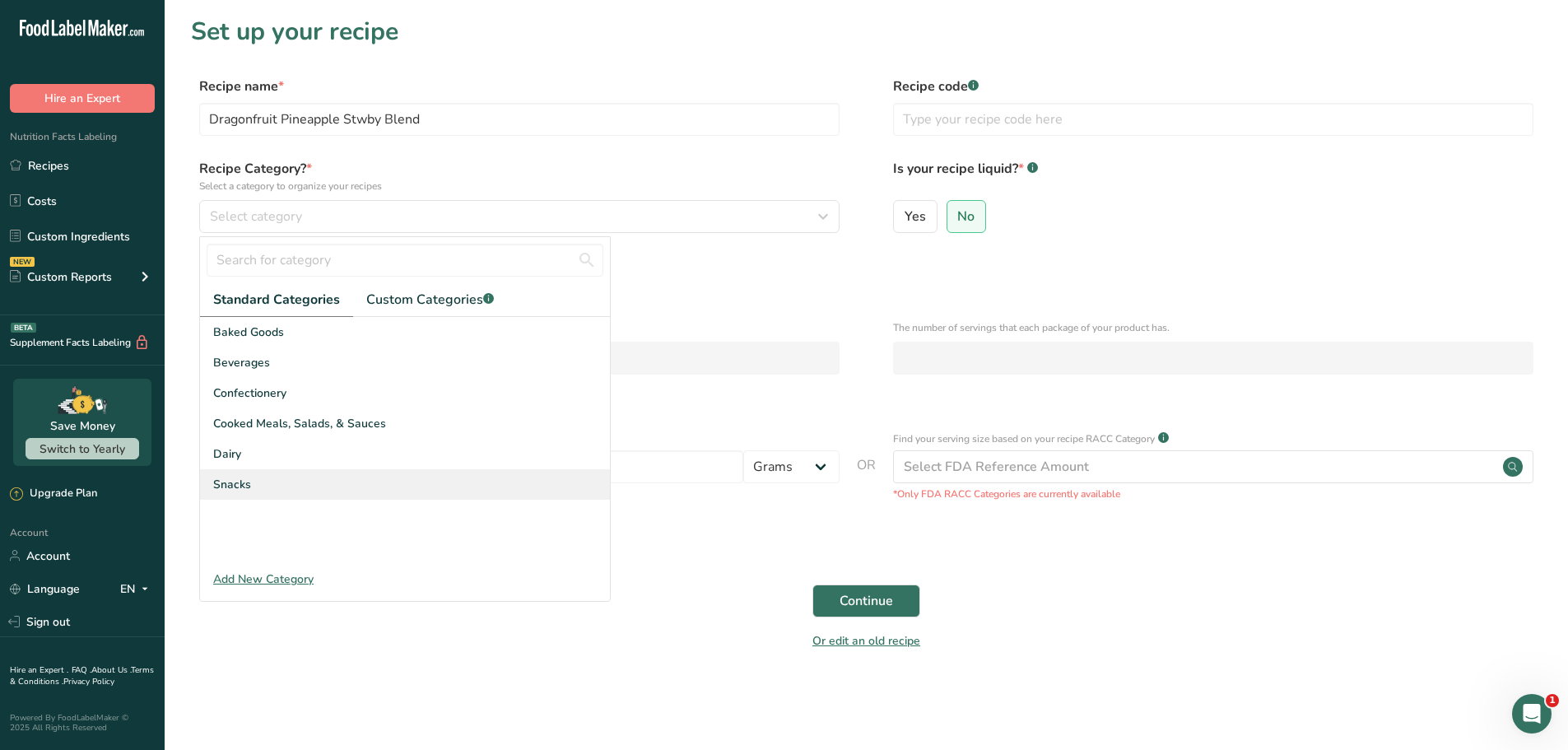
click at [263, 477] on div "Snacks" at bounding box center [404, 485] width 410 height 31
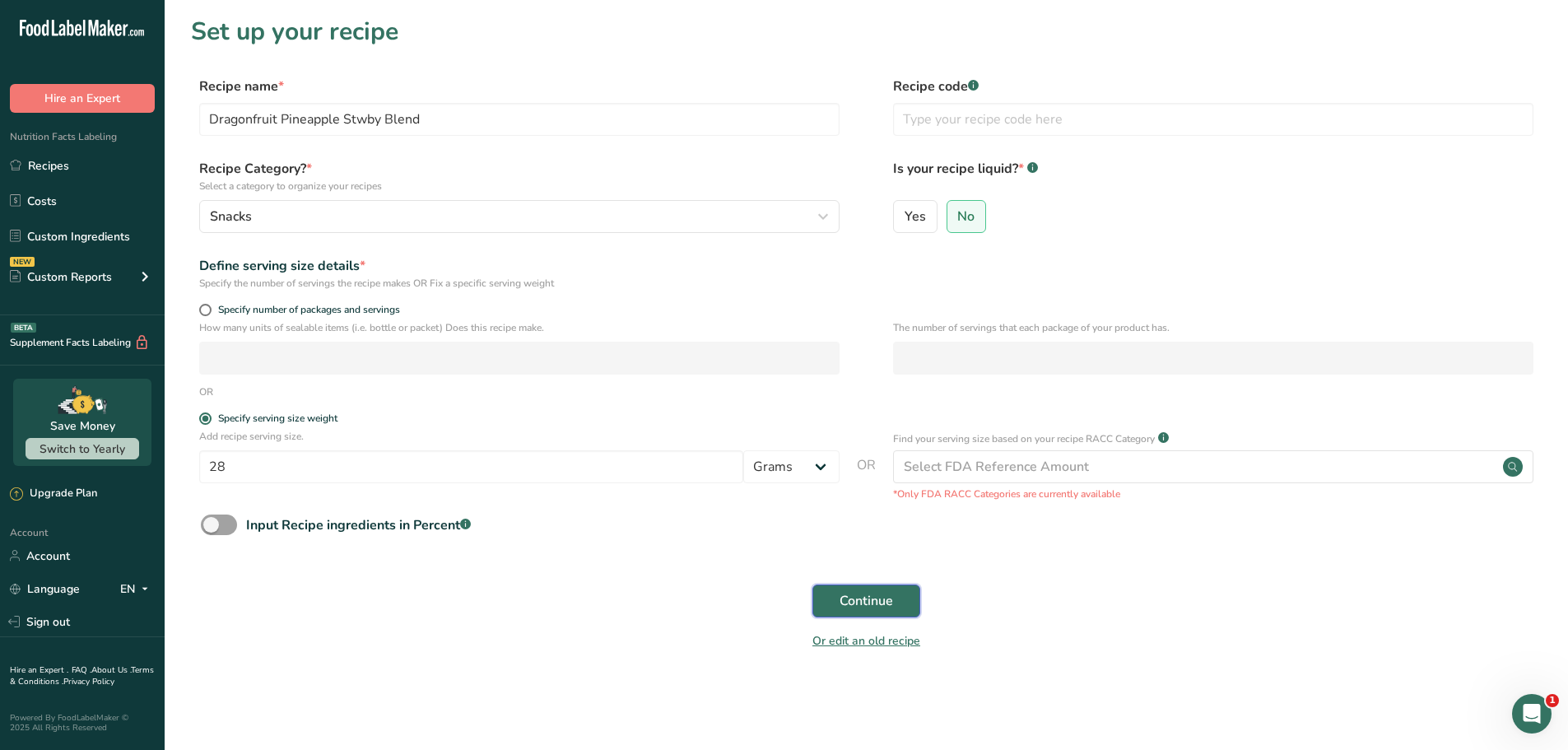
click at [861, 603] on span "Continue" at bounding box center [866, 601] width 53 height 19
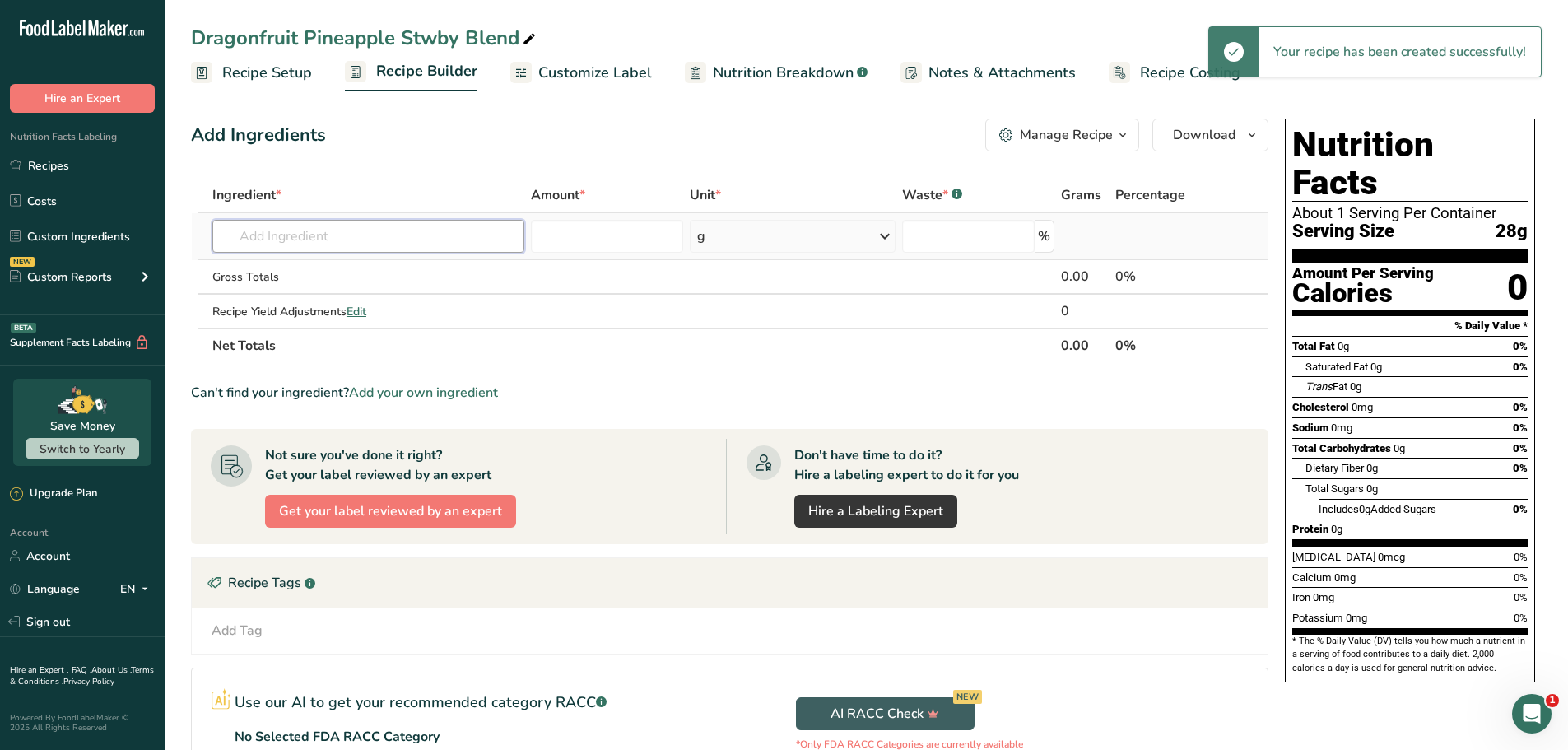
click at [424, 246] on input "text" at bounding box center [368, 236] width 312 height 33
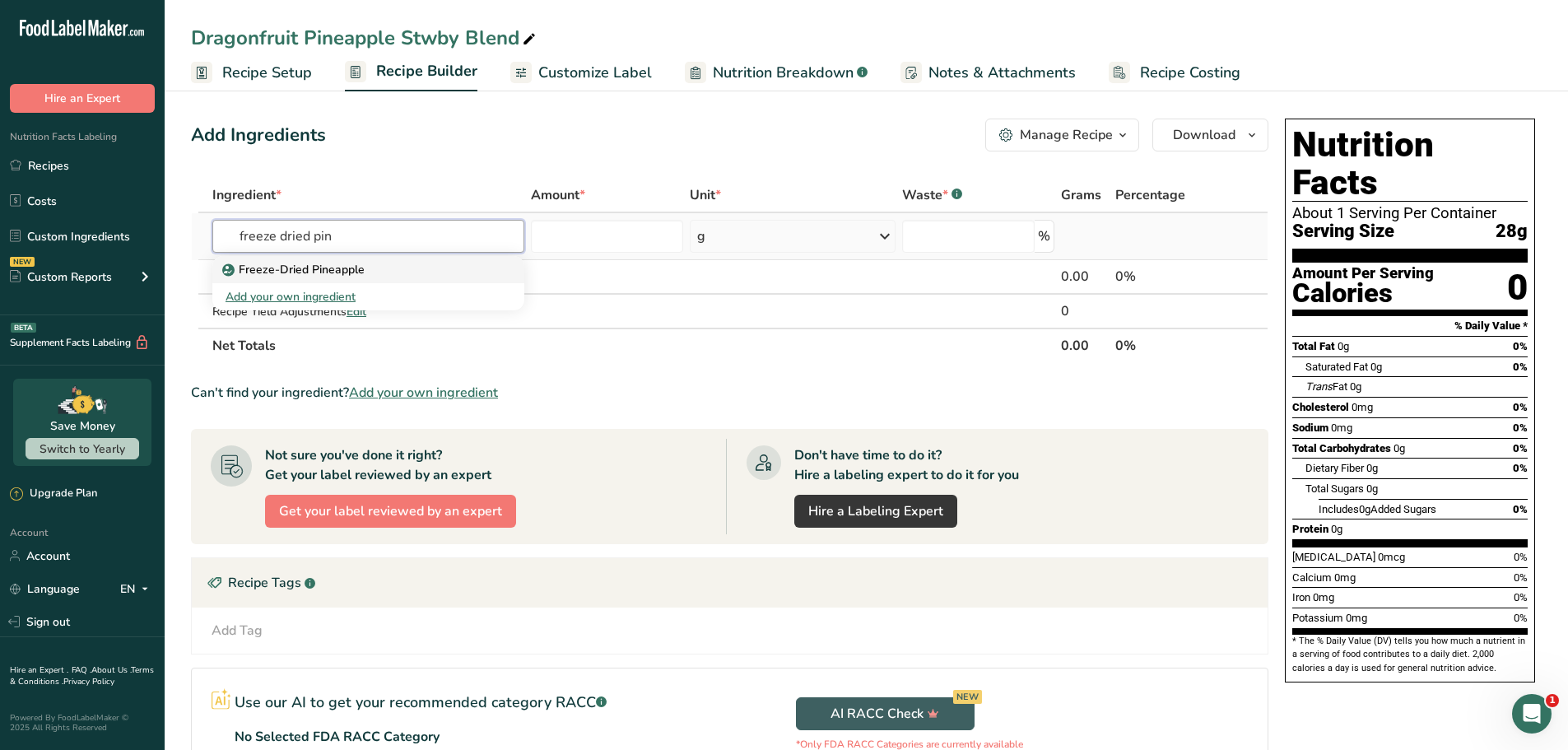
type input "freeze dried pin"
click at [424, 267] on div "Freeze-Dried Pineapple" at bounding box center [355, 270] width 259 height 17
type input "Freeze-Dried Pineapple"
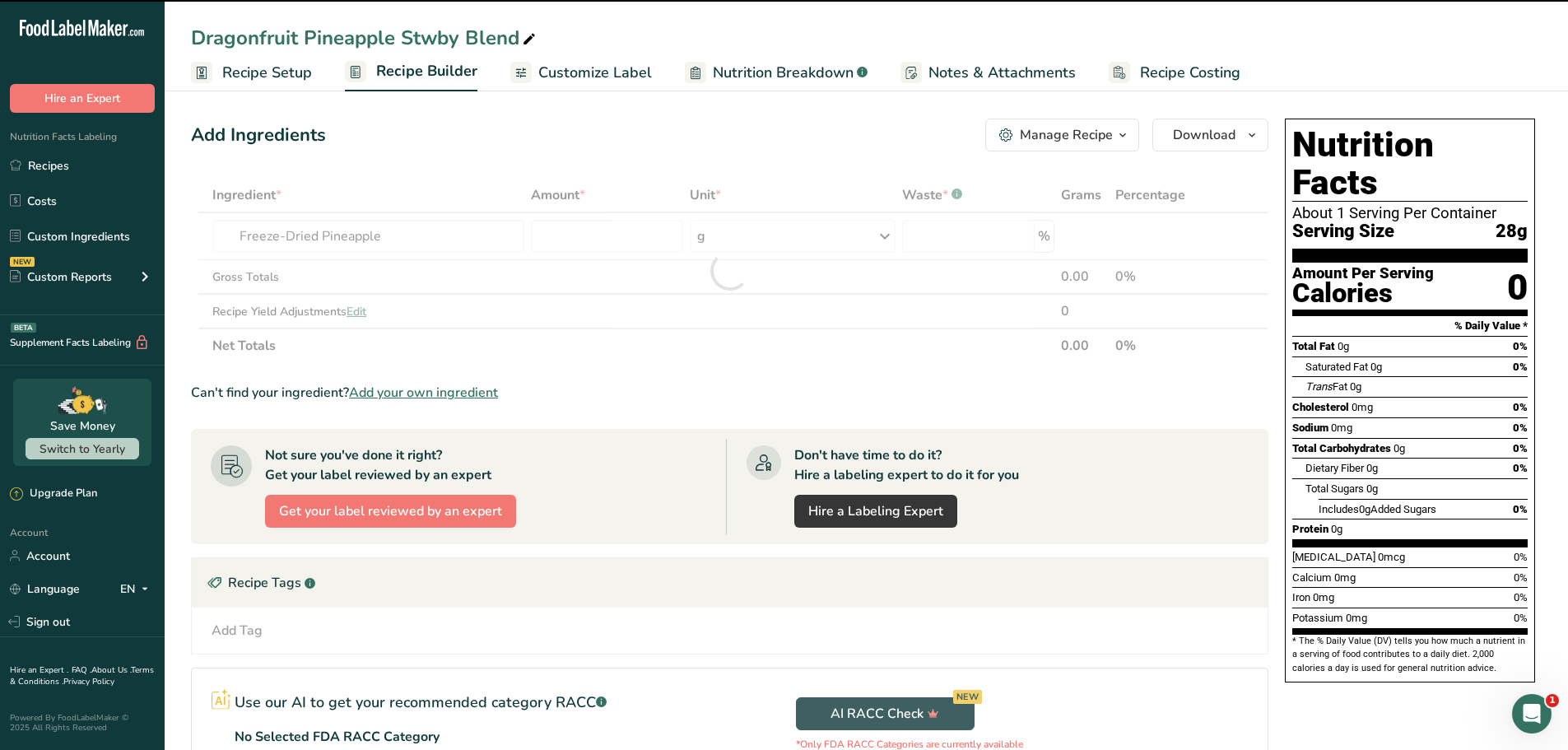
type input "0"
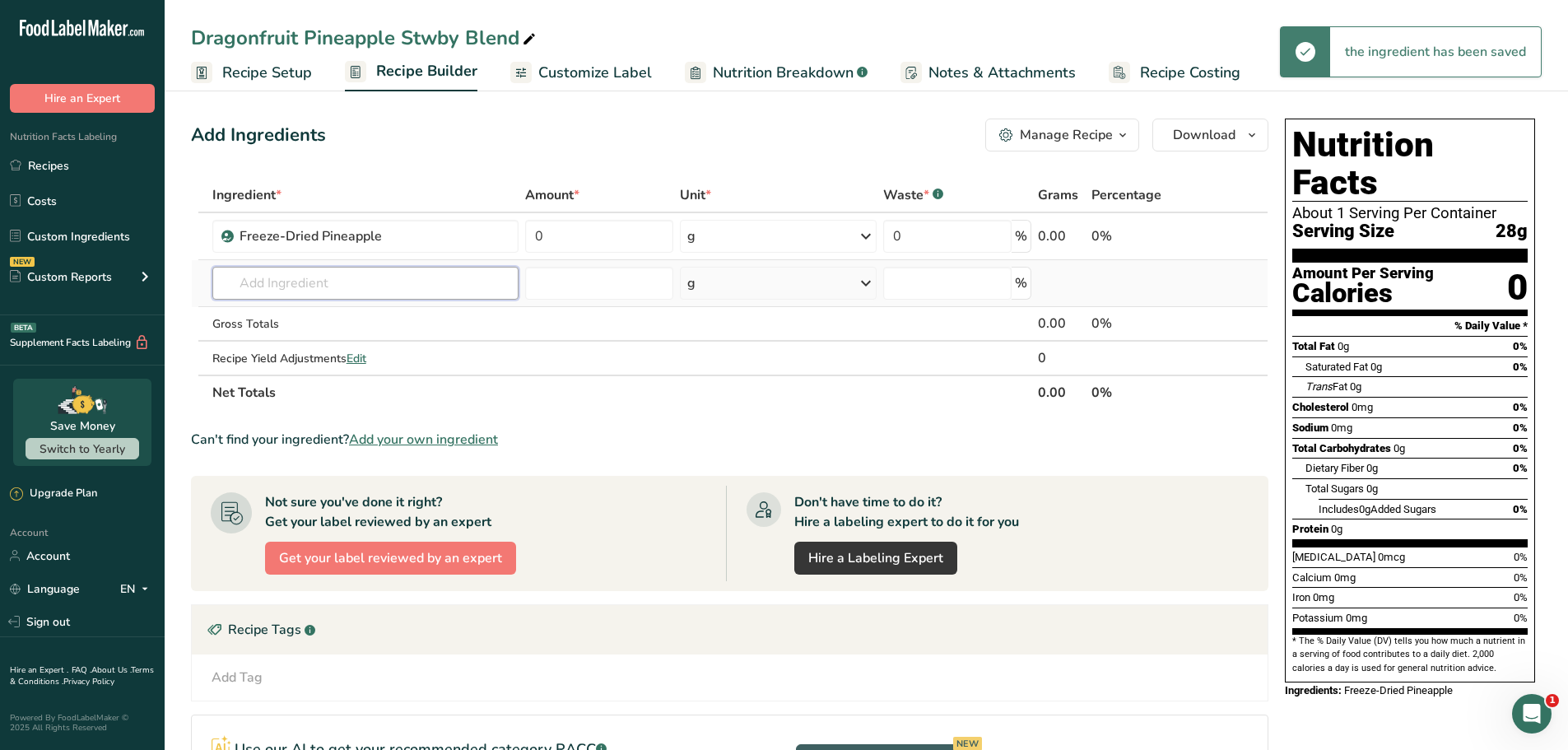
click at [373, 293] on input "text" at bounding box center [365, 283] width 307 height 33
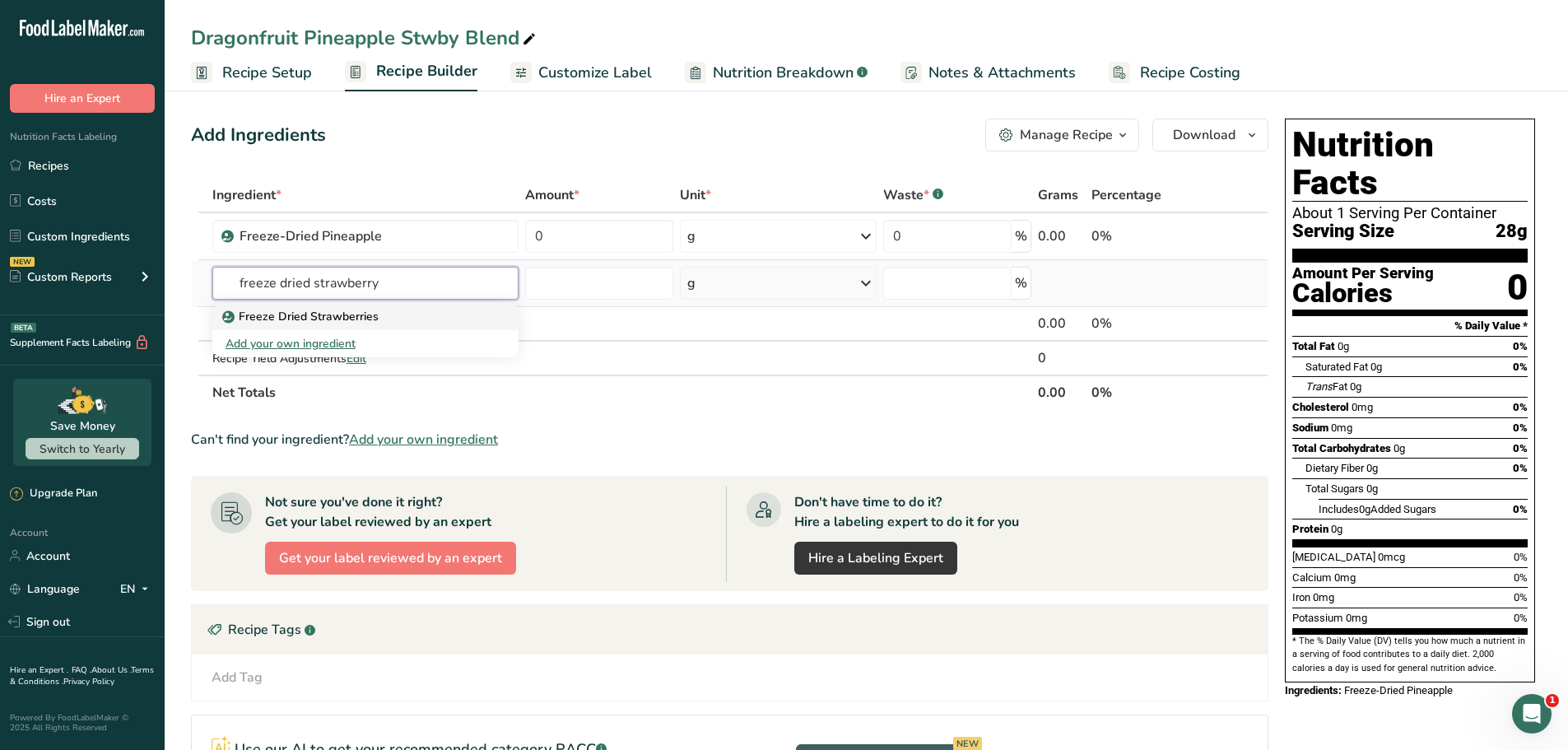
type input "freeze dried strawberry"
click at [370, 315] on p "Freeze Dried Strawberries" at bounding box center [302, 316] width 153 height 17
type input "Freeze Dried Strawberries"
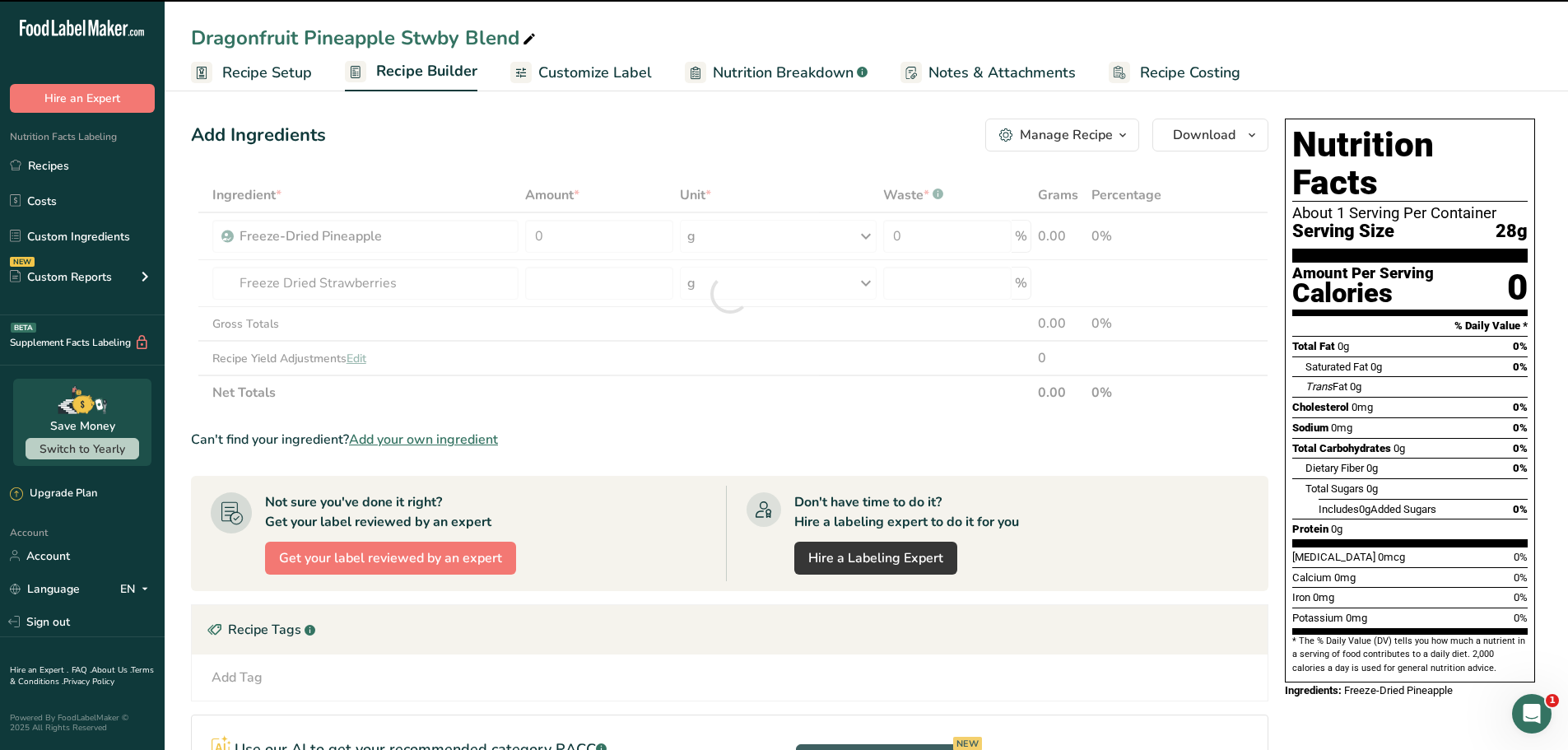
type input "0"
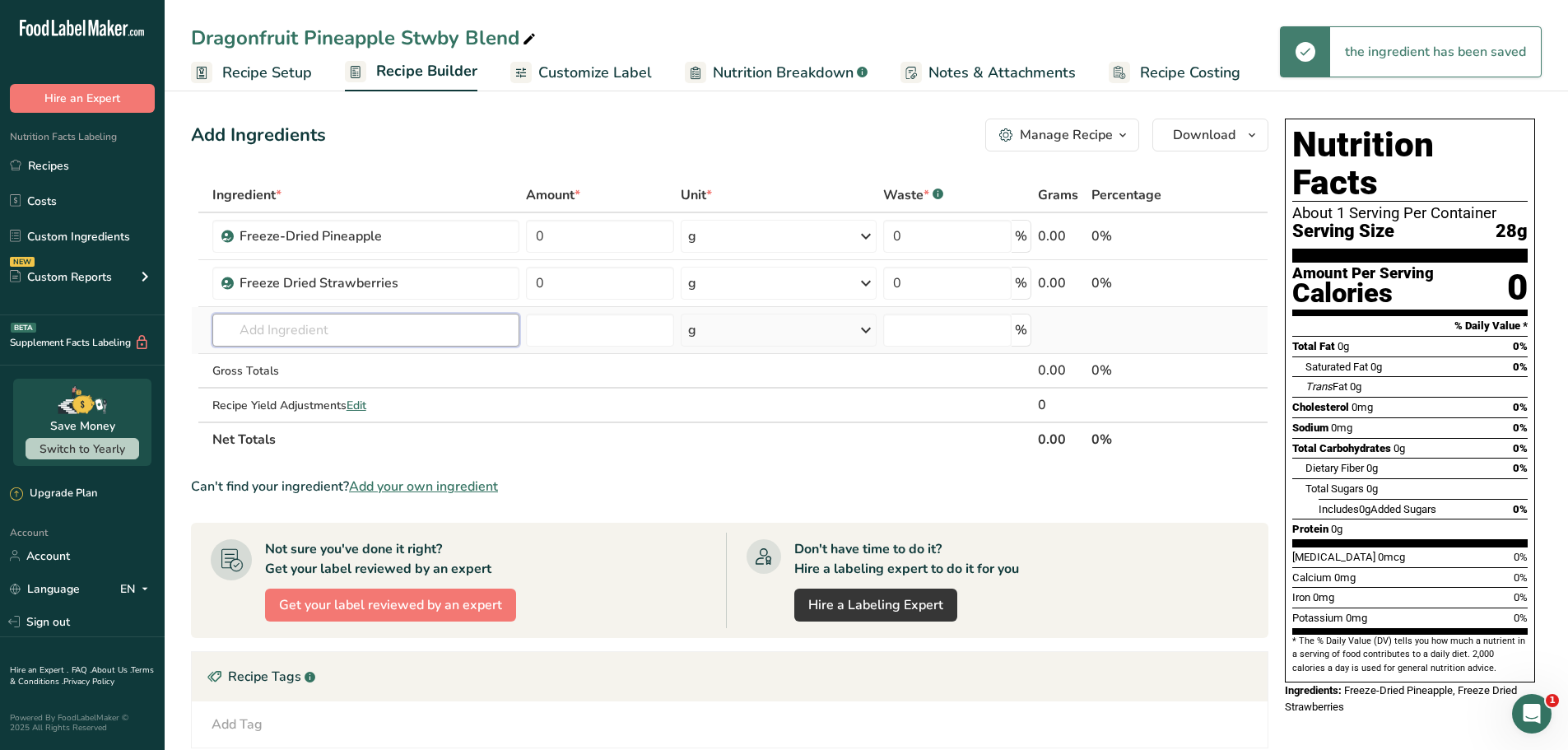
click at [393, 325] on input "text" at bounding box center [365, 330] width 308 height 33
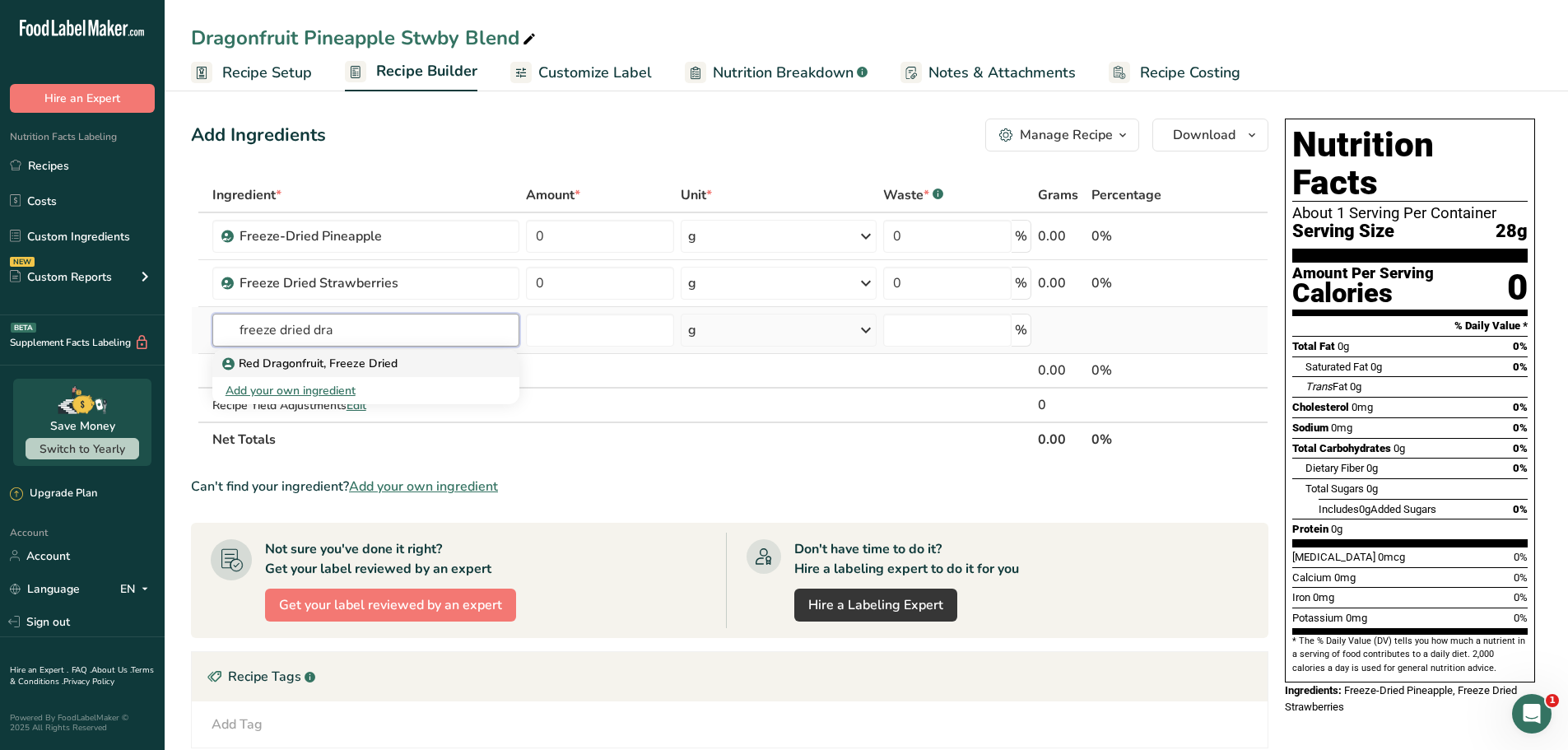
type input "freeze dried dra"
click at [406, 352] on link "Red Dragonfruit, Freeze Dried" at bounding box center [365, 363] width 308 height 27
type input "Red Dragonfruit, Freeze Dried"
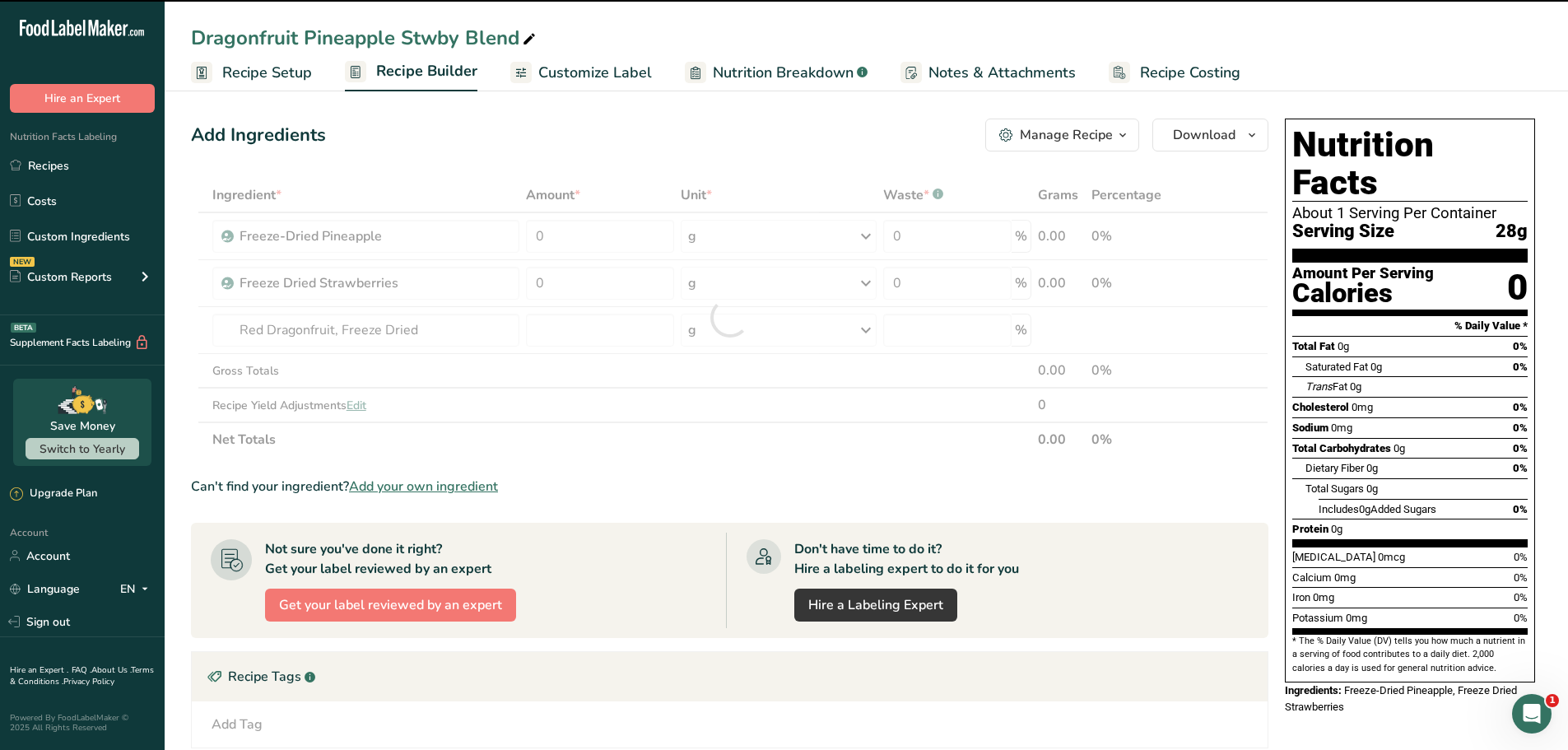
type input "0"
